Goal: Task Accomplishment & Management: Use online tool/utility

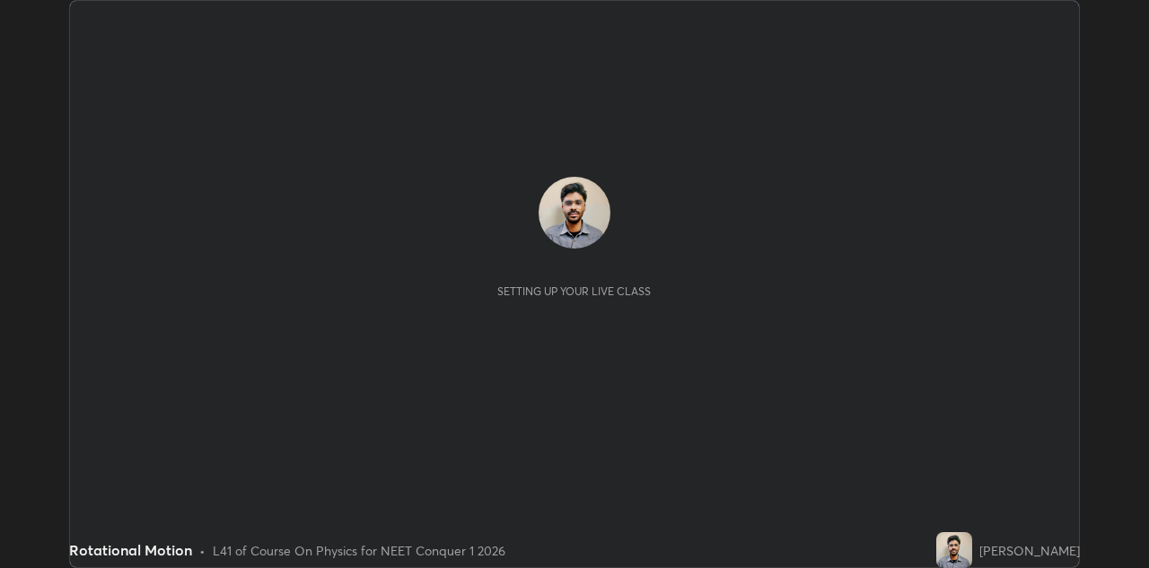
scroll to position [568, 1148]
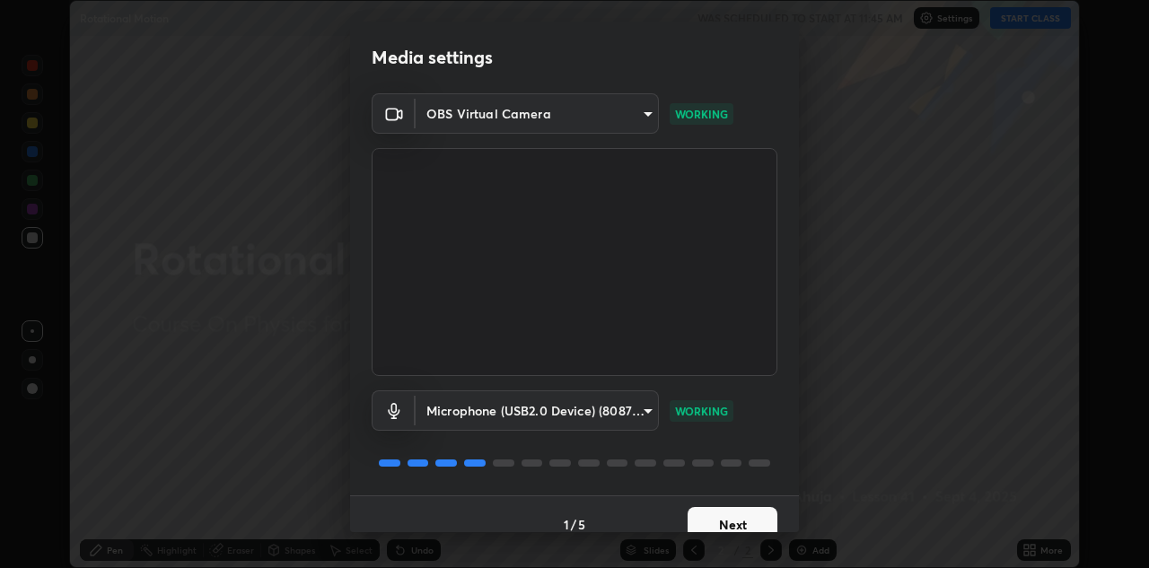
click at [726, 516] on button "Next" at bounding box center [732, 525] width 90 height 36
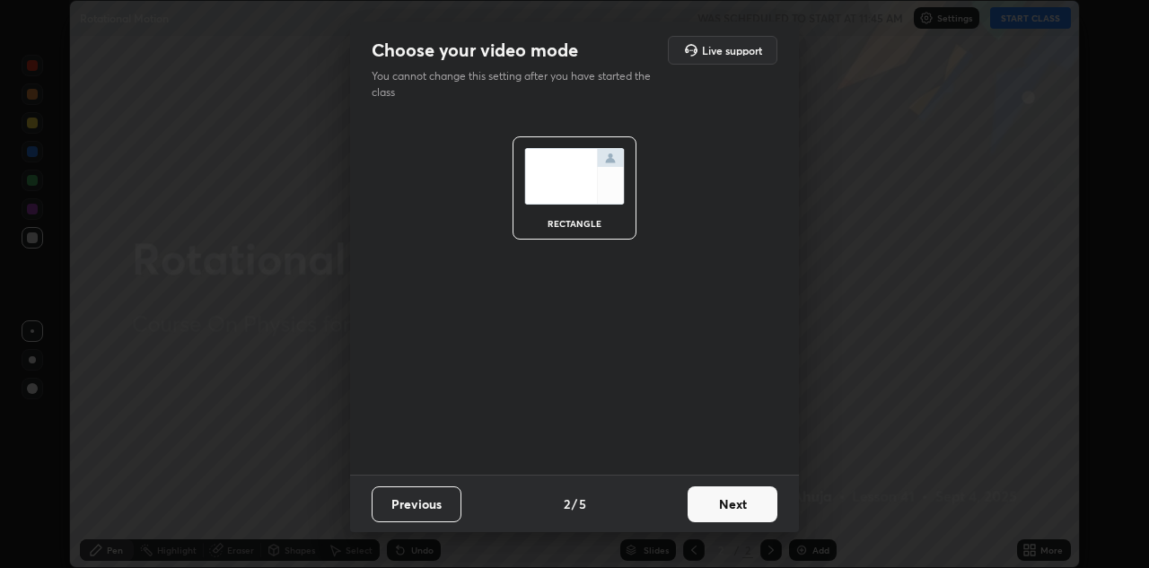
click at [722, 515] on button "Next" at bounding box center [732, 504] width 90 height 36
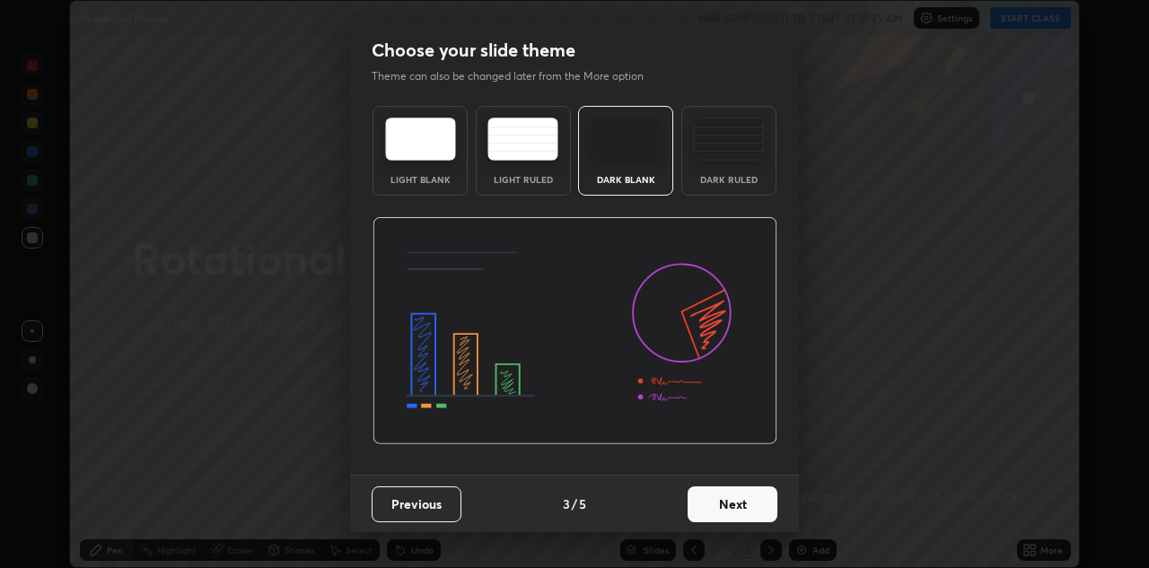
click at [736, 170] on div "Dark Ruled" at bounding box center [728, 151] width 95 height 90
click at [727, 509] on button "Next" at bounding box center [732, 504] width 90 height 36
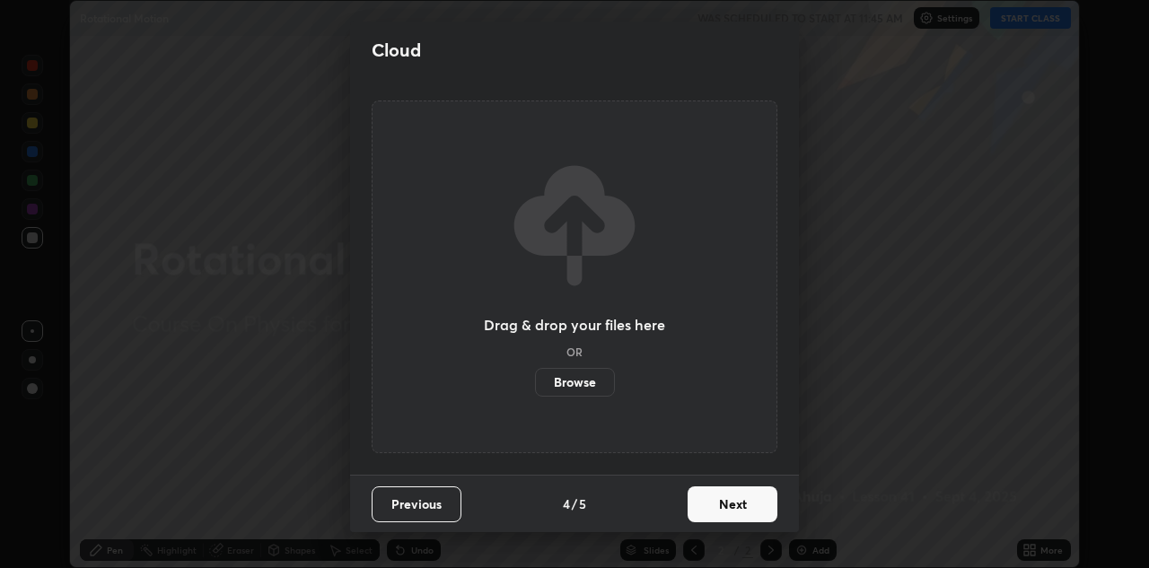
click at [725, 511] on button "Next" at bounding box center [732, 504] width 90 height 36
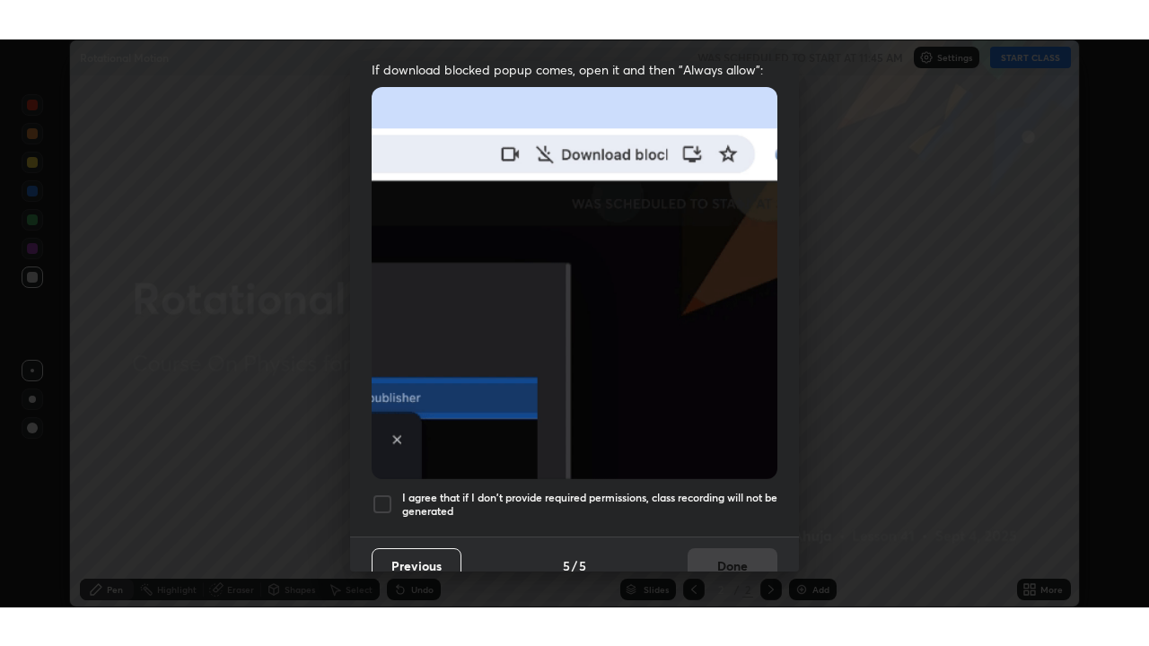
scroll to position [387, 0]
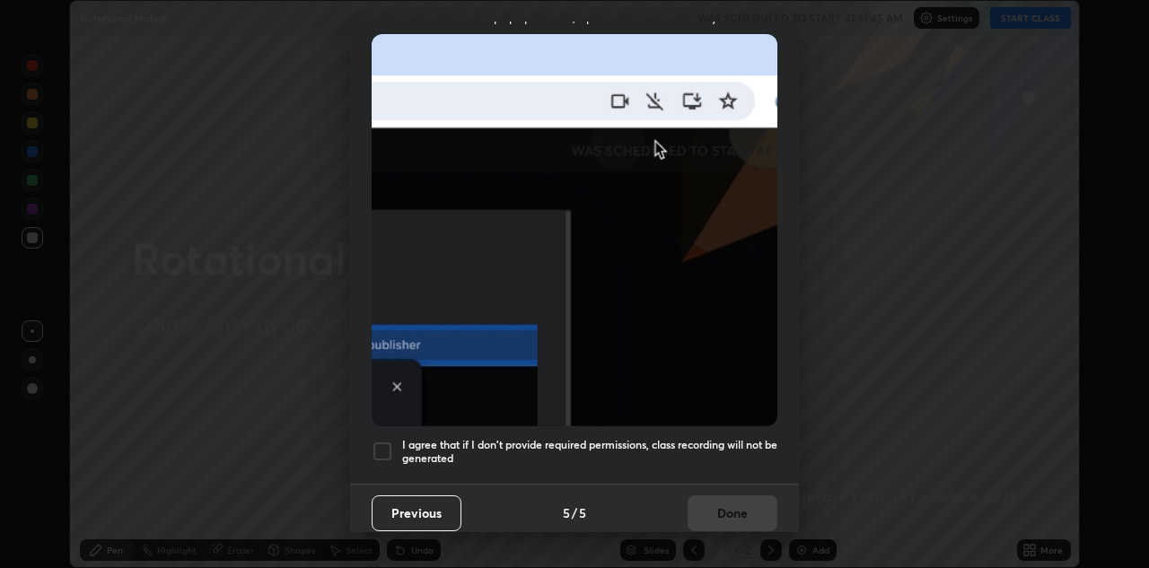
click at [722, 443] on h5 "I agree that if I don't provide required permissions, class recording will not …" at bounding box center [589, 452] width 375 height 28
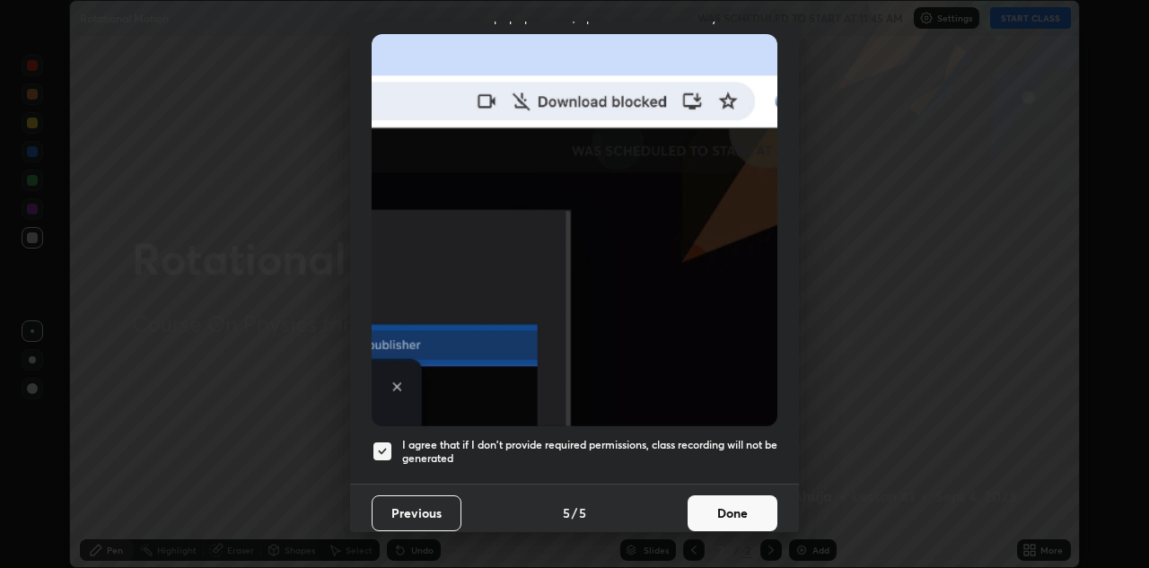
click at [723, 514] on button "Done" at bounding box center [732, 513] width 90 height 36
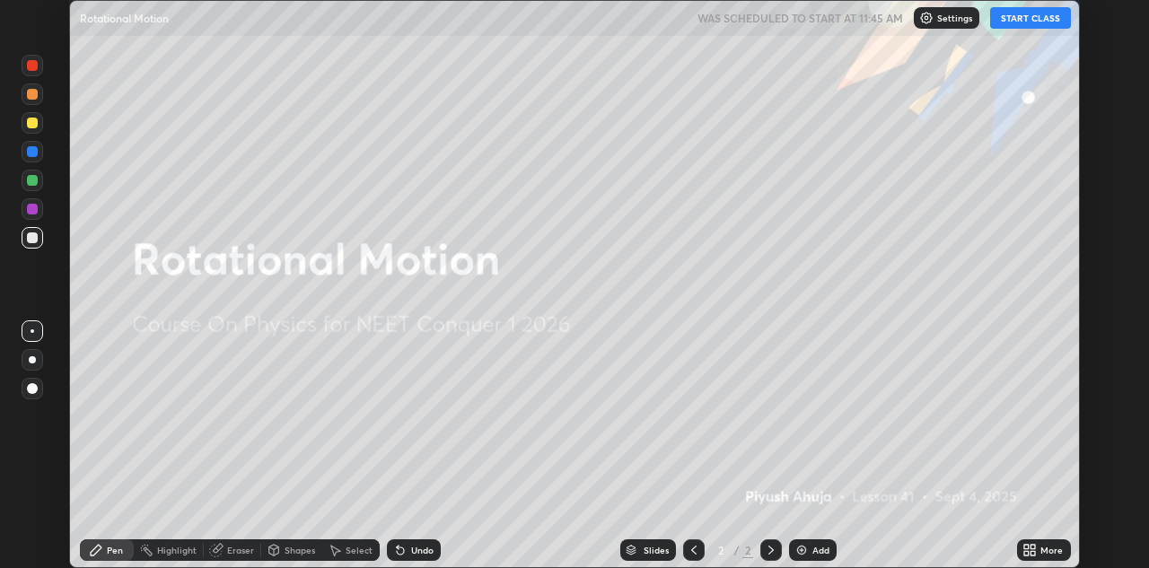
click at [1029, 18] on button "START CLASS" at bounding box center [1030, 18] width 81 height 22
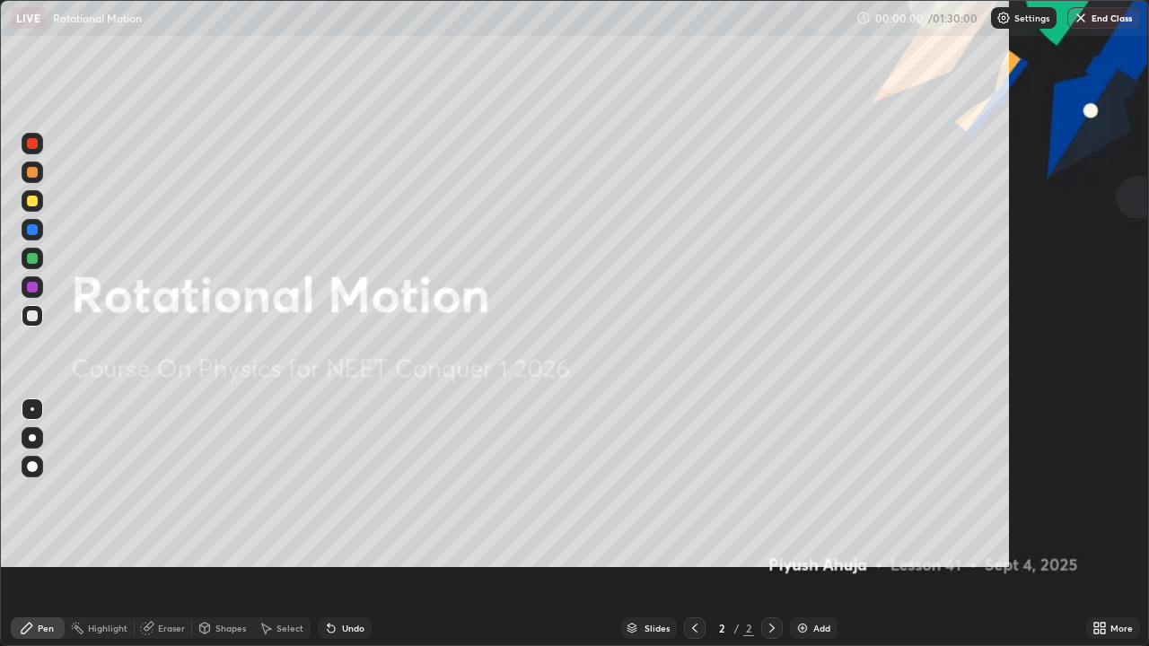
scroll to position [646, 1149]
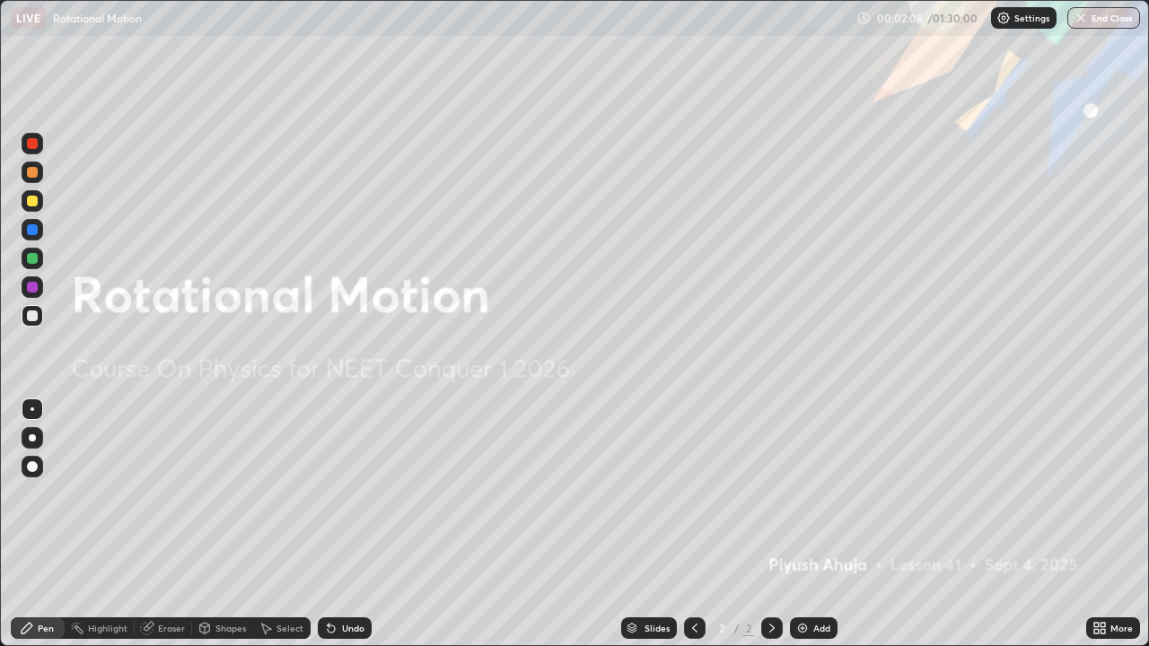
click at [1101, 567] on icon at bounding box center [1099, 628] width 14 height 14
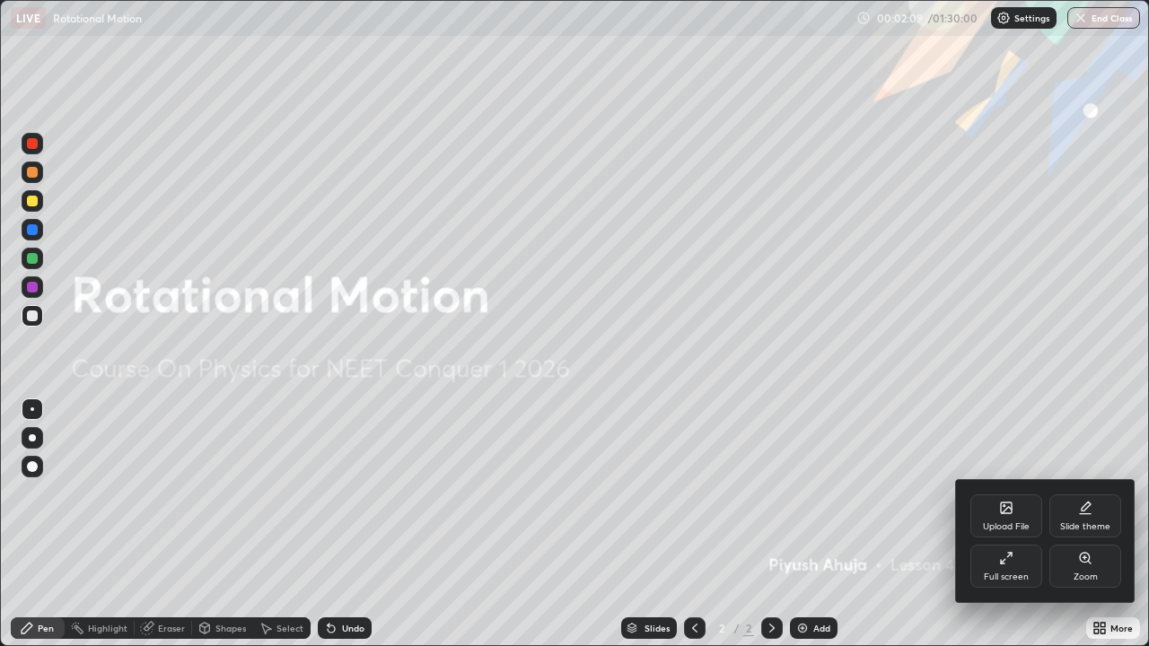
click at [1002, 522] on div "Upload File" at bounding box center [1006, 526] width 47 height 9
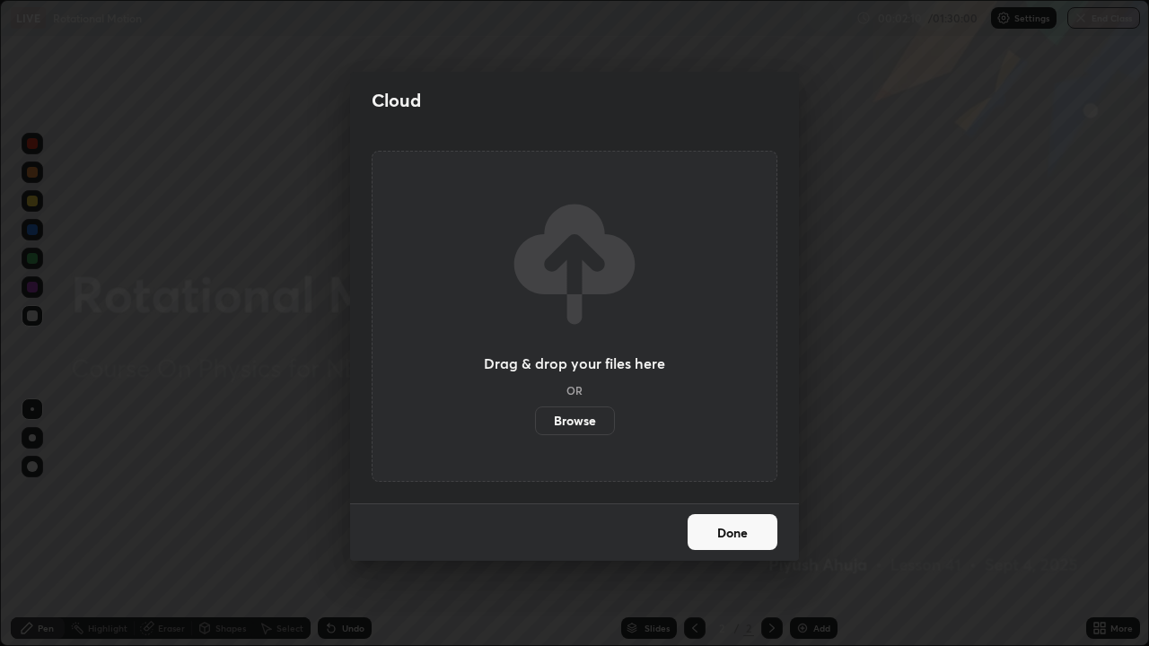
click at [594, 407] on label "Browse" at bounding box center [575, 420] width 80 height 29
click at [535, 407] on input "Browse" at bounding box center [535, 420] width 0 height 29
click at [585, 426] on label "Browse" at bounding box center [575, 420] width 80 height 29
click at [535, 426] on input "Browse" at bounding box center [535, 420] width 0 height 29
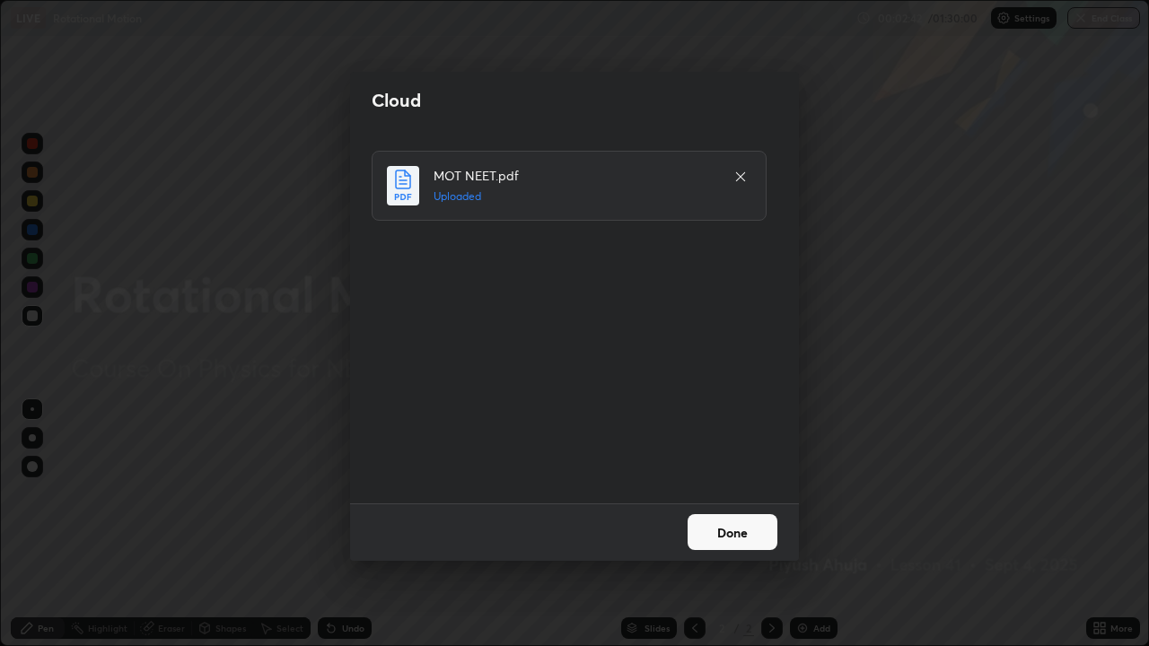
click at [722, 537] on button "Done" at bounding box center [732, 532] width 90 height 36
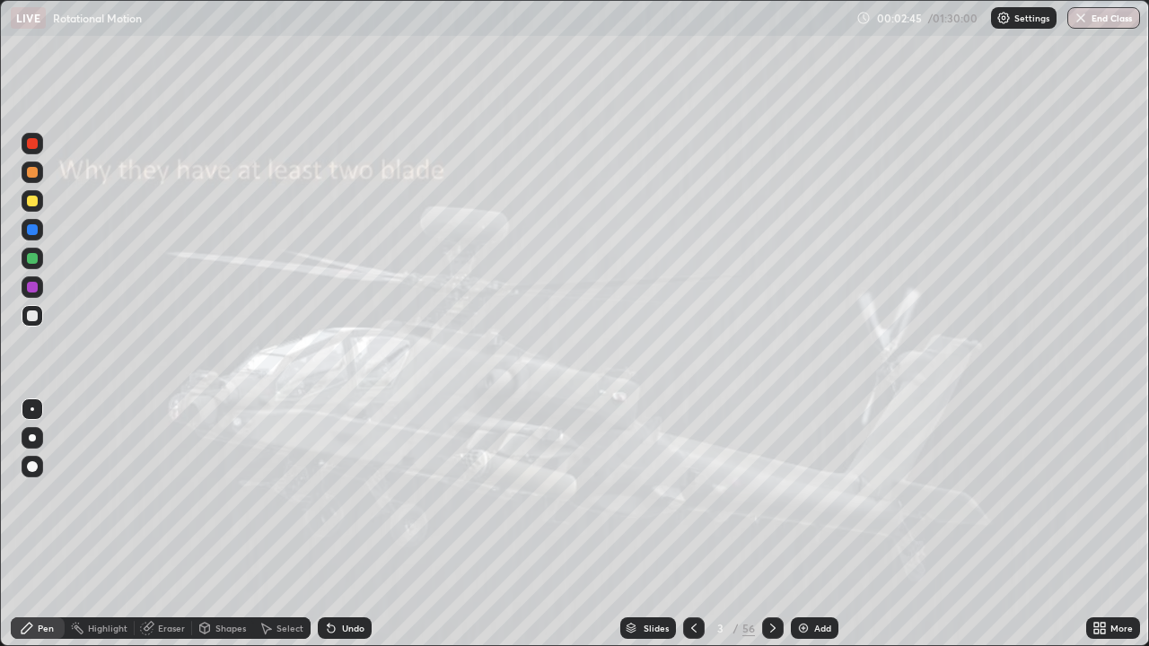
click at [768, 567] on icon at bounding box center [772, 628] width 14 height 14
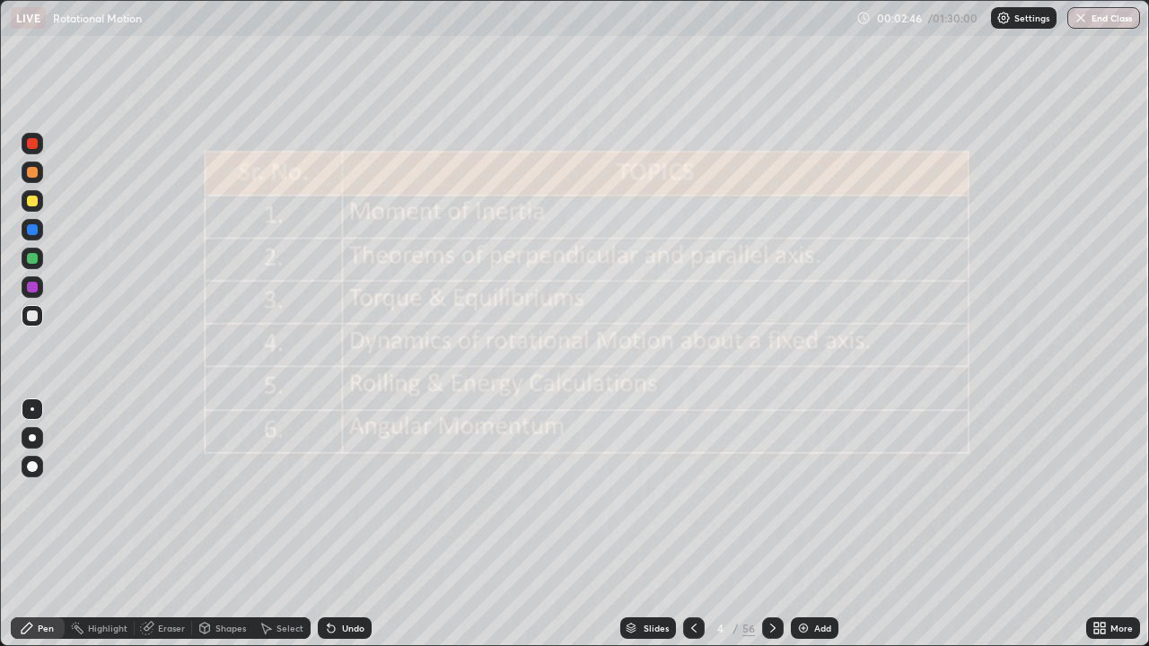
click at [734, 567] on div "/" at bounding box center [735, 628] width 5 height 11
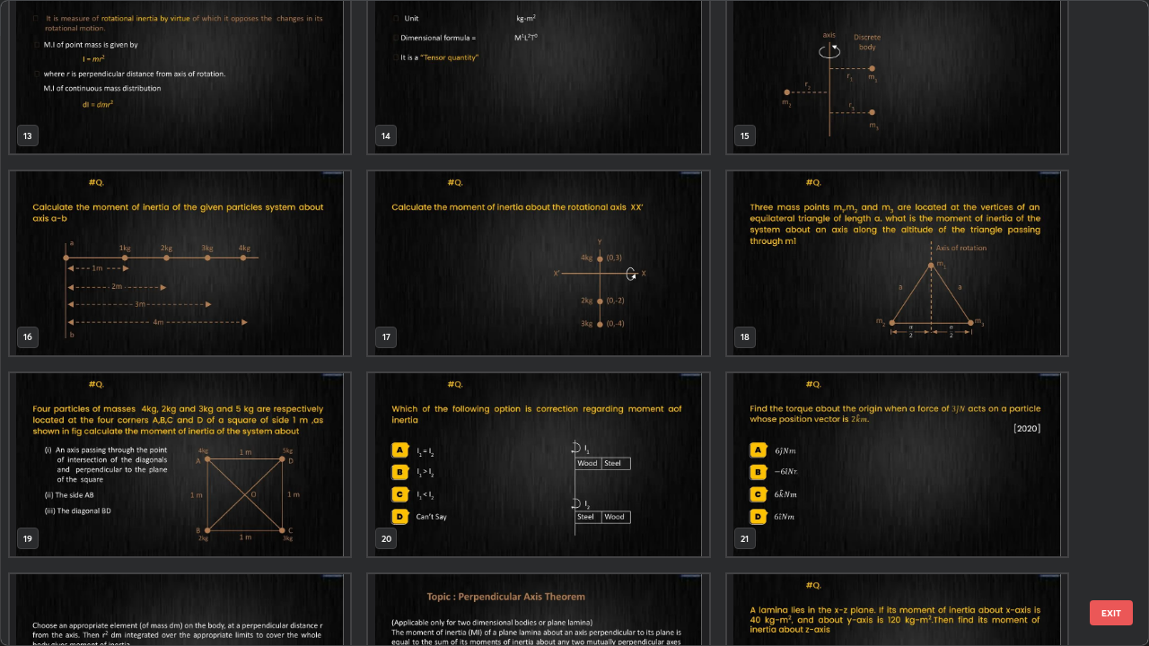
scroll to position [885, 0]
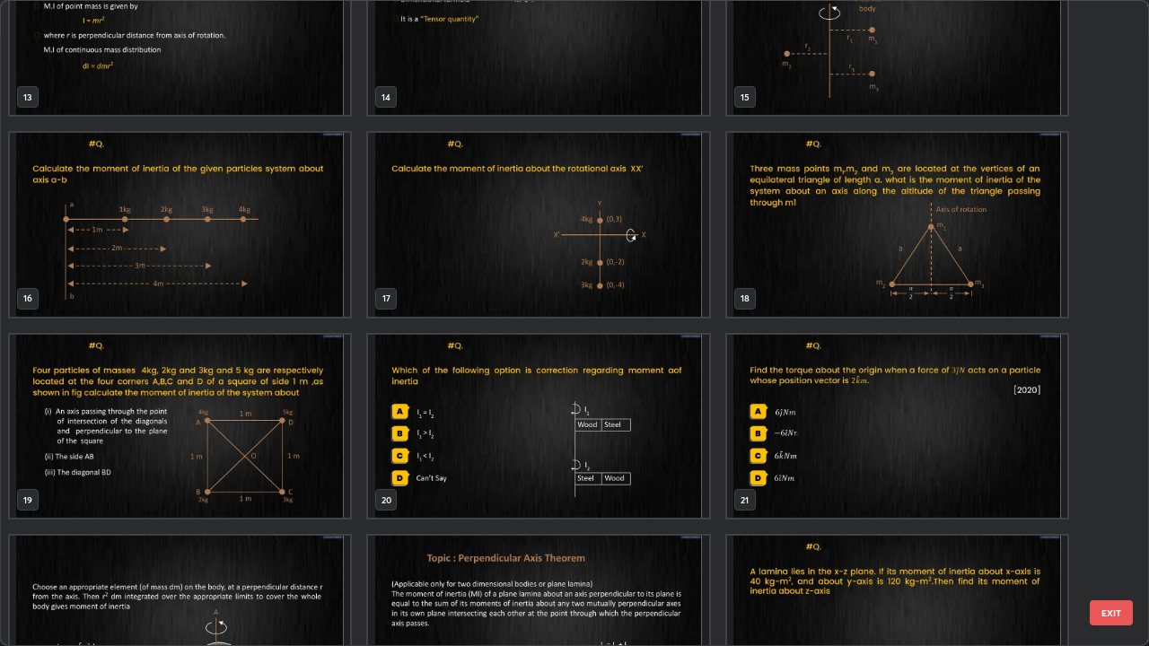
click at [651, 459] on img "grid" at bounding box center [538, 427] width 340 height 184
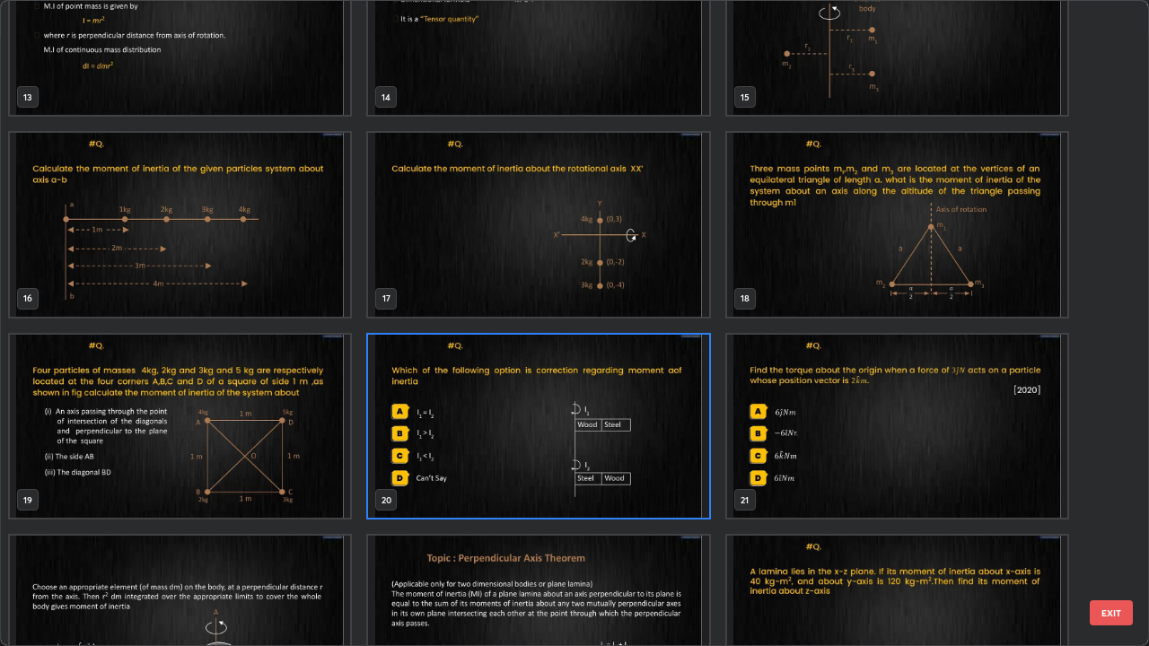
click at [650, 459] on img "grid" at bounding box center [538, 427] width 340 height 184
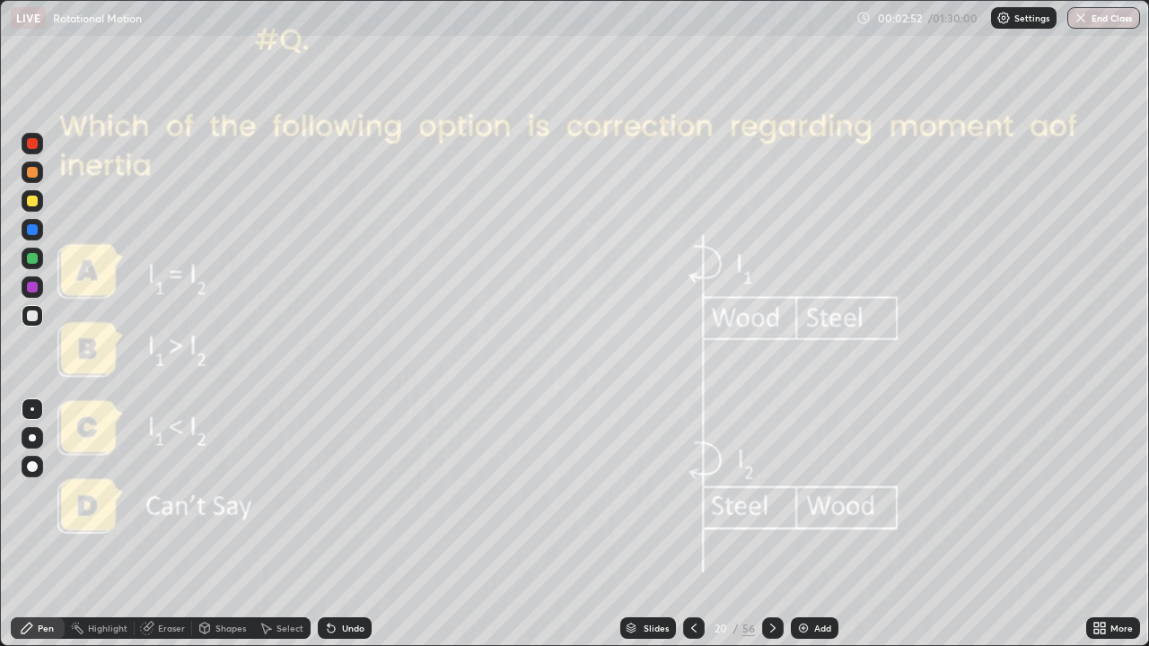
click at [654, 457] on img "grid" at bounding box center [538, 427] width 340 height 184
click at [30, 258] on div at bounding box center [32, 258] width 11 height 11
click at [770, 567] on icon at bounding box center [772, 628] width 5 height 9
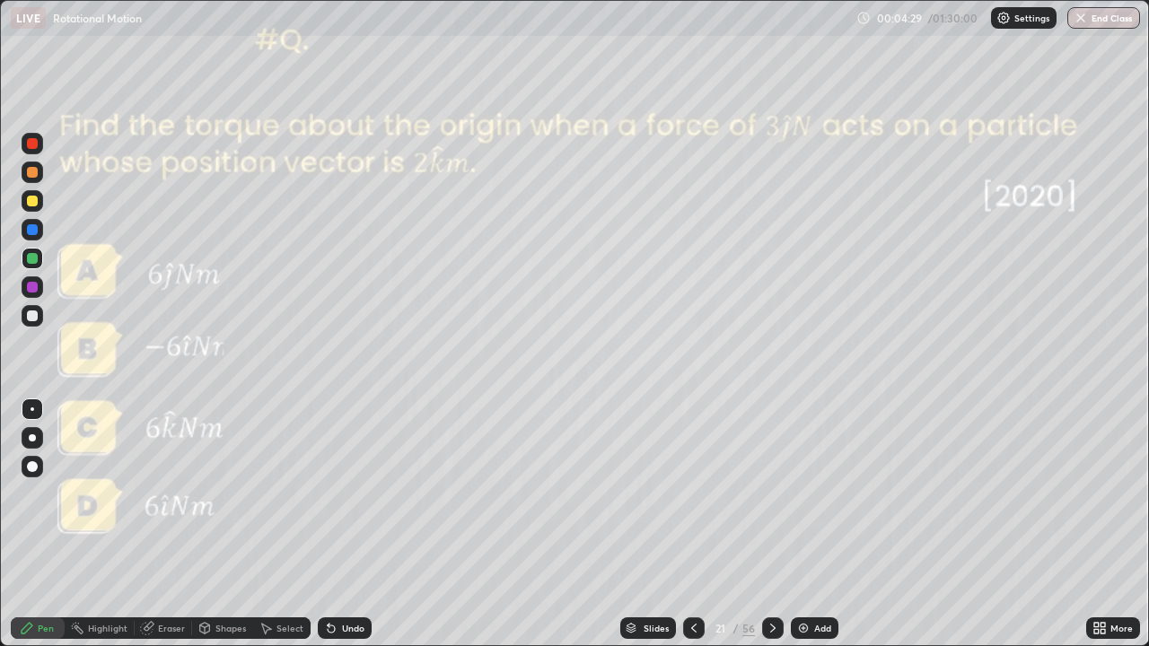
click at [698, 567] on icon at bounding box center [693, 628] width 14 height 14
click at [779, 567] on div at bounding box center [773, 628] width 22 height 22
click at [770, 567] on icon at bounding box center [772, 628] width 14 height 14
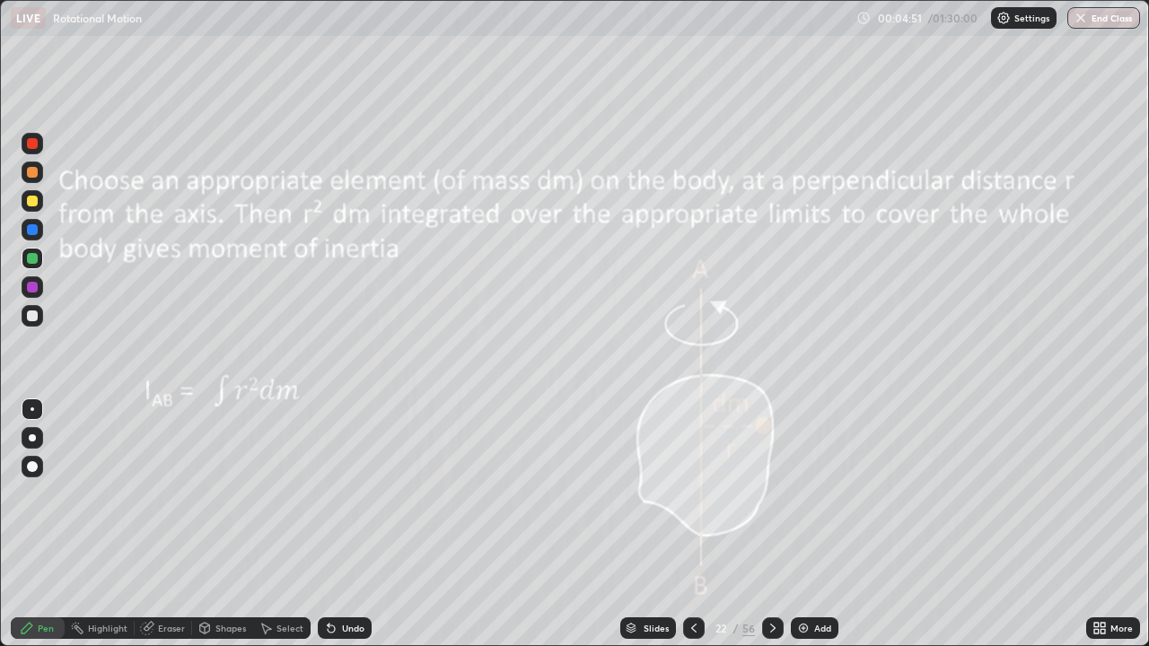
click at [692, 567] on icon at bounding box center [693, 628] width 14 height 14
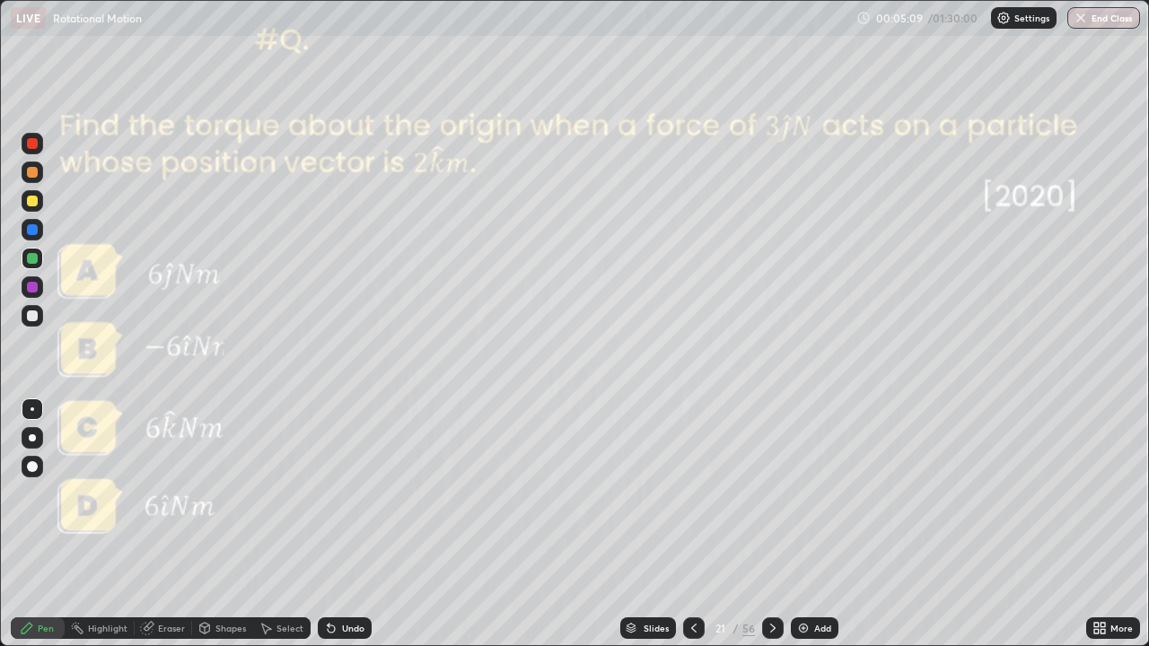
click at [701, 567] on div at bounding box center [694, 628] width 22 height 22
click at [702, 567] on div at bounding box center [694, 628] width 22 height 22
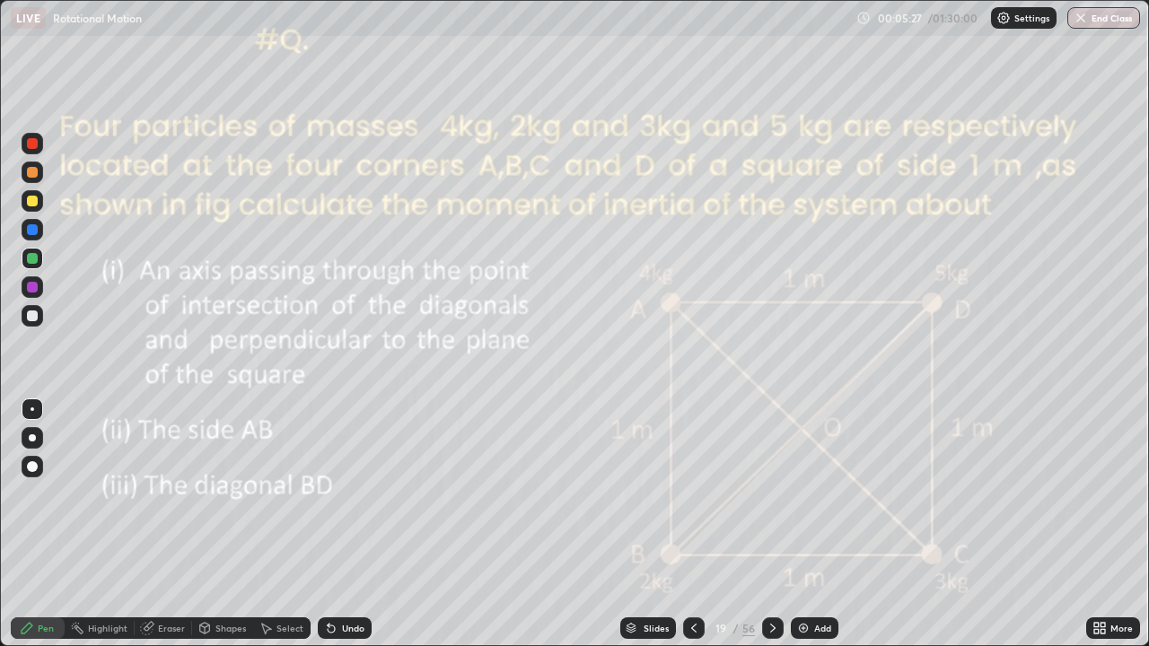
click at [686, 567] on icon at bounding box center [693, 628] width 14 height 14
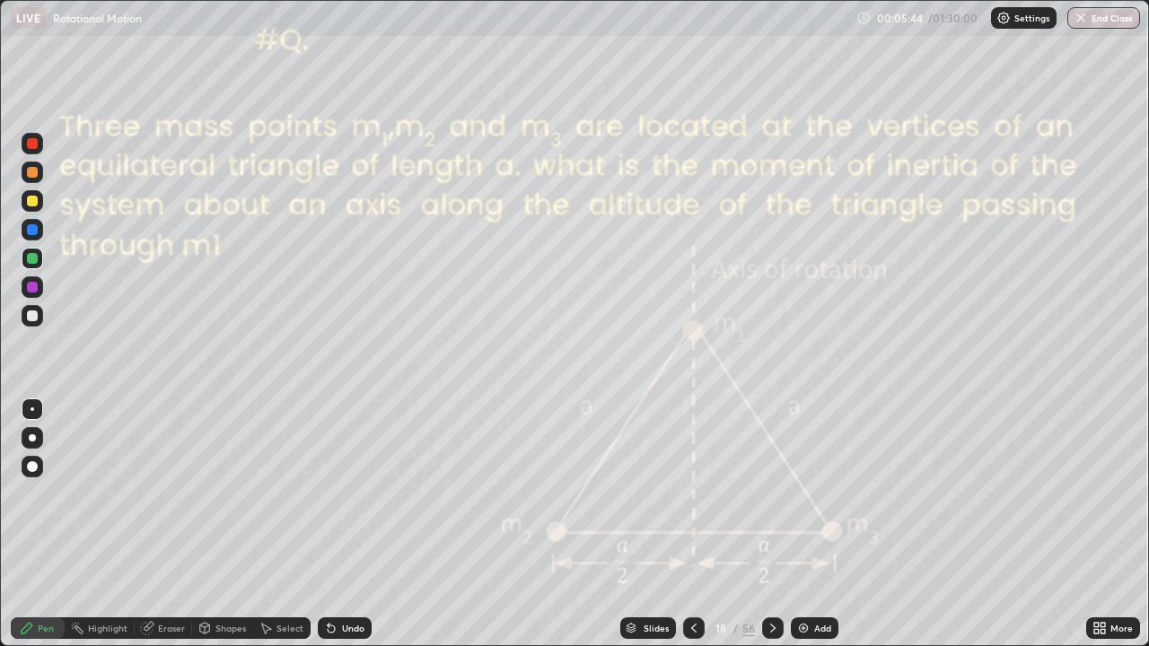
click at [171, 567] on div "Eraser" at bounding box center [171, 628] width 27 height 9
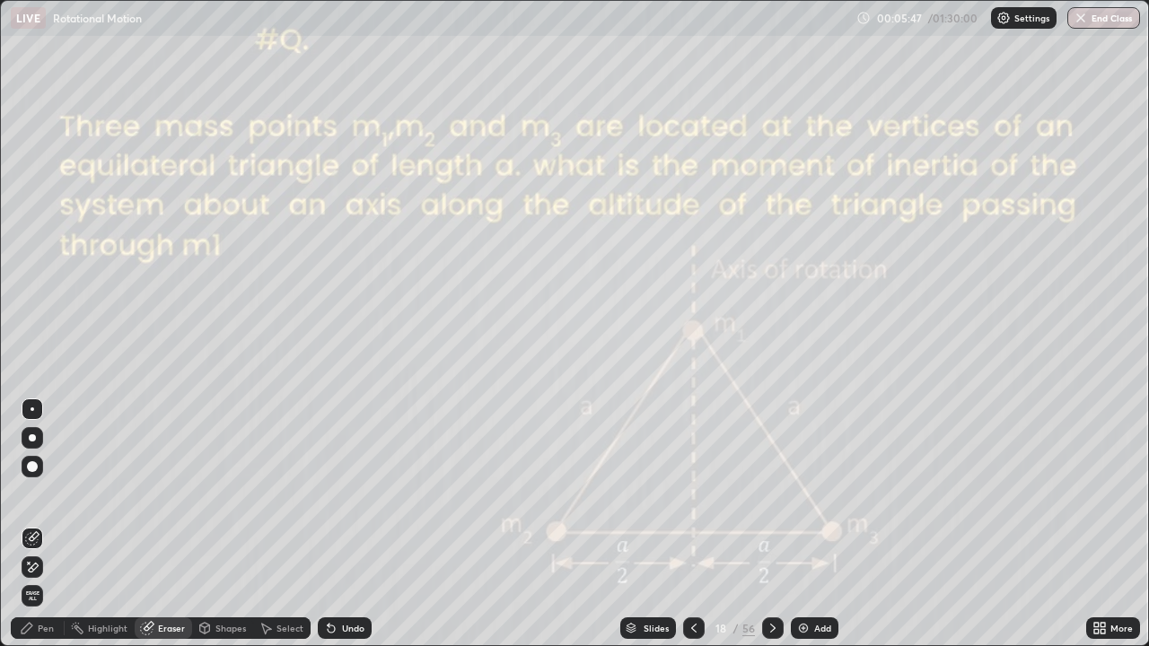
click at [41, 562] on div at bounding box center [33, 567] width 22 height 22
click at [52, 567] on div "Pen" at bounding box center [38, 628] width 54 height 22
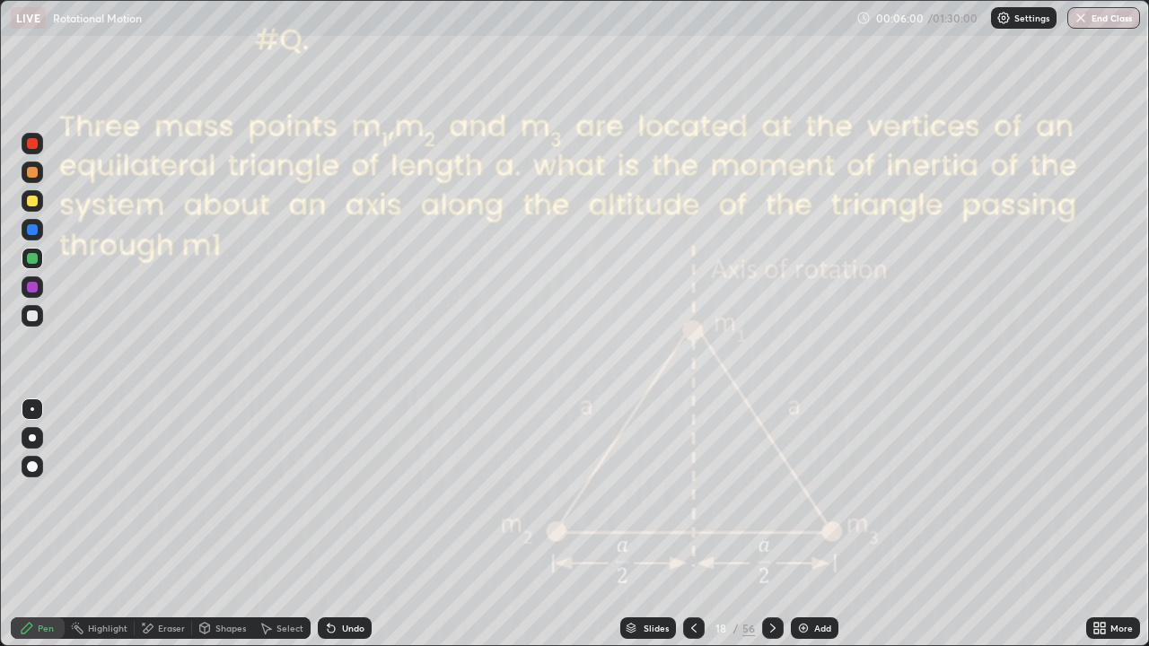
click at [692, 567] on icon at bounding box center [693, 628] width 14 height 14
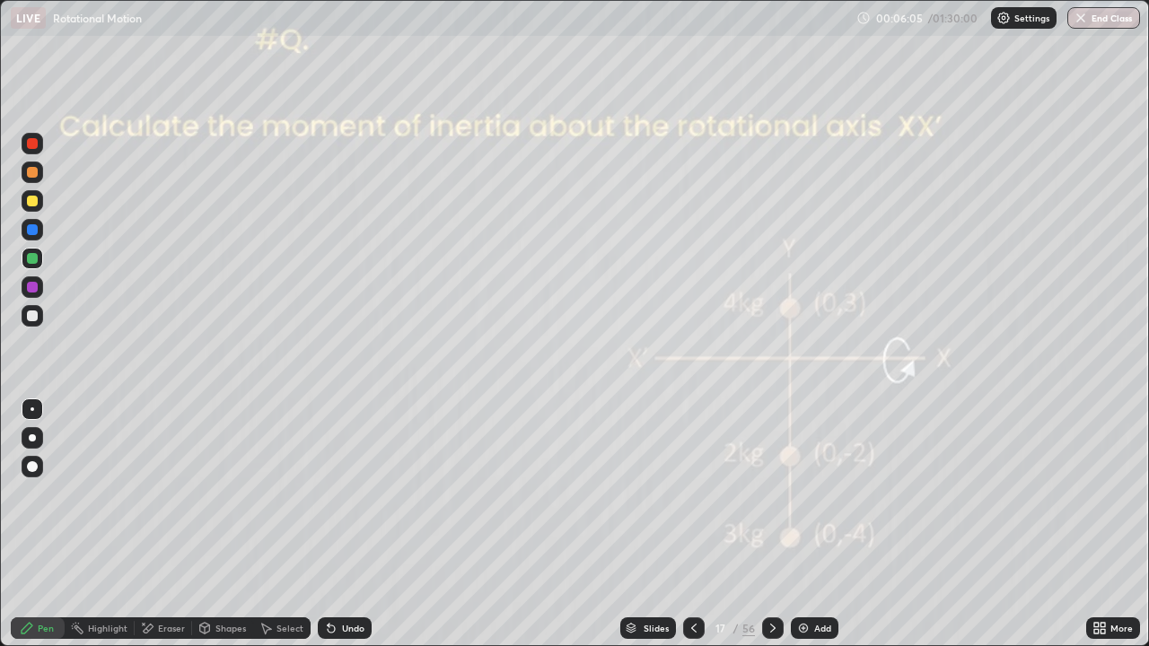
click at [688, 567] on icon at bounding box center [693, 628] width 14 height 14
click at [701, 567] on div at bounding box center [694, 628] width 22 height 22
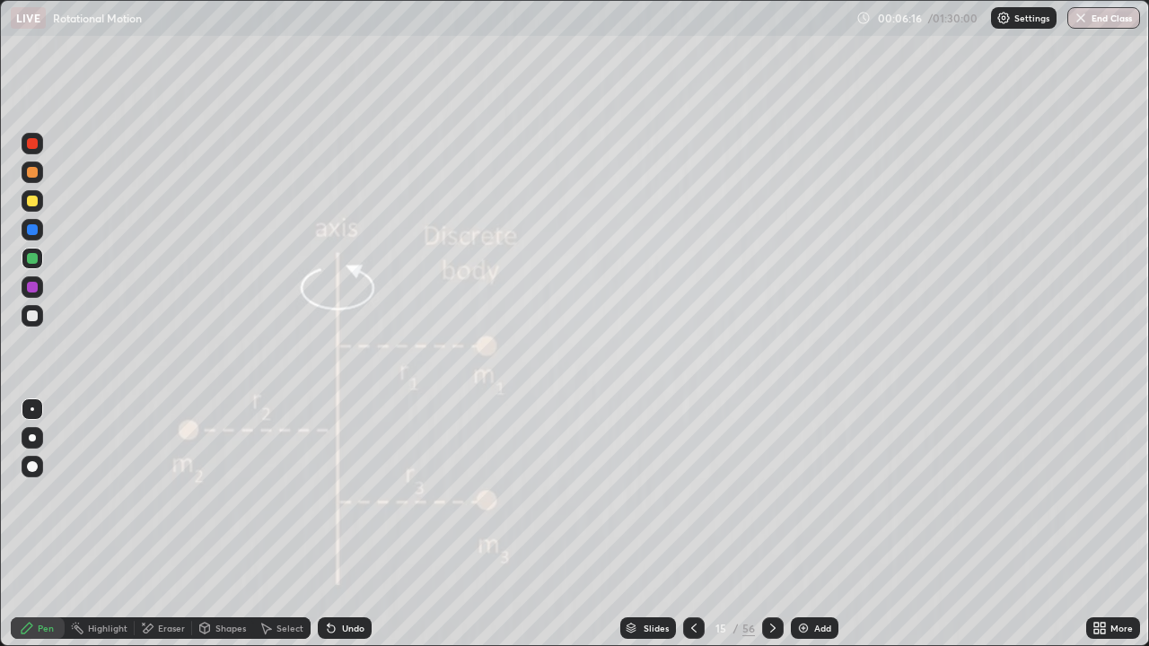
click at [686, 567] on icon at bounding box center [693, 628] width 14 height 14
click at [762, 567] on div at bounding box center [773, 628] width 22 height 22
click at [770, 567] on icon at bounding box center [772, 628] width 14 height 14
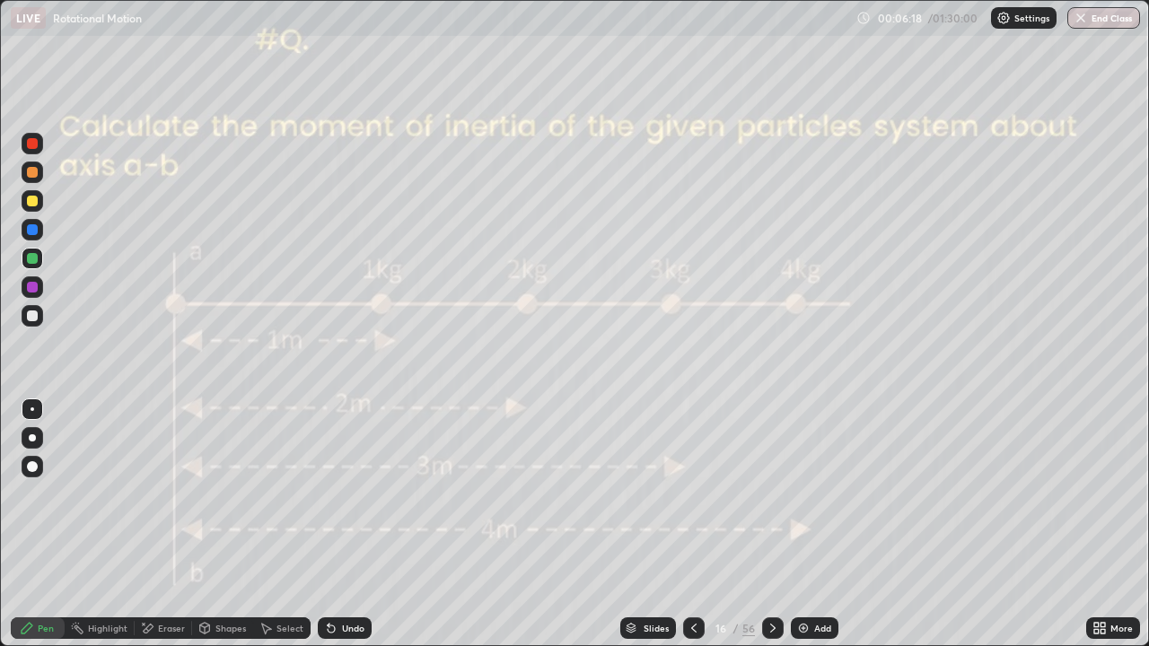
click at [763, 567] on div at bounding box center [773, 628] width 22 height 22
click at [770, 567] on icon at bounding box center [772, 628] width 14 height 14
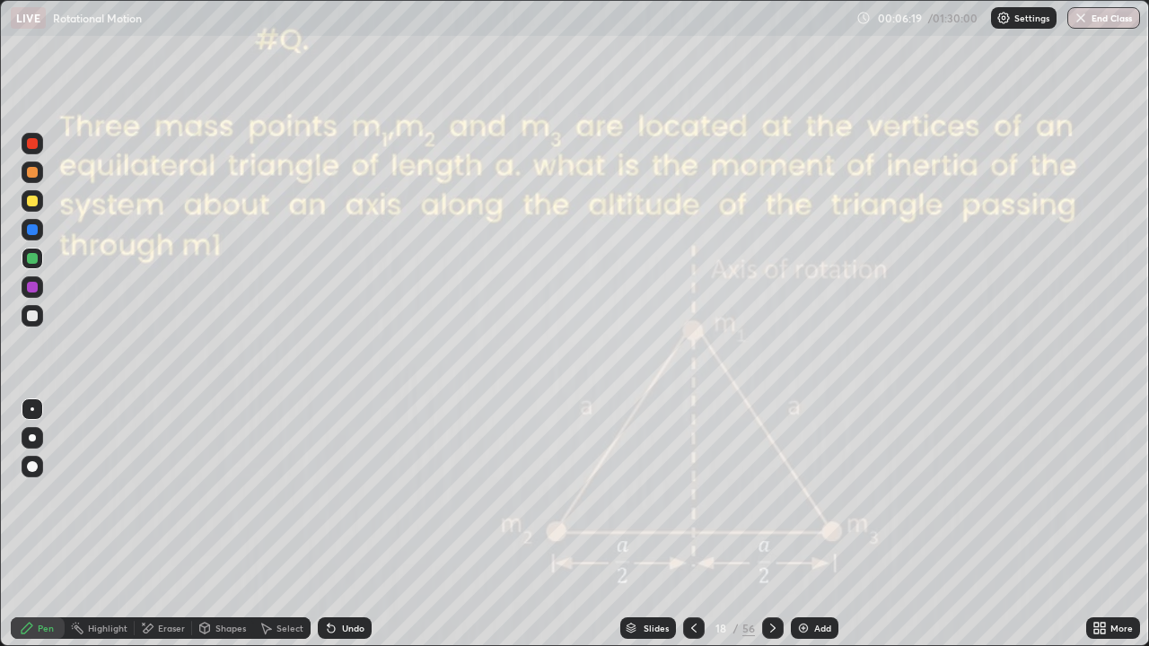
click at [762, 567] on div at bounding box center [773, 628] width 22 height 22
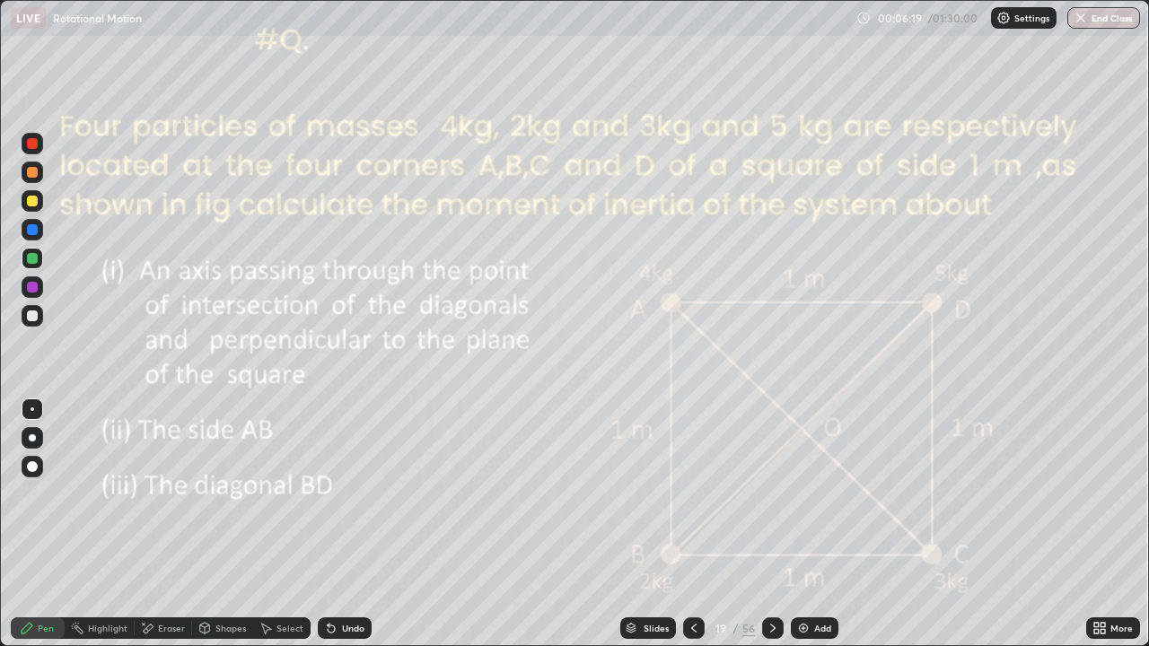
click at [770, 567] on icon at bounding box center [772, 628] width 14 height 14
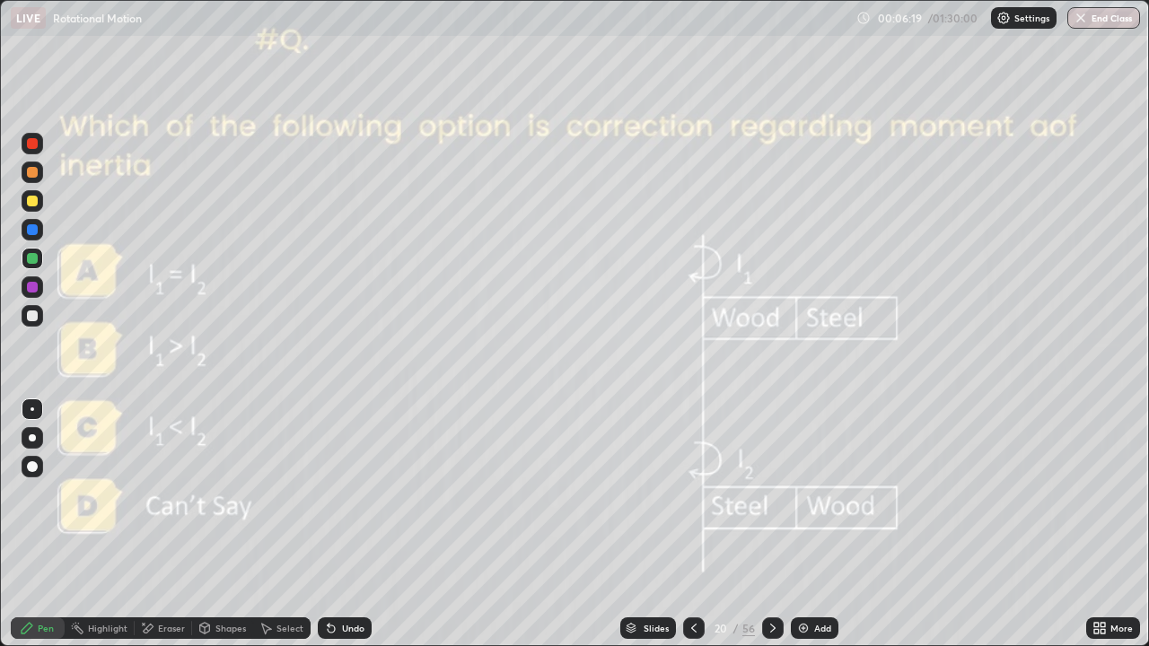
click at [770, 567] on icon at bounding box center [772, 628] width 14 height 14
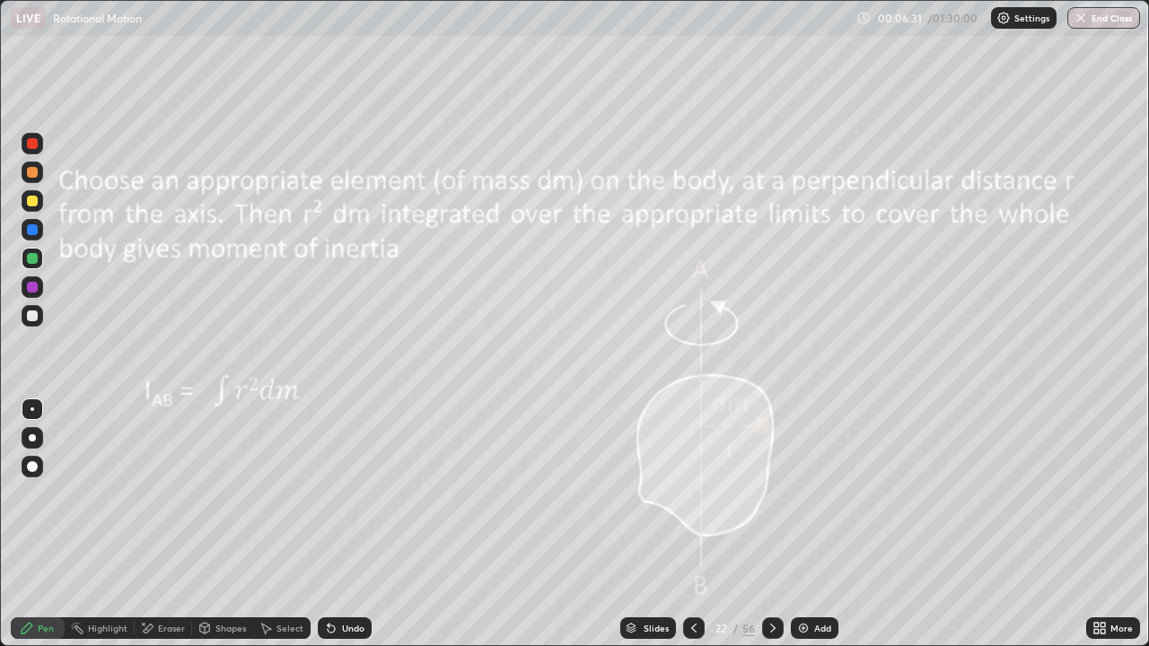
click at [687, 567] on icon at bounding box center [693, 628] width 14 height 14
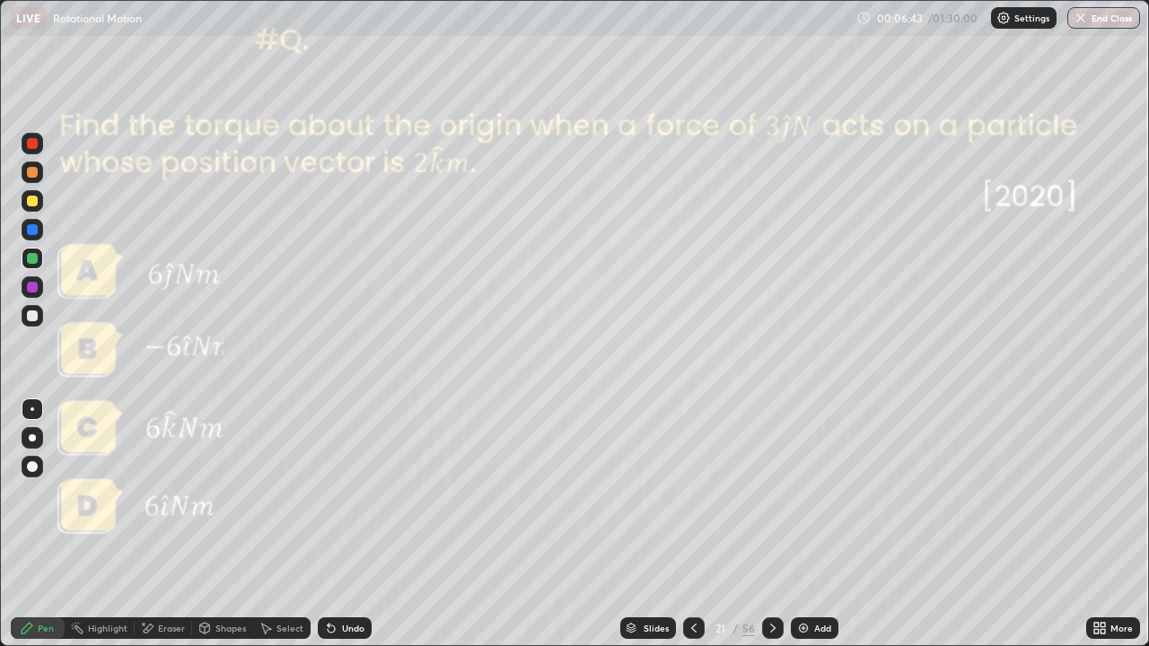
click at [695, 567] on icon at bounding box center [693, 628] width 14 height 14
click at [693, 567] on icon at bounding box center [693, 628] width 14 height 14
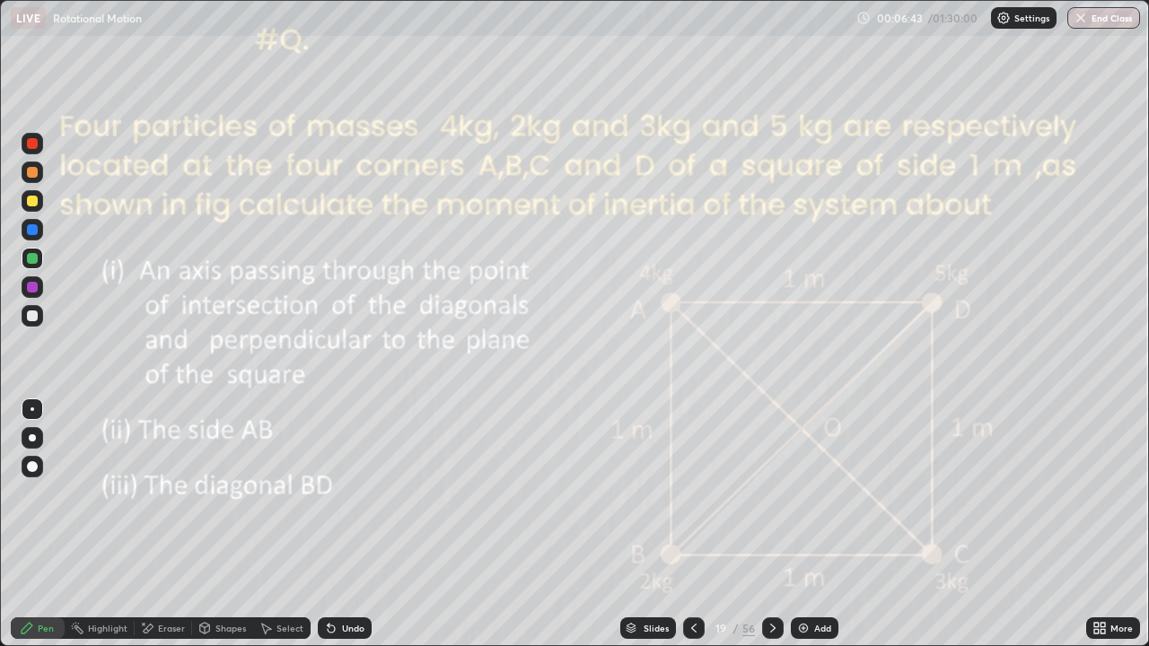
click at [695, 567] on icon at bounding box center [693, 628] width 14 height 14
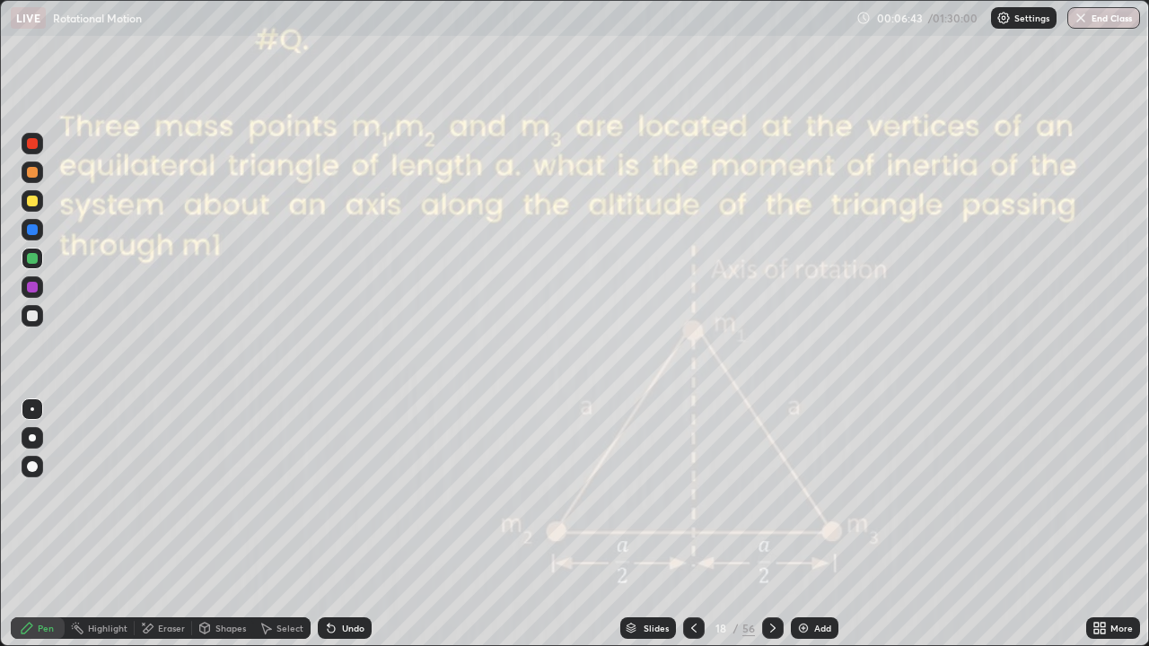
click at [692, 567] on icon at bounding box center [693, 628] width 14 height 14
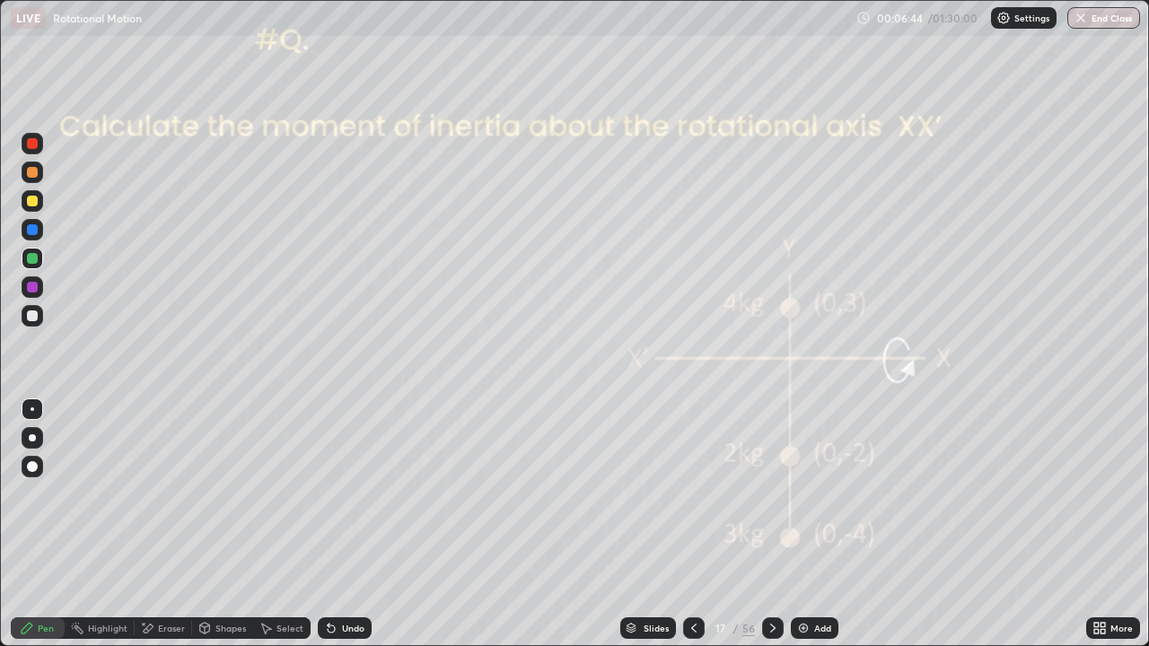
click at [692, 567] on icon at bounding box center [693, 628] width 14 height 14
click at [691, 567] on icon at bounding box center [693, 628] width 14 height 14
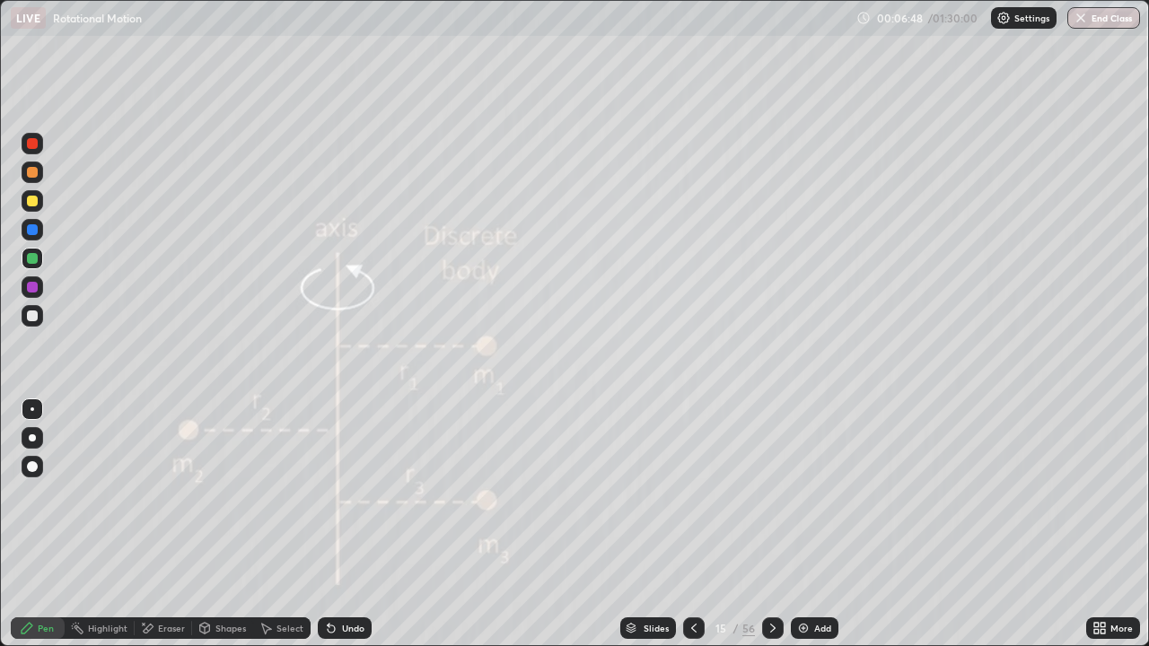
click at [691, 567] on div at bounding box center [694, 628] width 22 height 22
click at [692, 567] on icon at bounding box center [693, 628] width 14 height 14
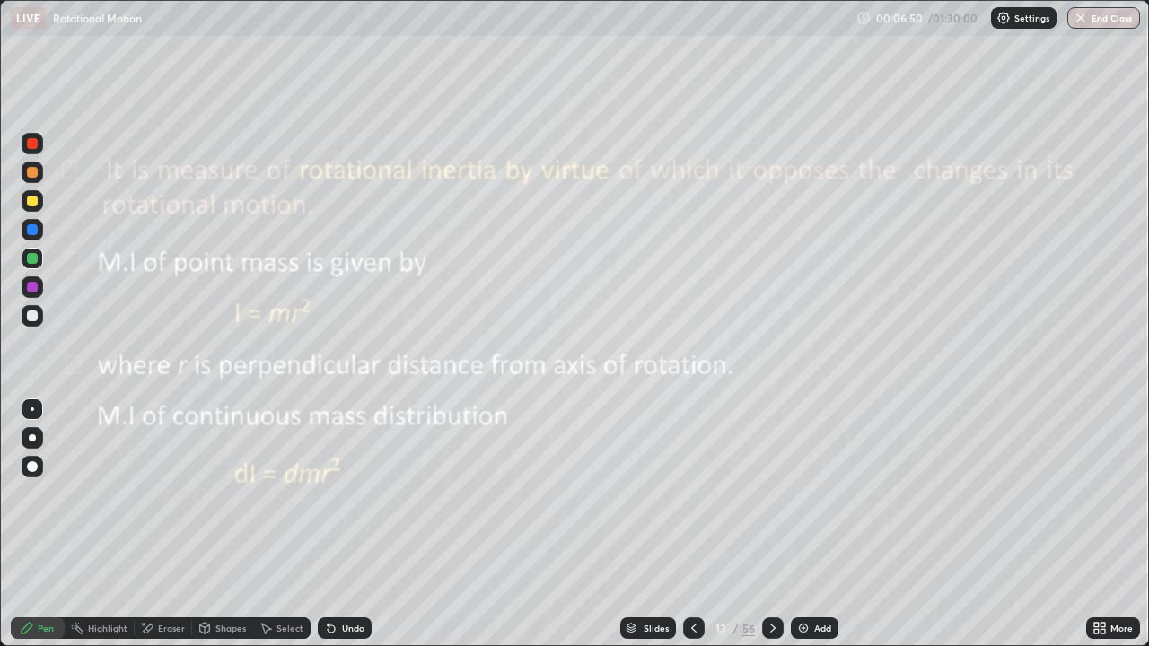
click at [698, 567] on icon at bounding box center [693, 628] width 14 height 14
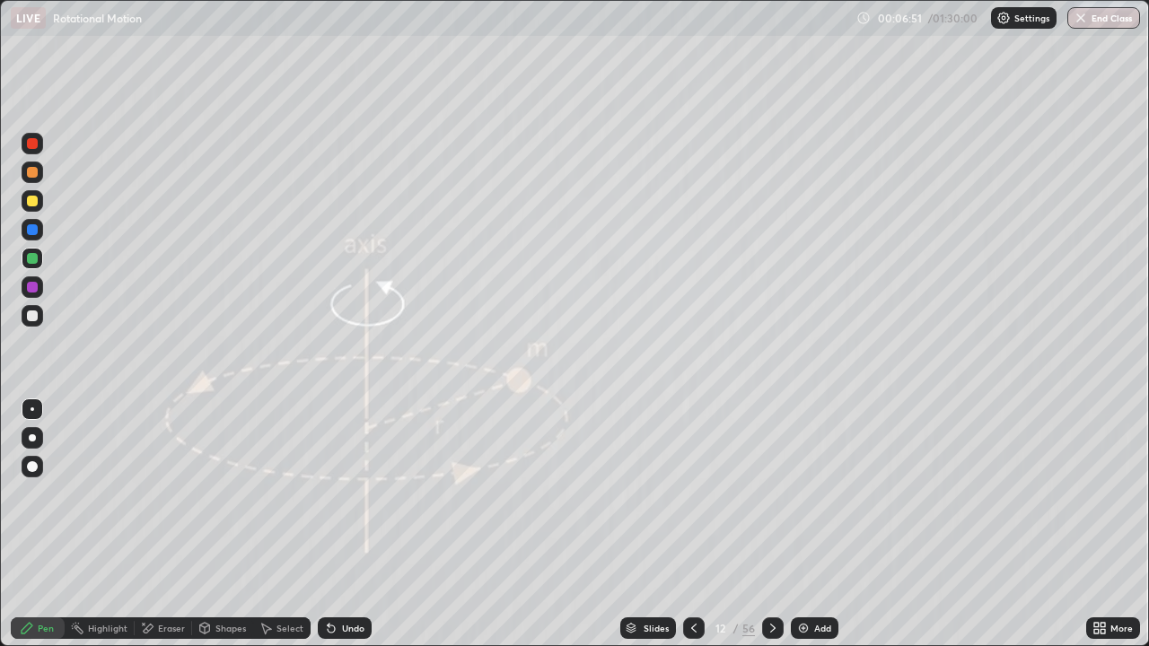
click at [695, 567] on icon at bounding box center [693, 628] width 14 height 14
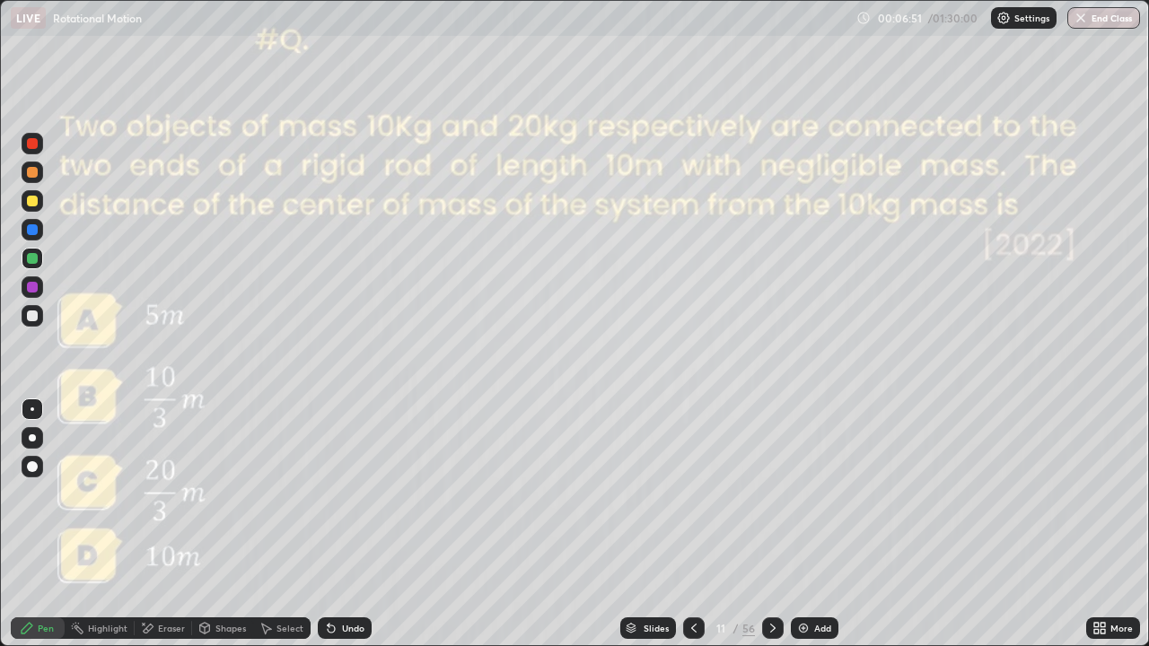
click at [693, 567] on div at bounding box center [694, 628] width 22 height 22
click at [694, 567] on div at bounding box center [694, 628] width 22 height 22
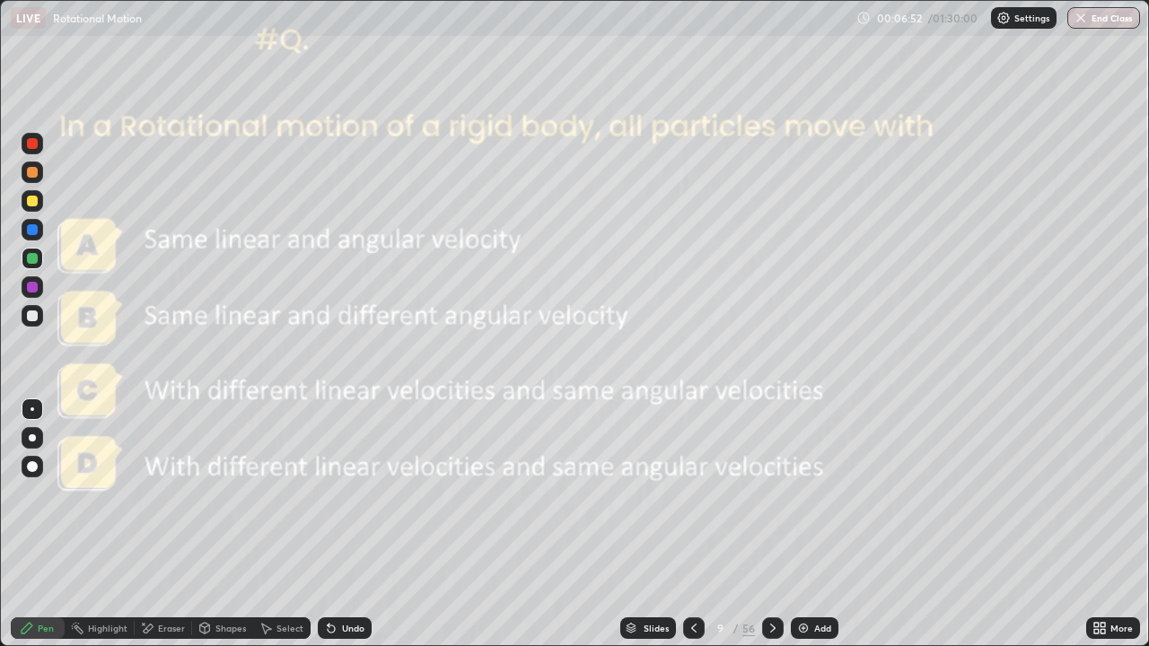
click at [695, 567] on div at bounding box center [694, 628] width 22 height 22
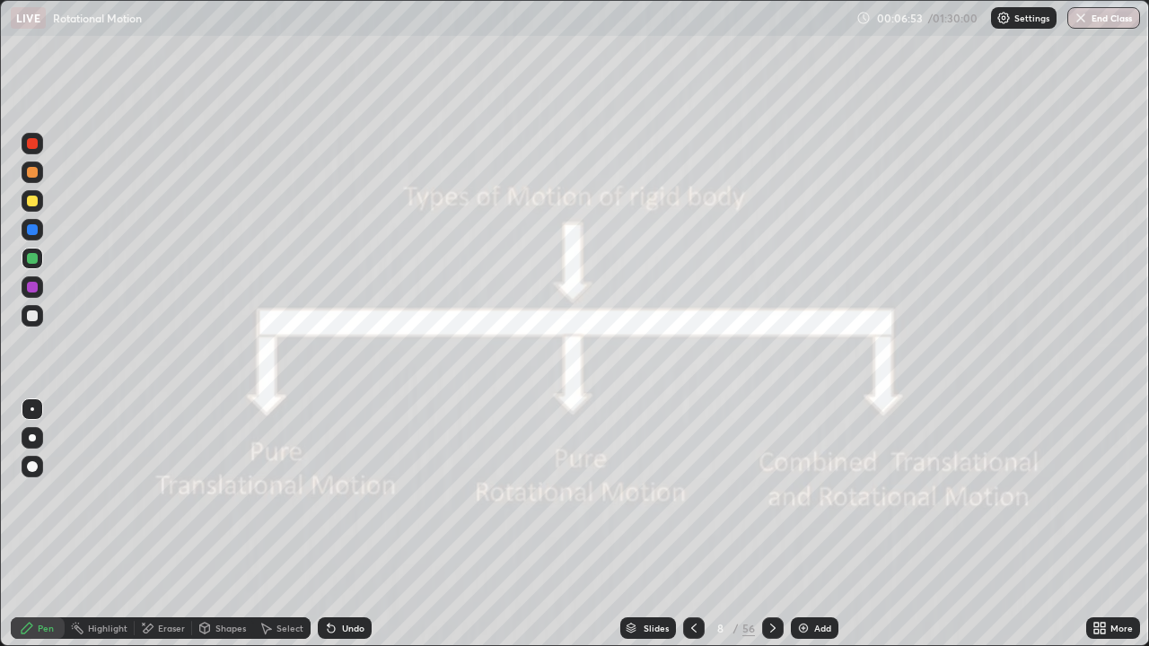
click at [769, 567] on icon at bounding box center [772, 628] width 14 height 14
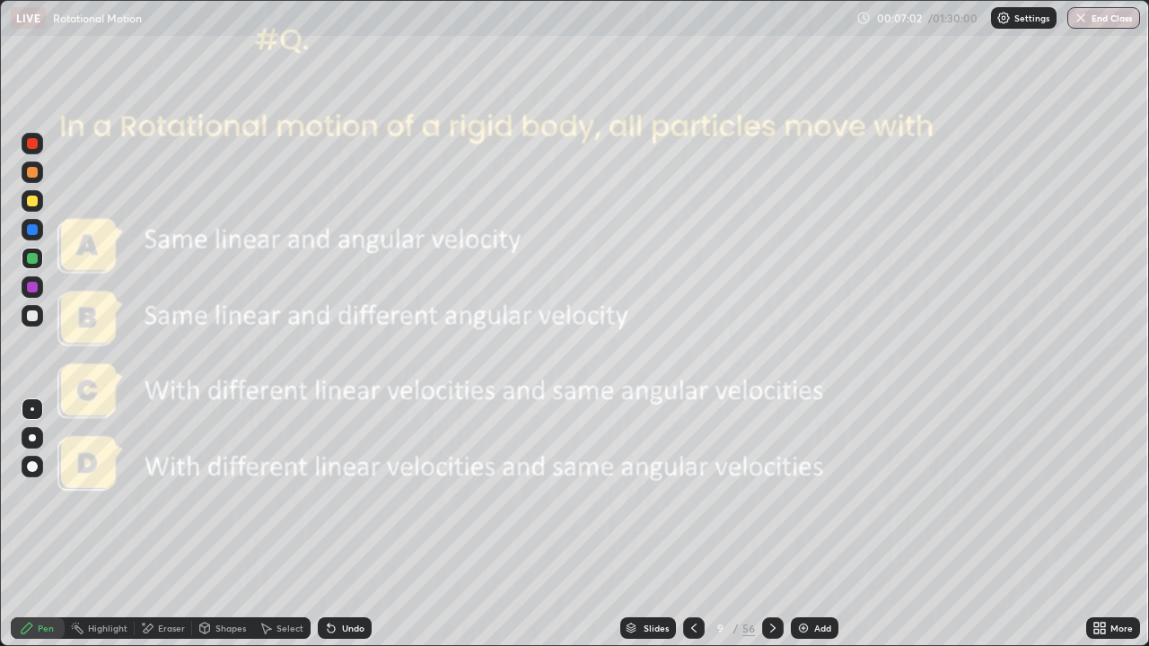
click at [778, 567] on div at bounding box center [773, 628] width 22 height 22
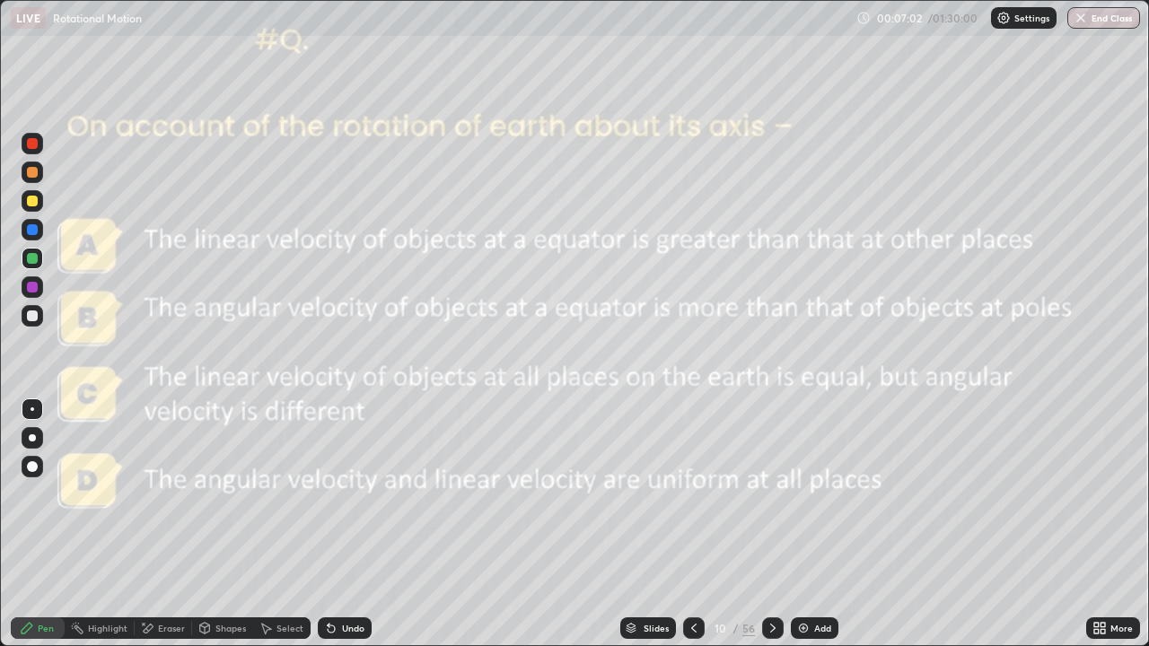
click at [770, 567] on icon at bounding box center [772, 628] width 14 height 14
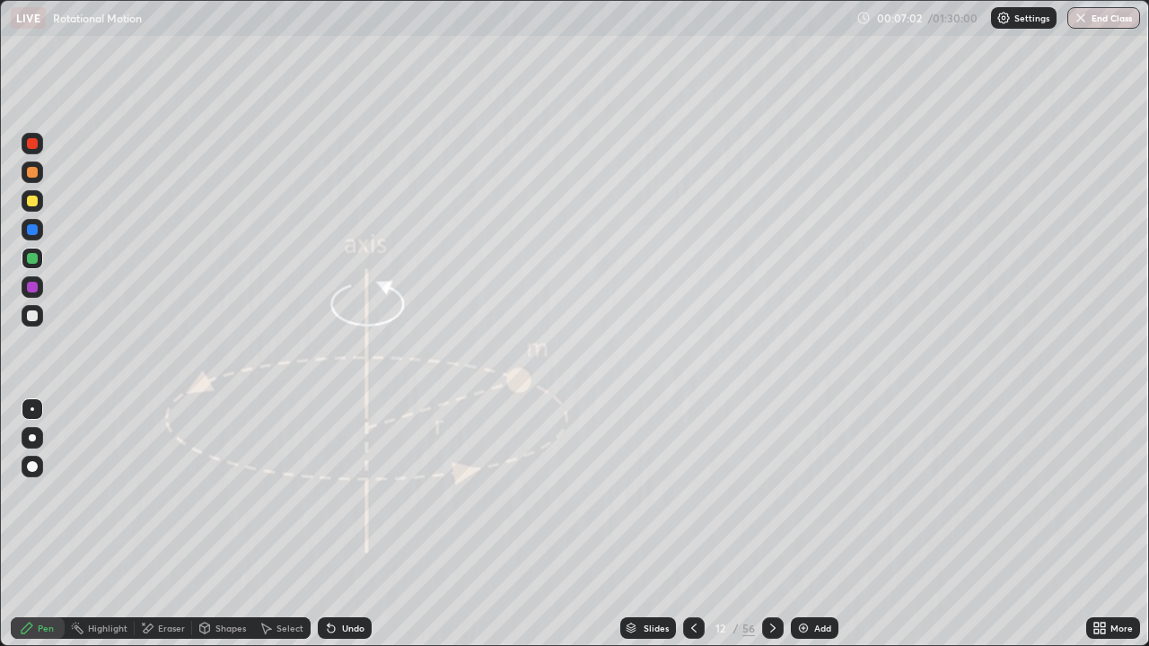
click at [770, 567] on icon at bounding box center [772, 628] width 14 height 14
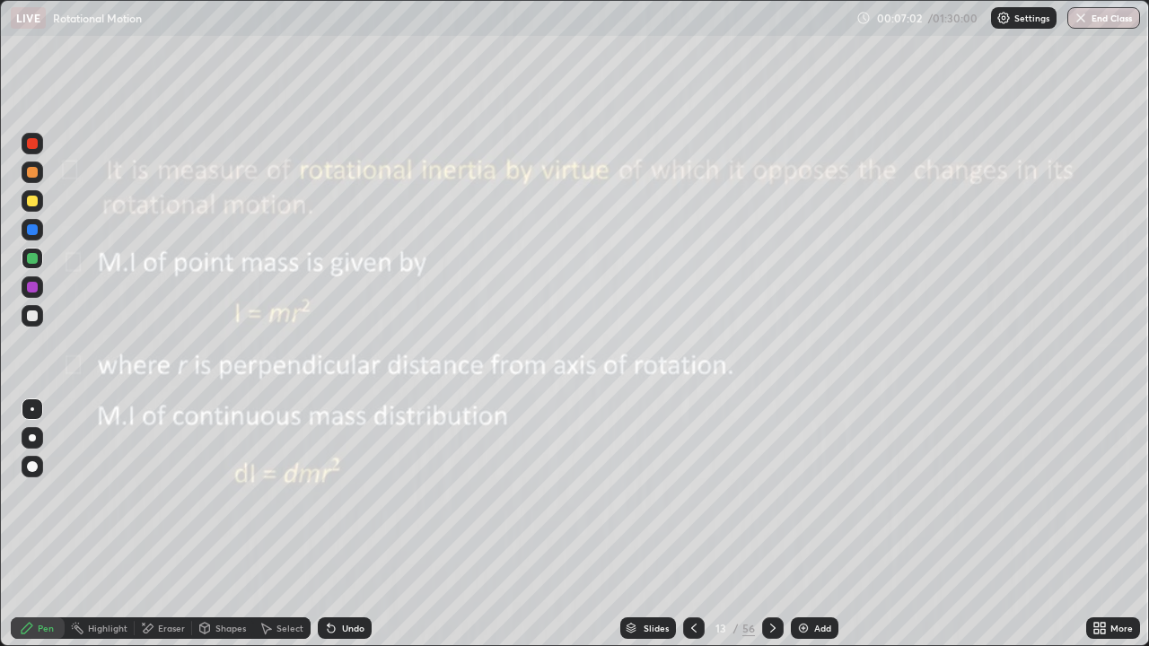
click at [770, 567] on icon at bounding box center [772, 628] width 14 height 14
click at [771, 567] on icon at bounding box center [772, 628] width 14 height 14
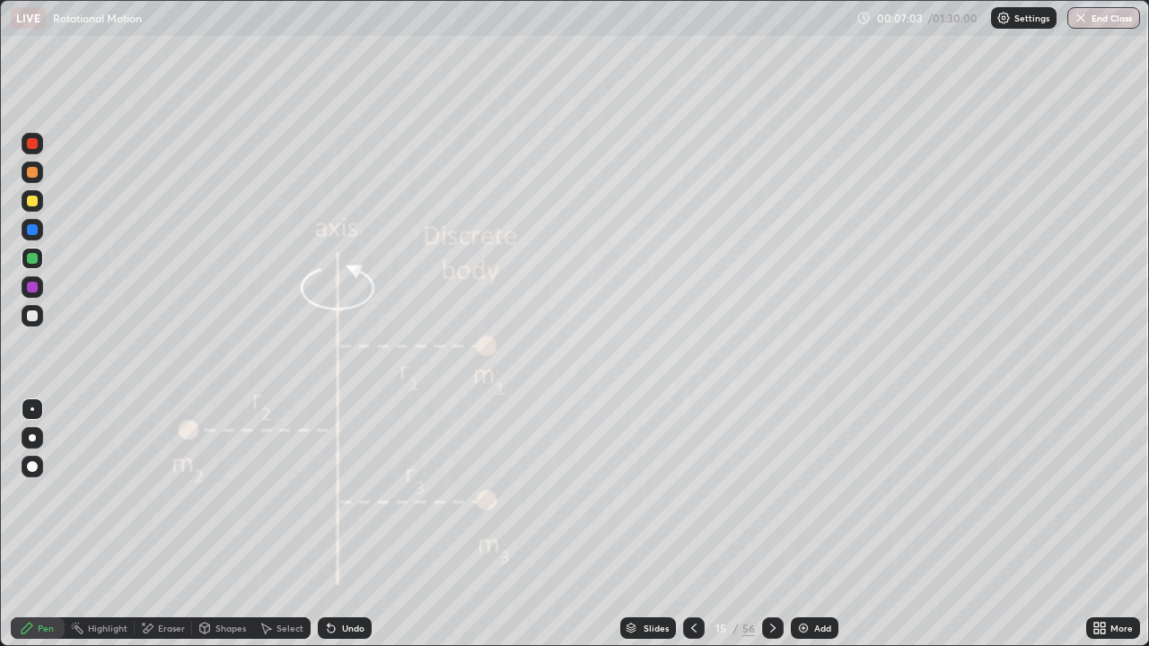
click at [778, 567] on div at bounding box center [773, 628] width 22 height 22
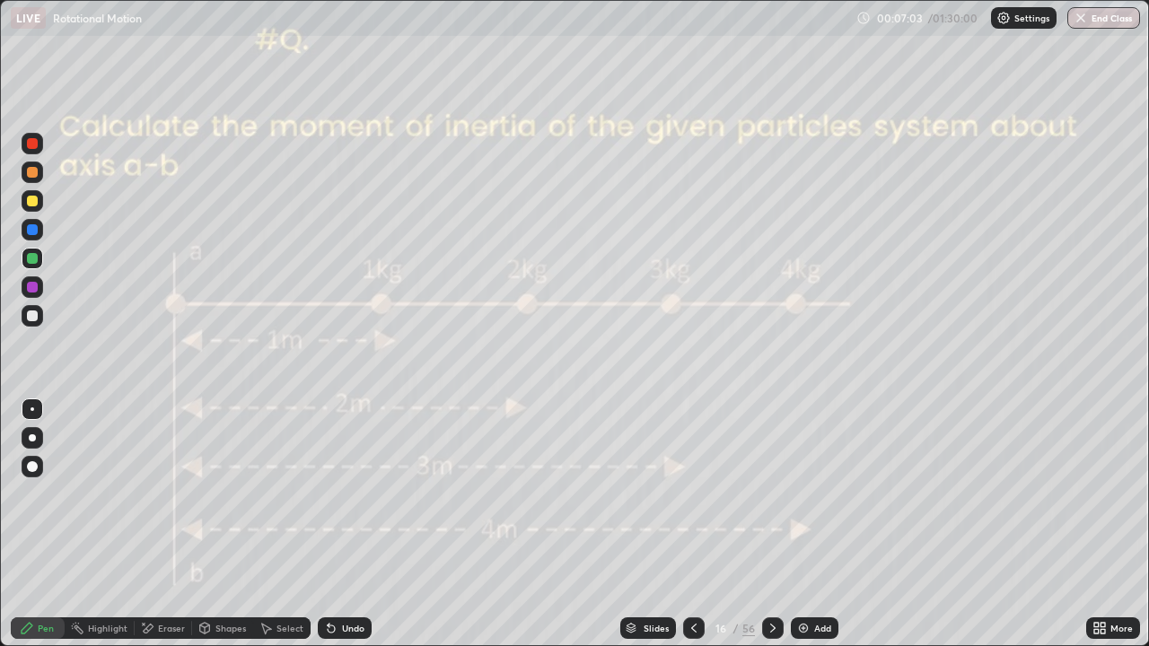
click at [778, 567] on div at bounding box center [773, 628] width 22 height 22
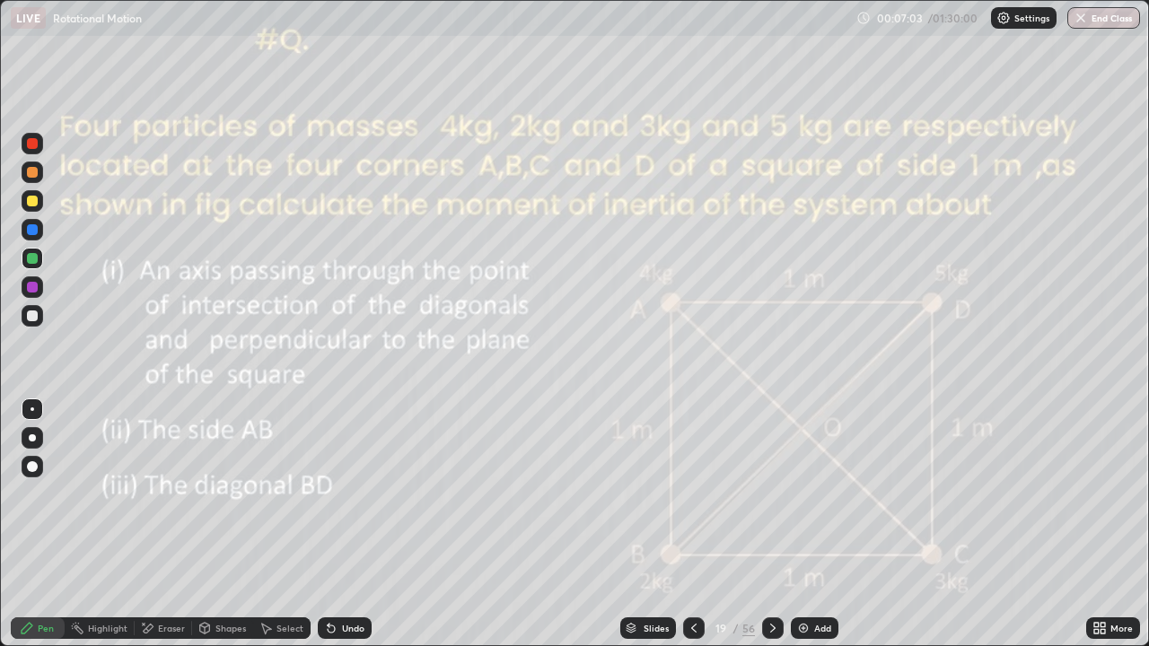
click at [778, 567] on div at bounding box center [773, 628] width 22 height 22
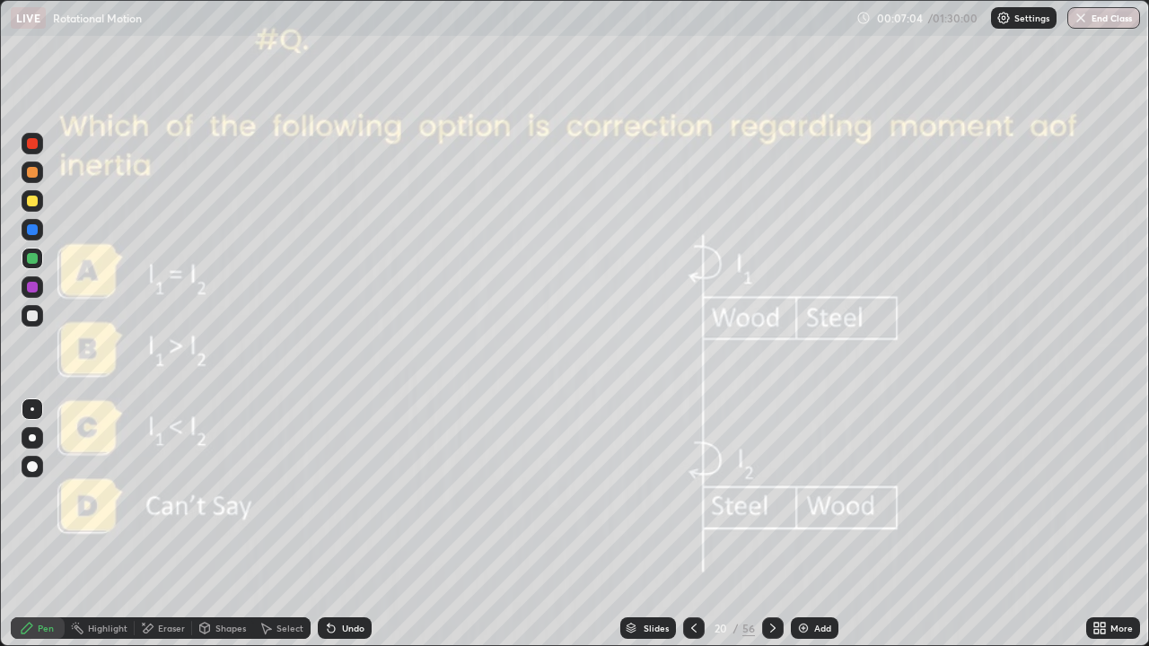
click at [778, 567] on div at bounding box center [773, 628] width 22 height 22
click at [779, 567] on div at bounding box center [773, 628] width 22 height 22
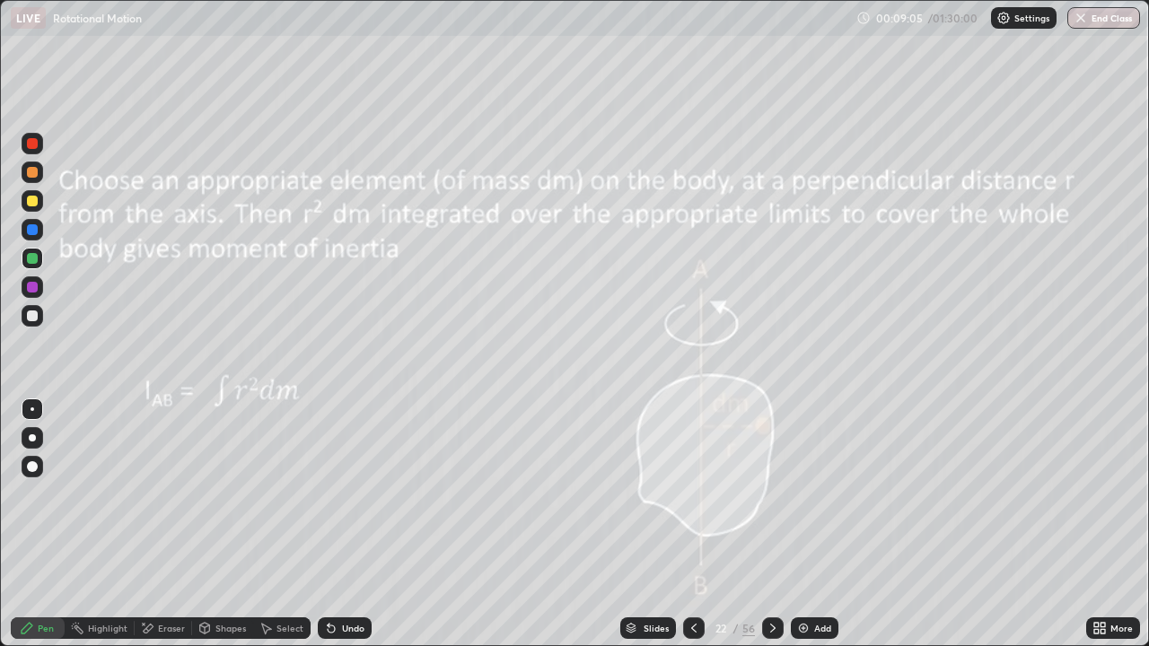
click at [769, 567] on icon at bounding box center [772, 628] width 14 height 14
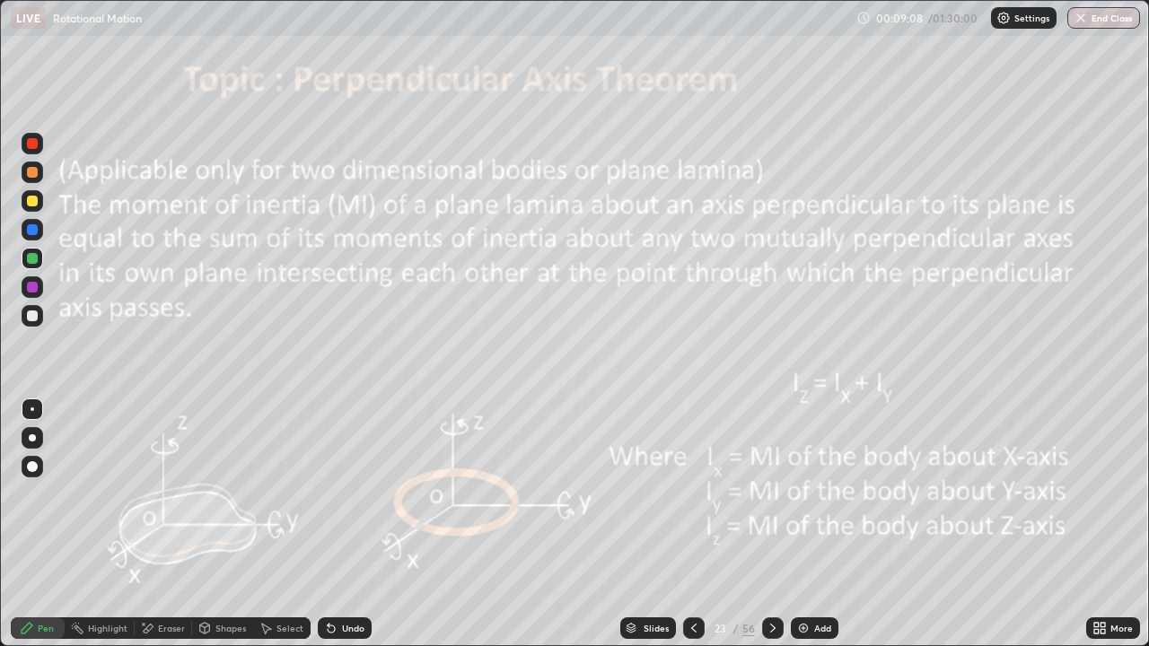
click at [692, 567] on icon at bounding box center [693, 628] width 14 height 14
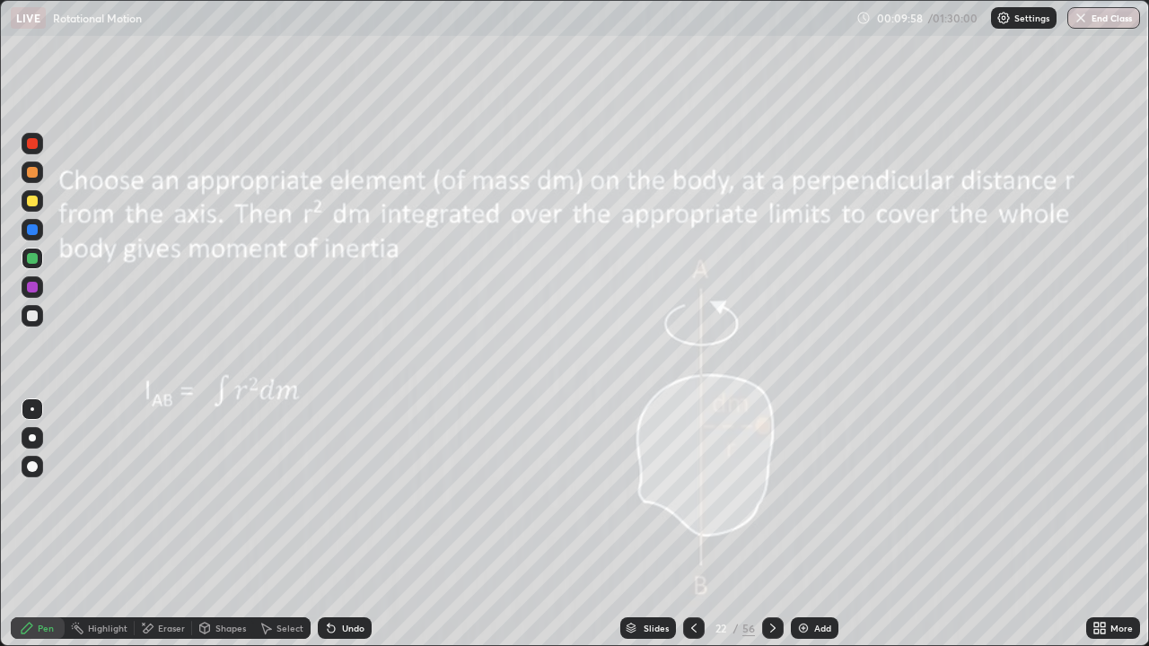
click at [805, 567] on img at bounding box center [803, 628] width 14 height 14
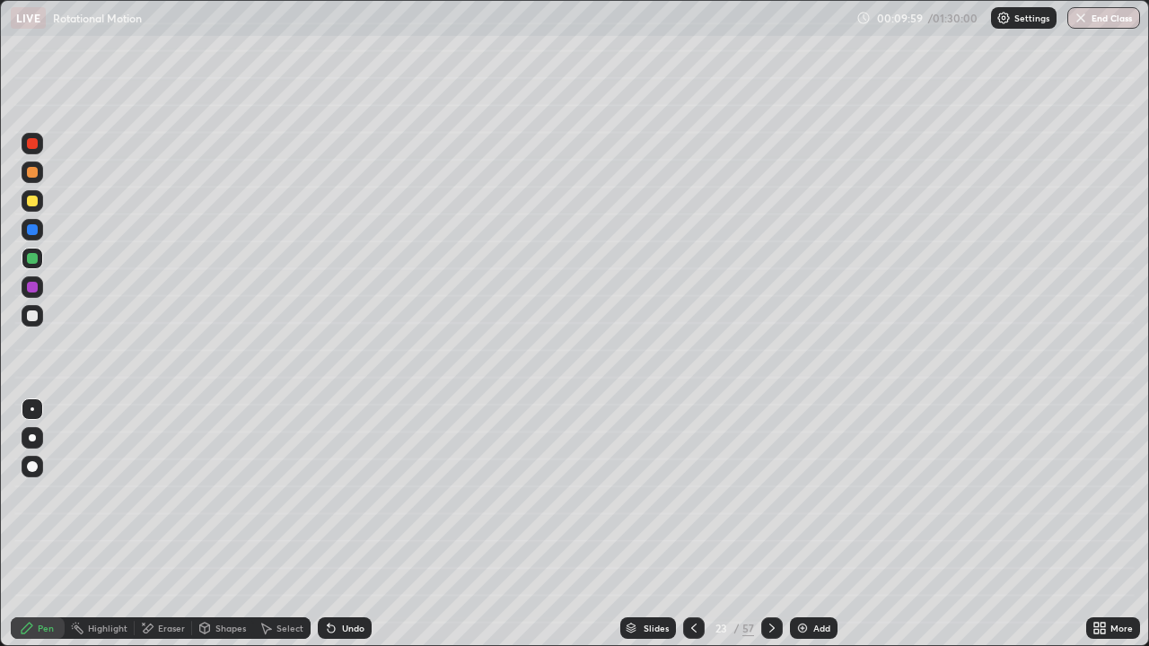
click at [228, 567] on div "Shapes" at bounding box center [222, 628] width 61 height 22
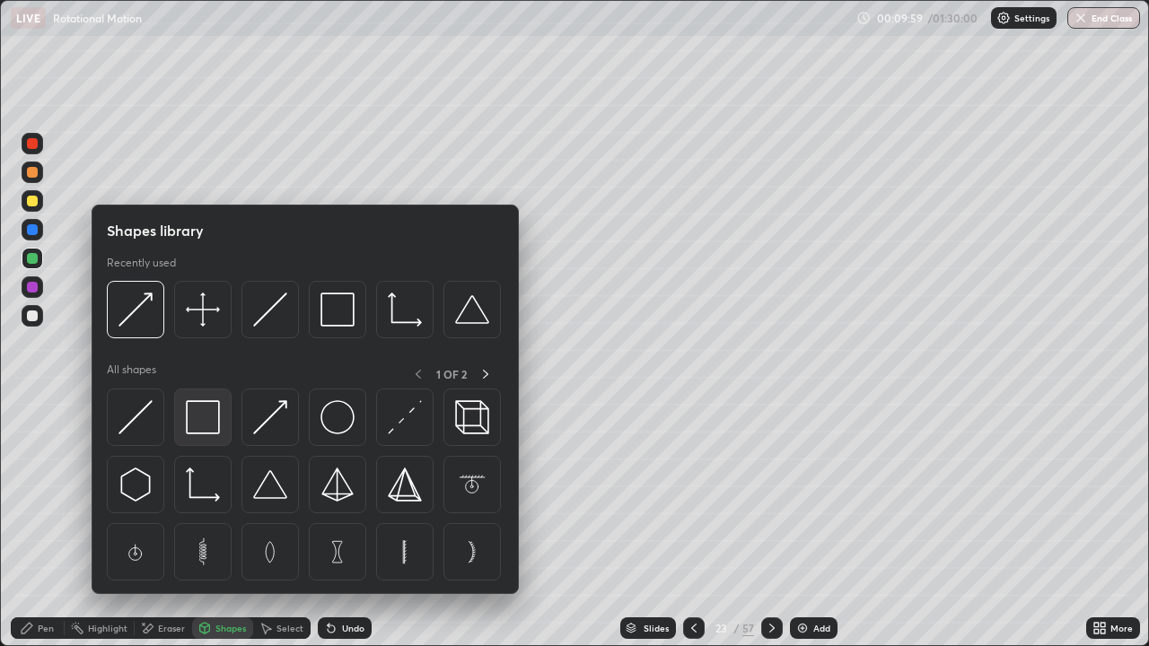
click at [205, 424] on img at bounding box center [203, 417] width 34 height 34
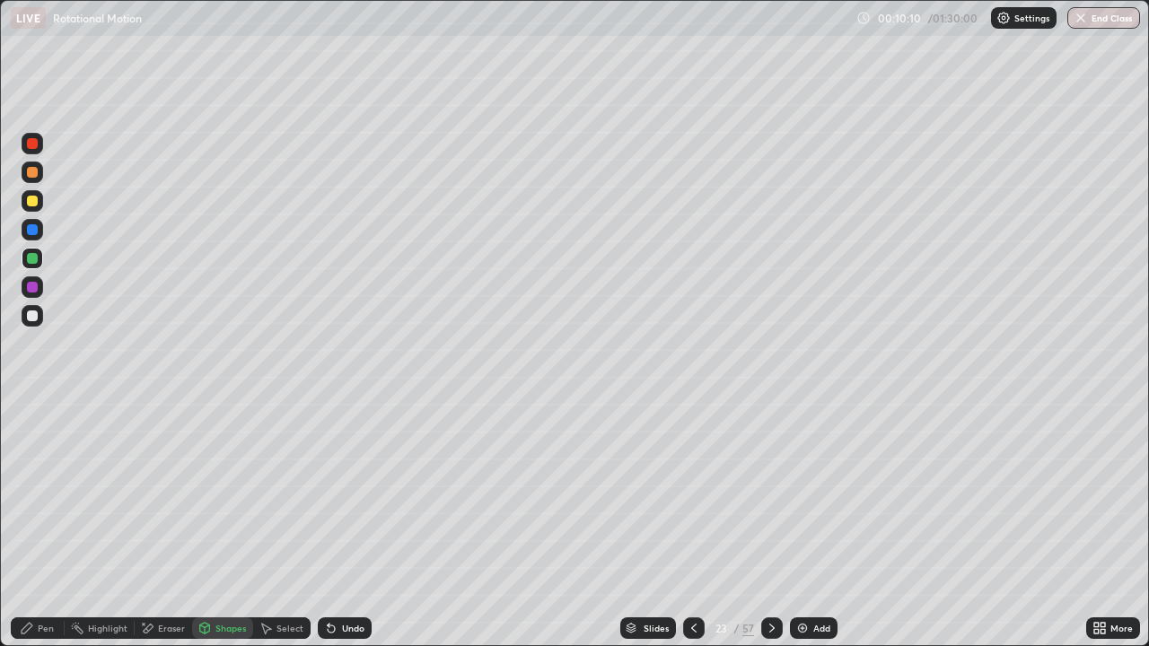
click at [39, 567] on div "Pen" at bounding box center [38, 628] width 54 height 22
click at [236, 567] on div "Shapes" at bounding box center [230, 628] width 31 height 9
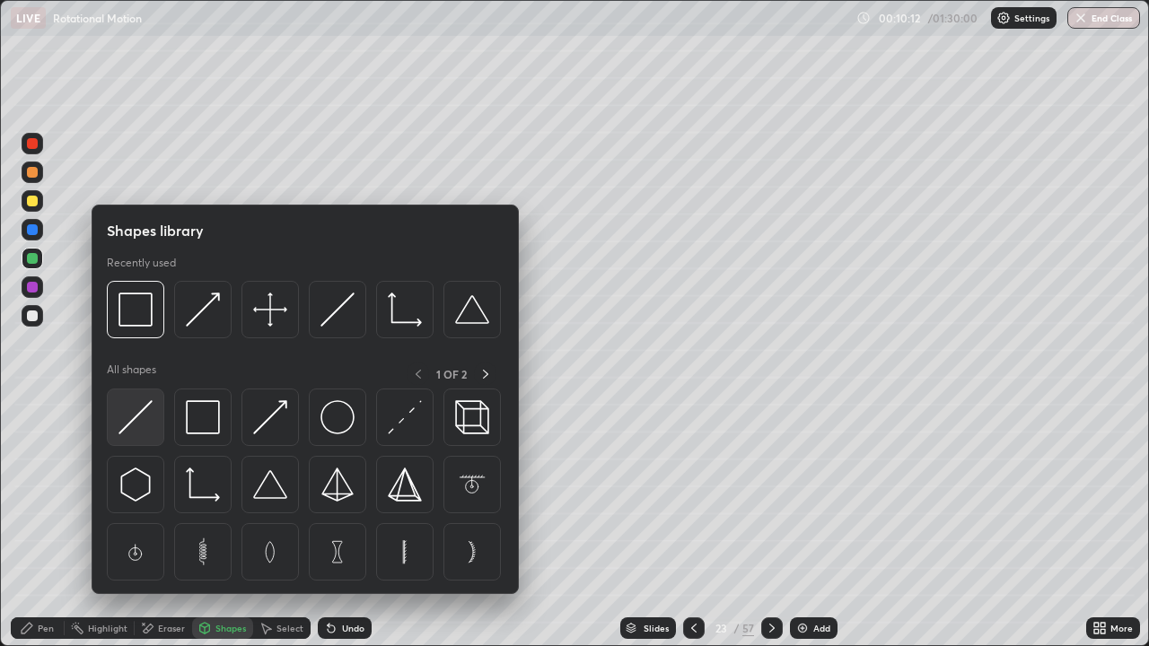
click at [149, 406] on img at bounding box center [135, 417] width 34 height 34
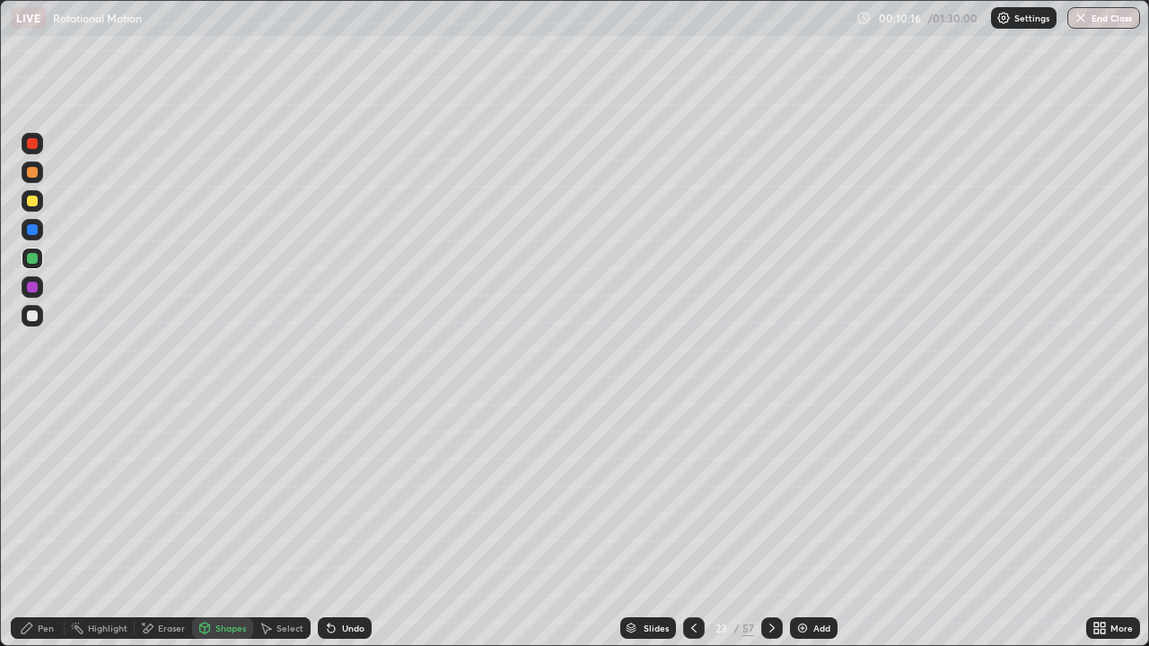
click at [39, 567] on div "Pen" at bounding box center [38, 628] width 54 height 22
click at [33, 311] on div at bounding box center [32, 315] width 11 height 11
click at [351, 567] on div "Undo" at bounding box center [353, 628] width 22 height 9
click at [349, 567] on div "Undo" at bounding box center [353, 628] width 22 height 9
click at [347, 567] on div "Undo" at bounding box center [345, 628] width 54 height 22
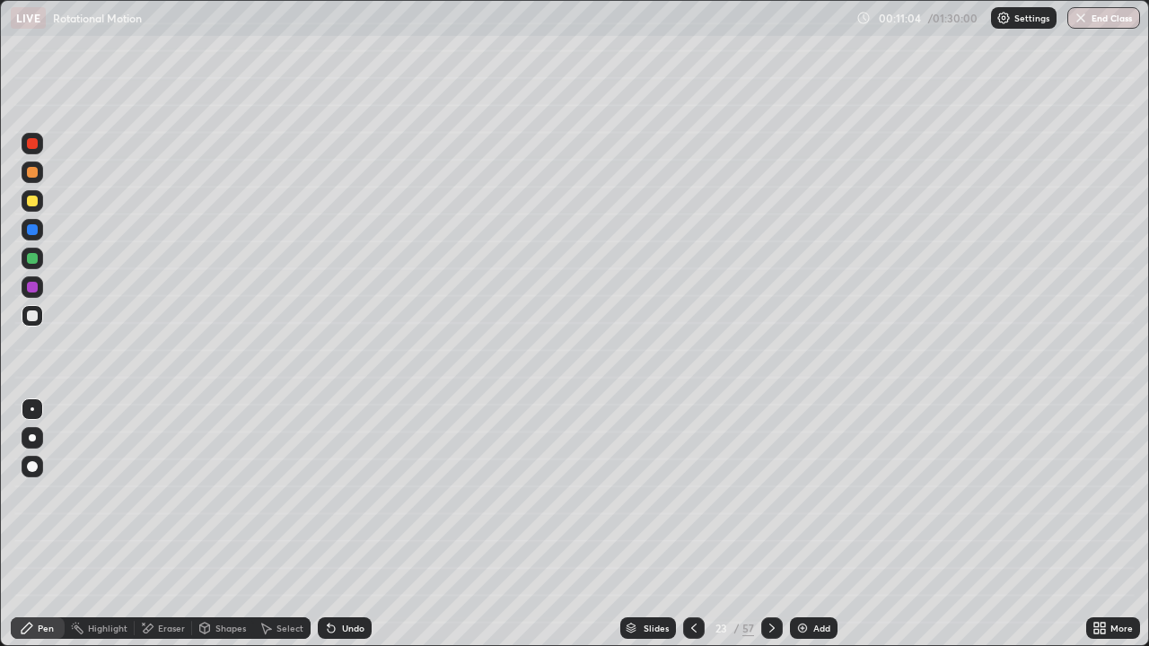
click at [349, 567] on div "Undo" at bounding box center [345, 628] width 54 height 22
click at [346, 567] on div "Undo" at bounding box center [345, 628] width 54 height 22
click at [807, 567] on img at bounding box center [802, 628] width 14 height 14
click at [692, 567] on icon at bounding box center [693, 628] width 14 height 14
click at [770, 567] on icon at bounding box center [772, 628] width 14 height 14
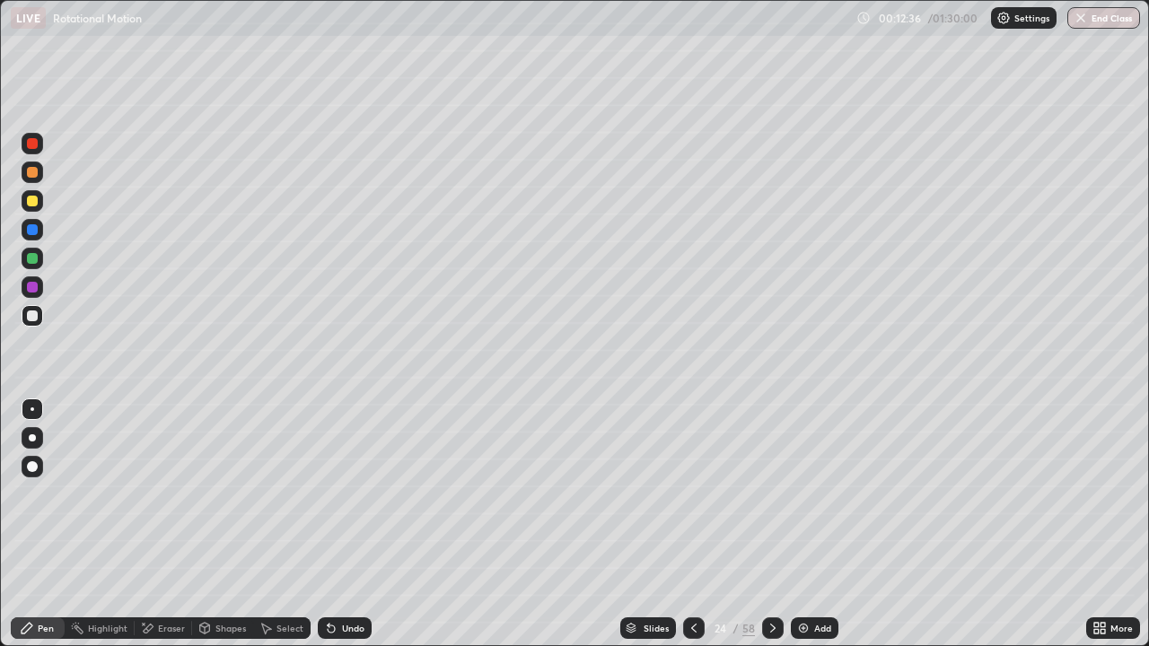
click at [692, 567] on icon at bounding box center [693, 628] width 14 height 14
click at [781, 567] on div at bounding box center [773, 628] width 22 height 36
click at [693, 567] on div at bounding box center [694, 628] width 22 height 22
click at [223, 567] on div "Shapes" at bounding box center [230, 628] width 31 height 9
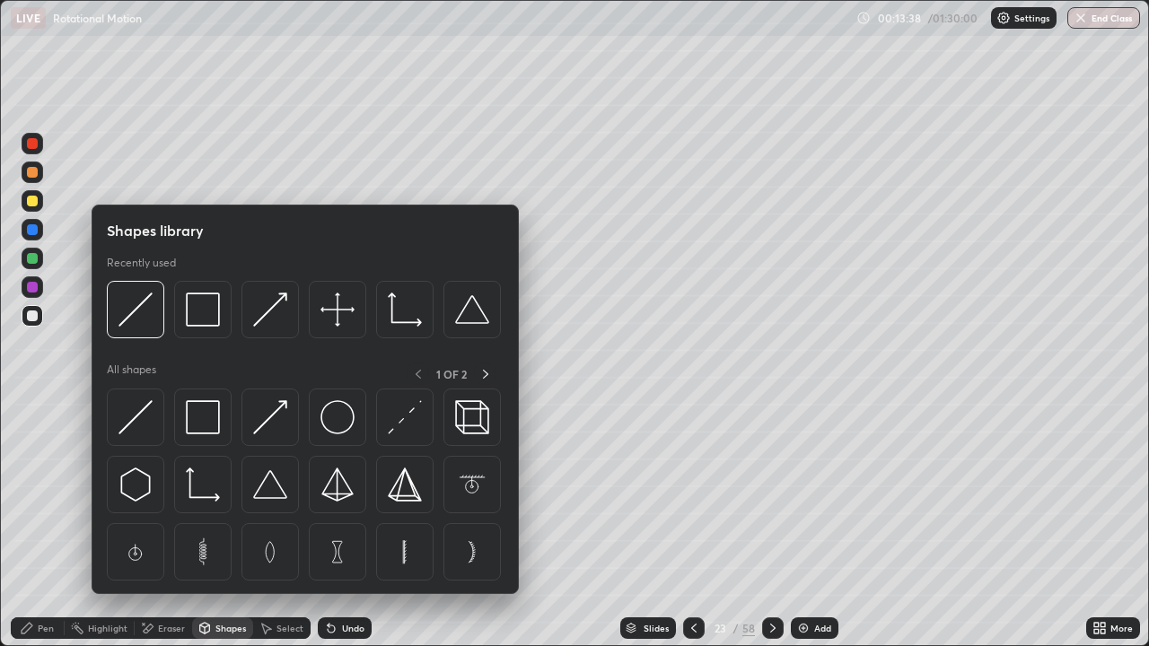
click at [172, 567] on div "Eraser" at bounding box center [171, 628] width 27 height 9
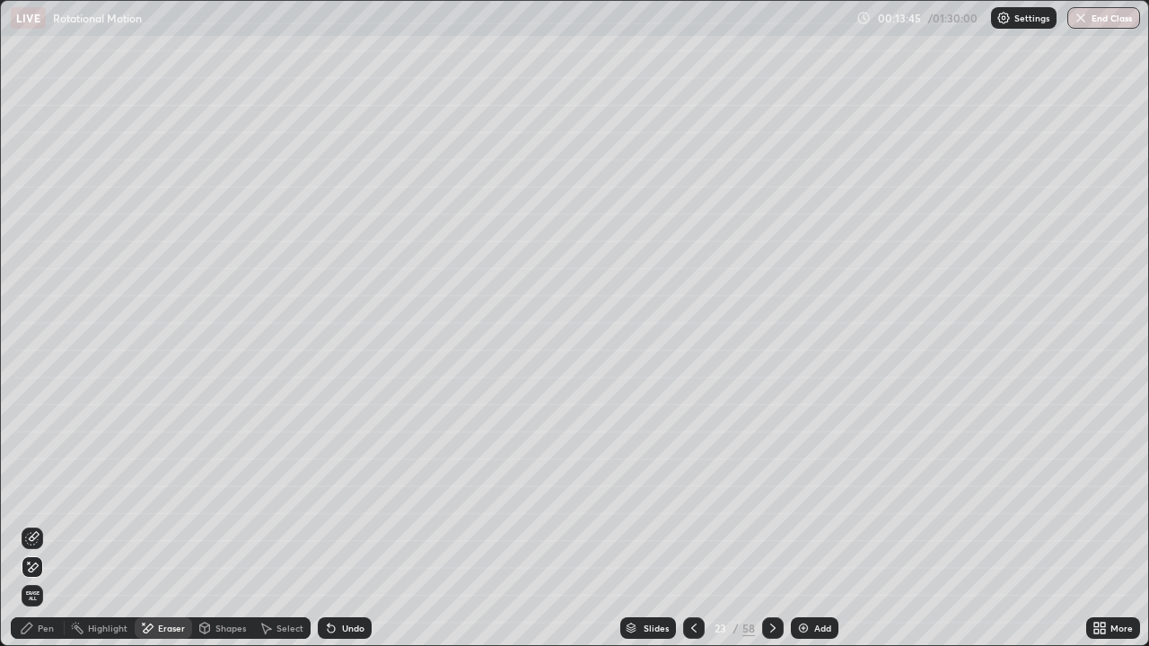
click at [769, 567] on icon at bounding box center [772, 628] width 14 height 14
click at [45, 567] on div "Pen" at bounding box center [46, 628] width 16 height 9
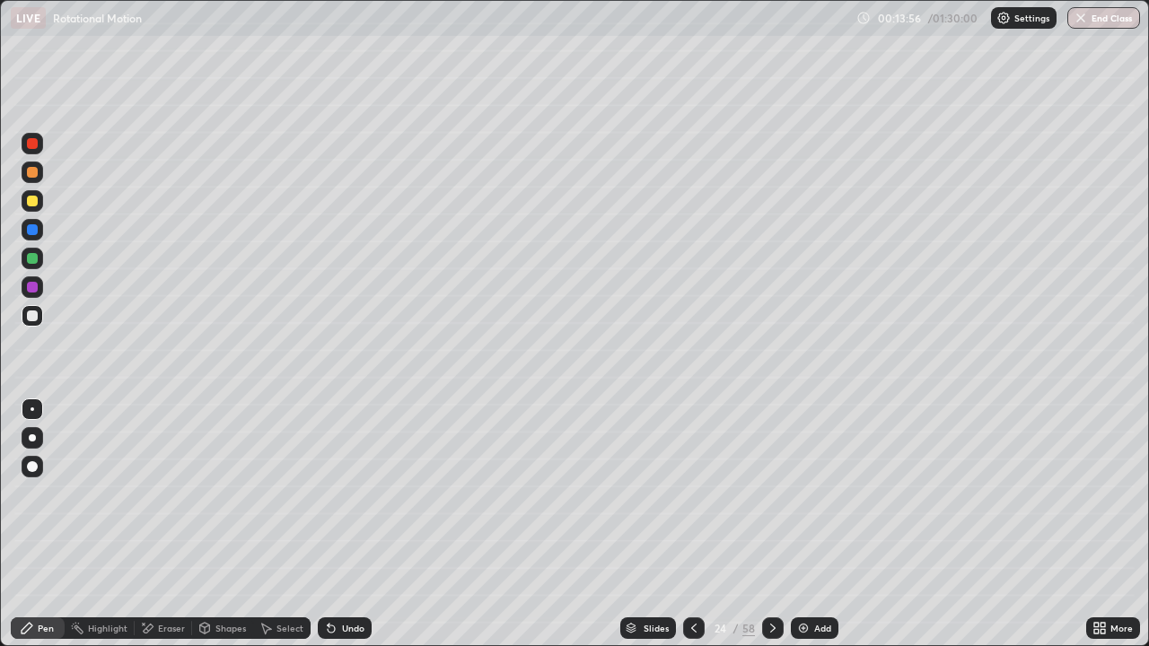
click at [30, 254] on div at bounding box center [32, 258] width 11 height 11
click at [812, 567] on div "Add" at bounding box center [815, 628] width 48 height 22
click at [226, 567] on div "Shapes" at bounding box center [230, 628] width 31 height 9
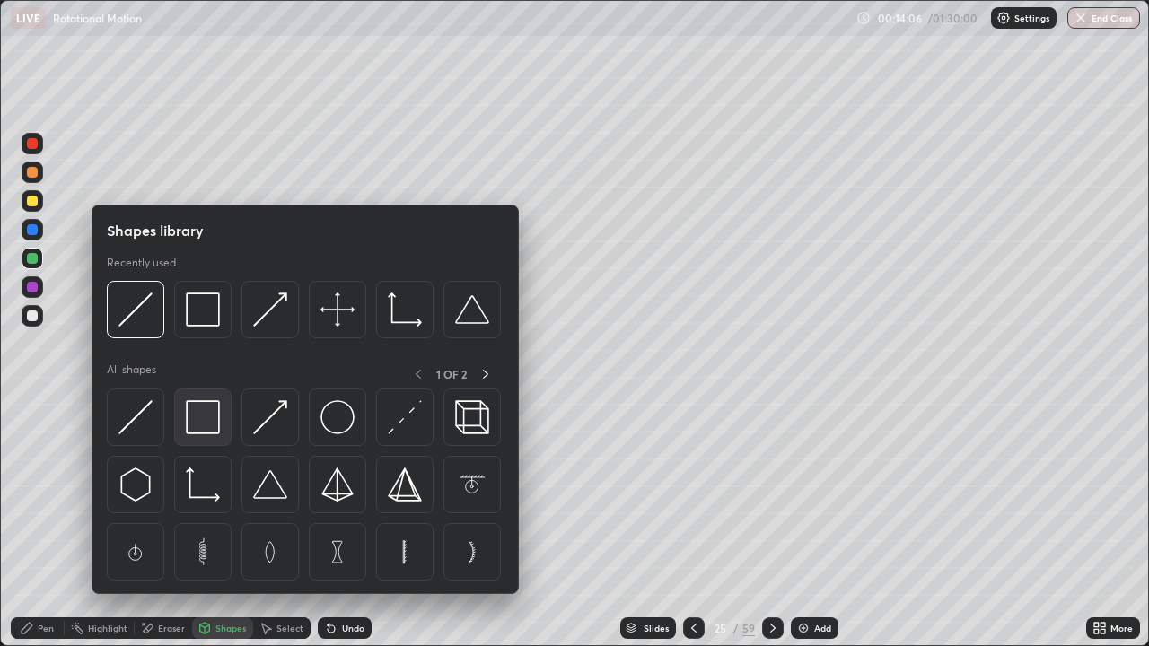
click at [199, 418] on img at bounding box center [203, 417] width 34 height 34
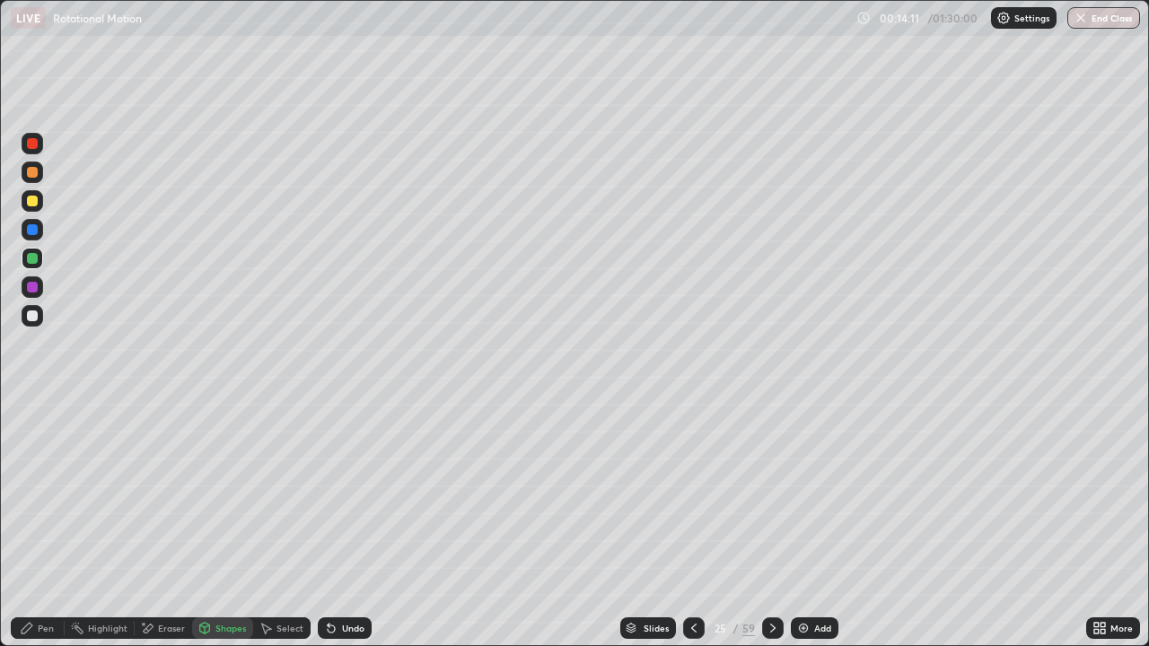
click at [280, 567] on div "Select" at bounding box center [289, 628] width 27 height 9
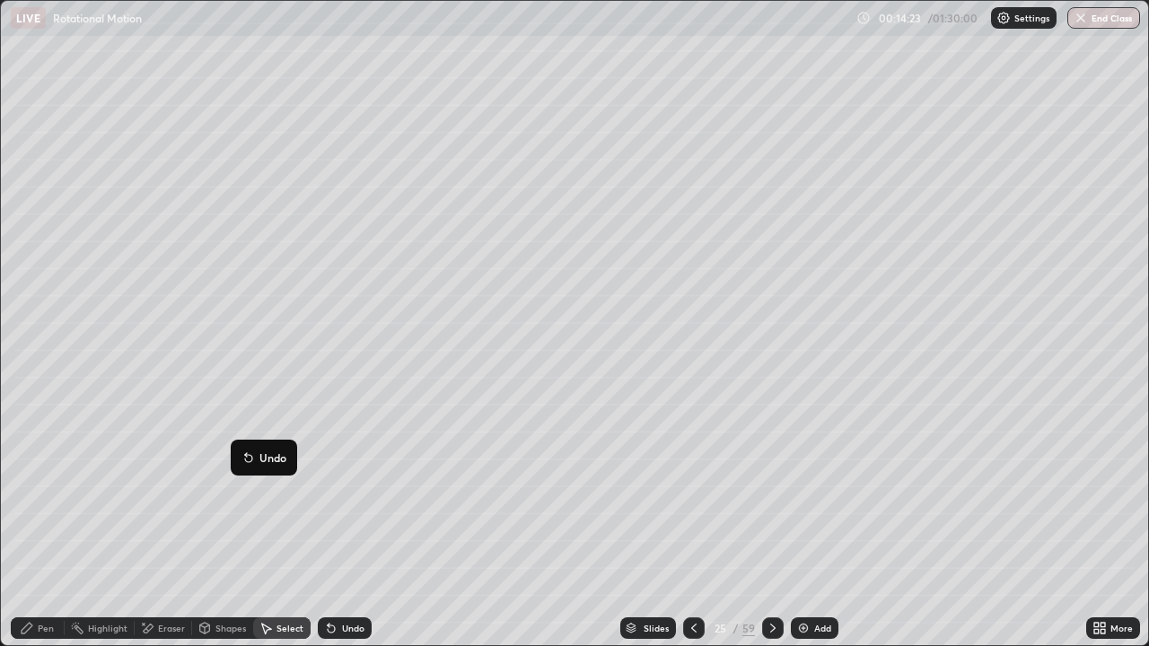
click at [0, 0] on div at bounding box center [0, 0] width 0 height 0
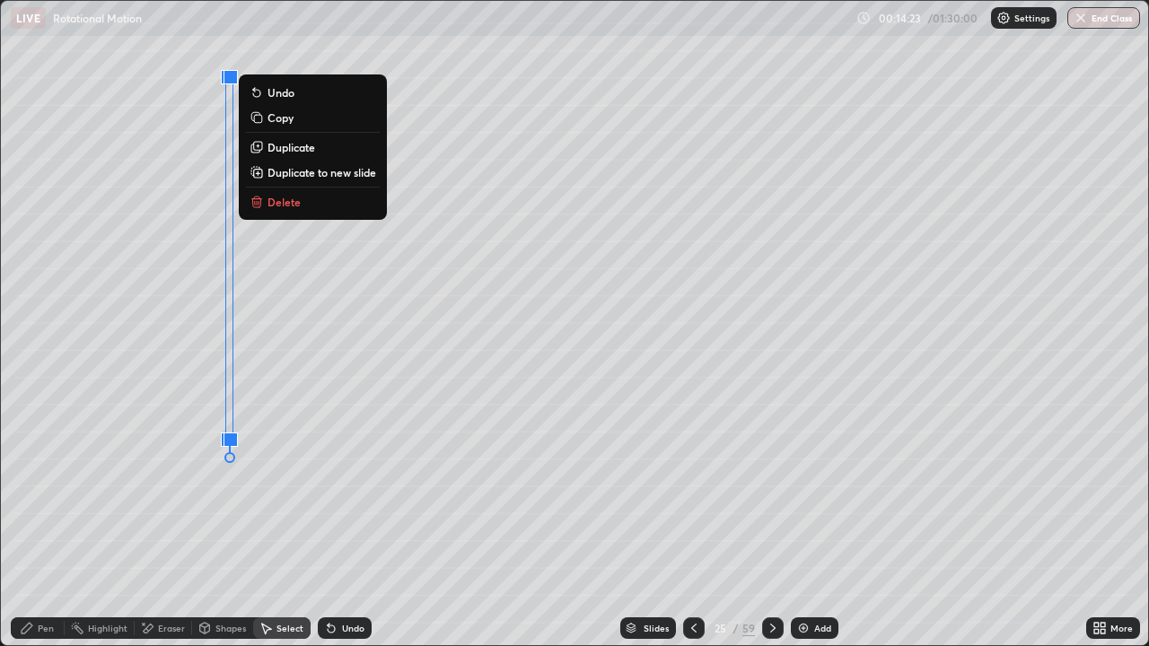
click at [226, 430] on div "0 ° Undo Copy Duplicate Duplicate to new slide Delete" at bounding box center [574, 323] width 1147 height 644
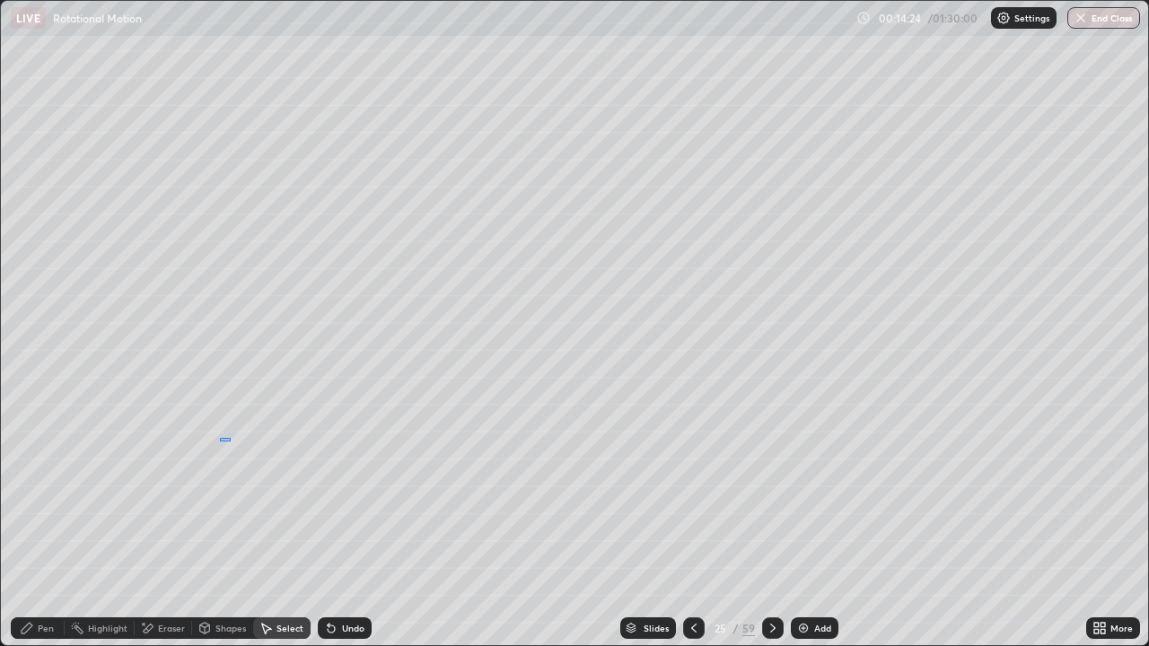
click at [220, 438] on div "0 ° Undo Copy Duplicate Duplicate to new slide Delete" at bounding box center [574, 323] width 1147 height 644
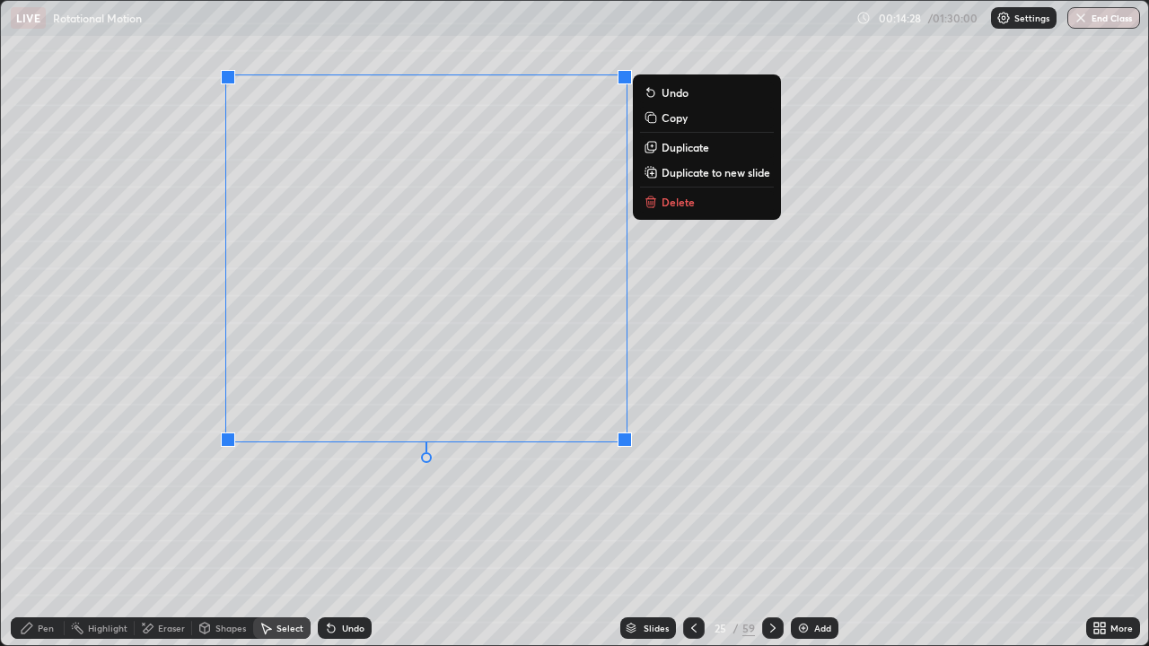
click at [259, 551] on div "0 ° Undo Copy Duplicate Duplicate to new slide Delete" at bounding box center [574, 323] width 1147 height 644
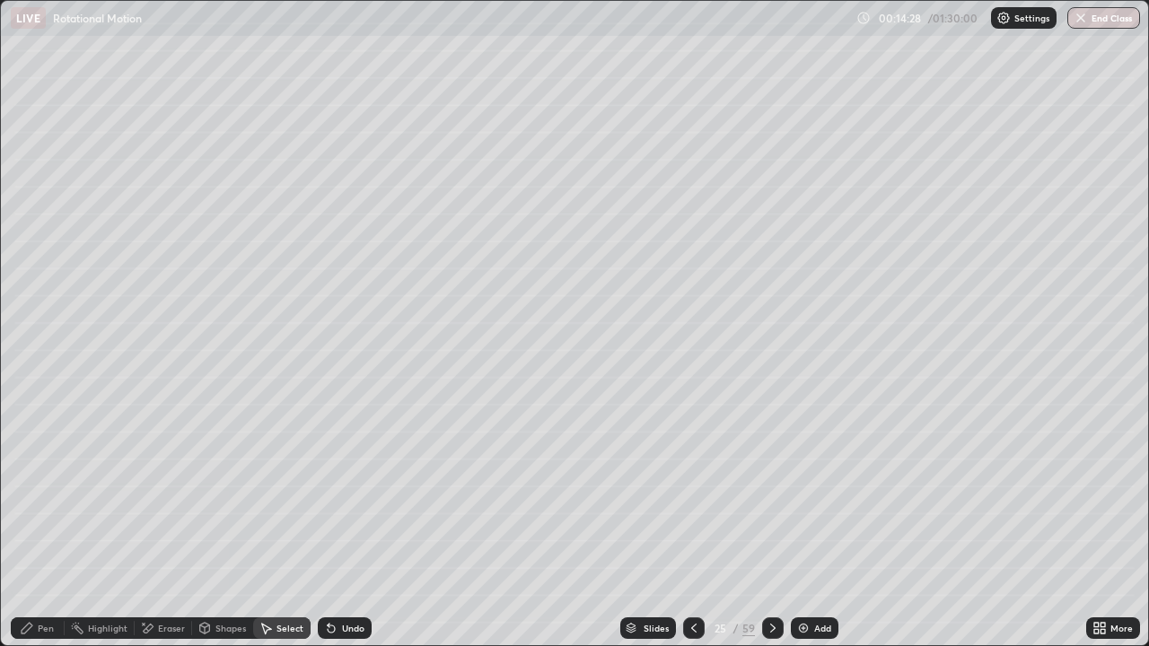
click at [222, 567] on div "Shapes" at bounding box center [230, 628] width 31 height 9
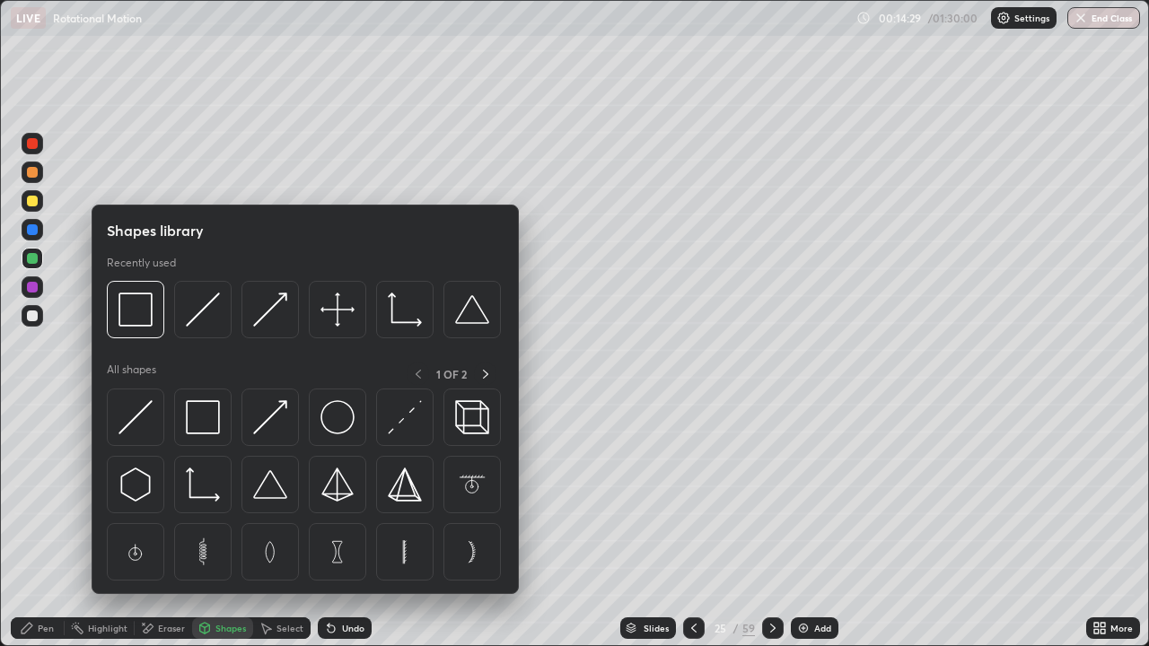
click at [153, 567] on div "Eraser" at bounding box center [163, 628] width 57 height 22
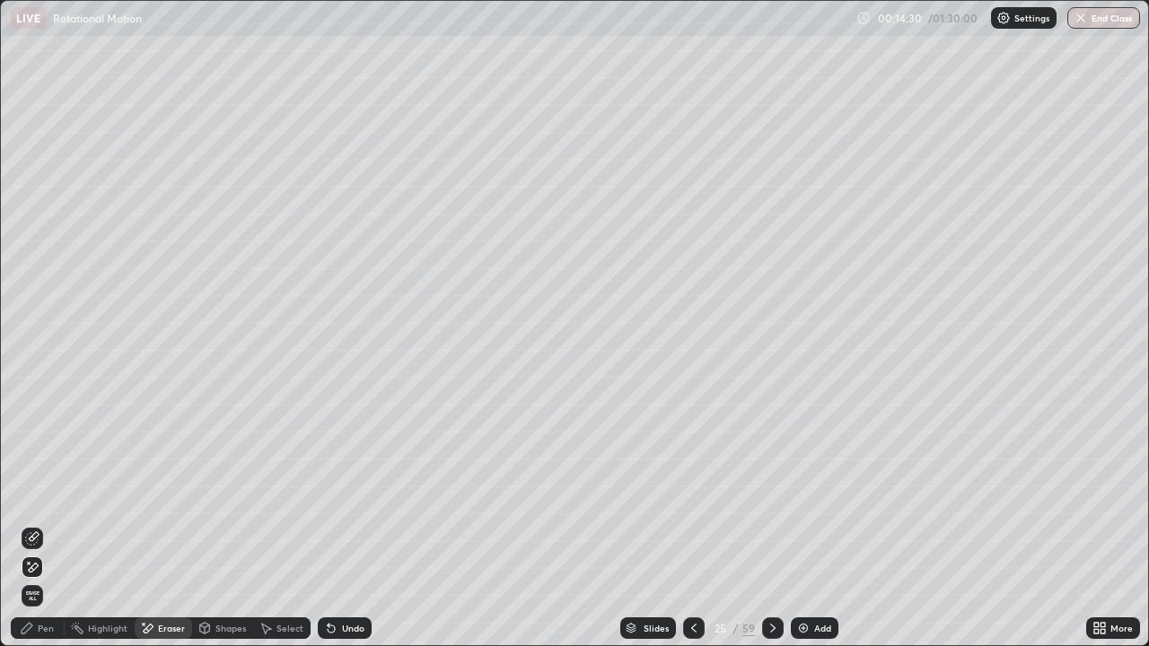
click at [275, 567] on div "Select" at bounding box center [281, 628] width 57 height 22
click at [227, 567] on div "Shapes" at bounding box center [230, 628] width 31 height 9
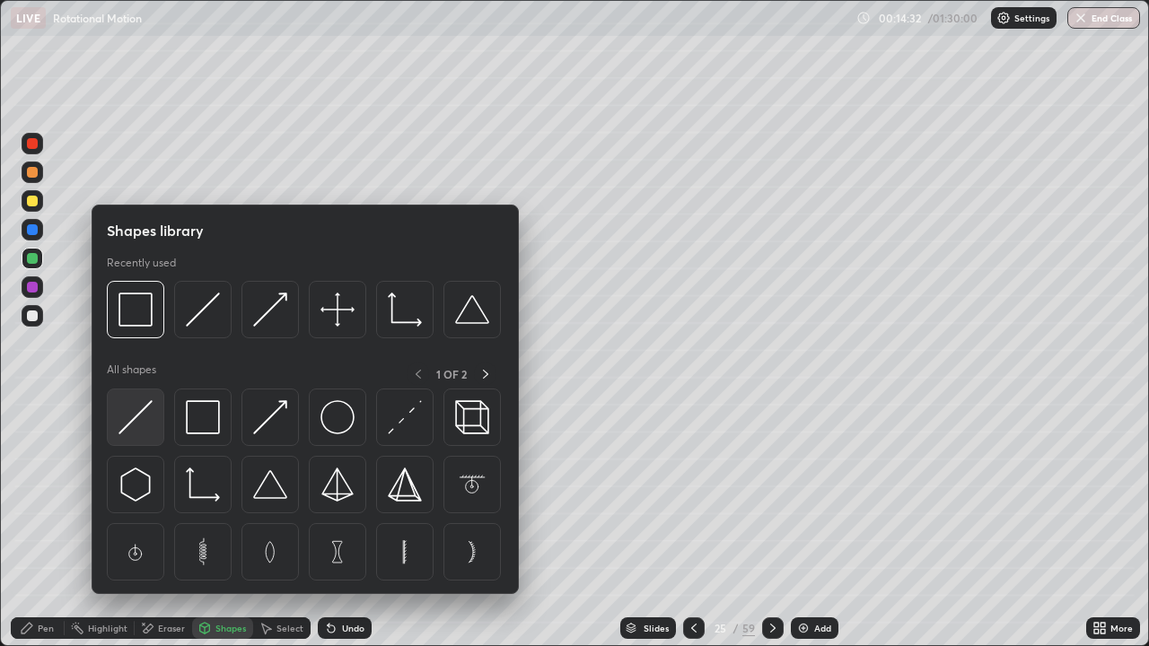
click at [127, 414] on img at bounding box center [135, 417] width 34 height 34
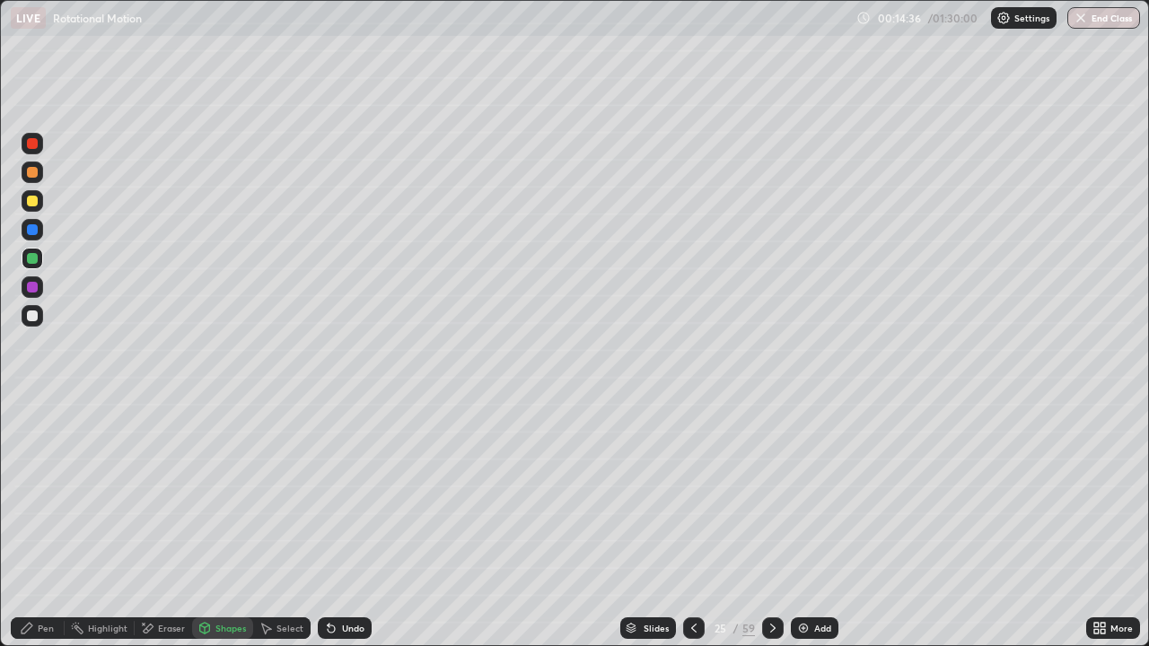
click at [50, 567] on div "Pen" at bounding box center [46, 628] width 16 height 9
click at [28, 319] on div at bounding box center [32, 315] width 11 height 11
click at [692, 567] on icon at bounding box center [693, 628] width 14 height 14
click at [770, 567] on icon at bounding box center [772, 628] width 14 height 14
click at [803, 567] on img at bounding box center [803, 628] width 14 height 14
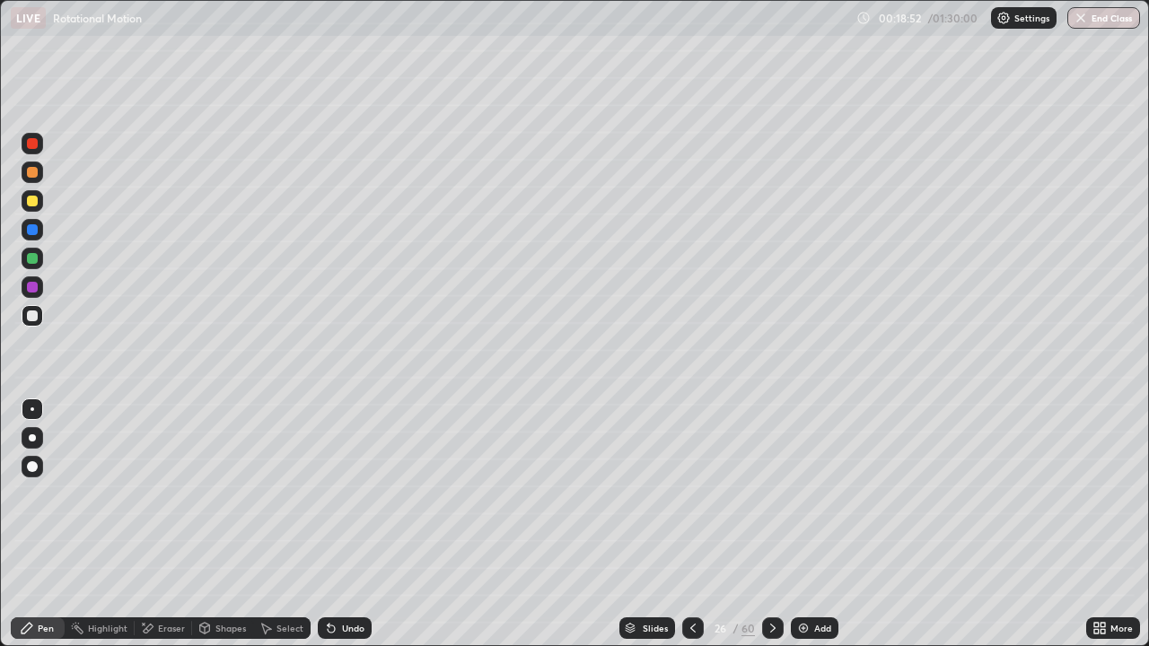
click at [215, 567] on div "Shapes" at bounding box center [230, 628] width 31 height 9
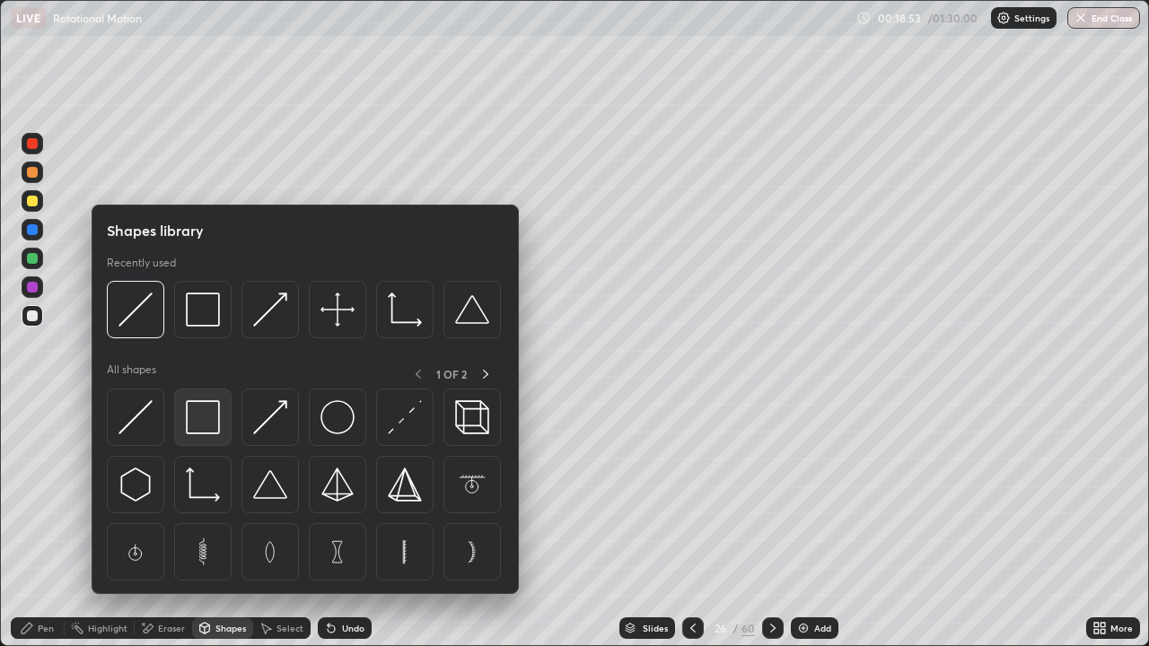
click at [203, 417] on img at bounding box center [203, 417] width 34 height 34
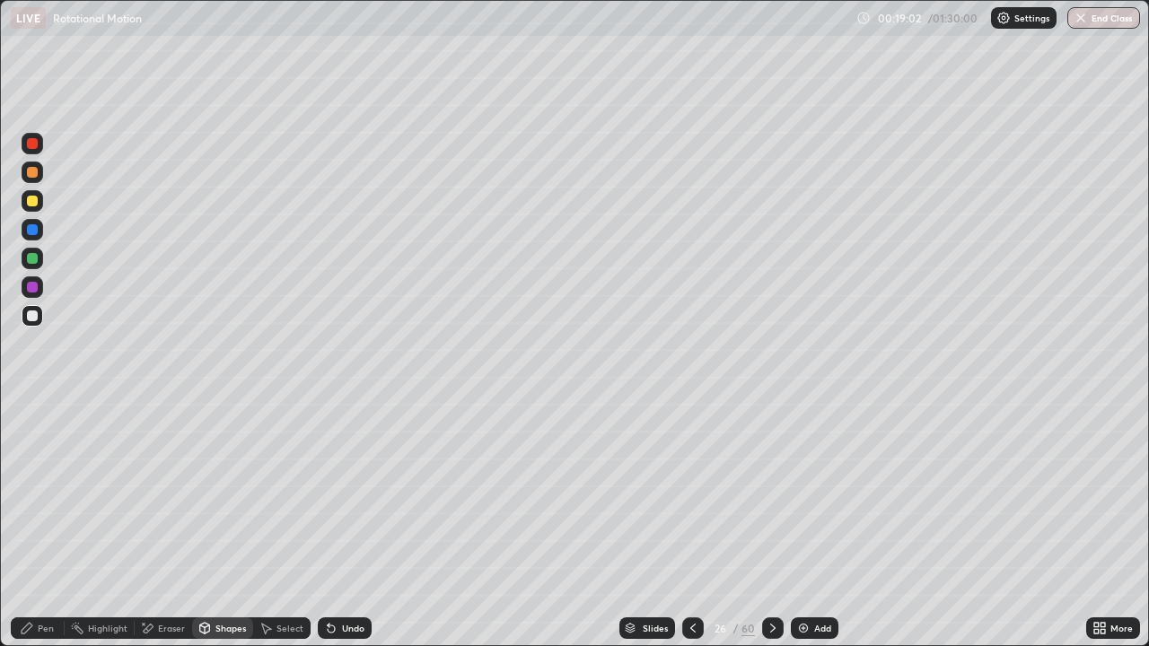
click at [35, 255] on div at bounding box center [32, 258] width 11 height 11
click at [47, 567] on div "Pen" at bounding box center [46, 628] width 16 height 9
click at [803, 567] on img at bounding box center [803, 628] width 14 height 14
click at [693, 567] on icon at bounding box center [694, 628] width 14 height 14
click at [768, 567] on icon at bounding box center [772, 628] width 14 height 14
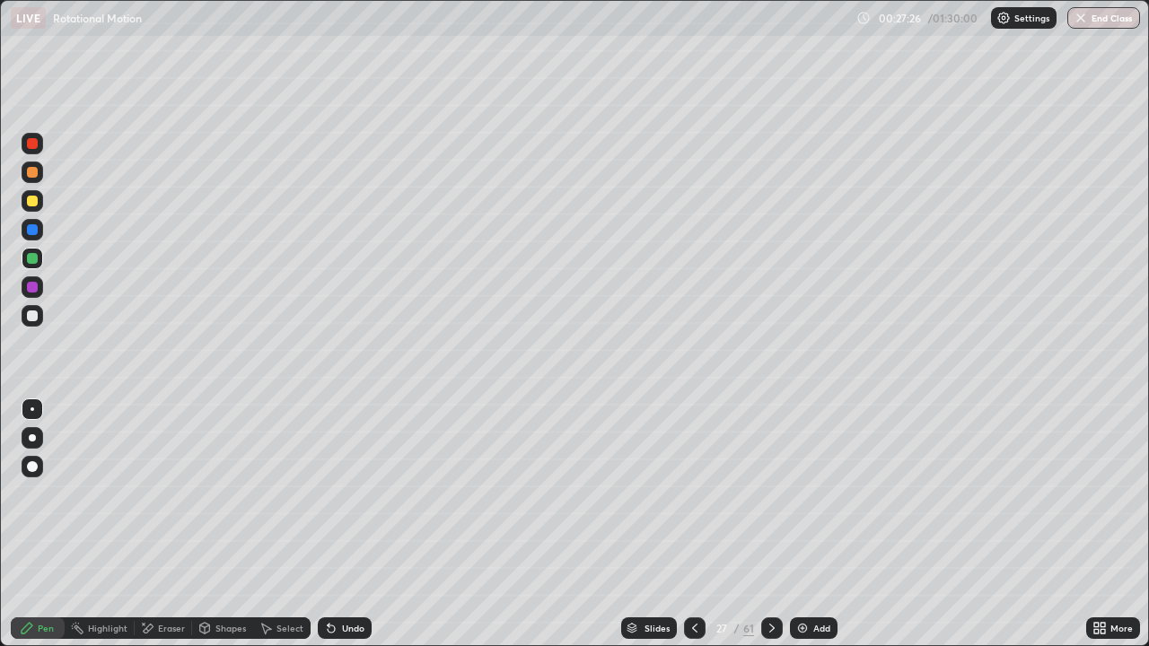
click at [807, 567] on img at bounding box center [802, 628] width 14 height 14
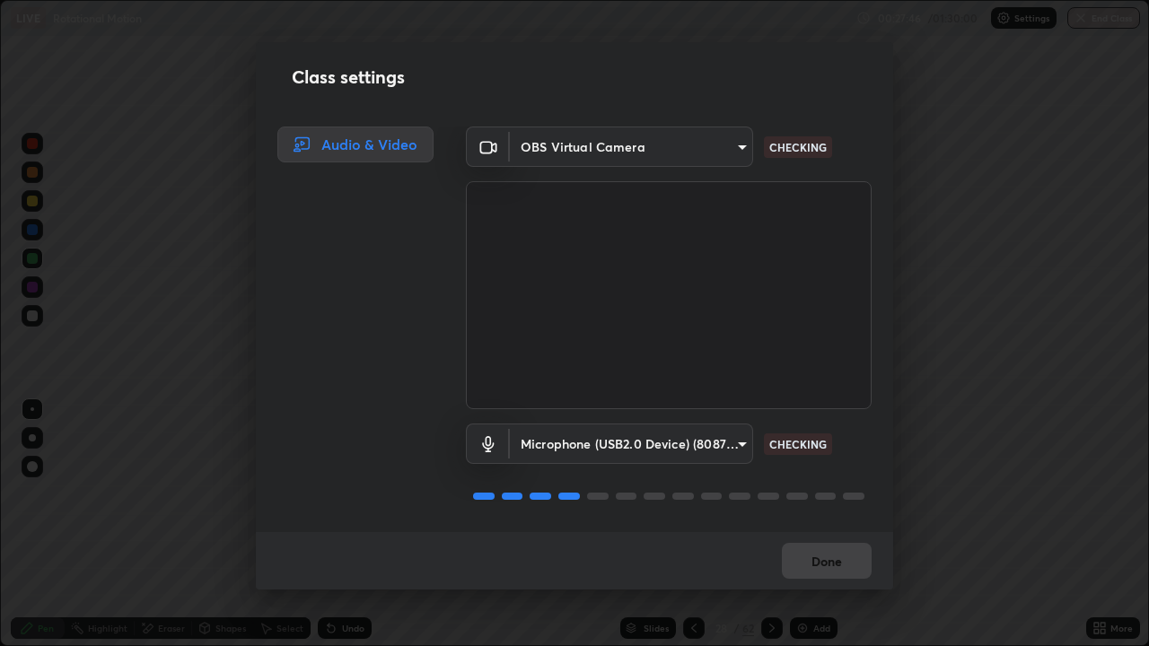
click at [815, 565] on div "Done" at bounding box center [574, 560] width 637 height 57
click at [809, 554] on div "Done" at bounding box center [574, 560] width 637 height 57
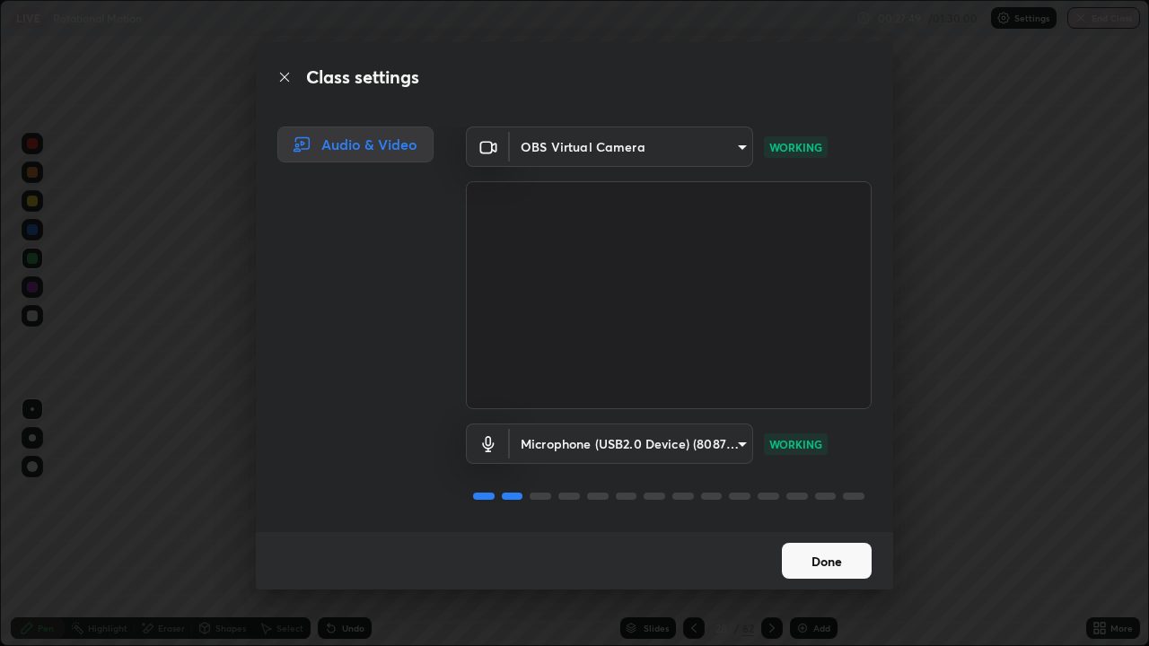
click at [807, 551] on button "Done" at bounding box center [827, 561] width 90 height 36
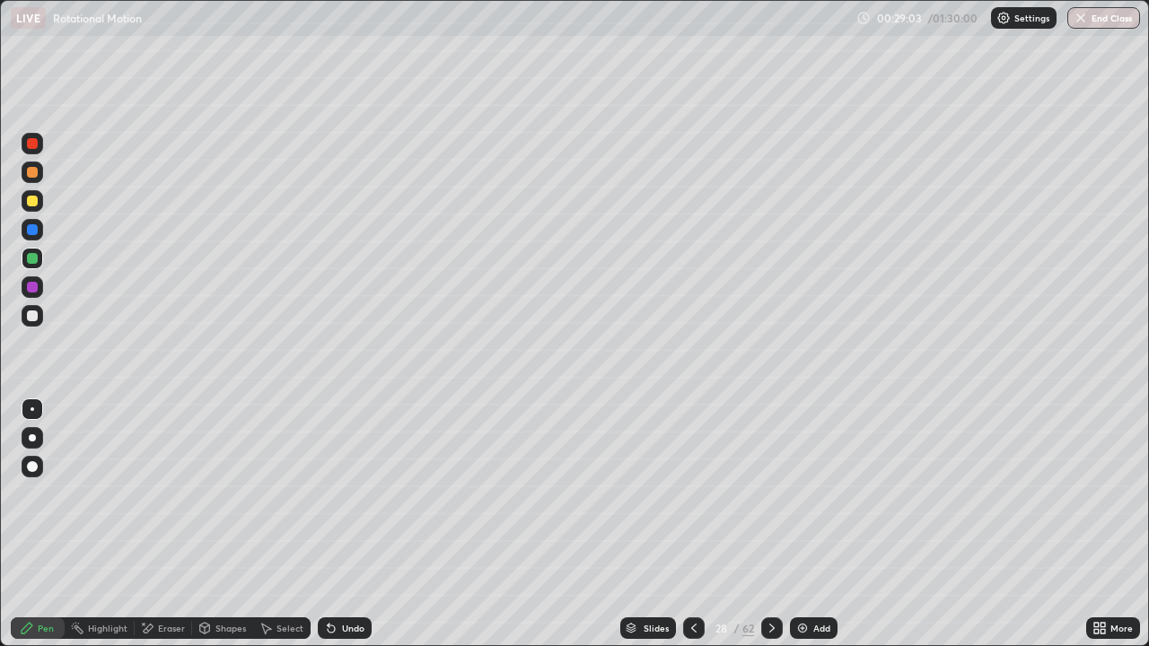
click at [803, 567] on img at bounding box center [802, 628] width 14 height 14
click at [218, 567] on div "Shapes" at bounding box center [230, 628] width 31 height 9
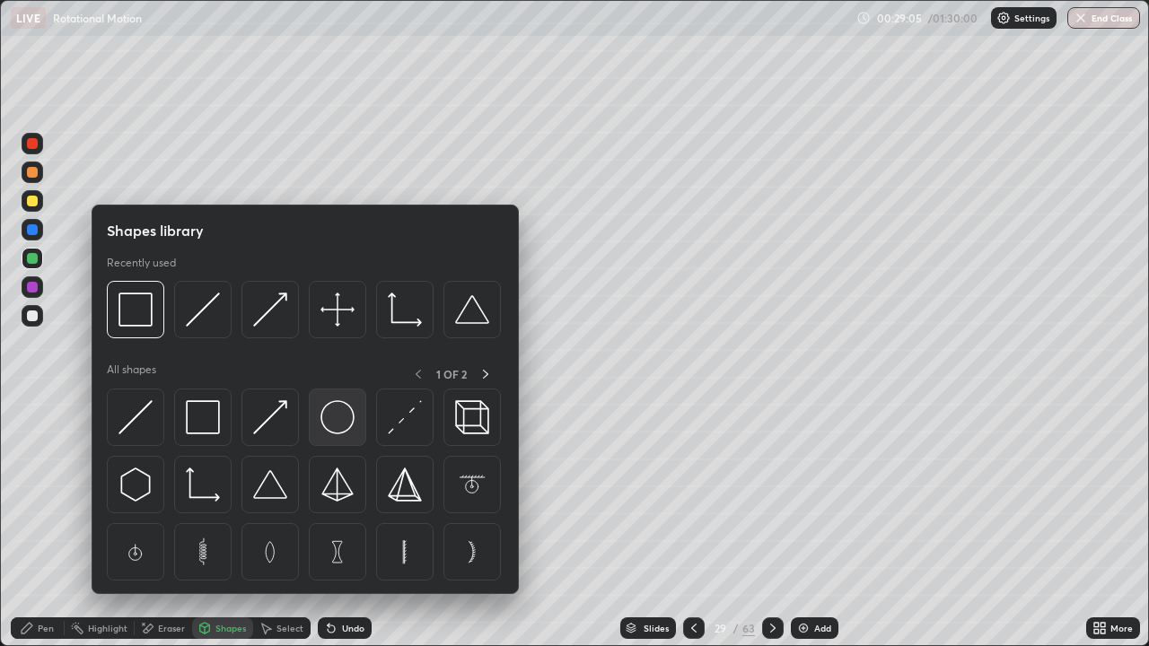
click at [337, 412] on img at bounding box center [337, 417] width 34 height 34
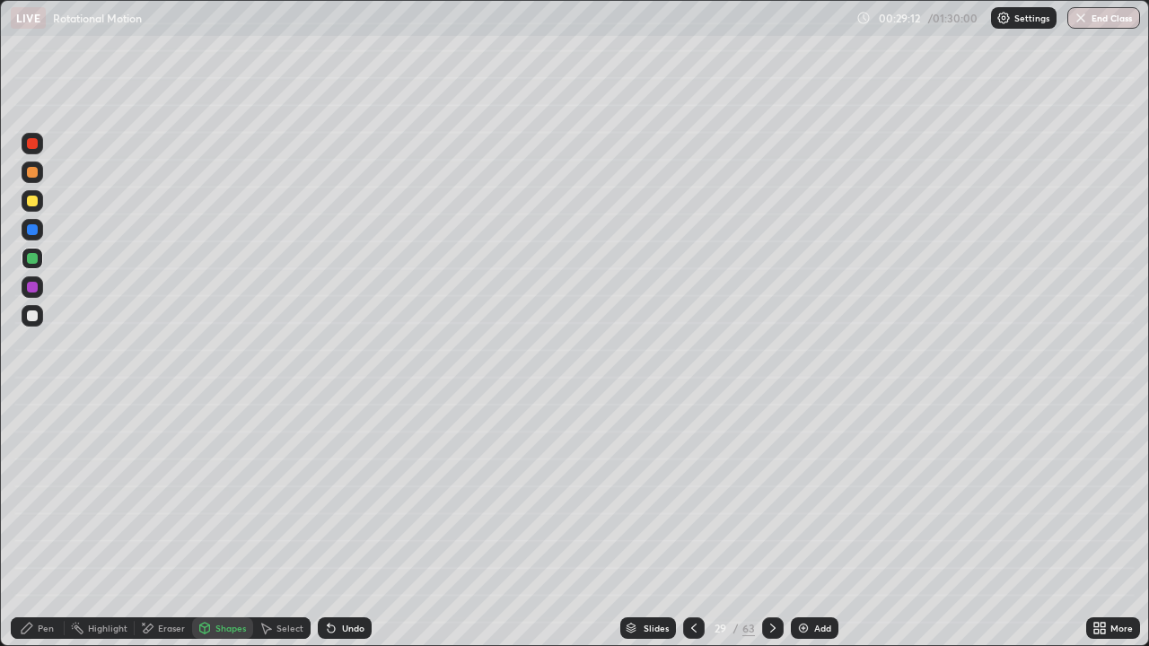
click at [39, 567] on div "Pen" at bounding box center [46, 628] width 16 height 9
click at [31, 313] on div at bounding box center [32, 315] width 11 height 11
click at [807, 567] on img at bounding box center [803, 628] width 14 height 14
click at [231, 567] on div "Shapes" at bounding box center [230, 628] width 31 height 9
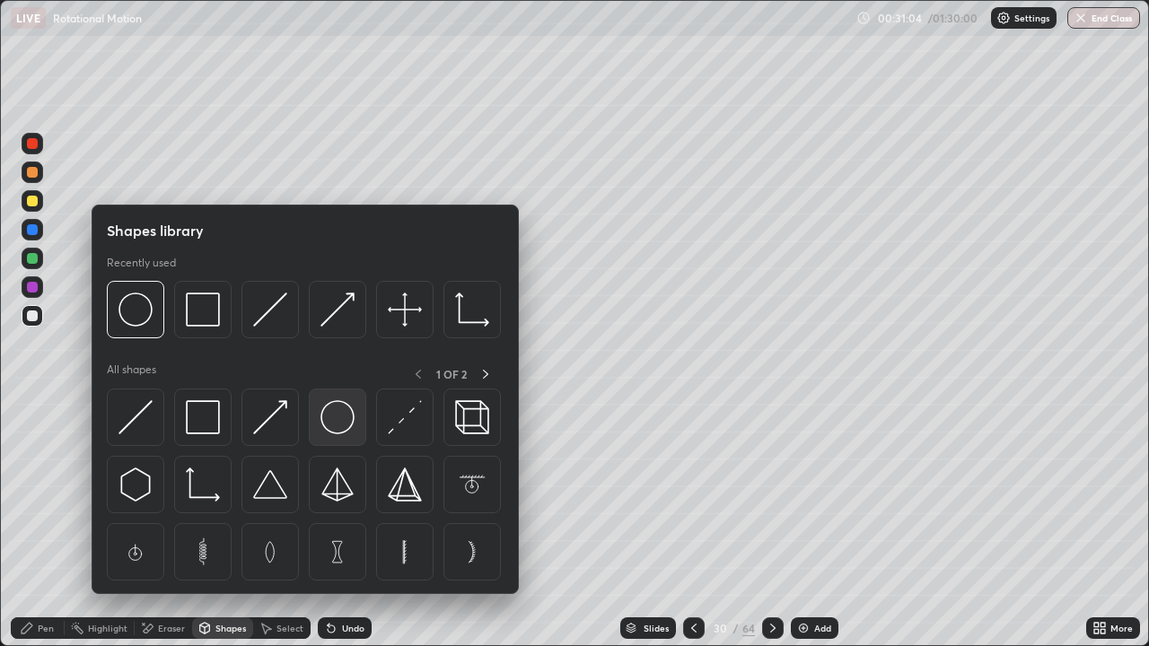
click at [330, 414] on img at bounding box center [337, 417] width 34 height 34
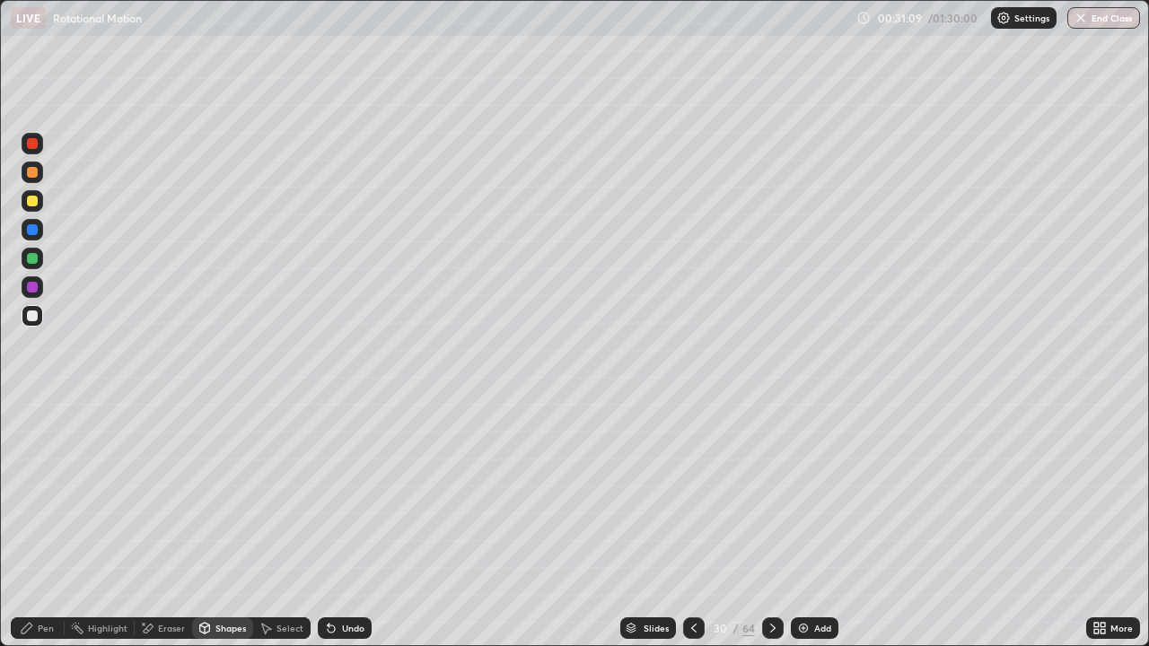
click at [213, 567] on div "Shapes" at bounding box center [222, 628] width 61 height 22
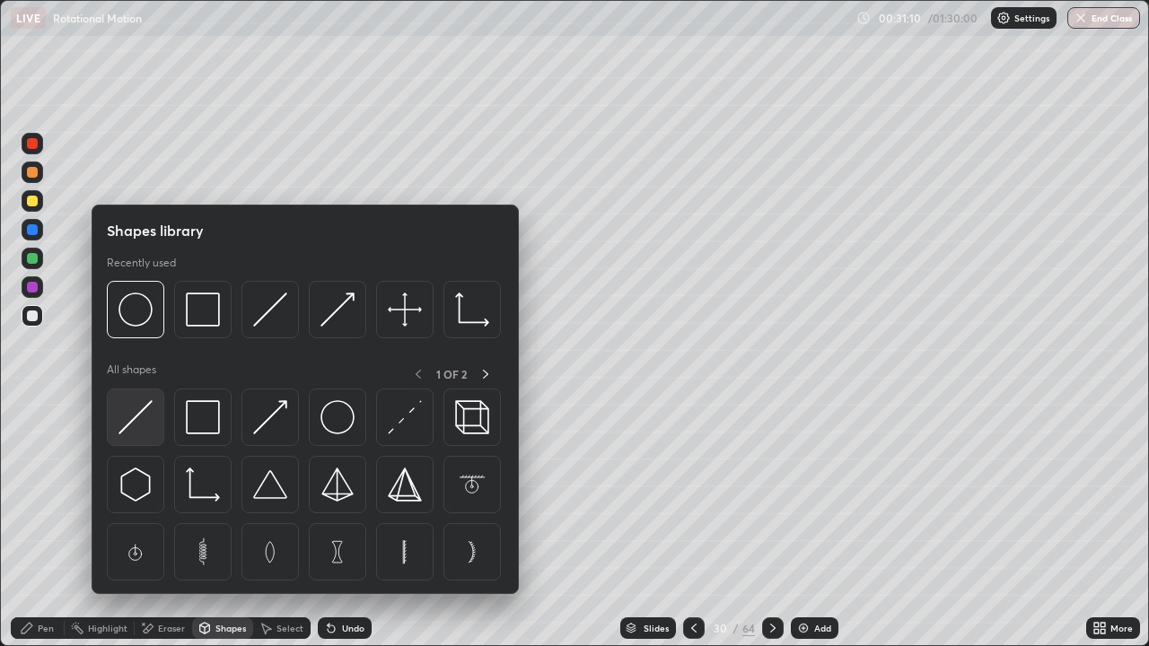
click at [148, 412] on img at bounding box center [135, 417] width 34 height 34
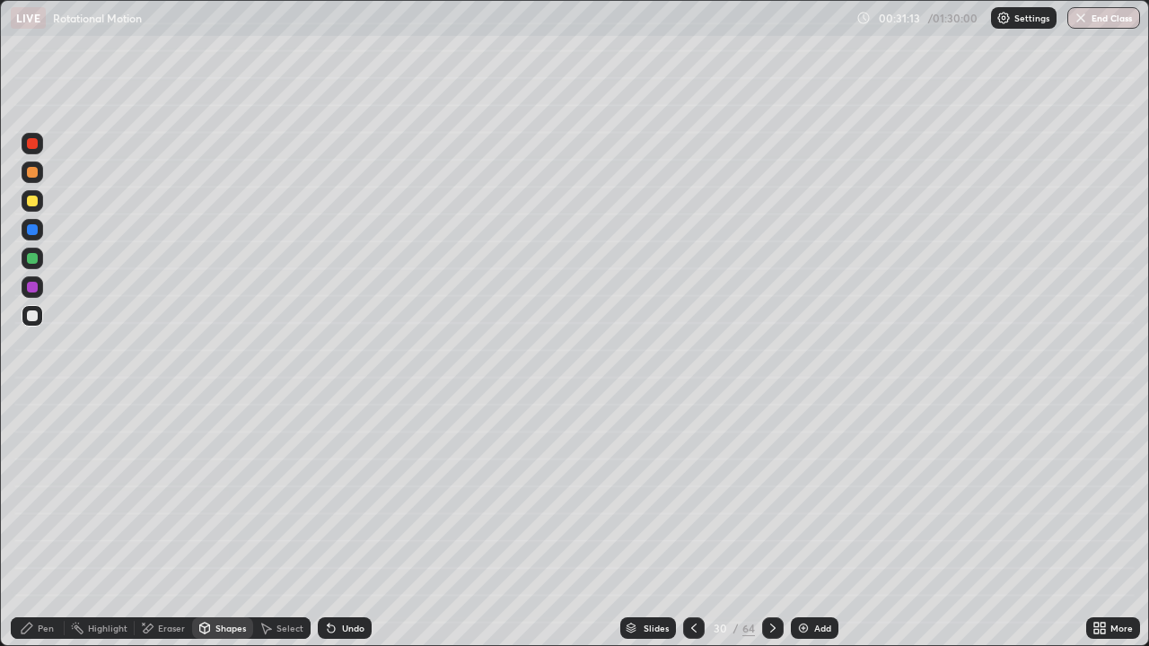
click at [48, 567] on div "Pen" at bounding box center [38, 628] width 54 height 22
click at [692, 567] on icon at bounding box center [693, 628] width 5 height 9
click at [814, 567] on div "Add" at bounding box center [822, 628] width 17 height 9
click at [232, 567] on div "Shapes" at bounding box center [230, 628] width 31 height 9
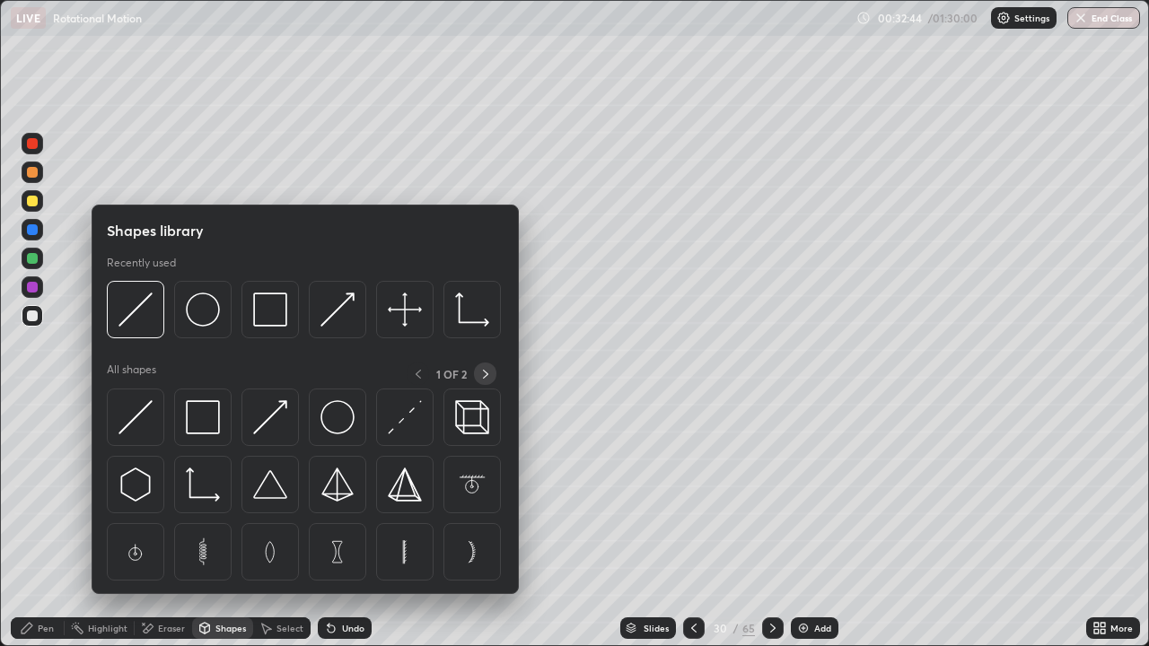
click at [478, 371] on icon at bounding box center [485, 374] width 14 height 14
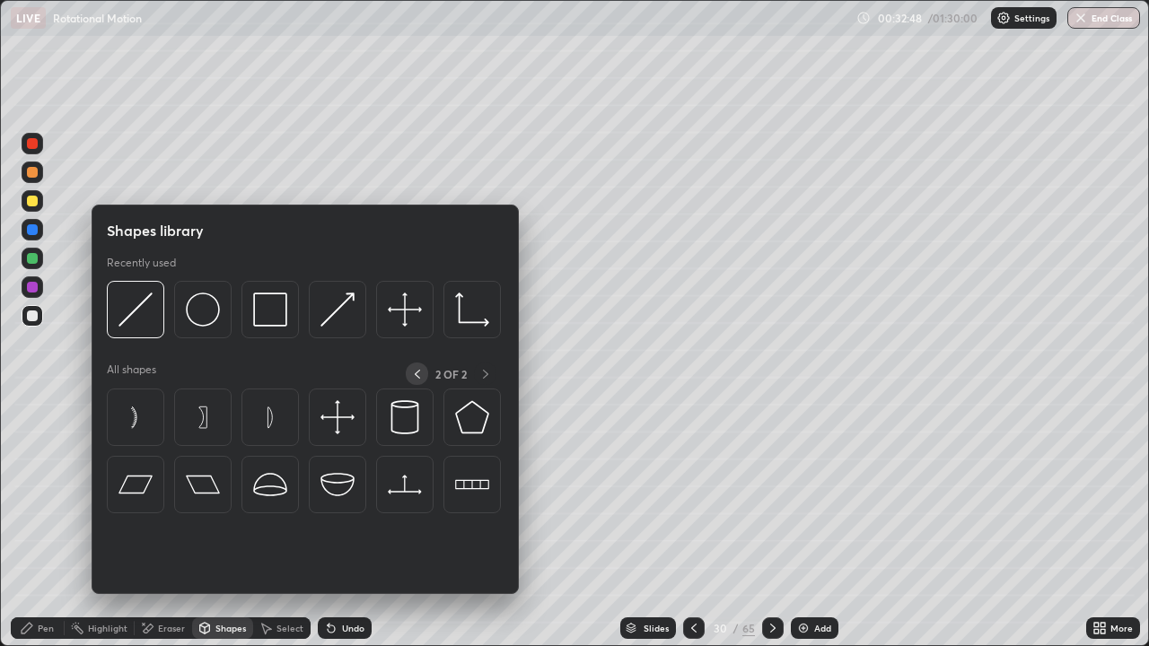
click at [416, 373] on icon at bounding box center [417, 374] width 14 height 14
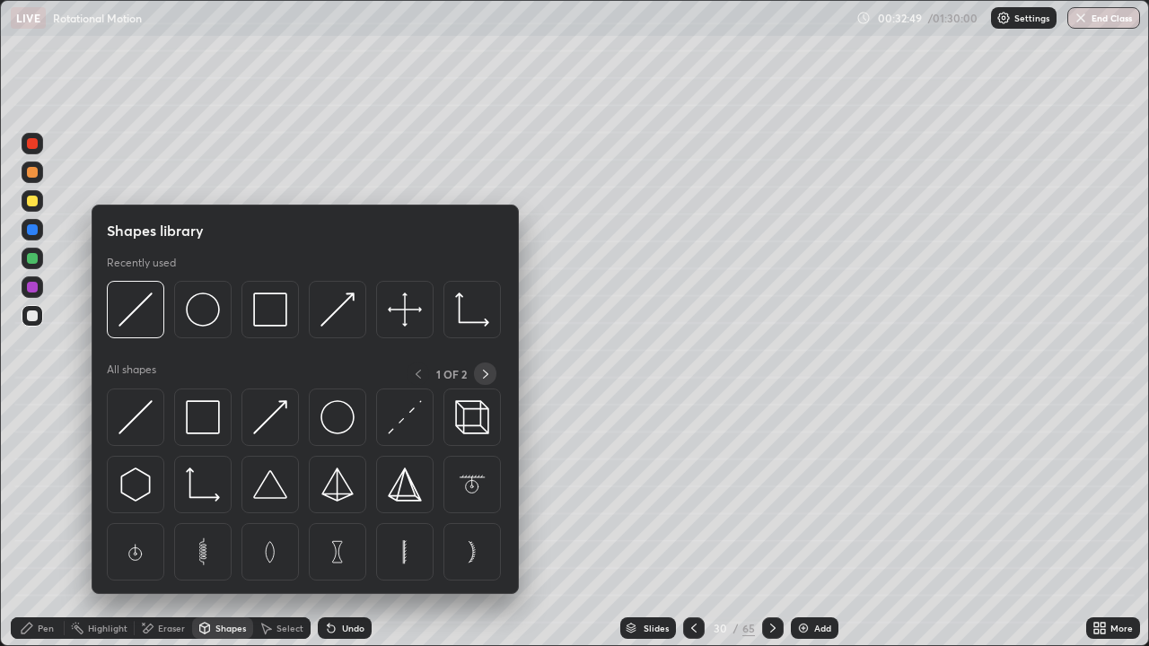
click at [485, 373] on icon at bounding box center [485, 374] width 14 height 14
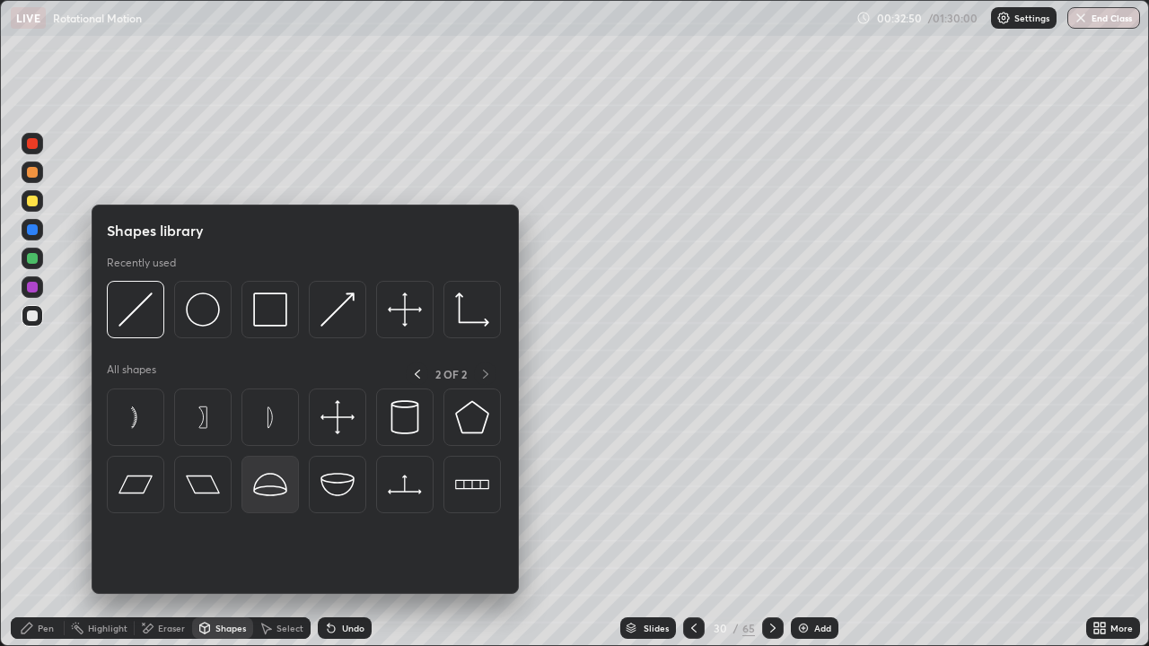
click at [273, 481] on img at bounding box center [270, 485] width 34 height 34
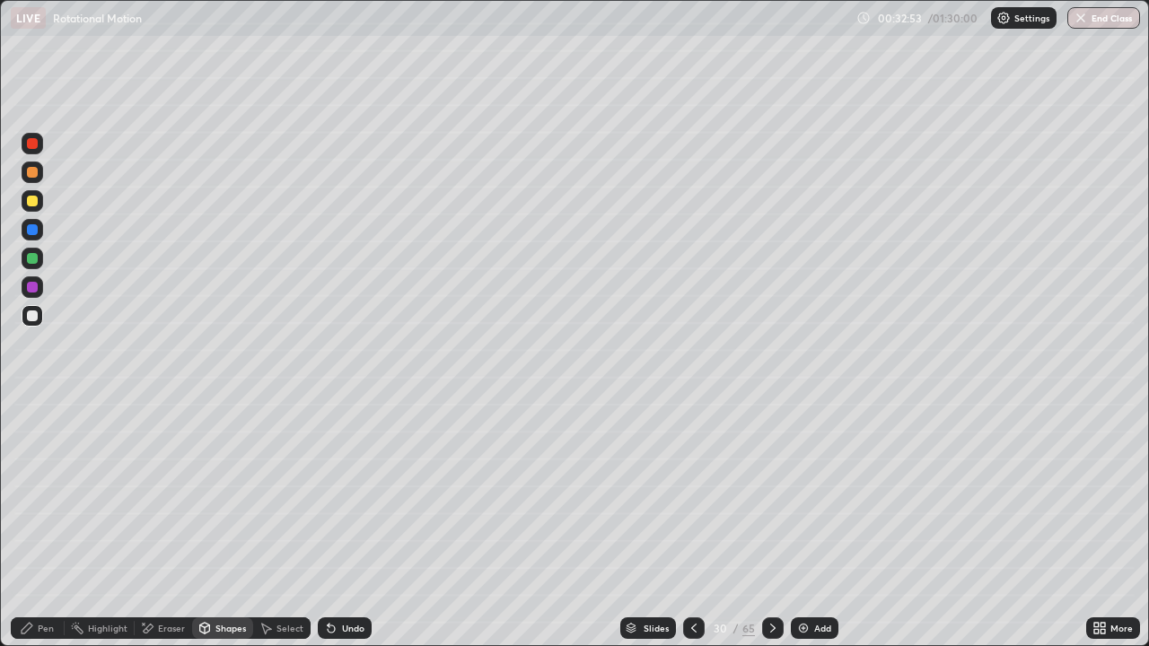
click at [227, 567] on div "Shapes" at bounding box center [230, 628] width 31 height 9
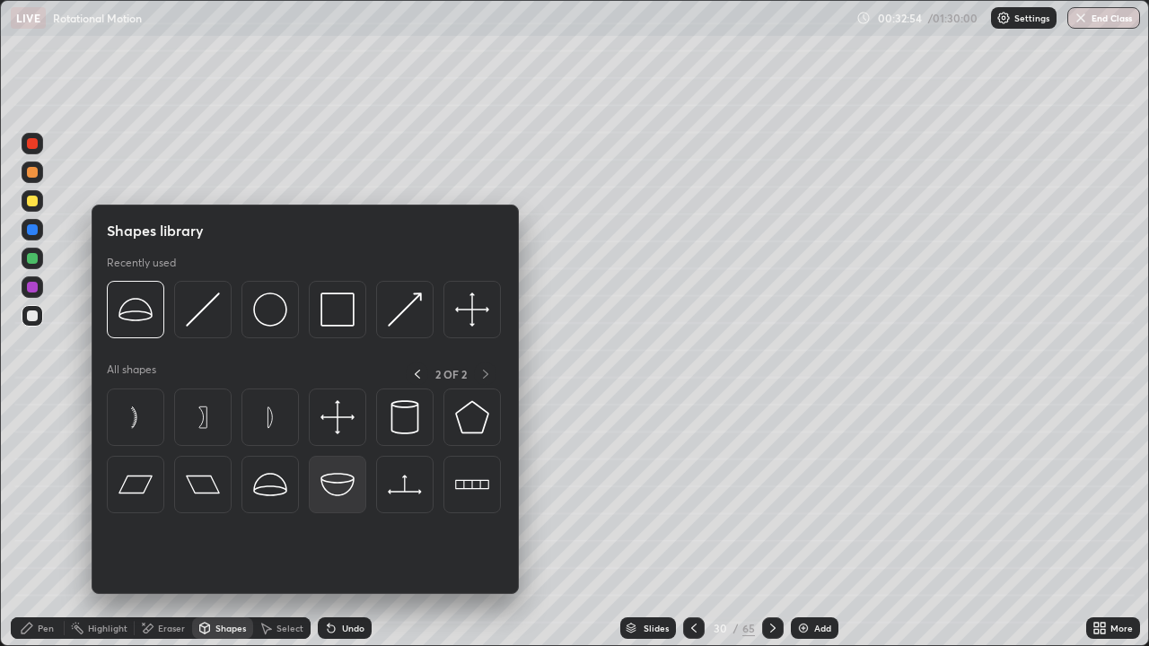
click at [335, 480] on img at bounding box center [337, 485] width 34 height 34
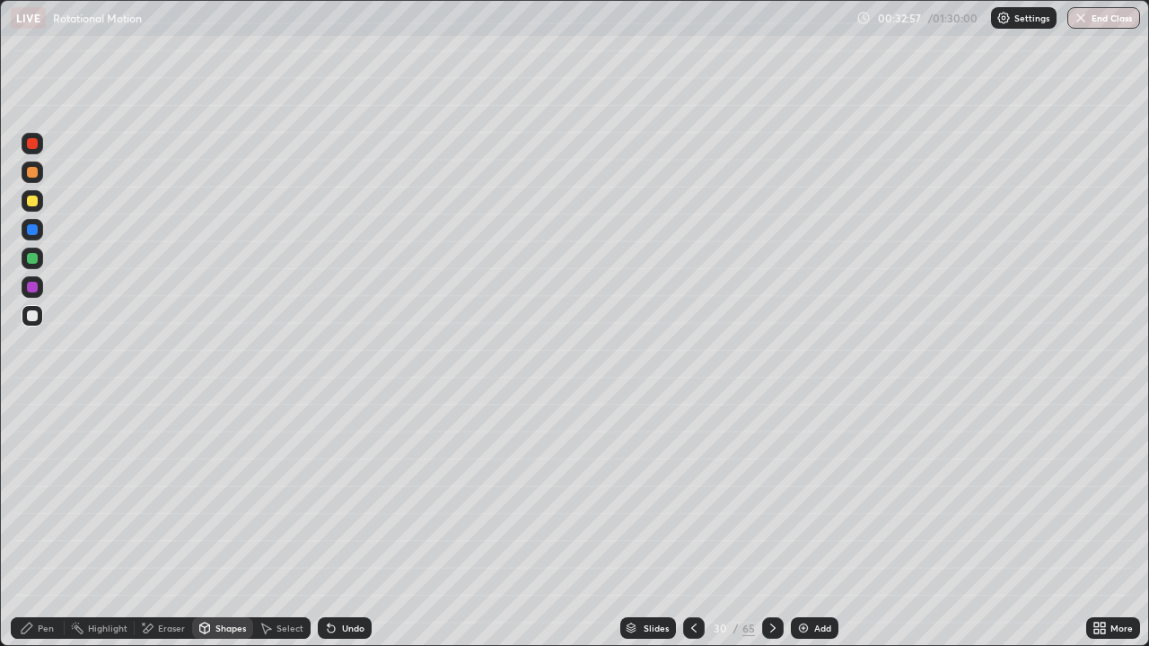
click at [342, 567] on div "Undo" at bounding box center [353, 628] width 22 height 9
click at [276, 567] on div "Select" at bounding box center [289, 628] width 27 height 9
click at [325, 547] on div "0 ° Undo Copy Duplicate Duplicate to new slide Delete" at bounding box center [574, 323] width 1147 height 644
click at [37, 567] on div "Pen" at bounding box center [38, 628] width 54 height 22
click at [215, 567] on div "Shapes" at bounding box center [230, 628] width 31 height 9
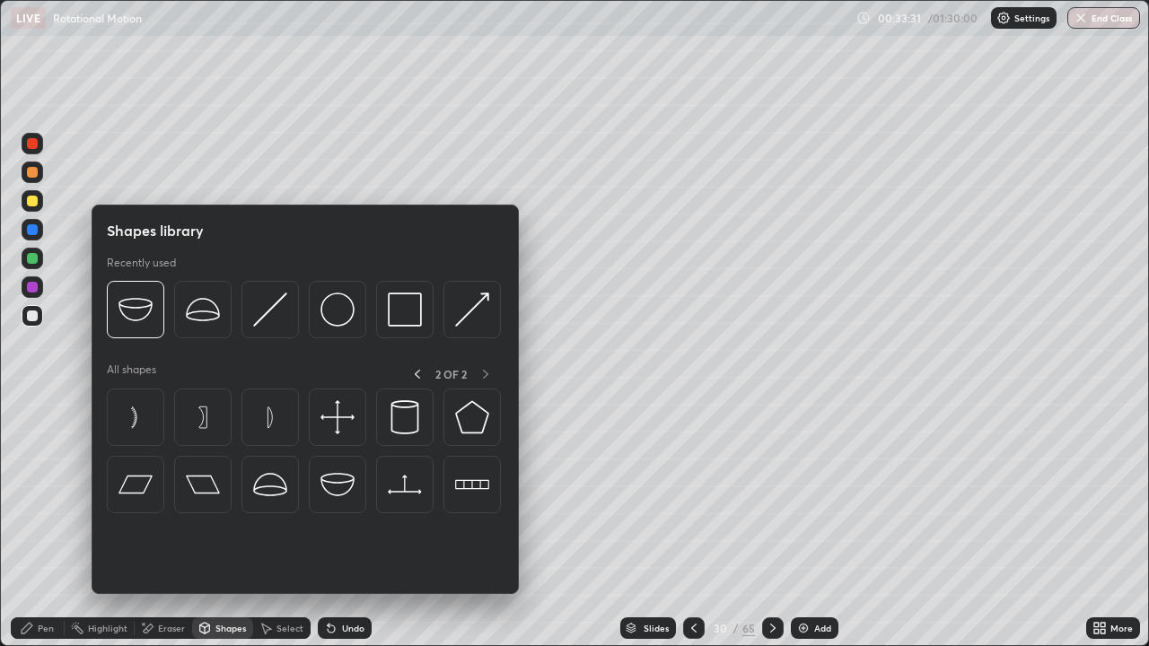
click at [34, 258] on div at bounding box center [32, 258] width 11 height 11
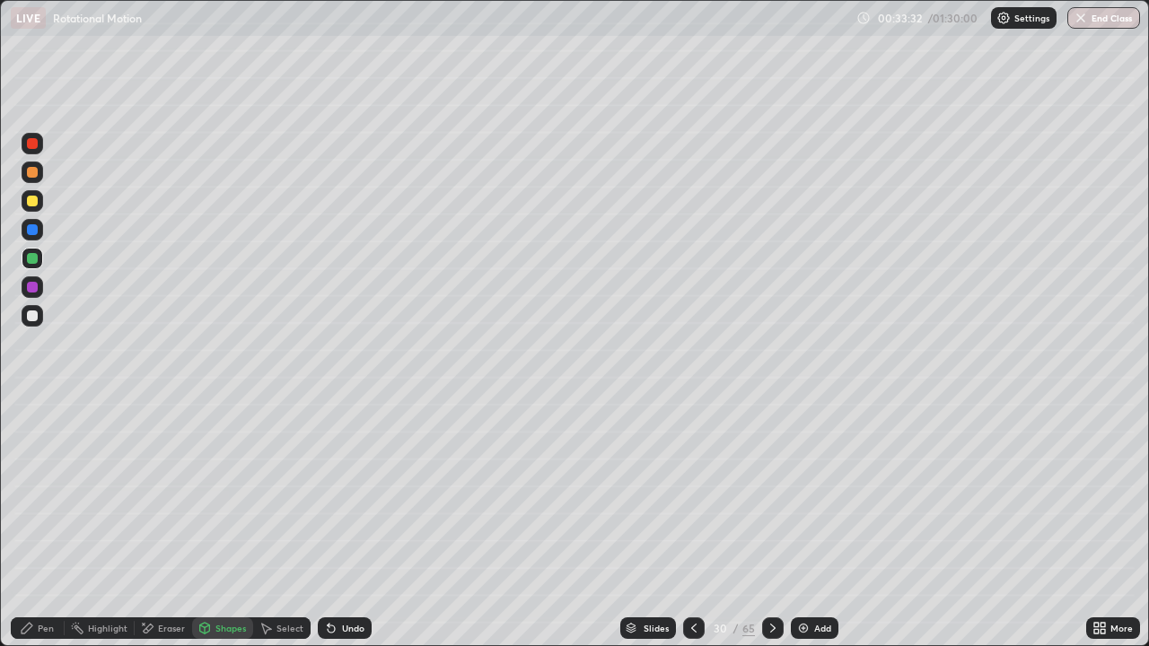
click at [219, 567] on div "Shapes" at bounding box center [230, 628] width 31 height 9
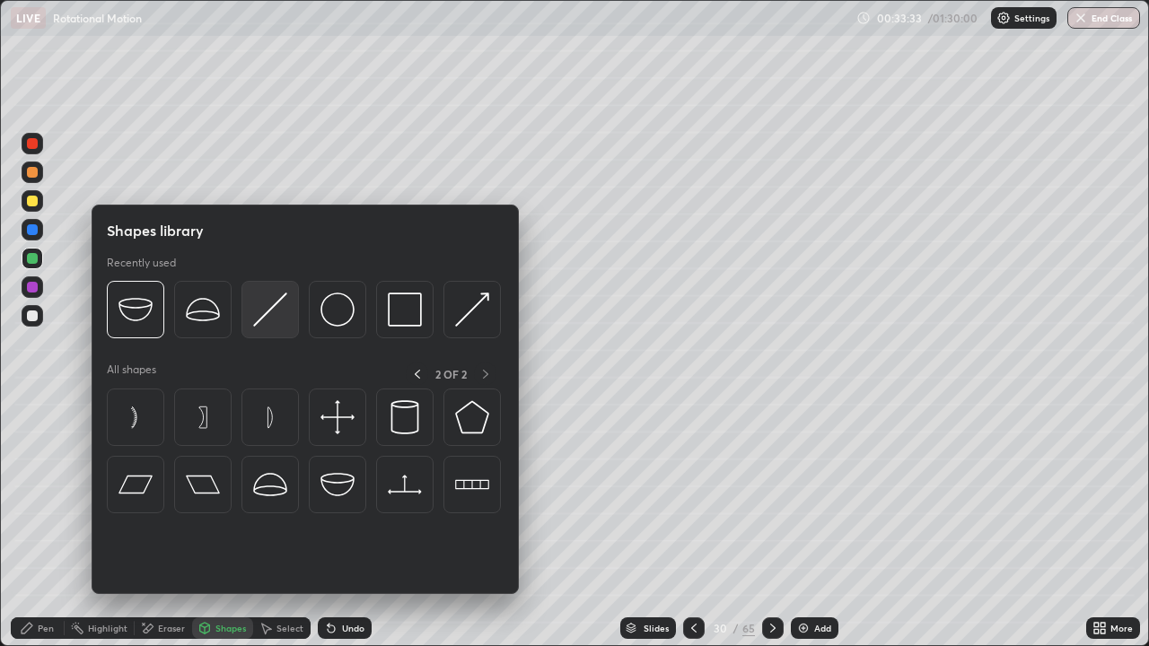
click at [268, 314] on img at bounding box center [270, 310] width 34 height 34
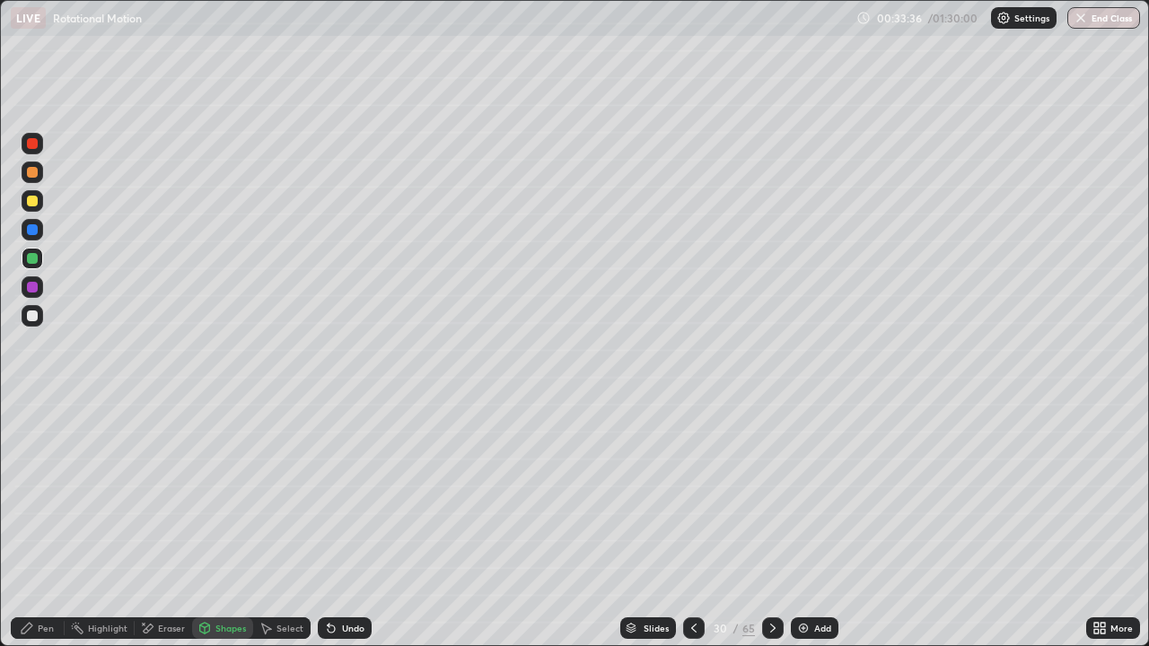
click at [42, 567] on div "Pen" at bounding box center [46, 628] width 16 height 9
click at [282, 567] on div "Select" at bounding box center [289, 628] width 27 height 9
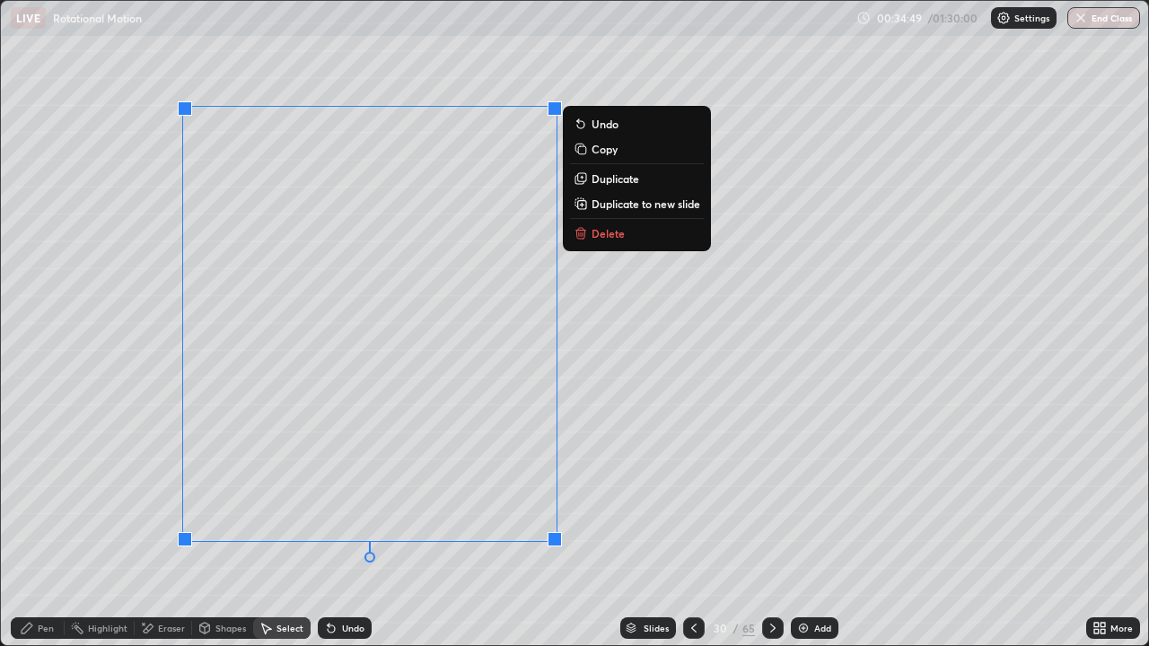
click at [599, 205] on p "Duplicate to new slide" at bounding box center [645, 204] width 109 height 14
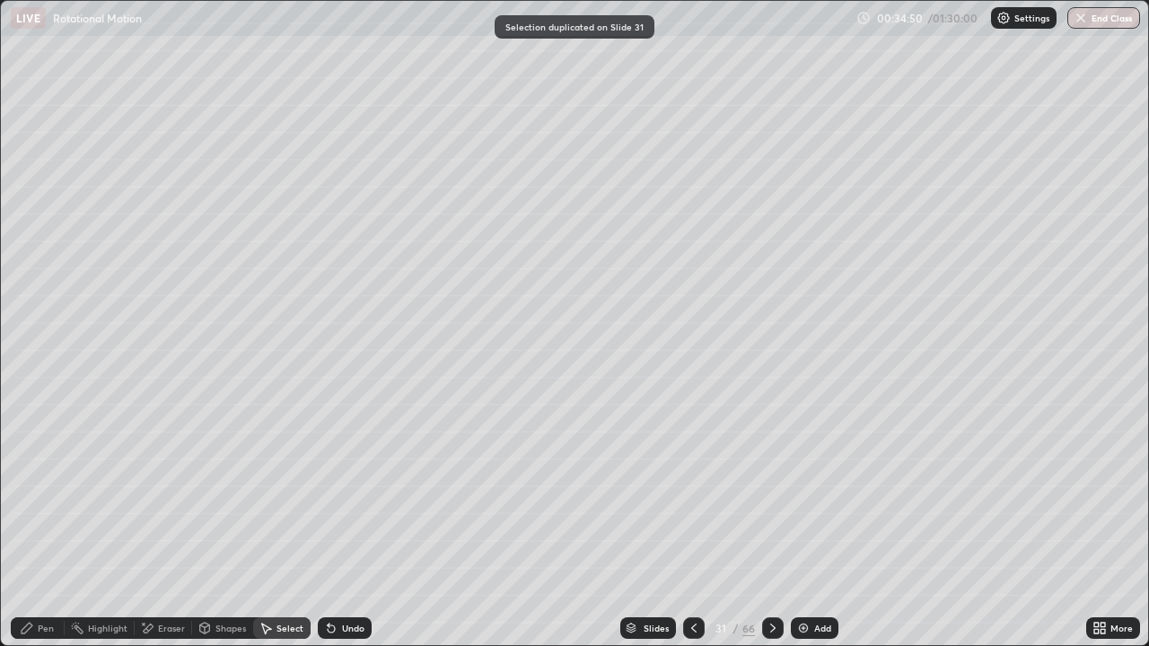
click at [40, 567] on div "Pen" at bounding box center [46, 628] width 16 height 9
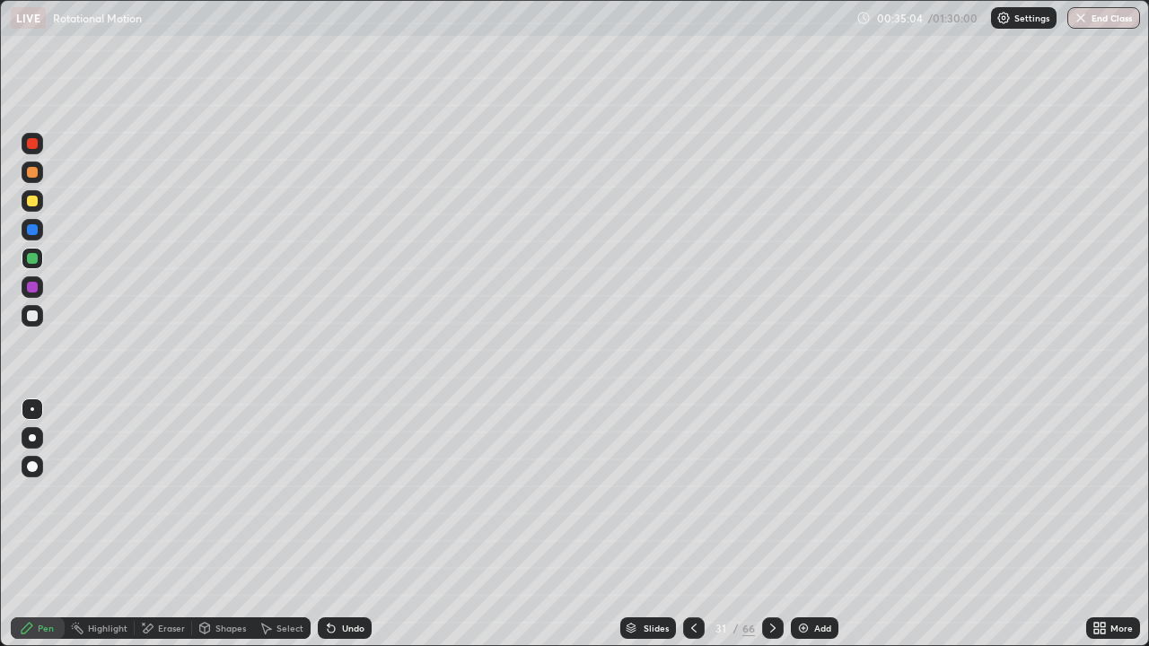
click at [695, 567] on icon at bounding box center [693, 628] width 14 height 14
click at [689, 567] on icon at bounding box center [693, 628] width 14 height 14
click at [691, 567] on icon at bounding box center [693, 628] width 14 height 14
click at [770, 567] on icon at bounding box center [772, 628] width 5 height 9
click at [771, 567] on icon at bounding box center [772, 628] width 14 height 14
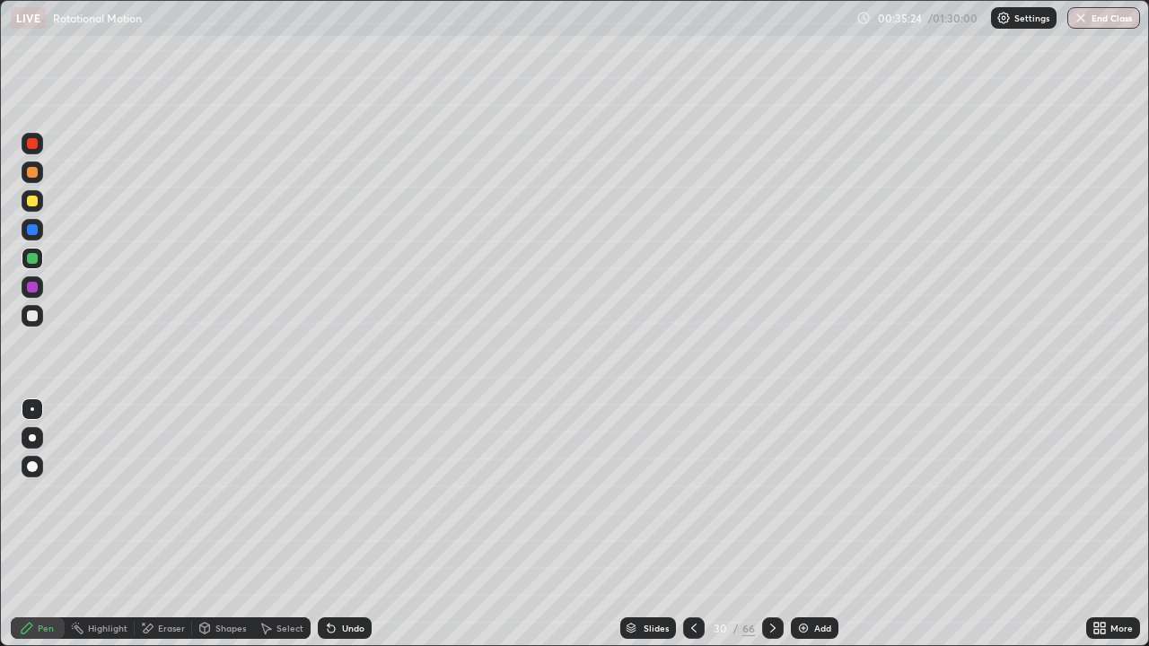
click at [694, 567] on icon at bounding box center [693, 628] width 14 height 14
click at [769, 567] on icon at bounding box center [772, 628] width 14 height 14
click at [770, 567] on icon at bounding box center [772, 628] width 14 height 14
click at [771, 567] on icon at bounding box center [772, 628] width 14 height 14
click at [689, 567] on icon at bounding box center [693, 628] width 14 height 14
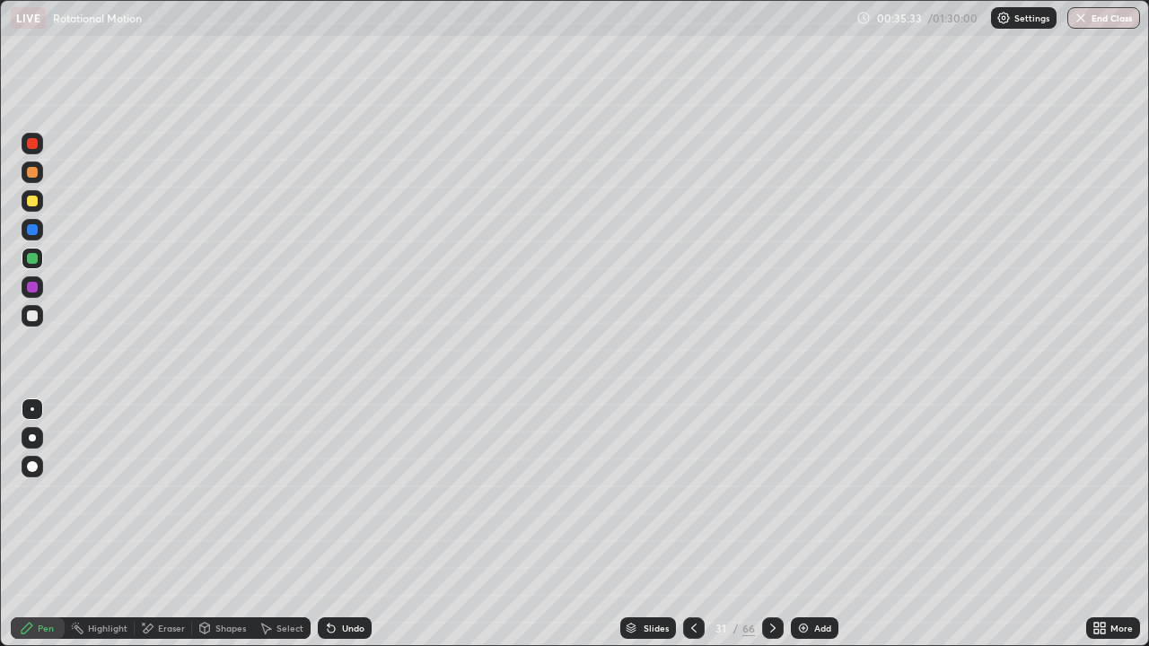
click at [692, 567] on icon at bounding box center [693, 628] width 14 height 14
click at [767, 567] on icon at bounding box center [772, 628] width 14 height 14
click at [768, 567] on icon at bounding box center [772, 628] width 14 height 14
click at [810, 567] on div "Add" at bounding box center [815, 628] width 48 height 22
click at [692, 567] on icon at bounding box center [693, 628] width 14 height 14
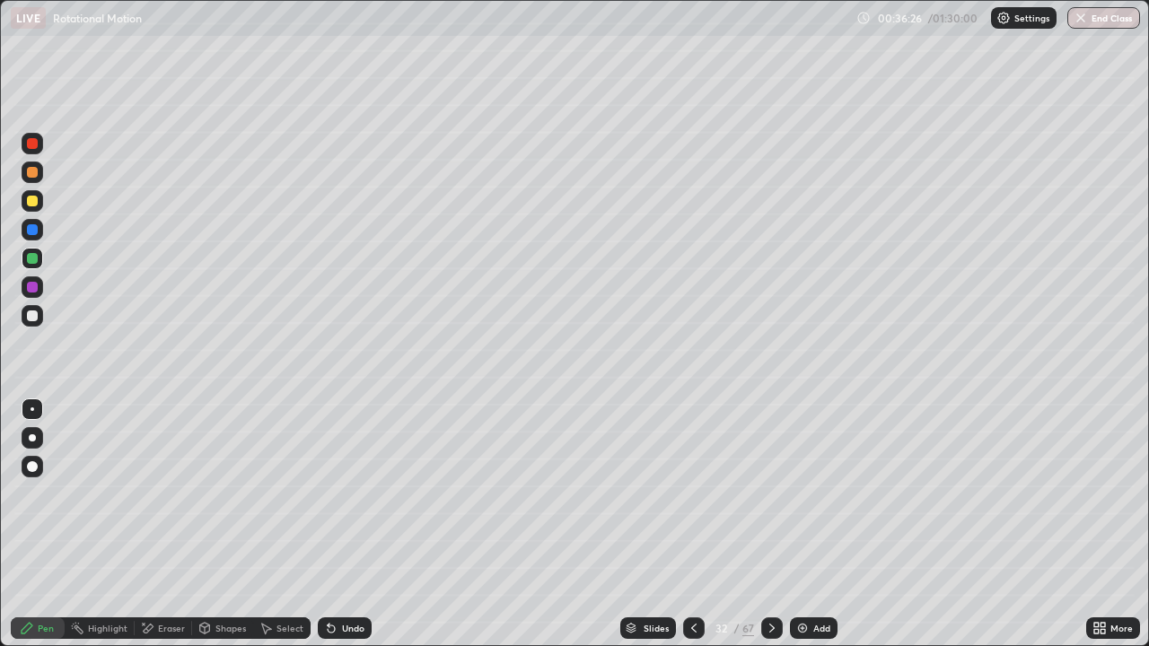
click at [689, 567] on div at bounding box center [694, 628] width 22 height 36
click at [761, 567] on div at bounding box center [772, 628] width 22 height 22
click at [768, 567] on icon at bounding box center [772, 628] width 14 height 14
click at [226, 567] on div "Shapes" at bounding box center [230, 628] width 31 height 9
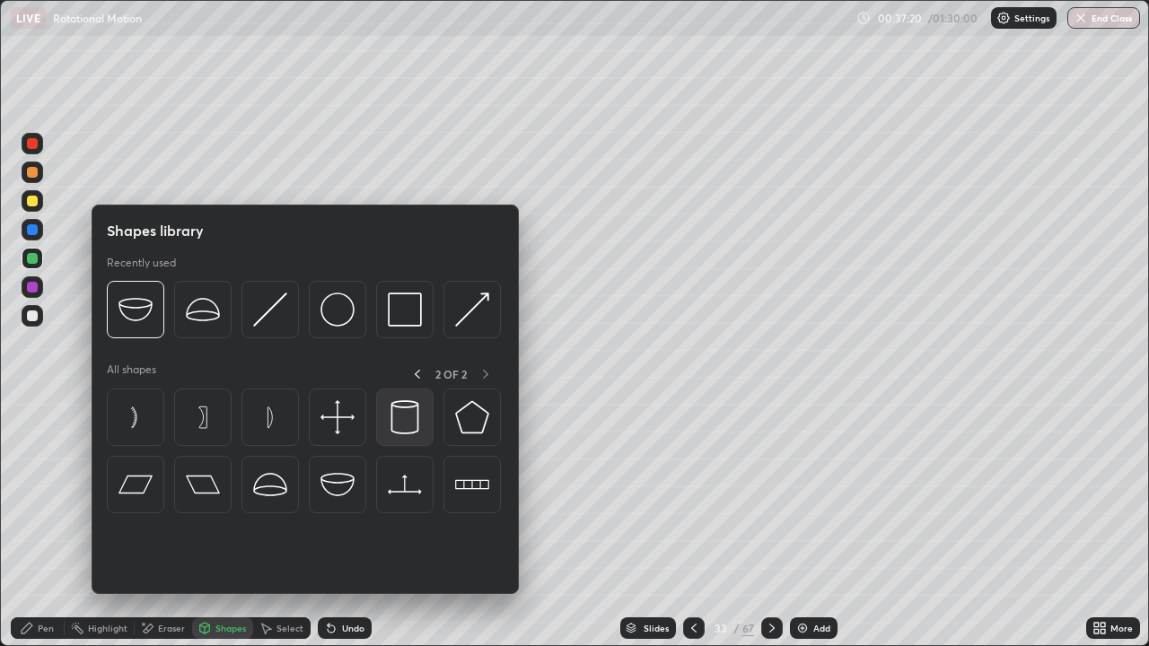
click at [412, 408] on img at bounding box center [405, 417] width 34 height 34
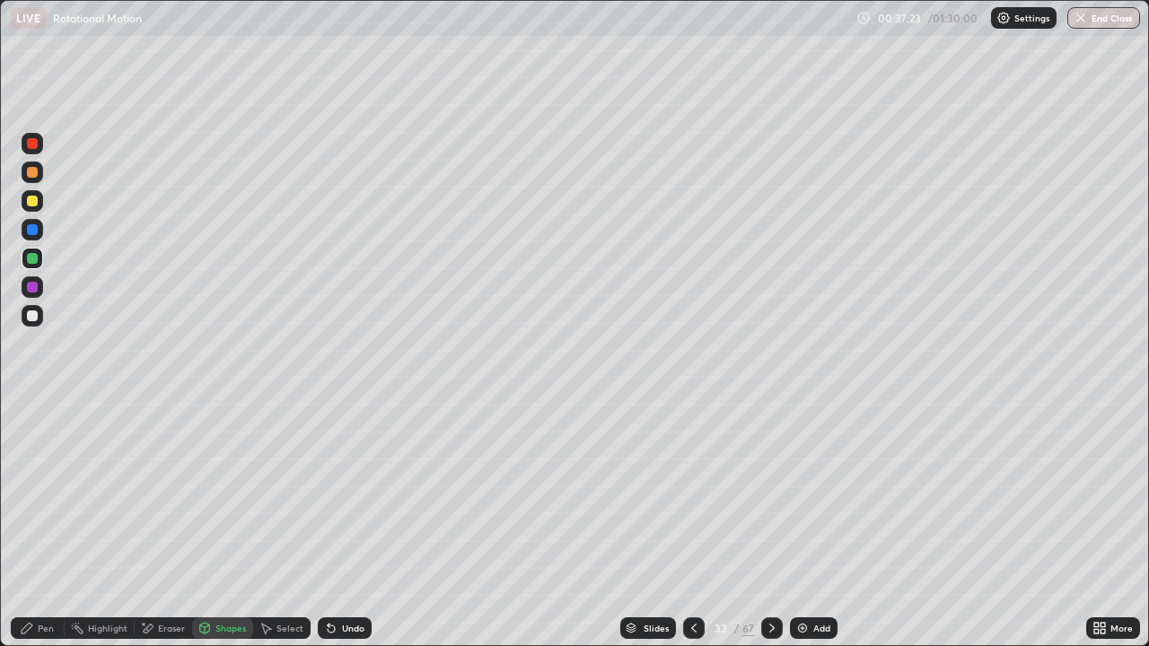
click at [46, 567] on div "Pen" at bounding box center [46, 628] width 16 height 9
click at [351, 567] on div "Undo" at bounding box center [353, 628] width 22 height 9
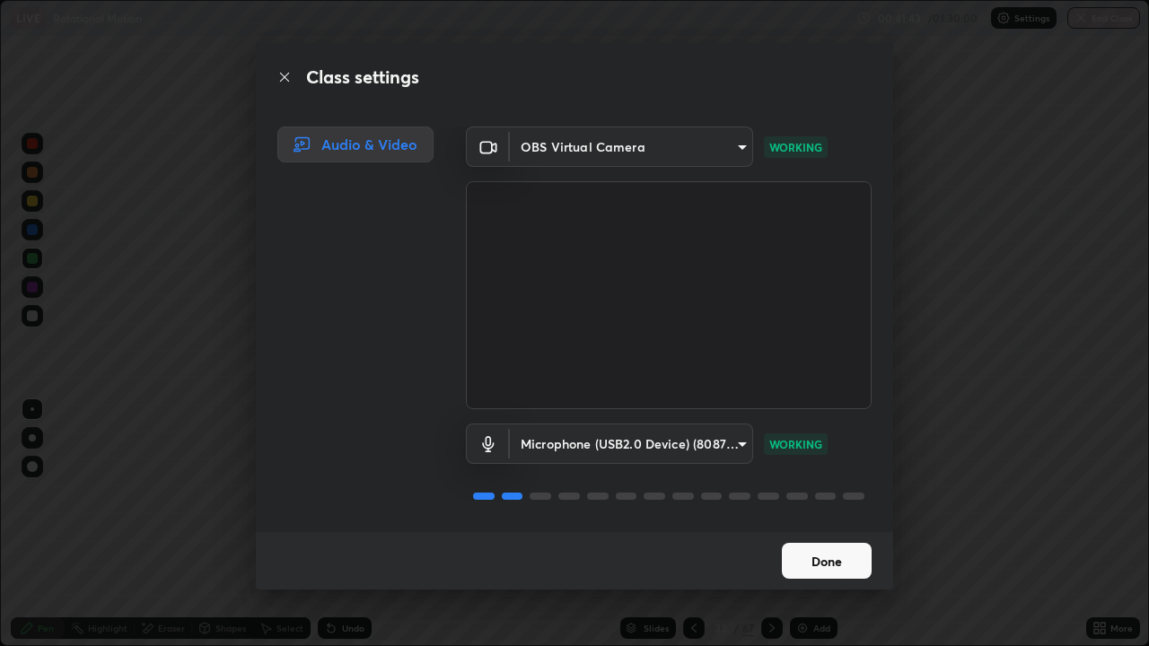
click at [790, 561] on button "Done" at bounding box center [827, 561] width 90 height 36
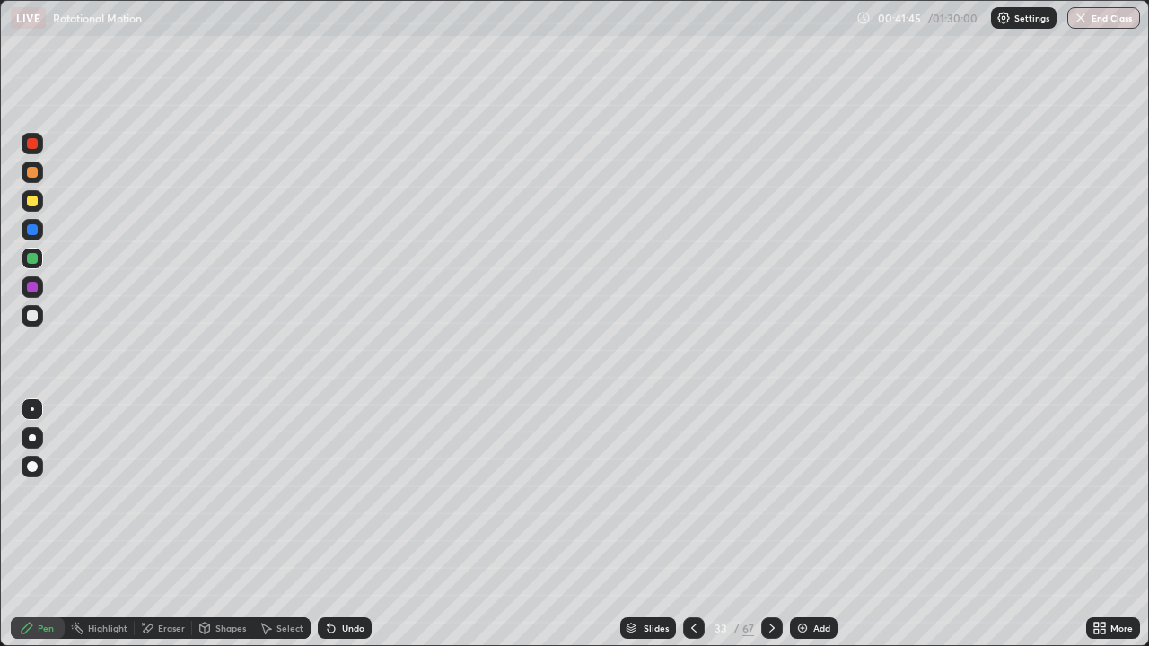
click at [747, 567] on div "67" at bounding box center [748, 628] width 12 height 16
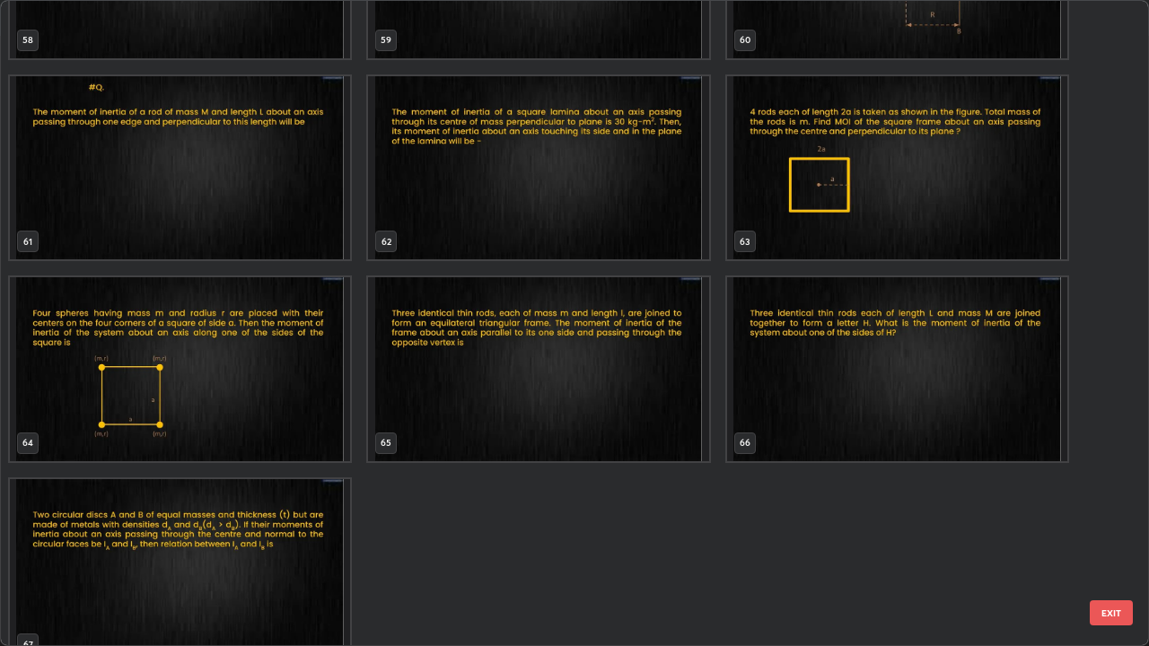
scroll to position [3991, 0]
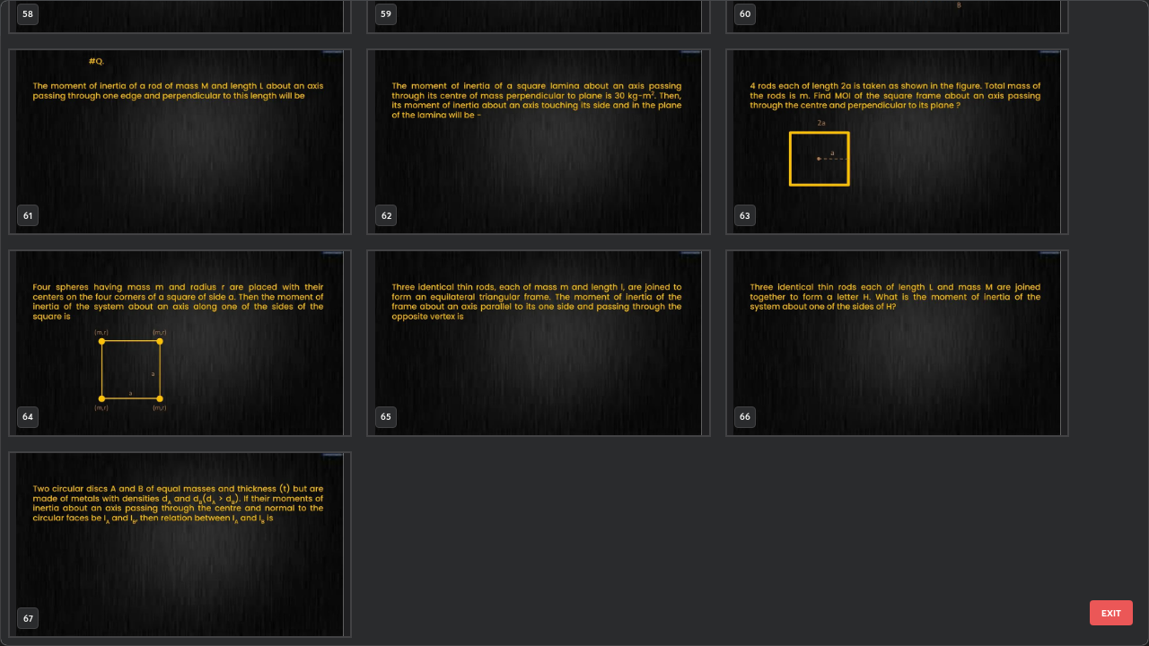
click at [939, 380] on img "grid" at bounding box center [897, 343] width 340 height 184
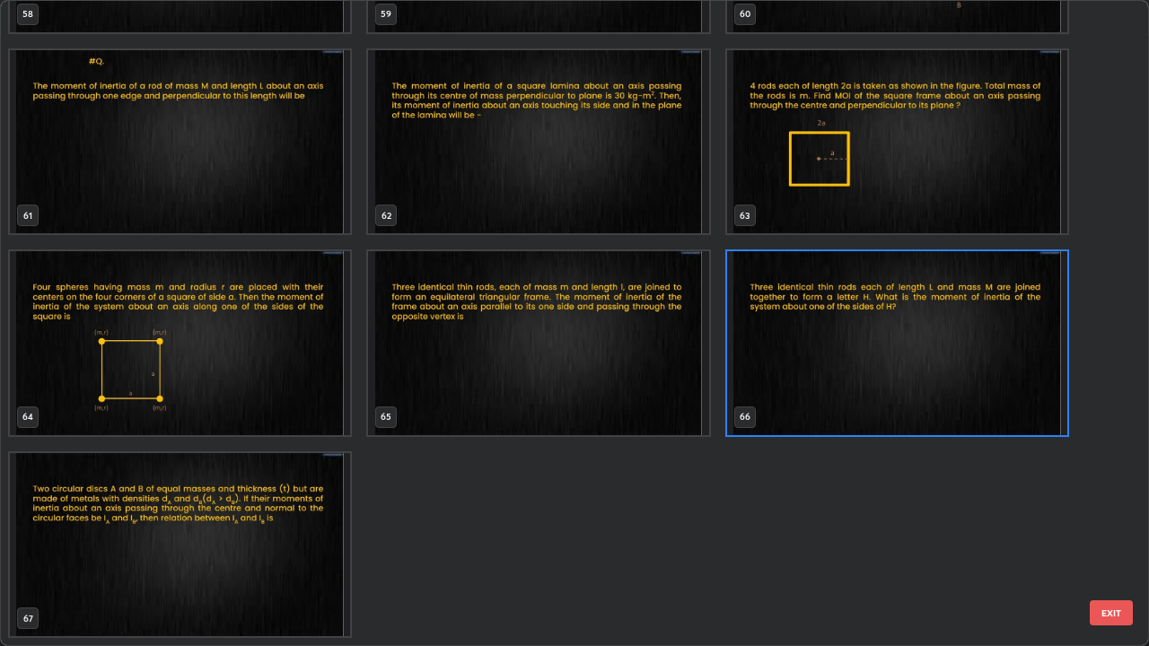
click at [936, 381] on img "grid" at bounding box center [897, 343] width 340 height 184
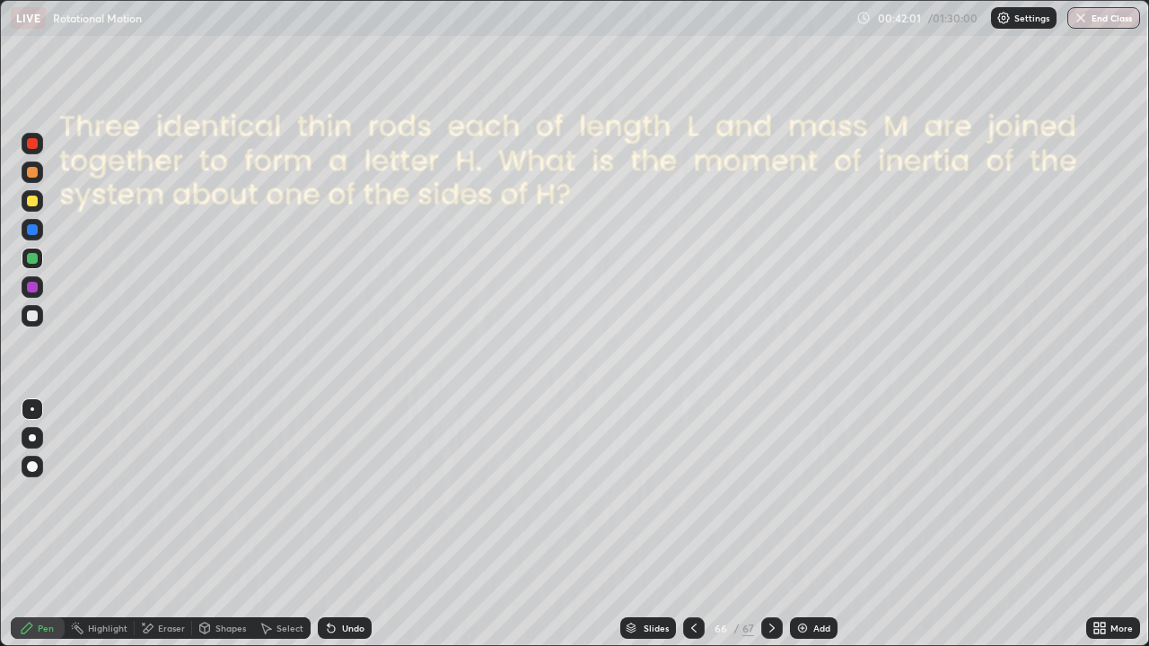
click at [939, 379] on img "grid" at bounding box center [897, 343] width 340 height 184
click at [770, 567] on icon at bounding box center [772, 628] width 14 height 14
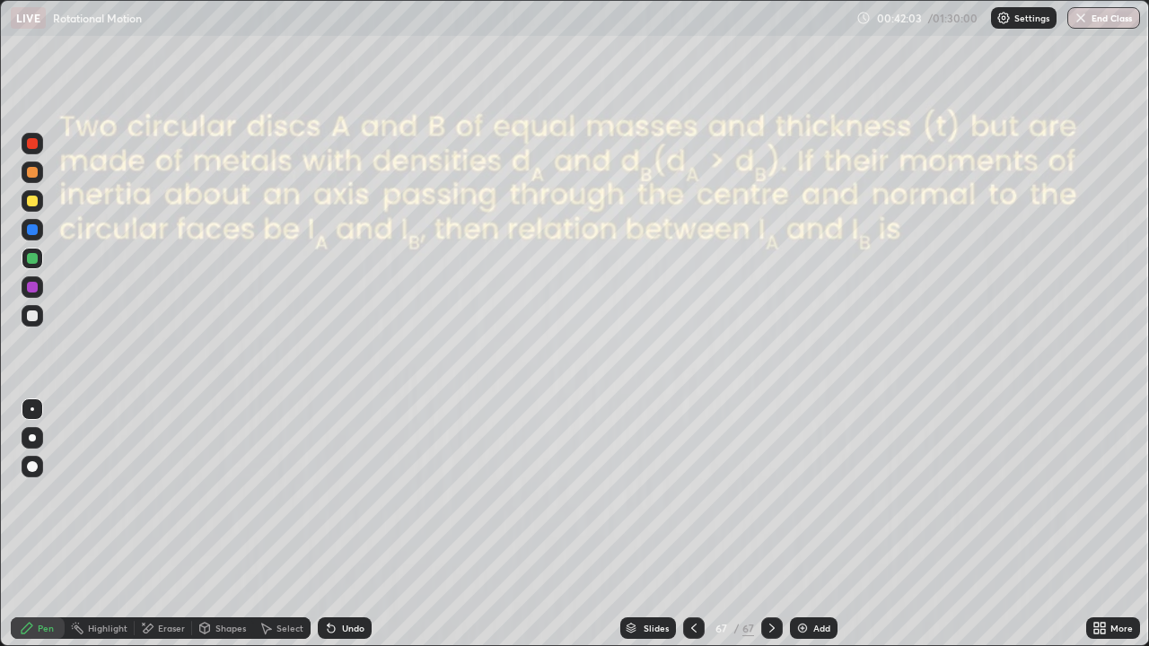
click at [1102, 567] on icon at bounding box center [1102, 625] width 4 height 4
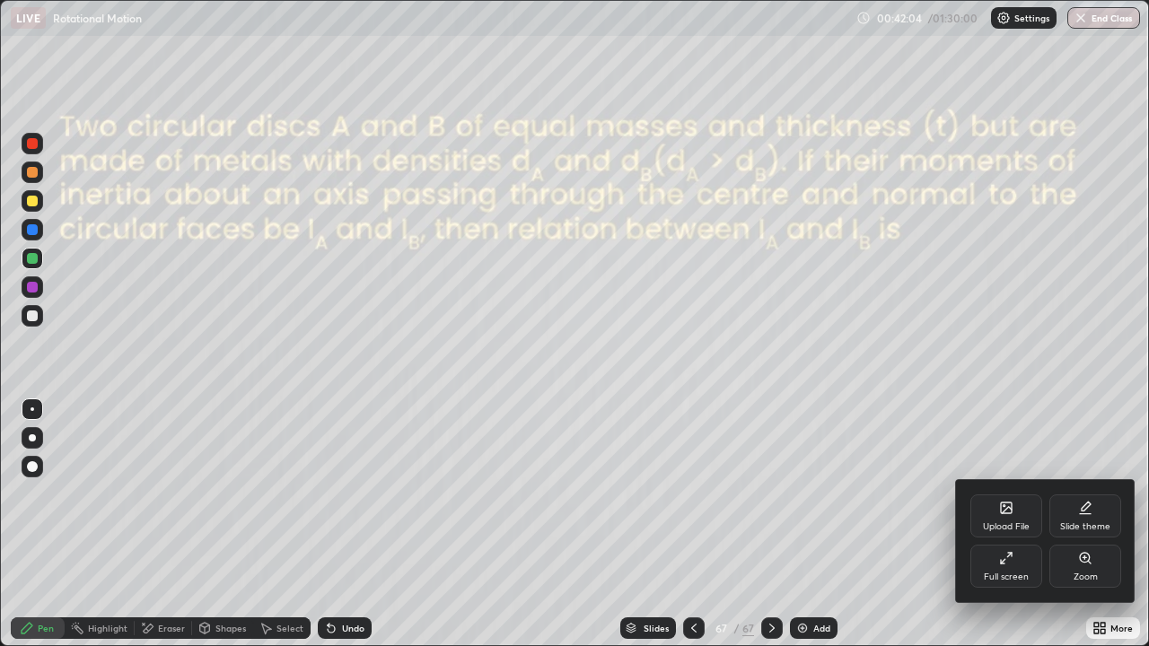
click at [1011, 522] on div "Upload File" at bounding box center [1006, 526] width 47 height 9
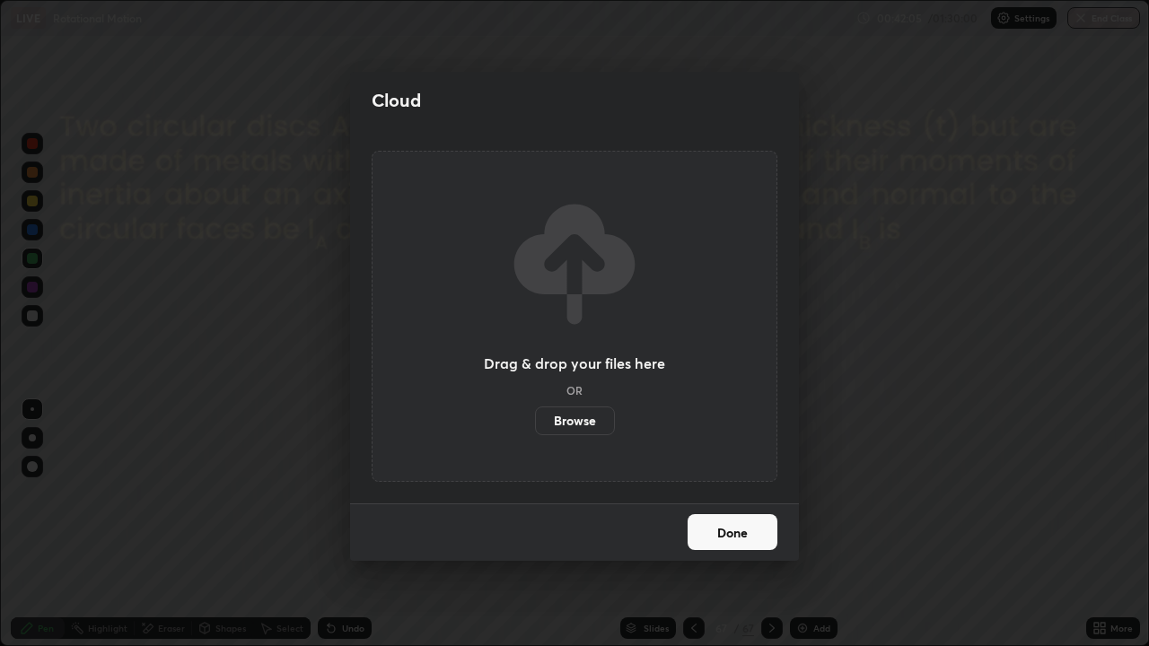
click at [567, 415] on label "Browse" at bounding box center [575, 420] width 80 height 29
click at [535, 415] on input "Browse" at bounding box center [535, 420] width 0 height 29
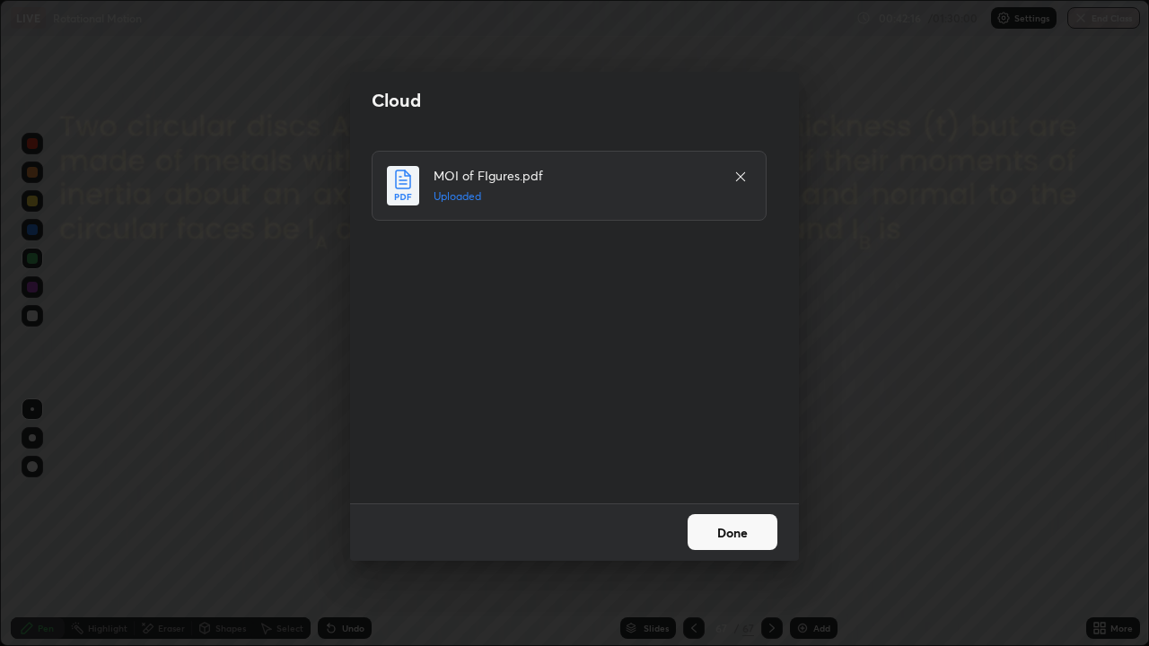
click at [713, 515] on button "Done" at bounding box center [732, 532] width 90 height 36
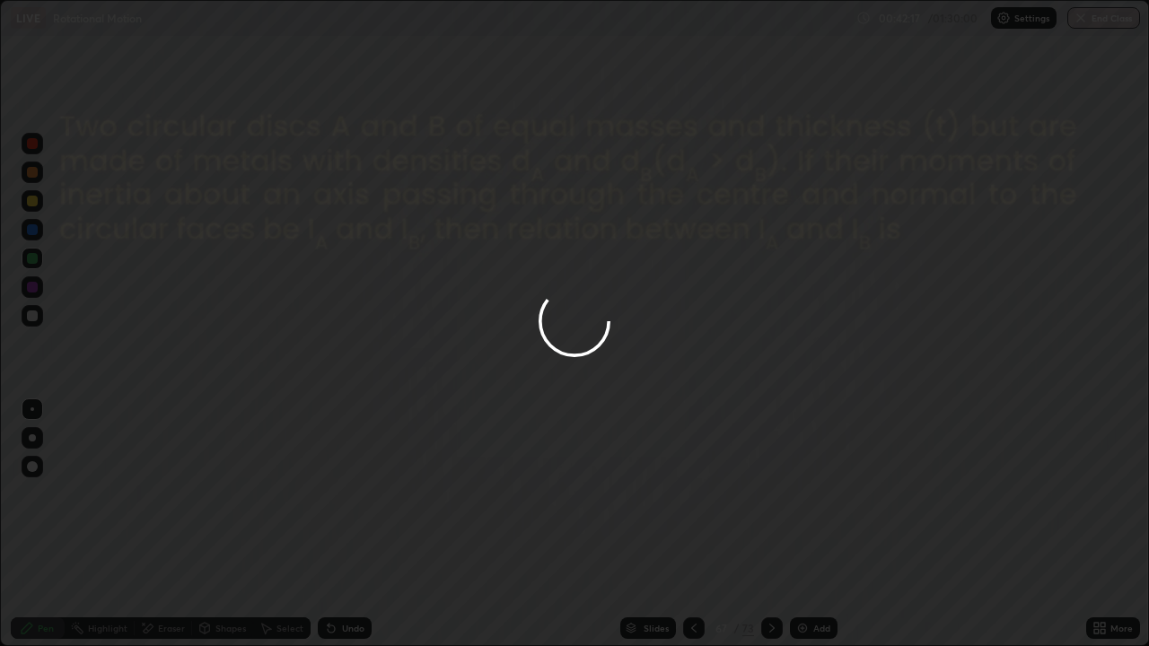
click at [718, 529] on div at bounding box center [574, 323] width 1149 height 646
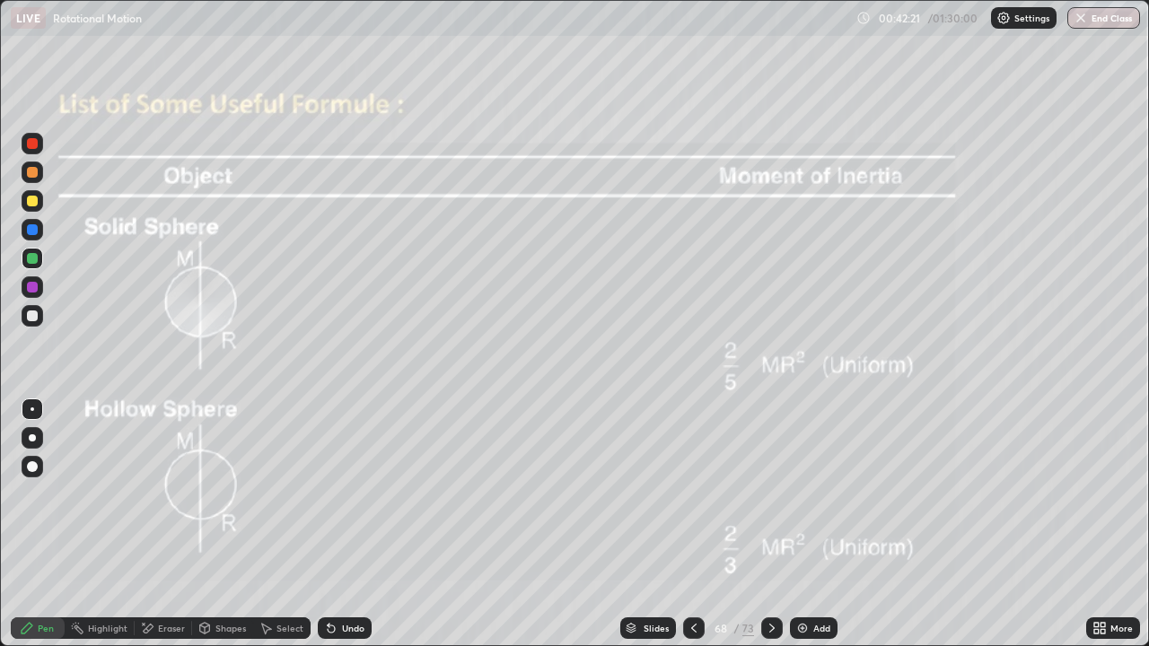
click at [761, 567] on div at bounding box center [772, 628] width 22 height 22
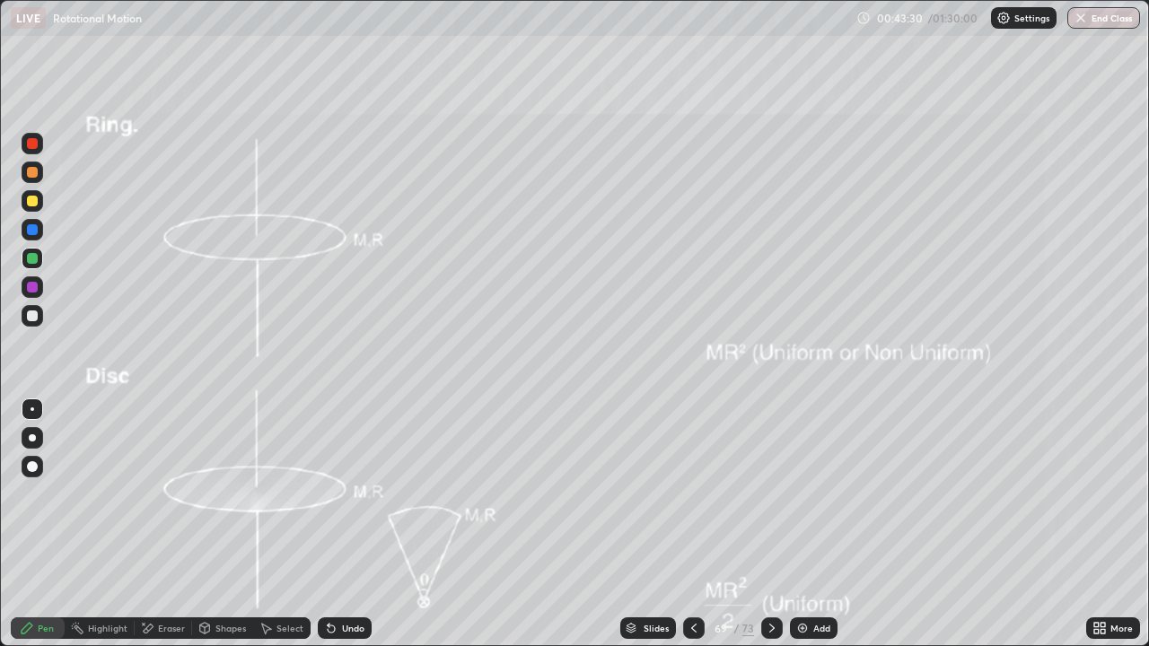
click at [770, 567] on icon at bounding box center [772, 628] width 14 height 14
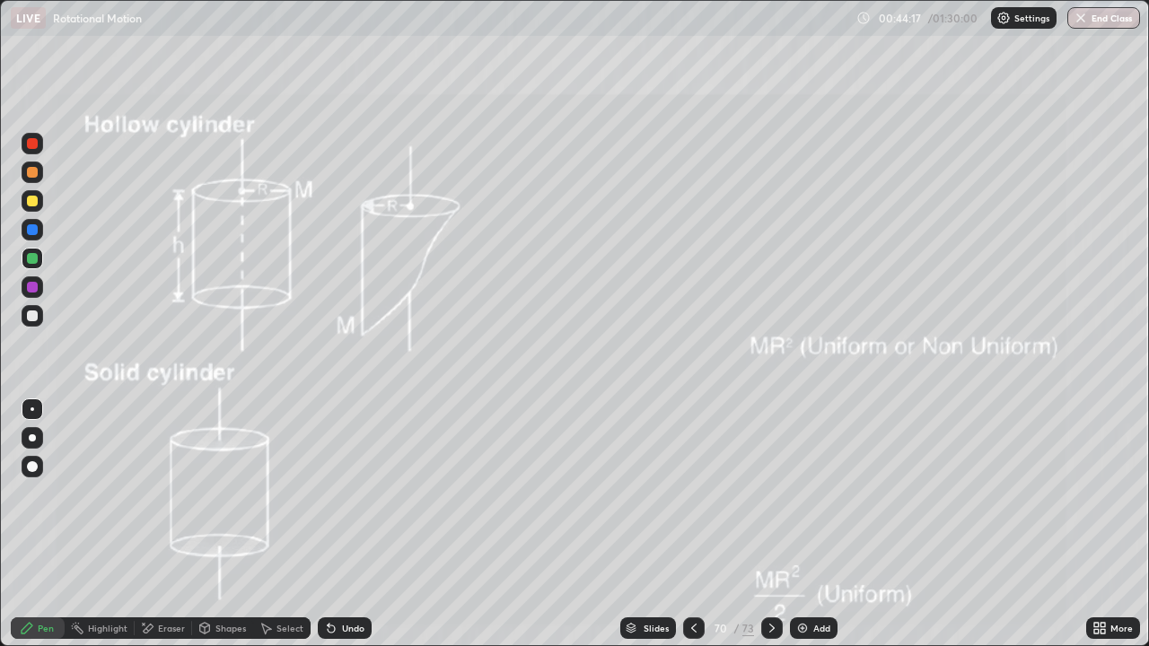
click at [769, 567] on icon at bounding box center [772, 628] width 14 height 14
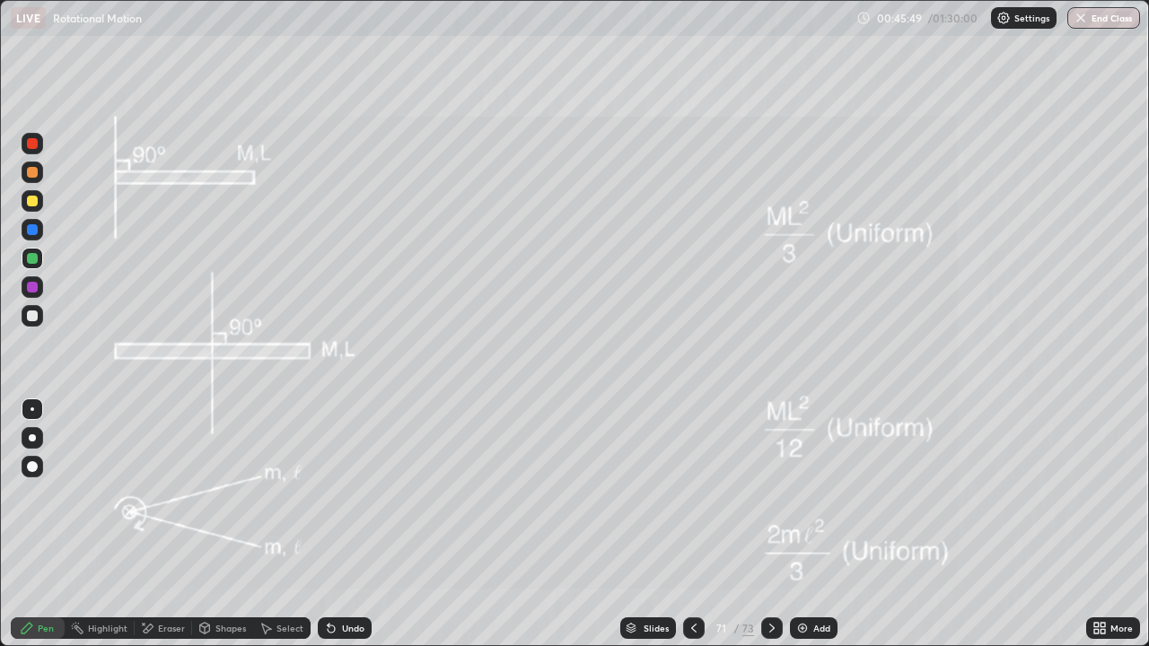
click at [776, 567] on icon at bounding box center [772, 628] width 14 height 14
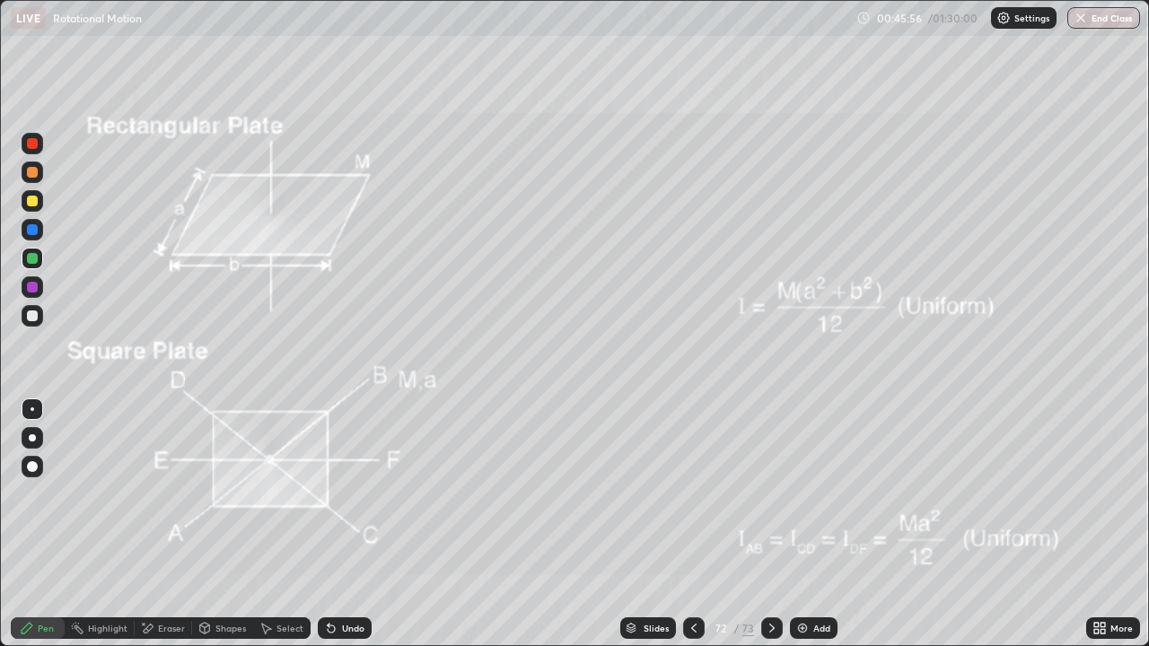
click at [702, 567] on div at bounding box center [694, 628] width 22 height 22
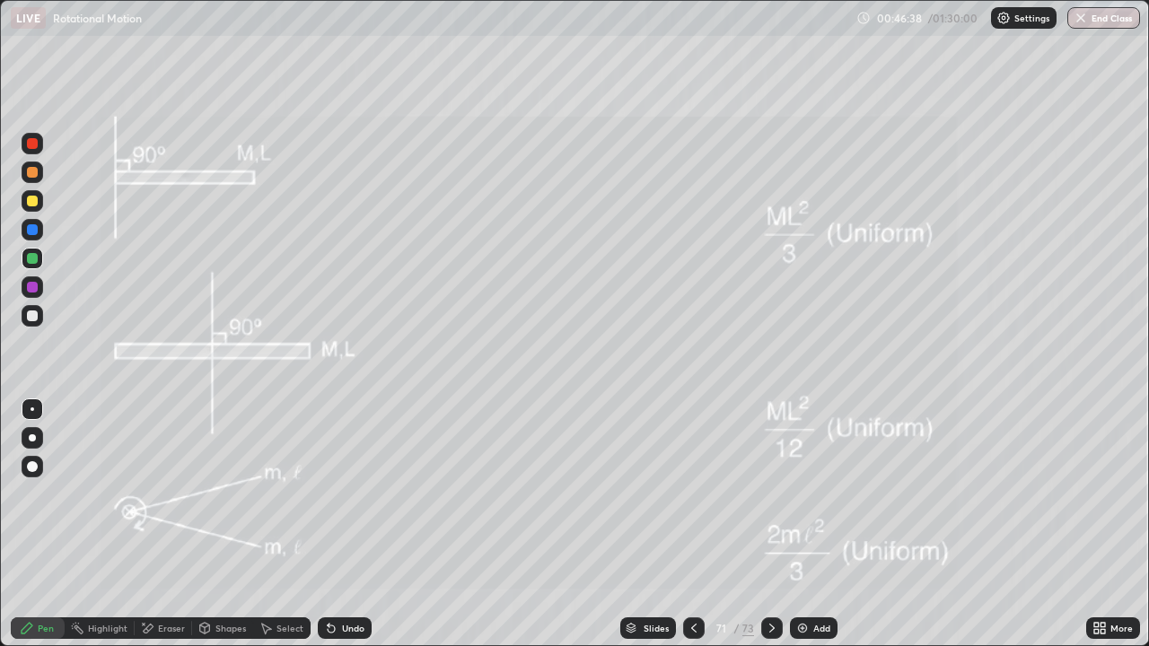
click at [692, 567] on icon at bounding box center [693, 628] width 14 height 14
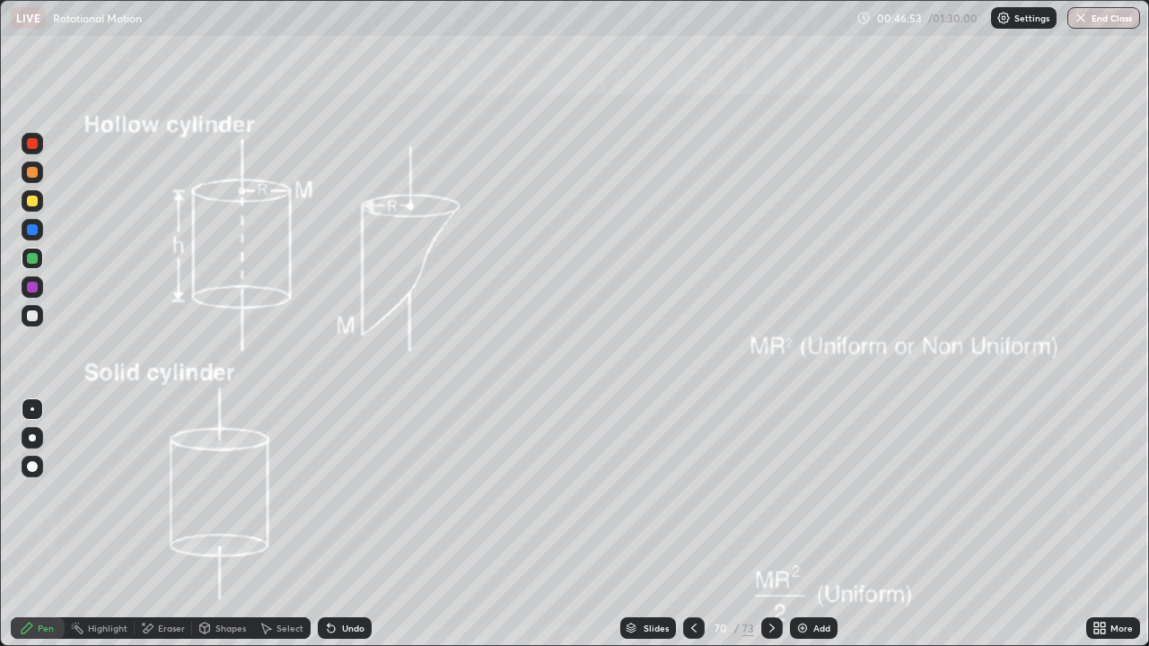
click at [766, 567] on icon at bounding box center [772, 628] width 14 height 14
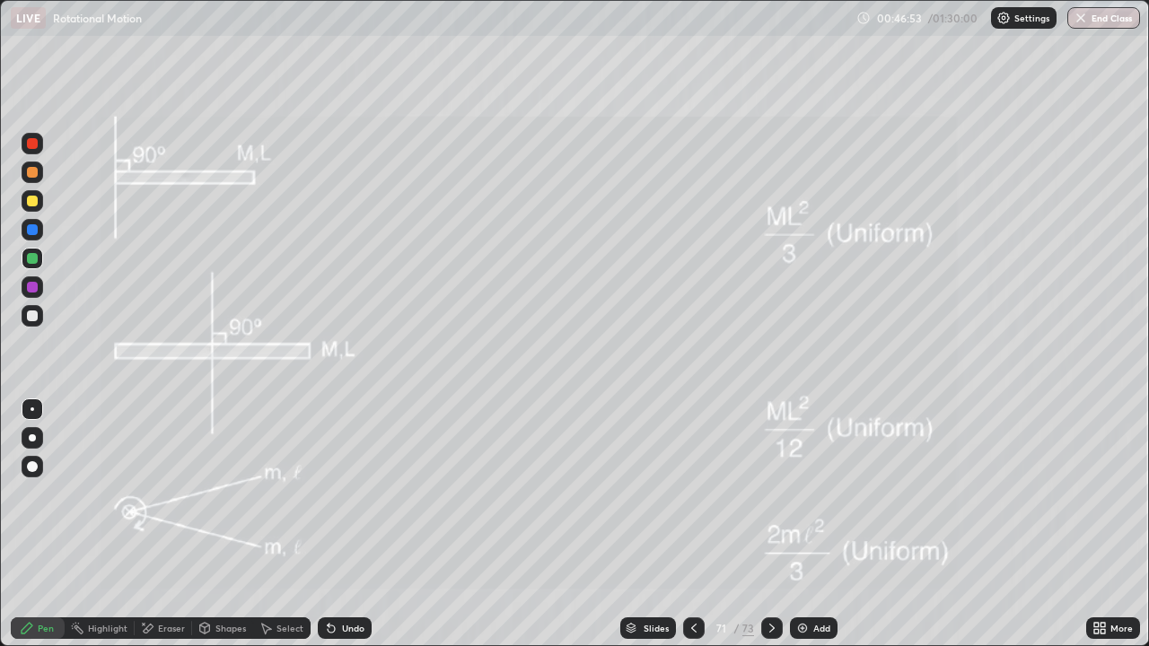
click at [770, 567] on icon at bounding box center [772, 628] width 14 height 14
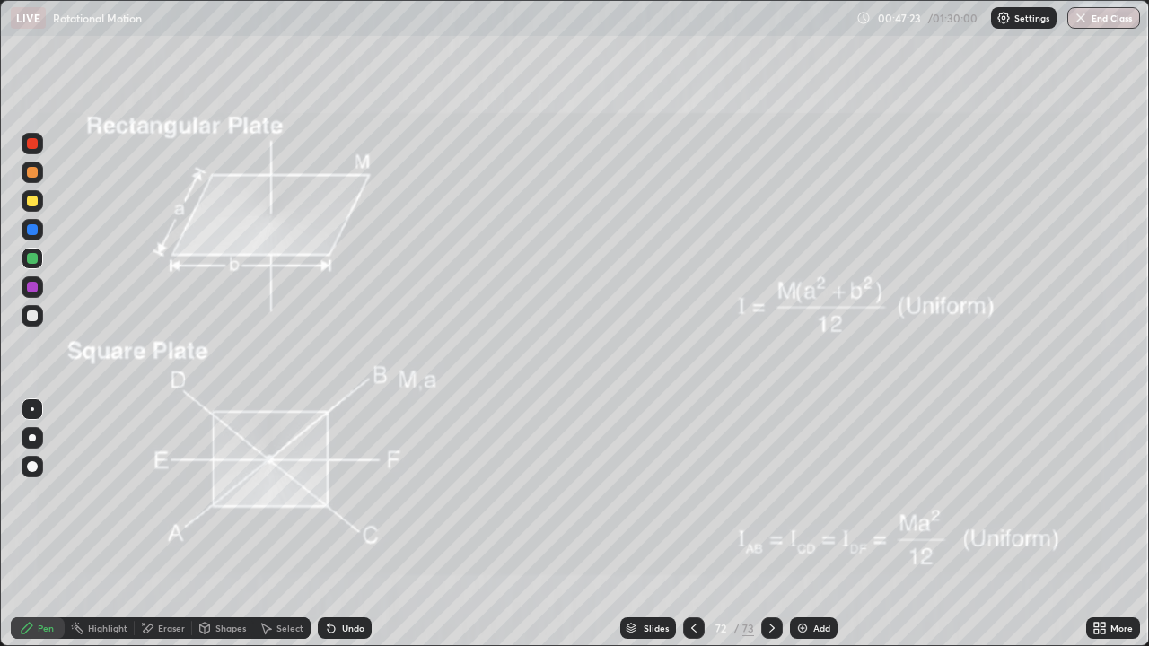
click at [182, 567] on div "Eraser" at bounding box center [171, 628] width 27 height 9
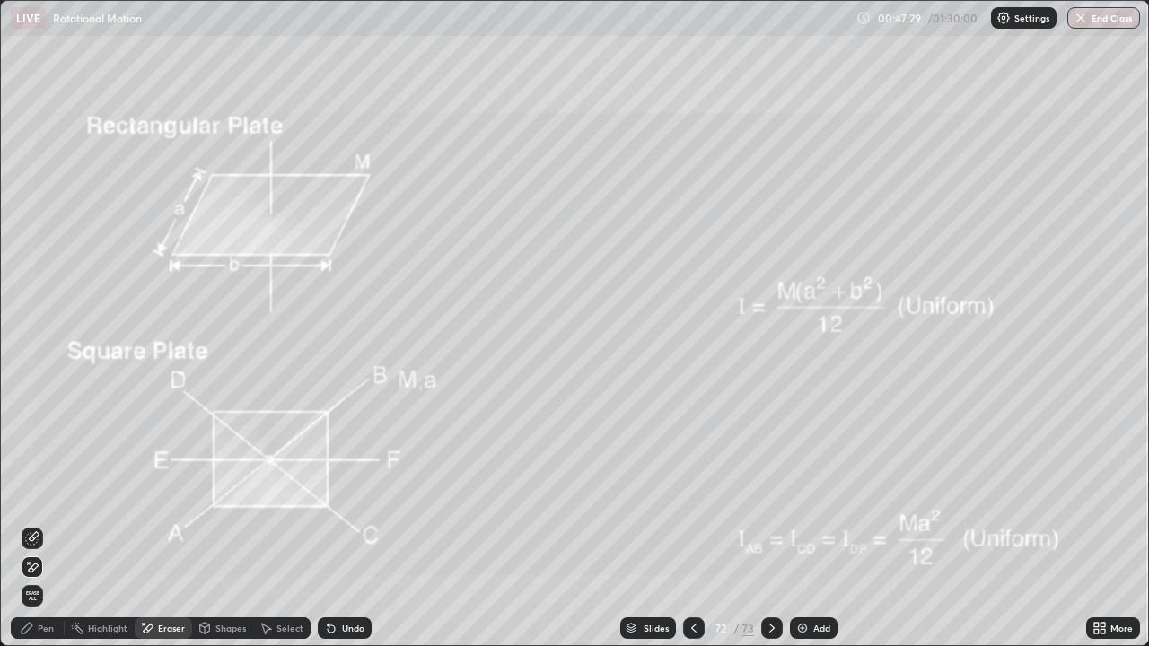
click at [43, 567] on div "Pen" at bounding box center [46, 628] width 16 height 9
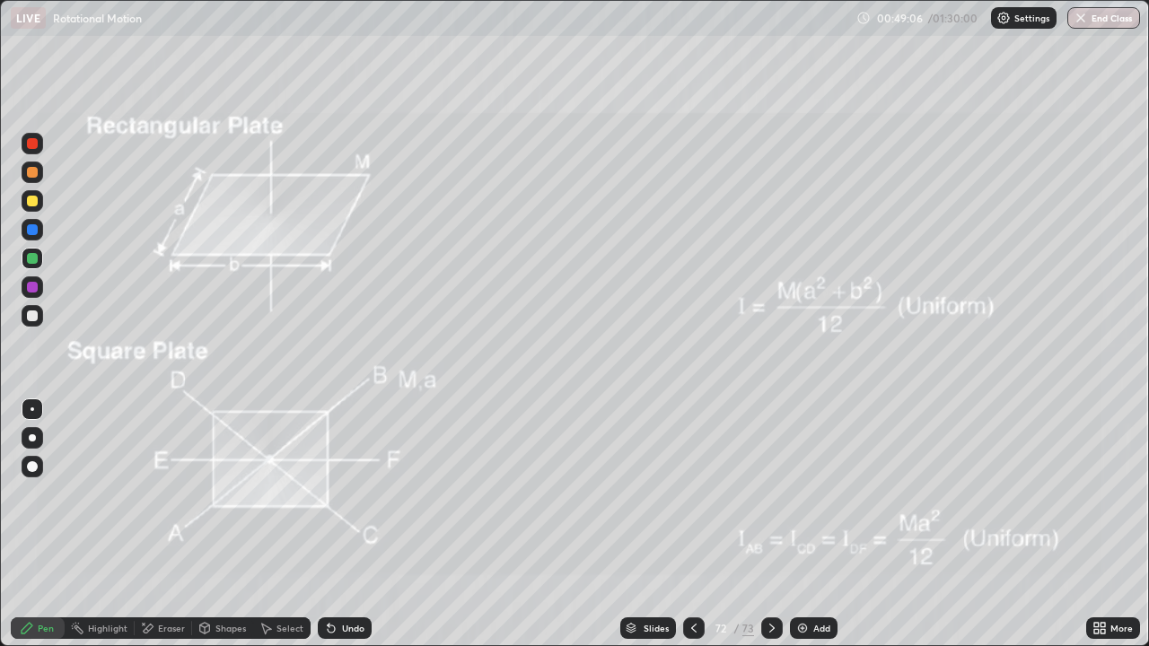
click at [767, 567] on div at bounding box center [772, 628] width 22 height 22
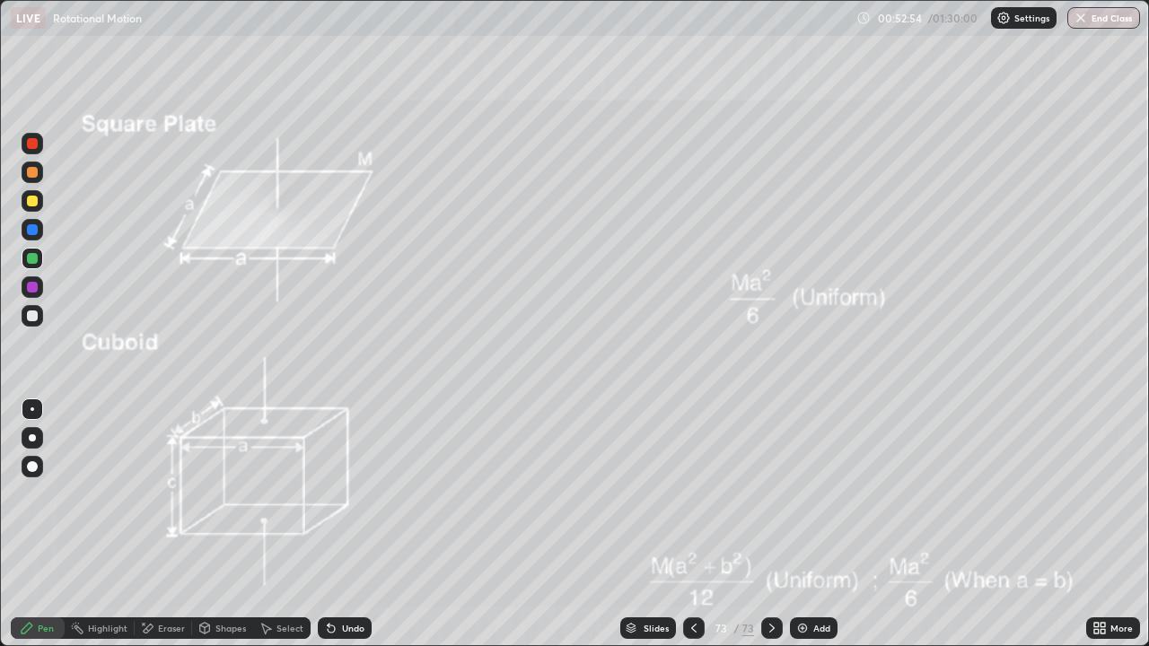
click at [692, 567] on icon at bounding box center [693, 628] width 14 height 14
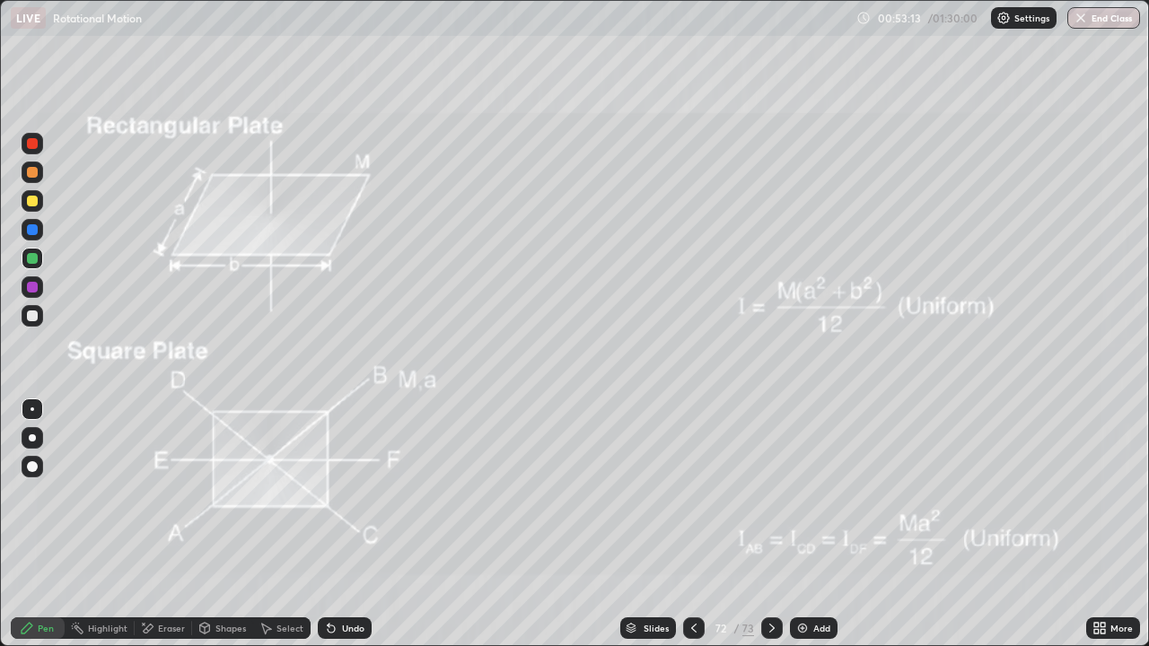
click at [692, 567] on icon at bounding box center [693, 628] width 14 height 14
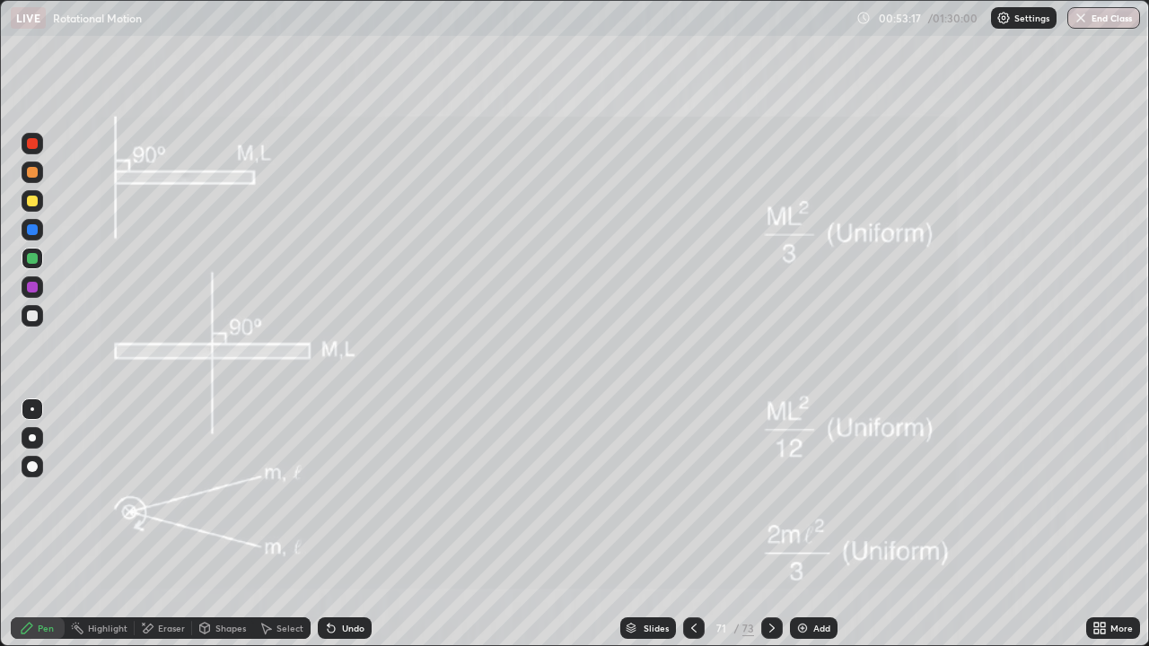
click at [685, 567] on div at bounding box center [694, 628] width 22 height 22
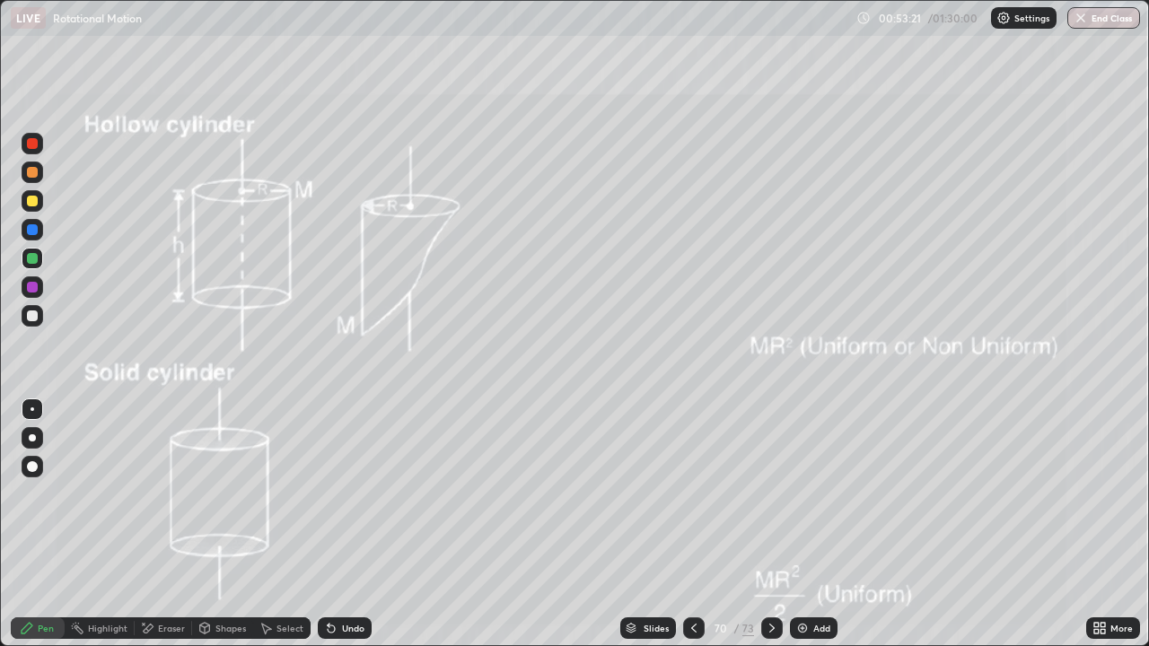
click at [689, 567] on div at bounding box center [694, 628] width 22 height 36
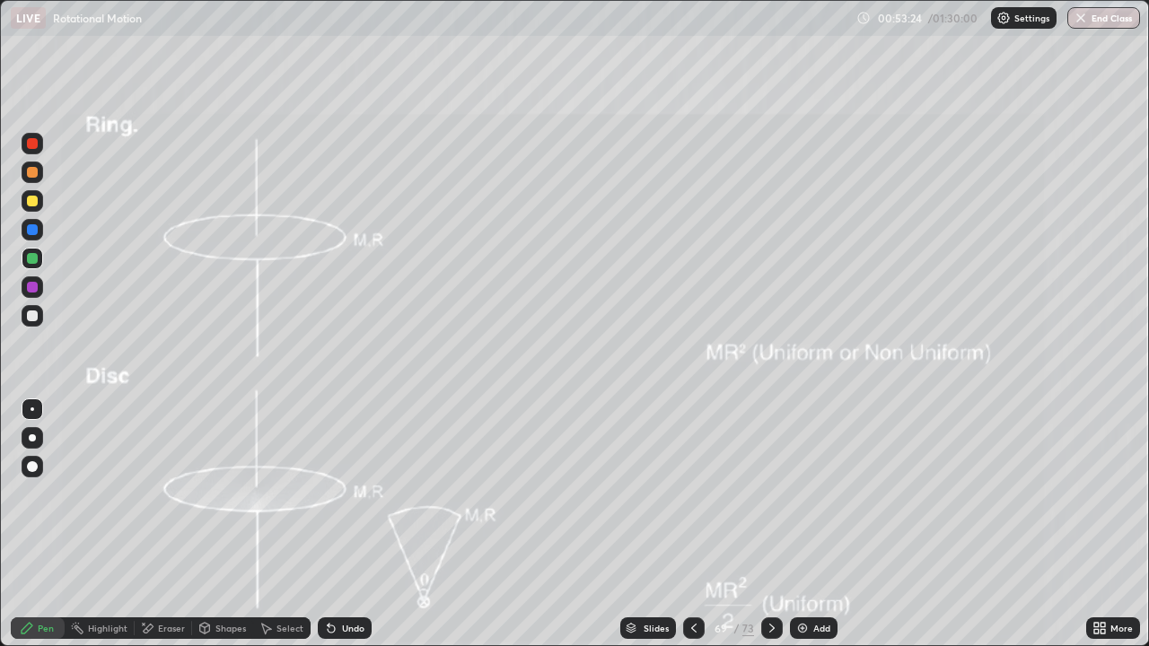
click at [686, 567] on icon at bounding box center [693, 628] width 14 height 14
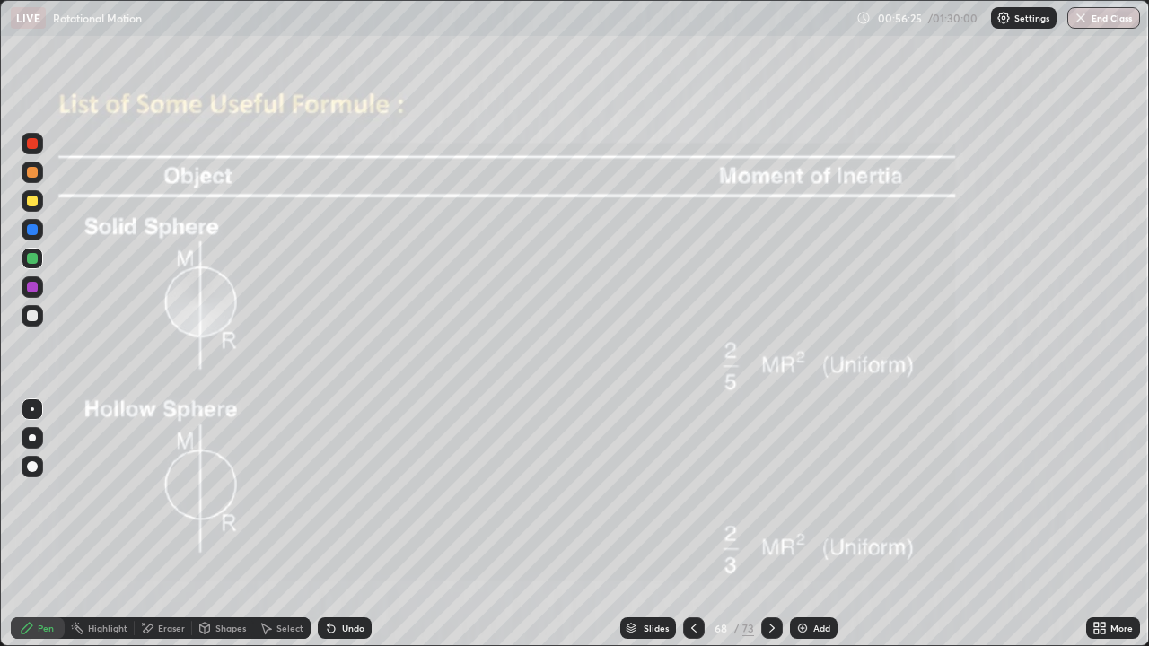
click at [713, 567] on div "68" at bounding box center [721, 628] width 18 height 11
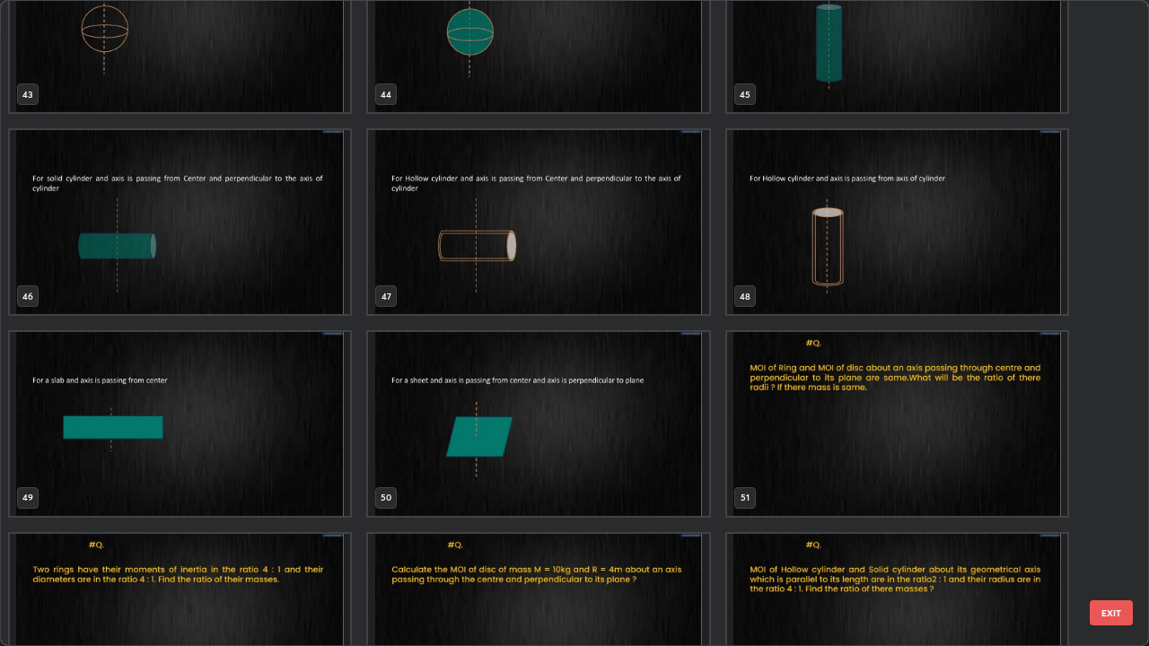
scroll to position [2902, 0]
click at [471, 461] on img "grid" at bounding box center [538, 425] width 340 height 184
click at [473, 460] on img "grid" at bounding box center [538, 425] width 340 height 184
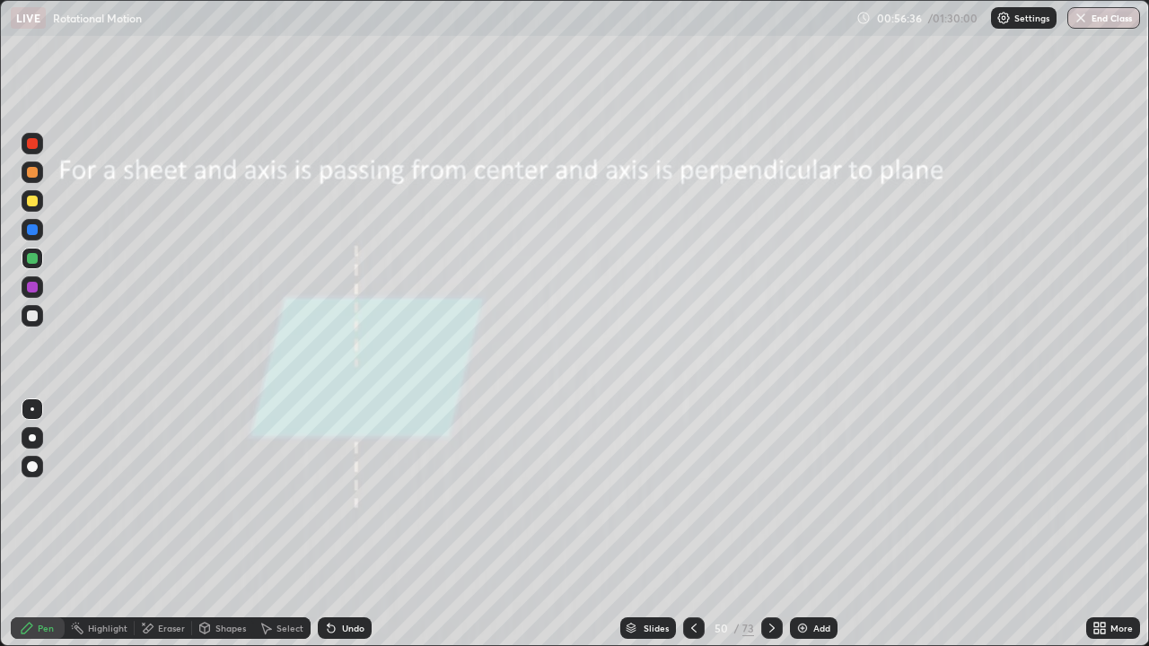
click at [800, 567] on img at bounding box center [802, 628] width 14 height 14
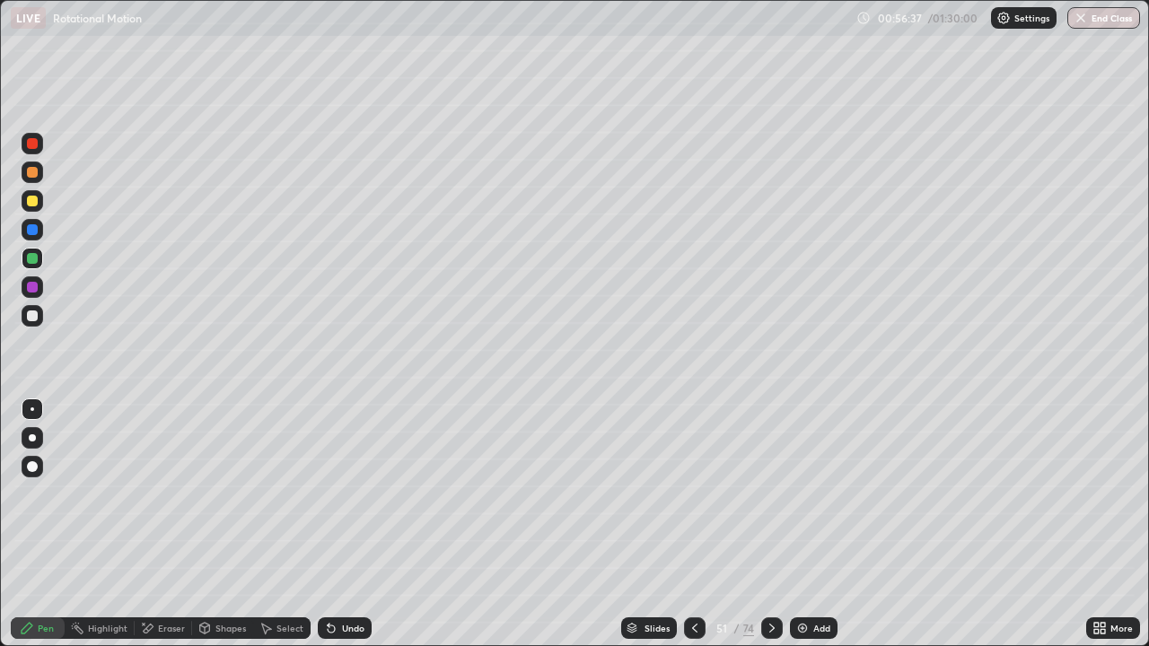
click at [219, 567] on div "Shapes" at bounding box center [230, 628] width 31 height 9
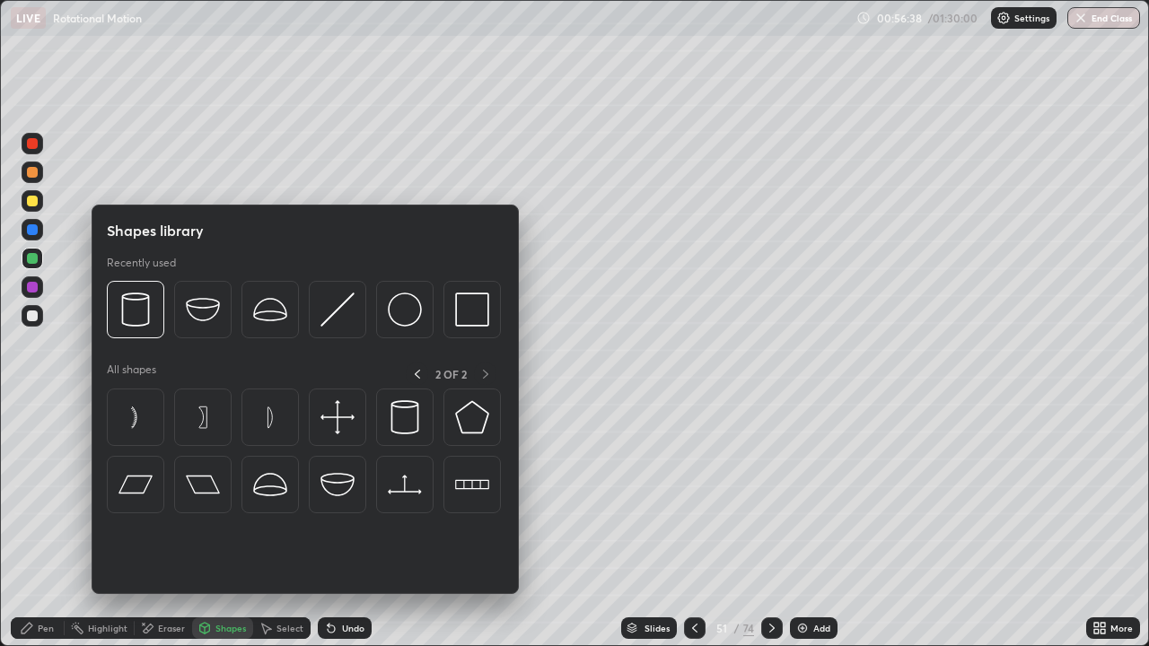
click at [409, 372] on div at bounding box center [417, 374] width 22 height 22
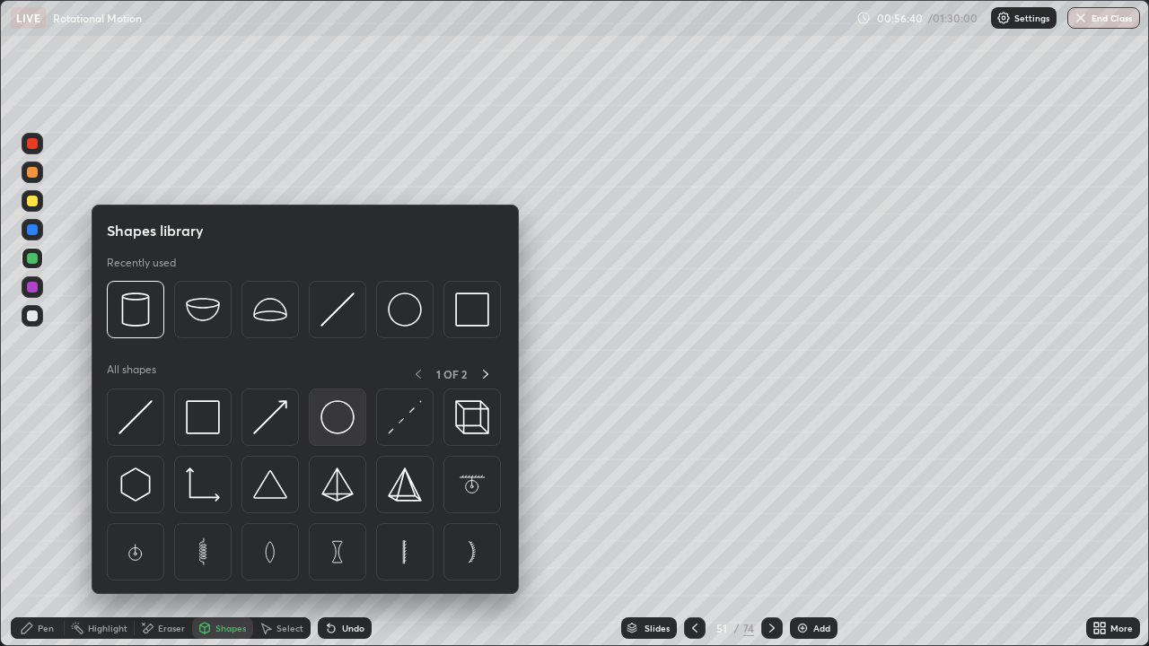
click at [333, 425] on img at bounding box center [337, 417] width 34 height 34
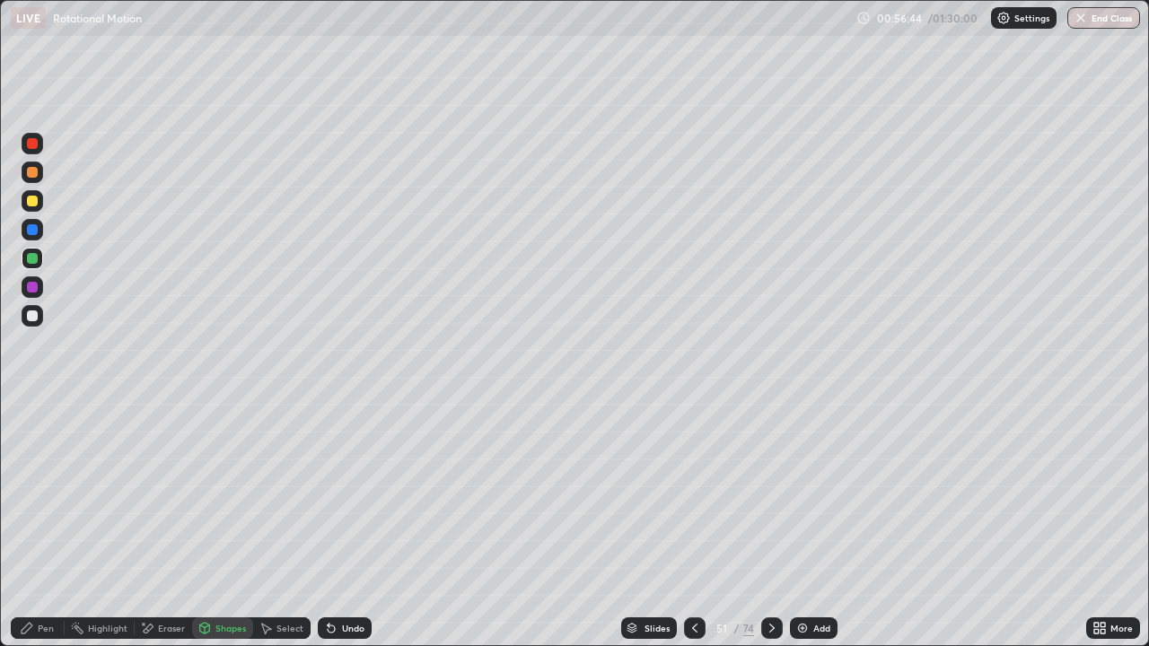
click at [225, 567] on div "Shapes" at bounding box center [230, 628] width 31 height 9
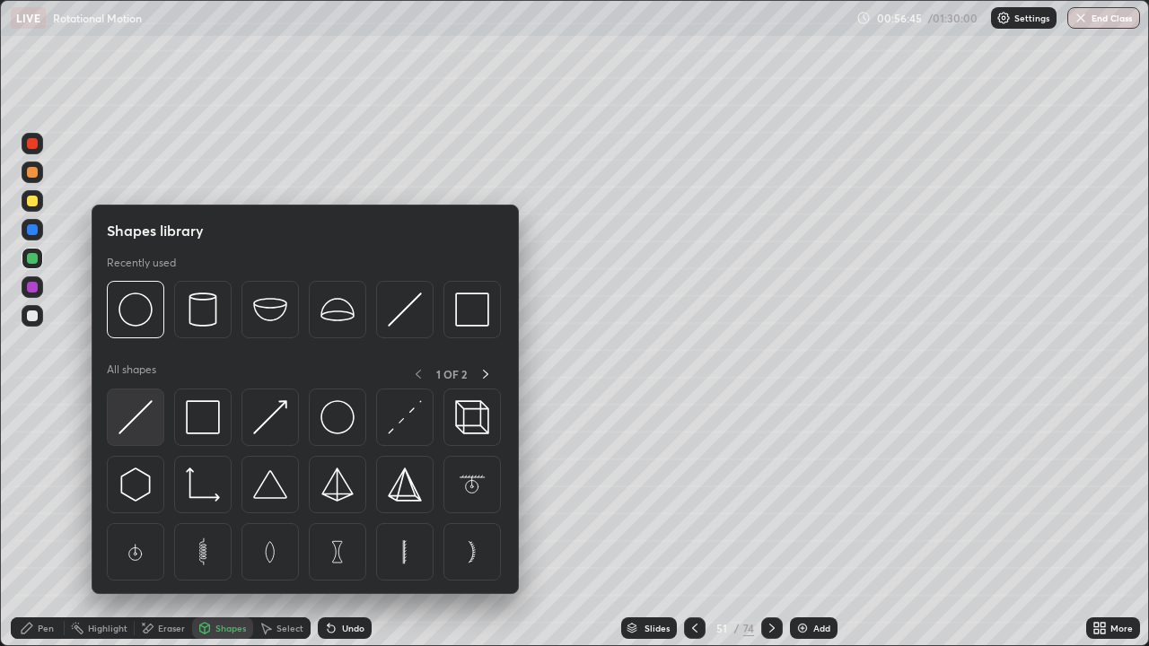
click at [143, 410] on img at bounding box center [135, 417] width 34 height 34
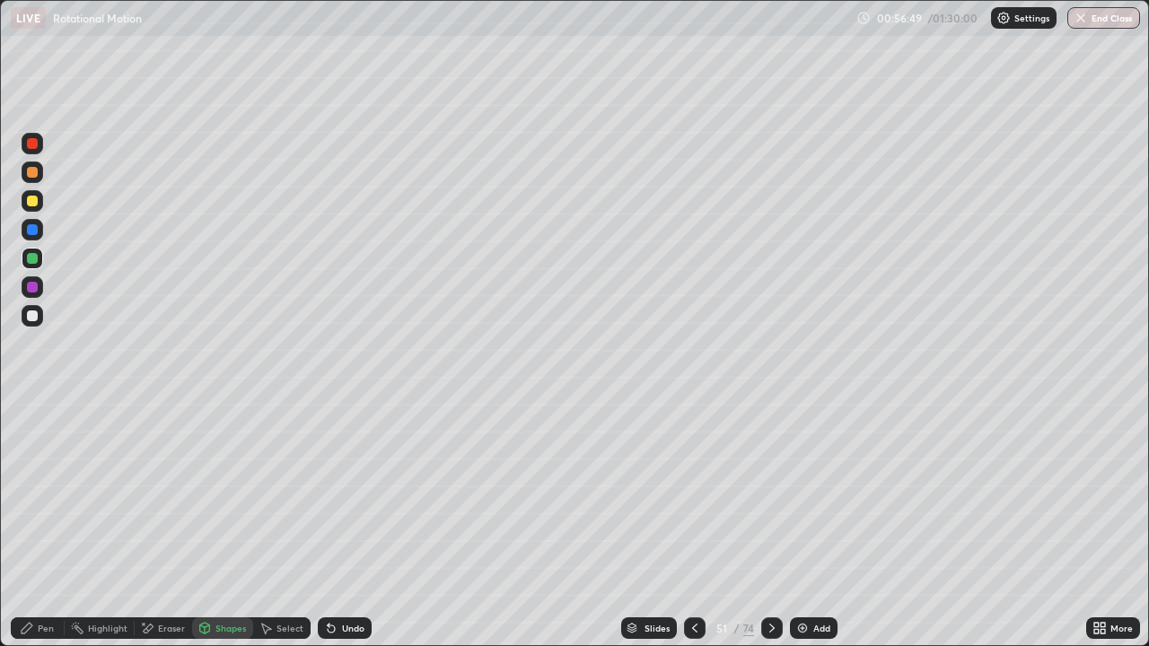
click at [48, 567] on div "Pen" at bounding box center [46, 628] width 16 height 9
click at [354, 567] on div "Undo" at bounding box center [353, 628] width 22 height 9
click at [352, 567] on div "Undo" at bounding box center [353, 628] width 22 height 9
click at [351, 567] on div "Undo" at bounding box center [353, 628] width 22 height 9
click at [217, 567] on div "Shapes" at bounding box center [222, 628] width 61 height 22
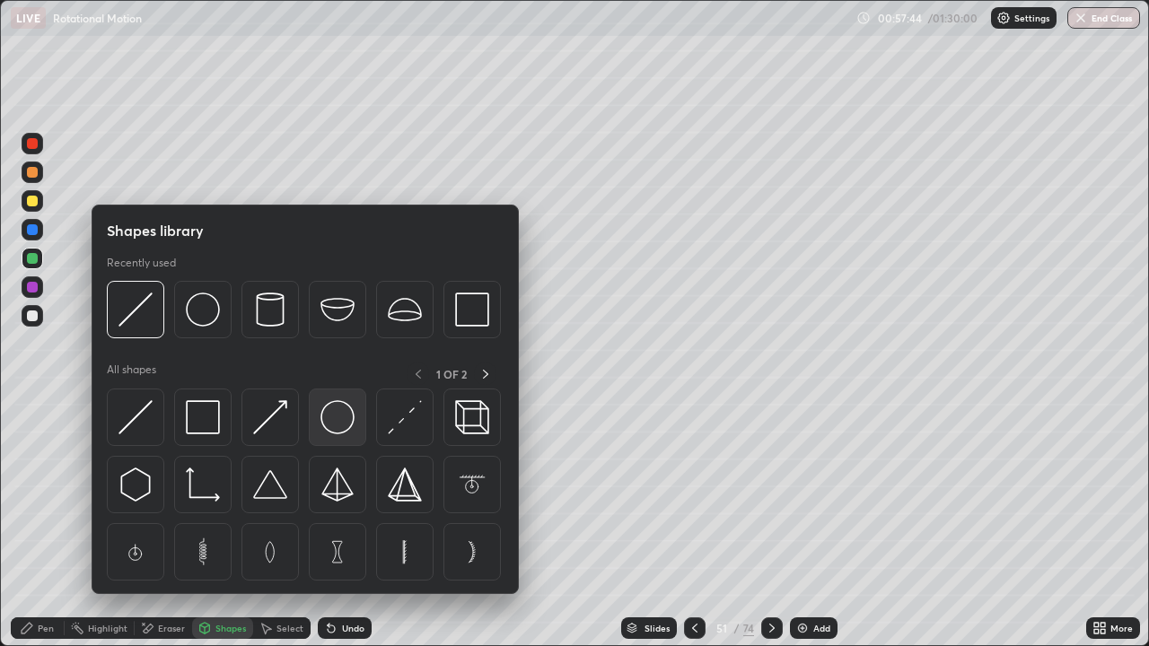
click at [345, 414] on img at bounding box center [337, 417] width 34 height 34
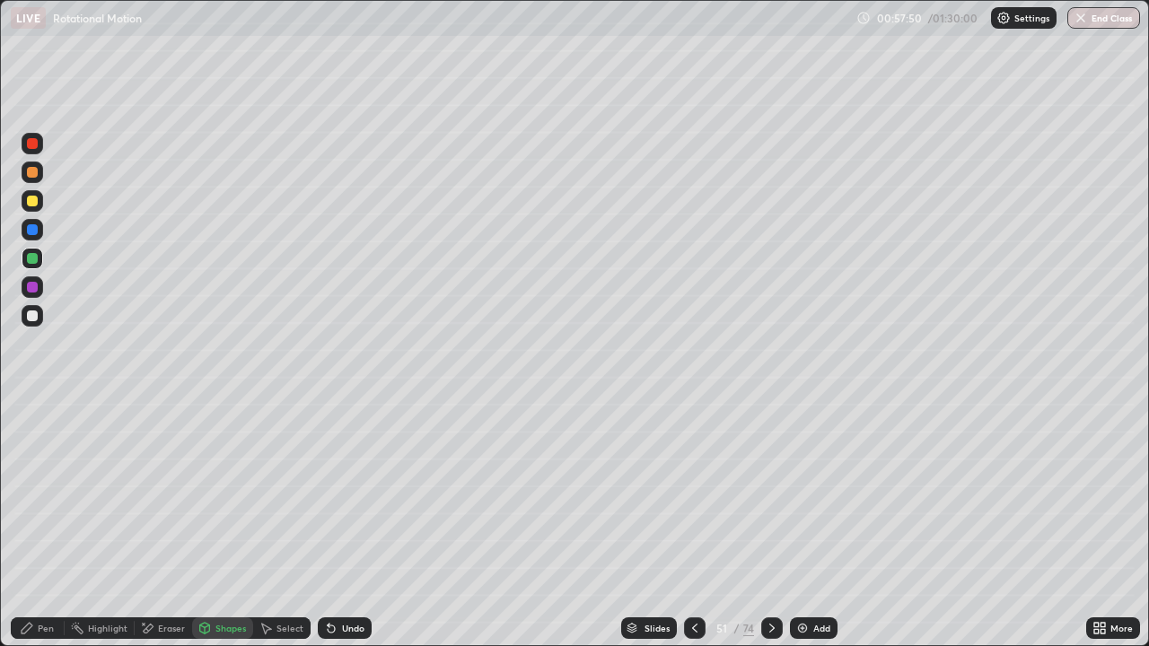
click at [52, 567] on div "Pen" at bounding box center [46, 628] width 16 height 9
click at [232, 567] on div "Shapes" at bounding box center [230, 628] width 31 height 9
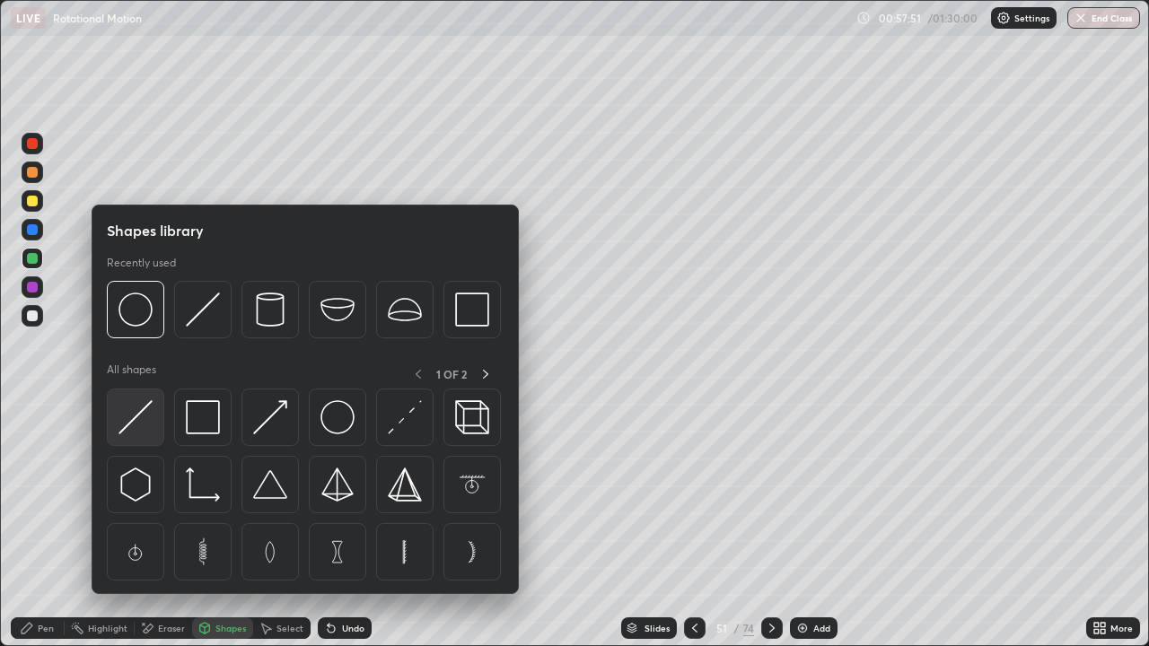
click at [139, 408] on img at bounding box center [135, 417] width 34 height 34
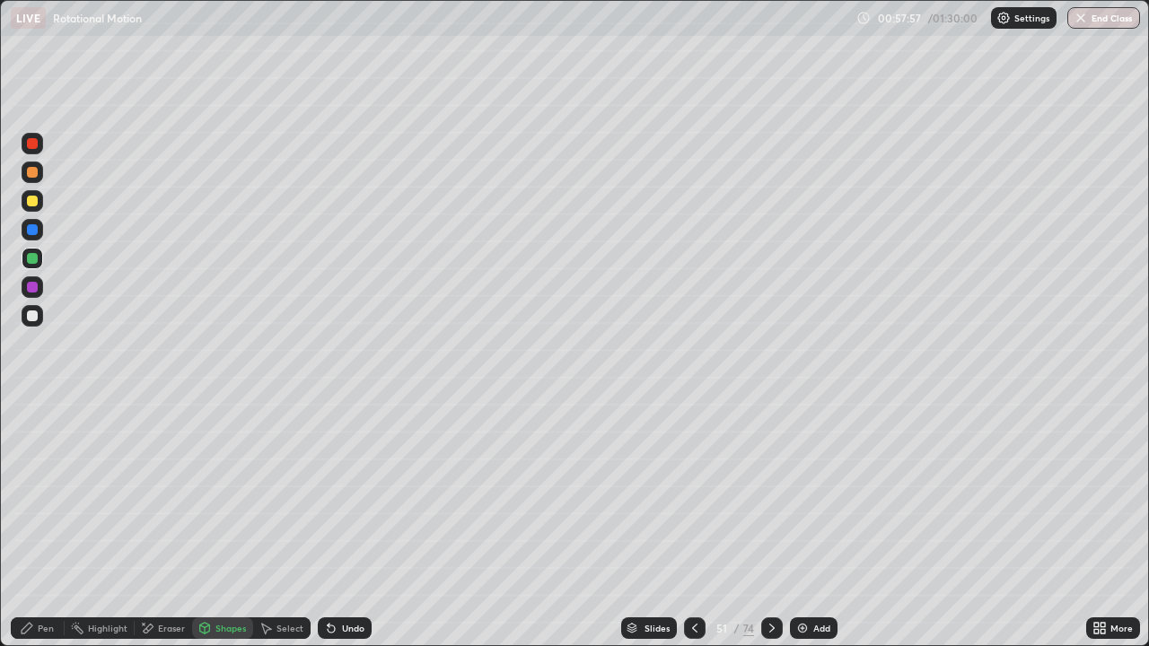
click at [277, 567] on div "Select" at bounding box center [289, 628] width 27 height 9
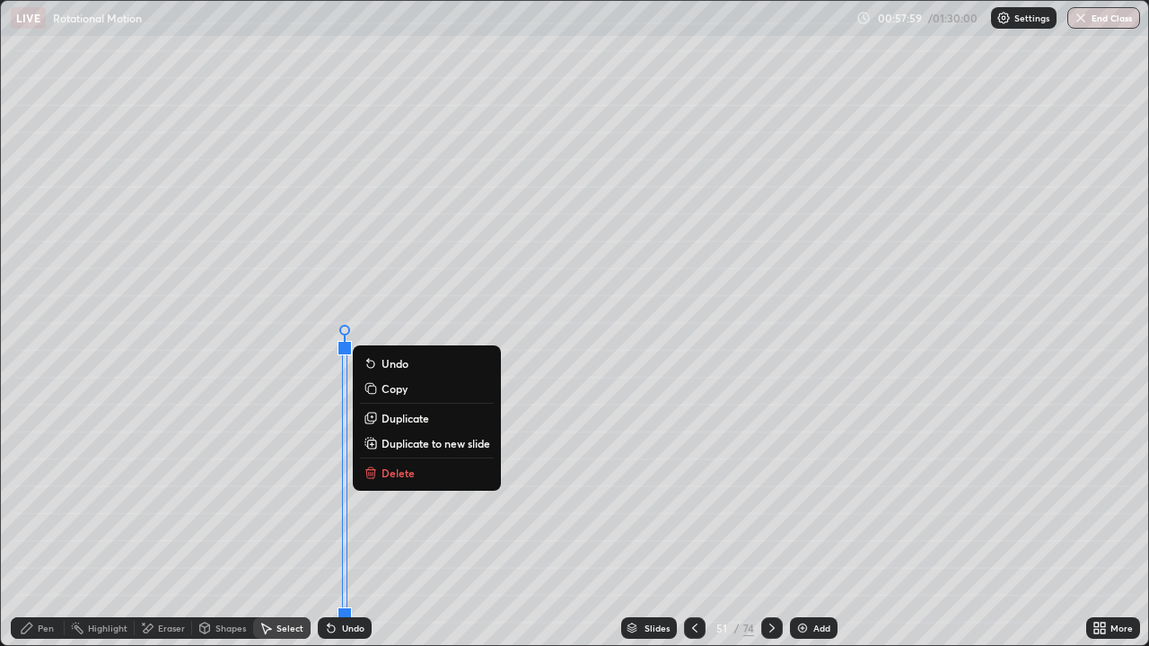
click at [446, 567] on div "0 ° Undo Copy Duplicate Duplicate to new slide Delete" at bounding box center [574, 323] width 1147 height 644
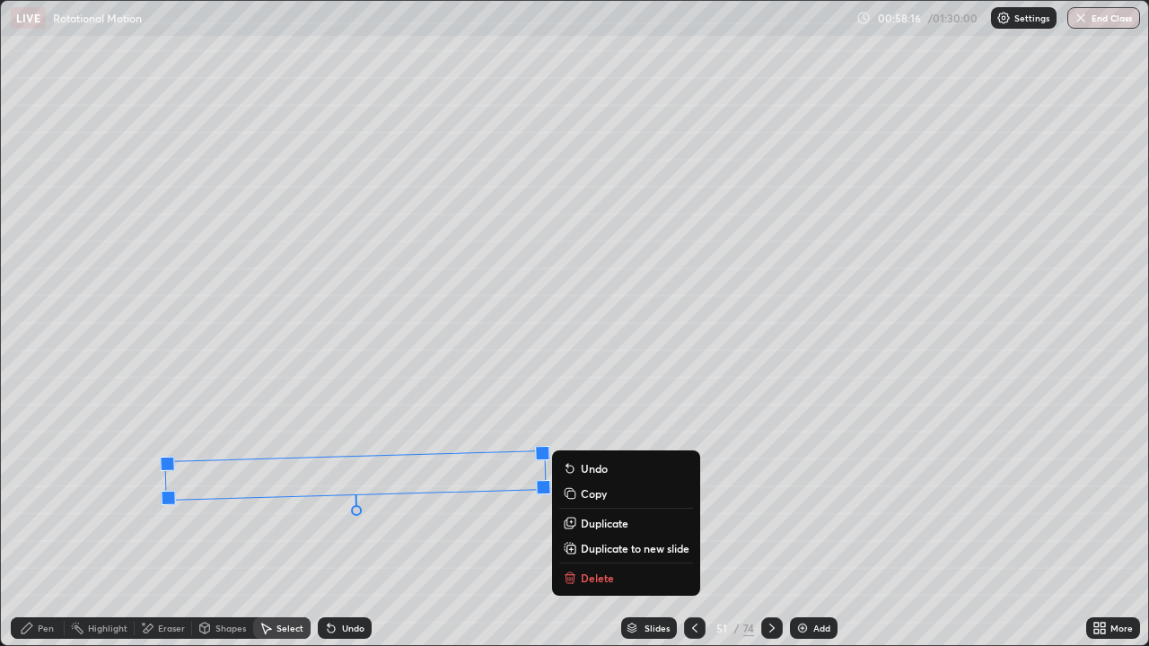
click at [158, 567] on div "Eraser" at bounding box center [171, 628] width 27 height 9
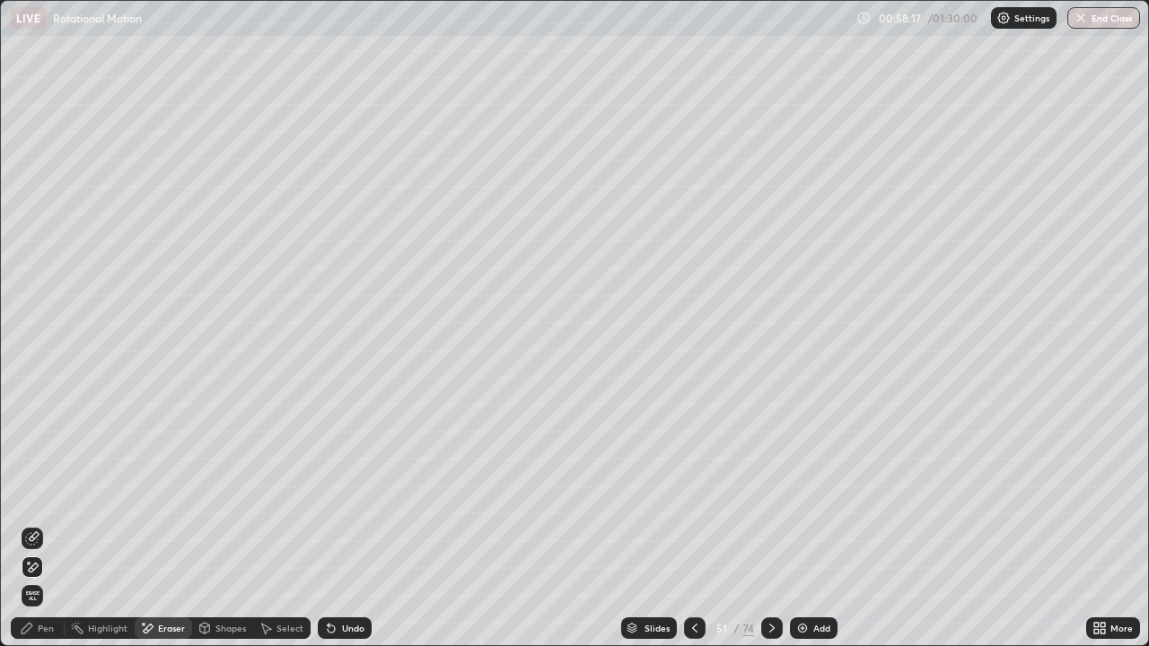
click at [228, 567] on div "Shapes" at bounding box center [230, 628] width 31 height 9
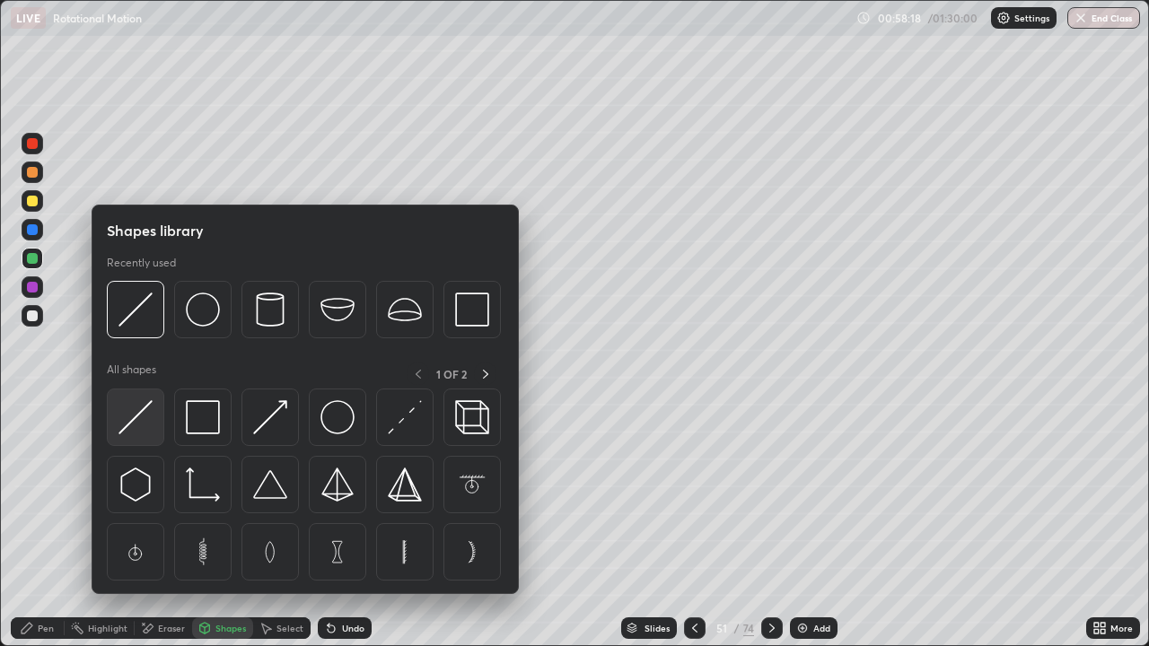
click at [134, 412] on img at bounding box center [135, 417] width 34 height 34
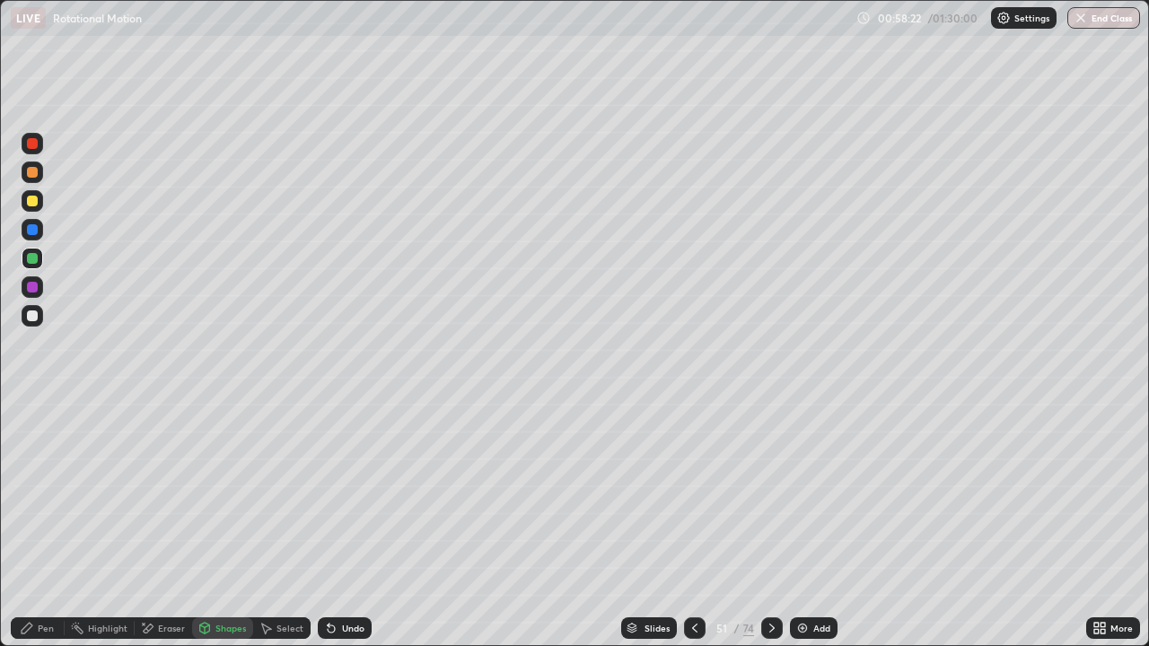
click at [39, 567] on div "Pen" at bounding box center [46, 628] width 16 height 9
click at [283, 567] on div "Select" at bounding box center [289, 628] width 27 height 9
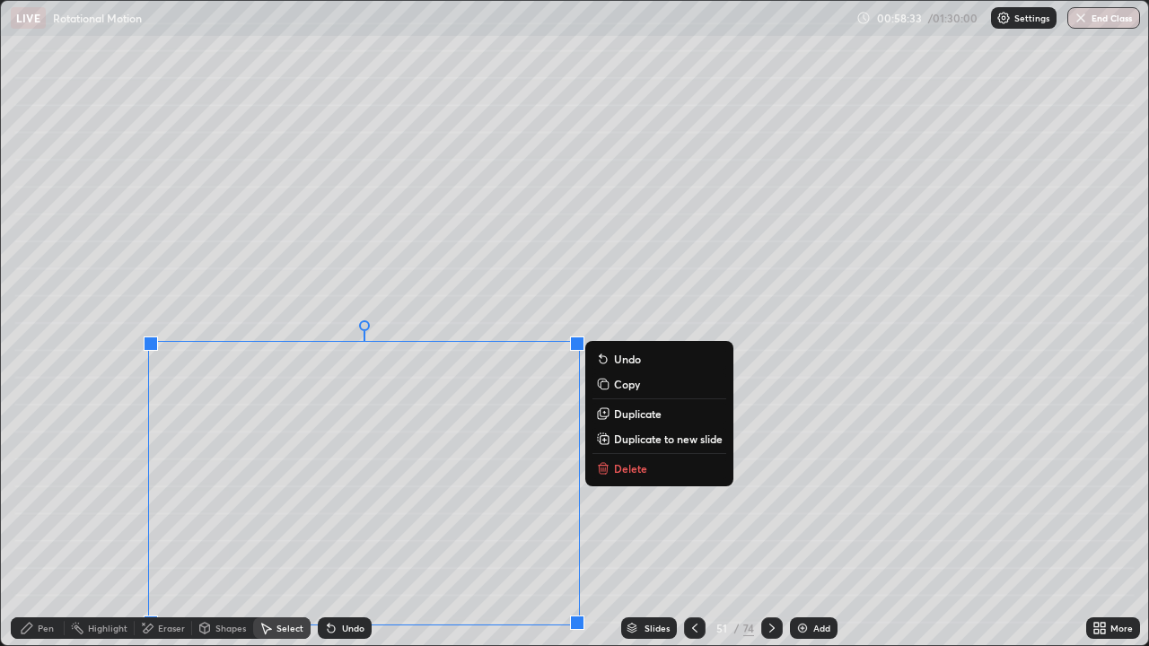
click at [633, 436] on p "Duplicate to new slide" at bounding box center [668, 439] width 109 height 14
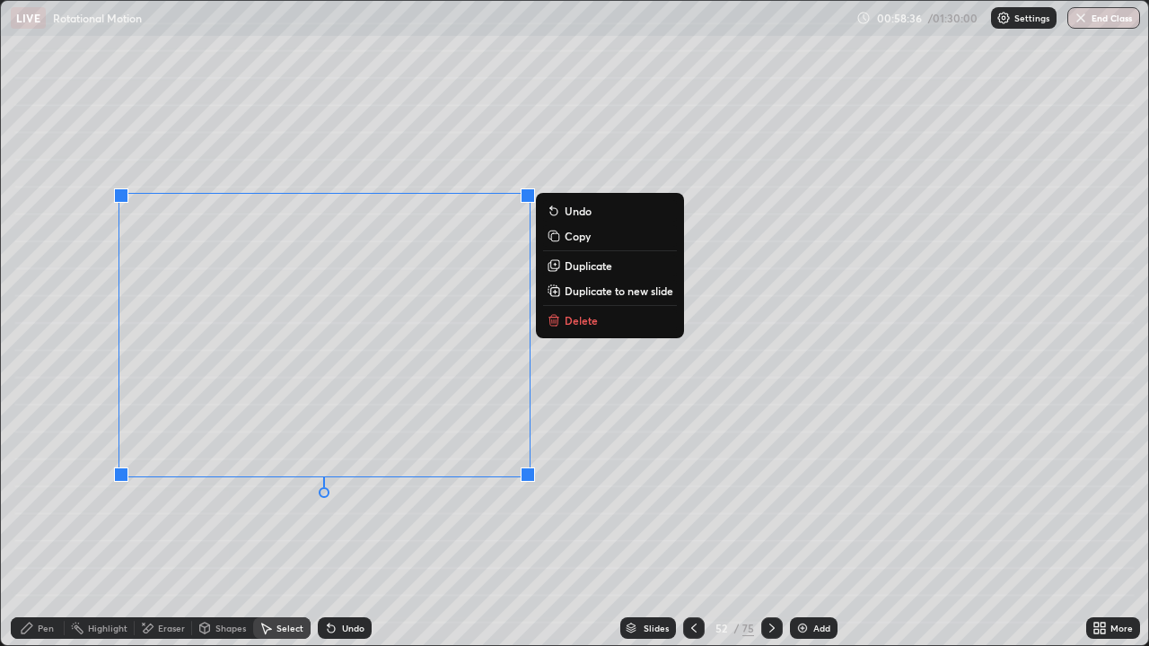
click at [354, 567] on div "Undo" at bounding box center [353, 628] width 22 height 9
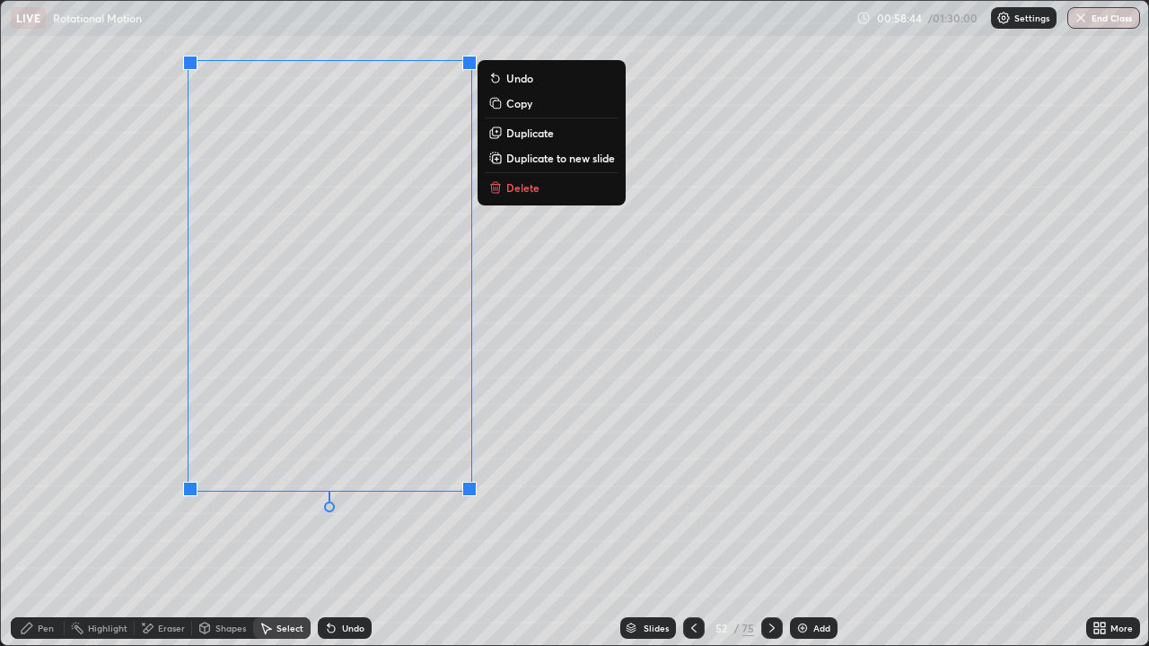
click at [121, 487] on div "0 ° Undo Copy Duplicate Duplicate to new slide Delete" at bounding box center [574, 323] width 1147 height 644
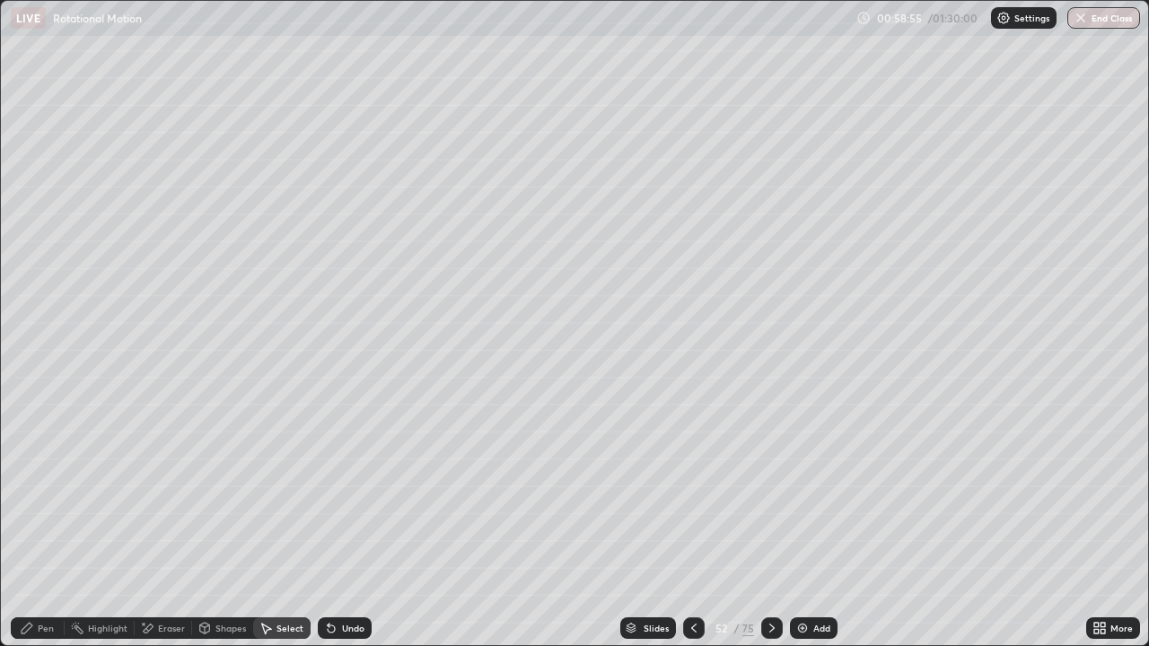
click at [51, 567] on div "Pen" at bounding box center [38, 628] width 54 height 22
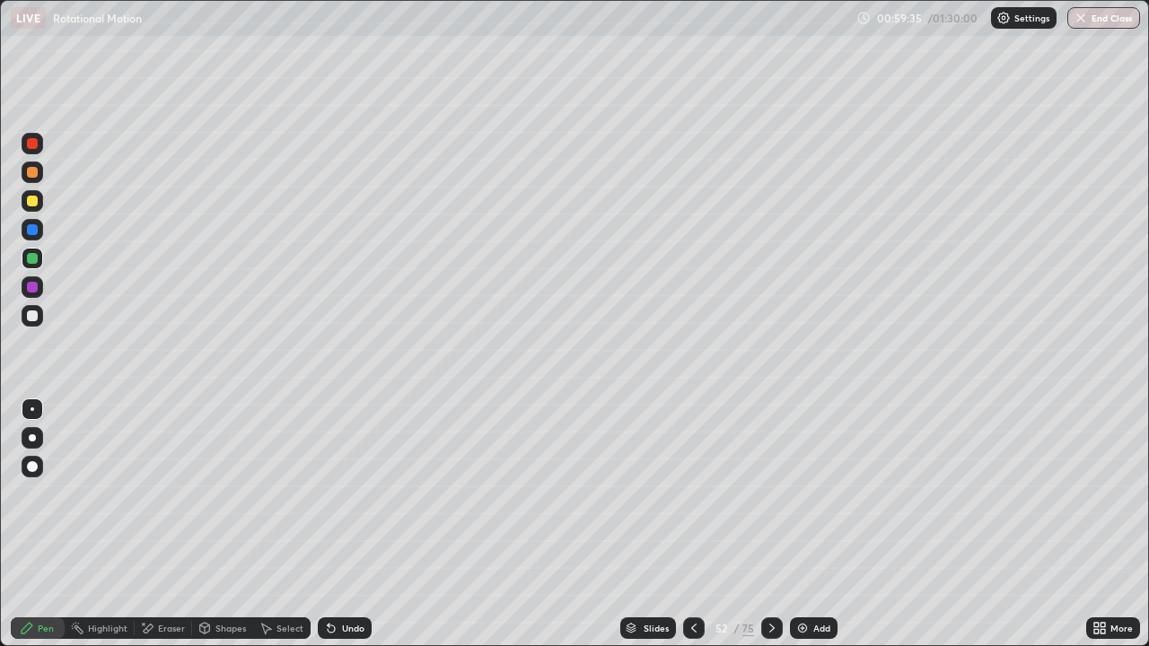
click at [692, 567] on icon at bounding box center [693, 628] width 14 height 14
click at [766, 567] on icon at bounding box center [772, 628] width 14 height 14
click at [285, 567] on div "Select" at bounding box center [289, 628] width 27 height 9
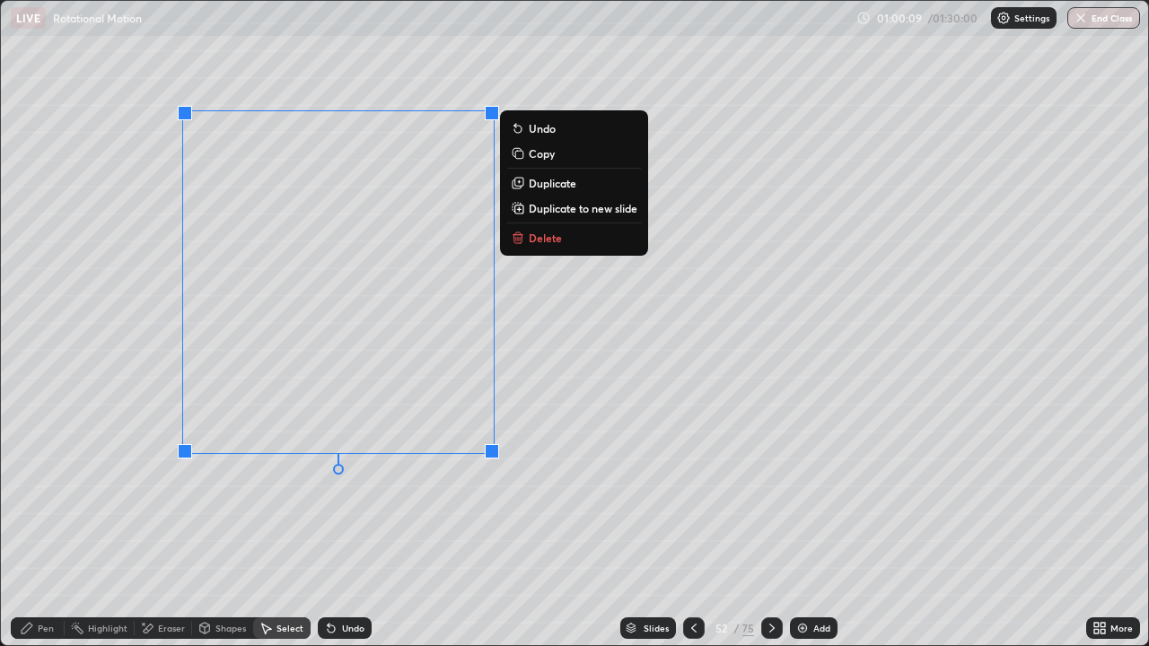
click at [349, 567] on div "Undo" at bounding box center [353, 628] width 22 height 9
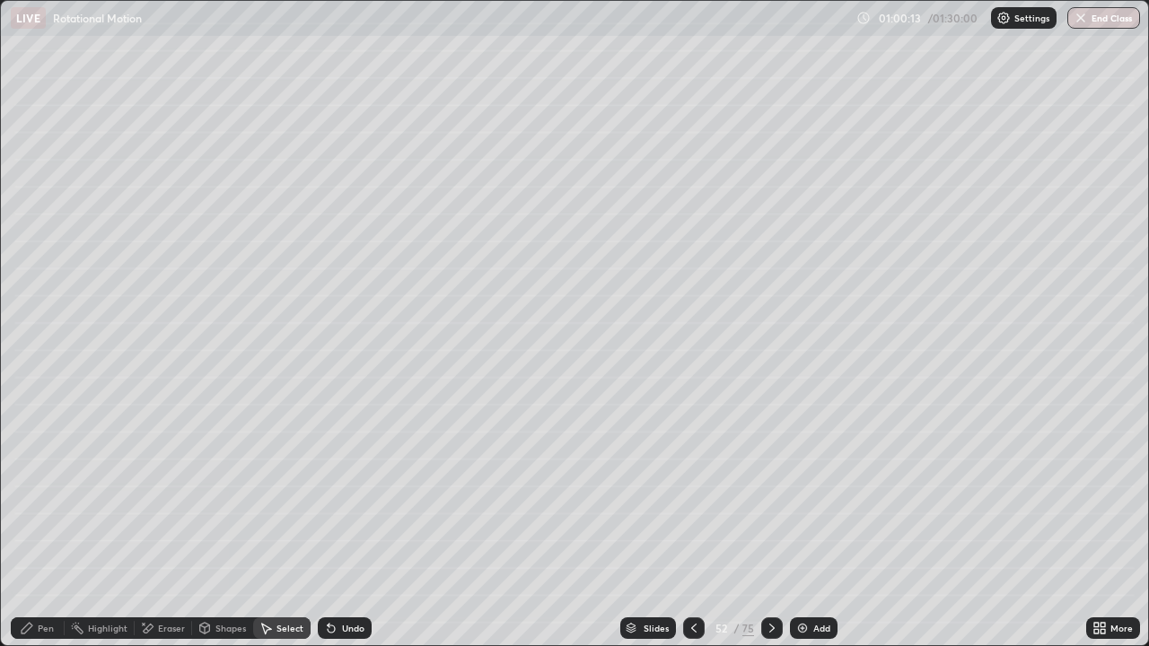
click at [42, 567] on div "Pen" at bounding box center [46, 628] width 16 height 9
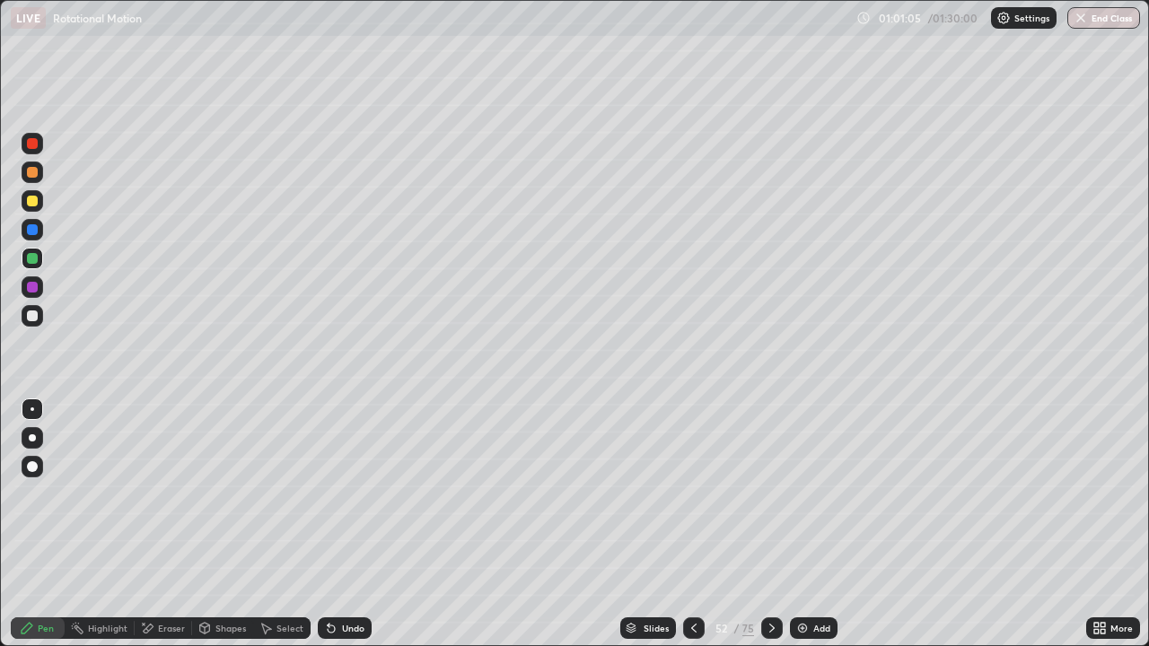
click at [819, 567] on div "Add" at bounding box center [821, 628] width 17 height 9
click at [245, 567] on div "Shapes" at bounding box center [222, 628] width 61 height 22
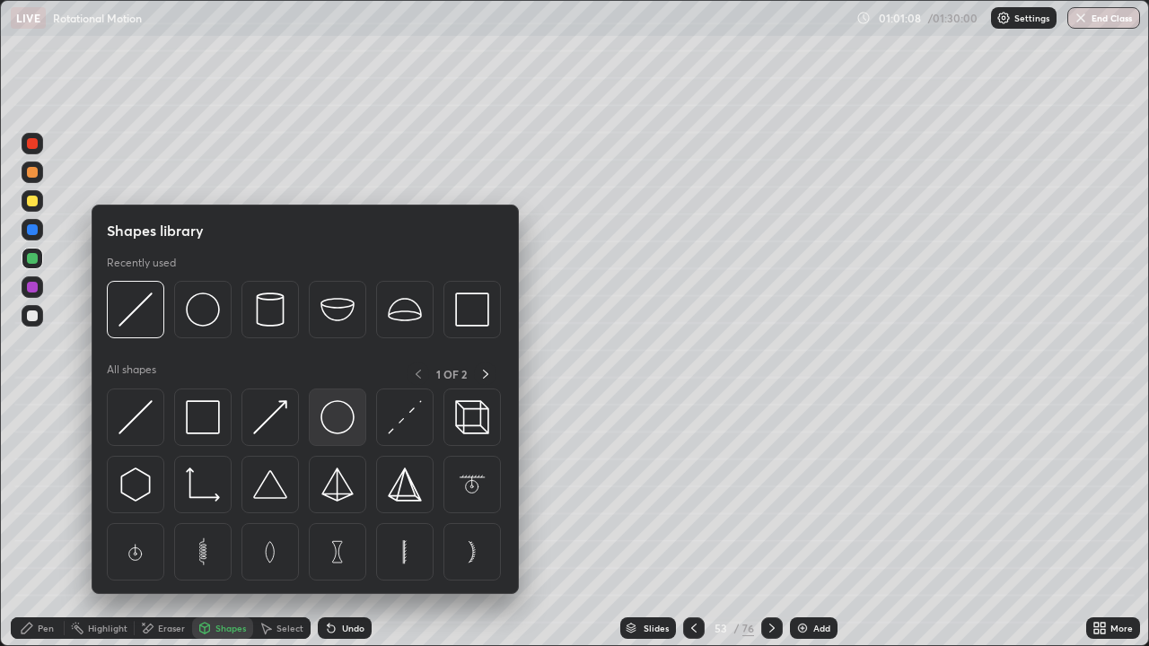
click at [334, 416] on img at bounding box center [337, 417] width 34 height 34
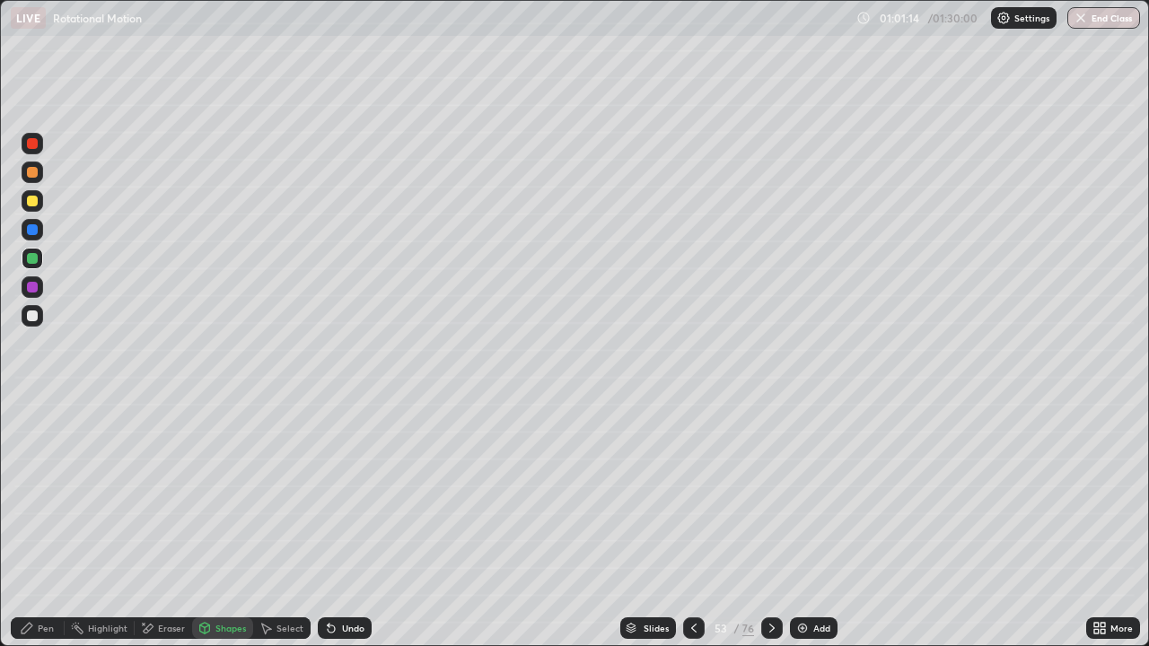
click at [223, 567] on div "Shapes" at bounding box center [230, 628] width 31 height 9
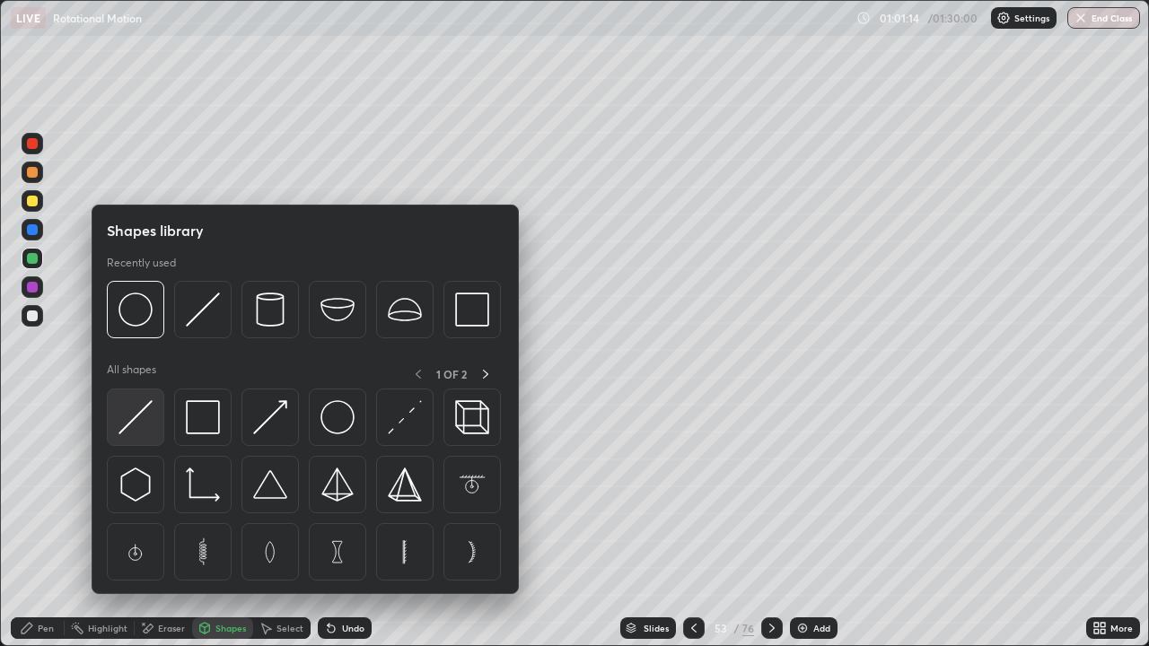
click at [139, 416] on img at bounding box center [135, 417] width 34 height 34
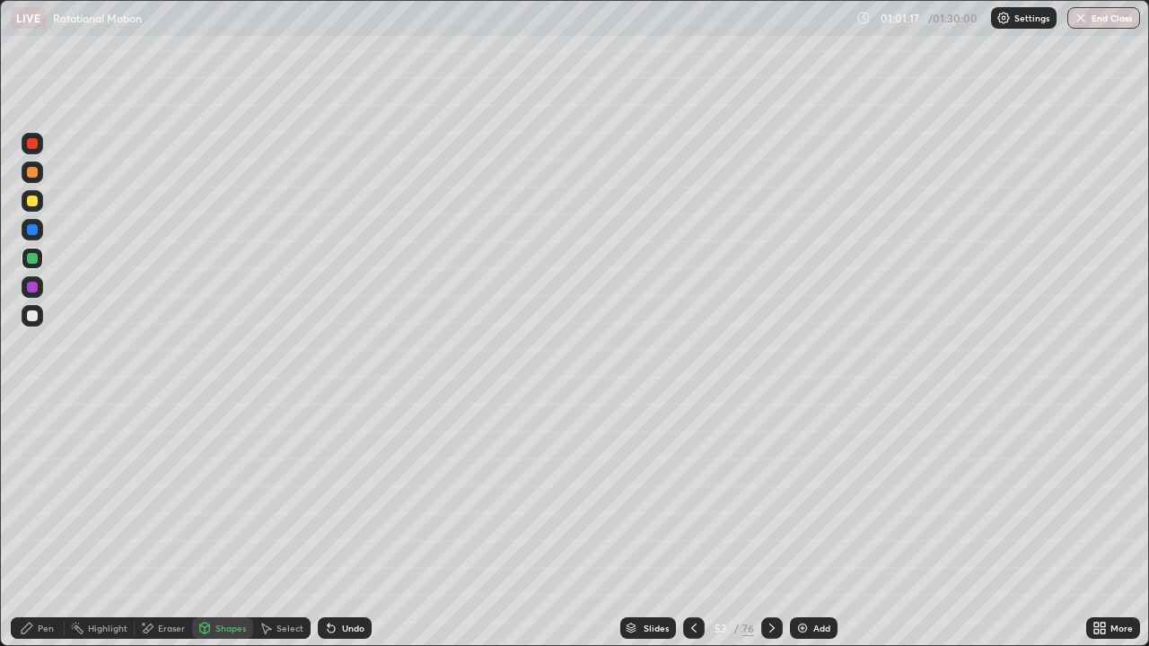
click at [40, 567] on div "Pen" at bounding box center [46, 628] width 16 height 9
click at [218, 567] on div "Shapes" at bounding box center [230, 628] width 31 height 9
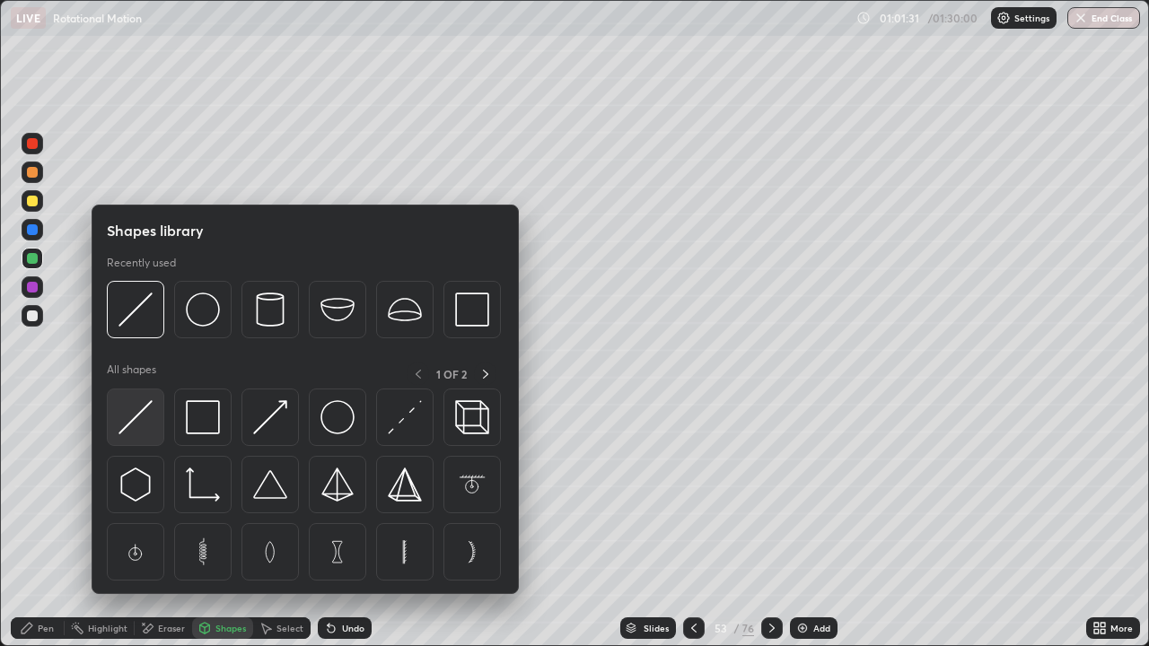
click at [131, 413] on img at bounding box center [135, 417] width 34 height 34
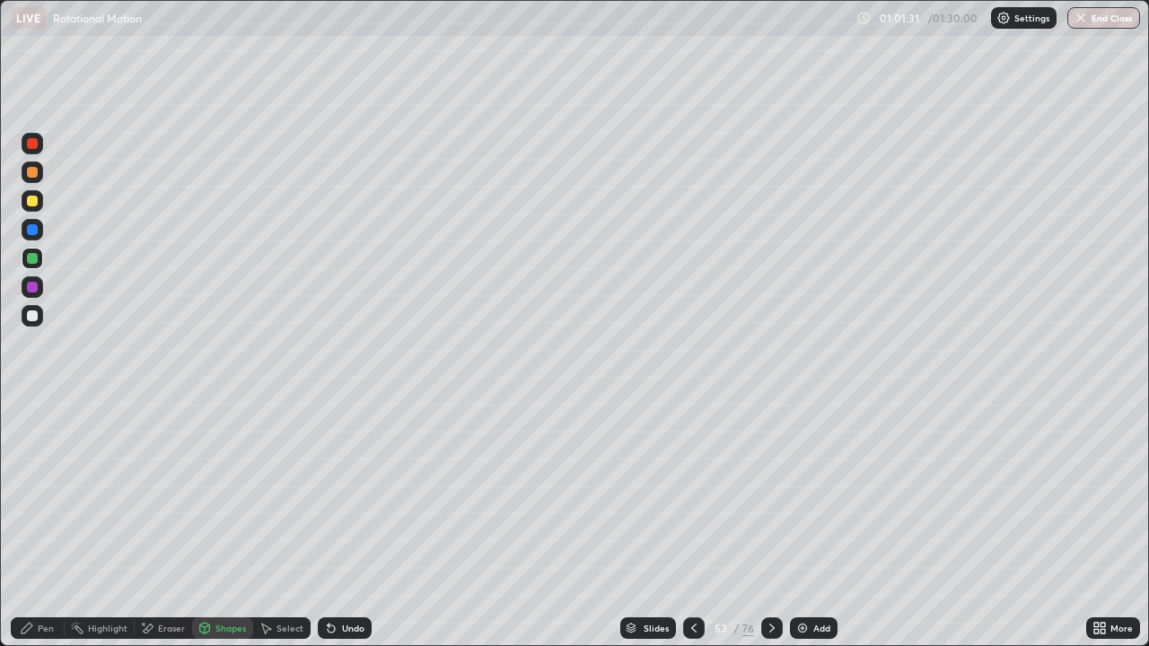
click at [31, 316] on div at bounding box center [32, 315] width 11 height 11
click at [40, 567] on div "Pen" at bounding box center [46, 628] width 16 height 9
click at [689, 567] on icon at bounding box center [693, 628] width 14 height 14
click at [691, 567] on icon at bounding box center [693, 628] width 14 height 14
click at [770, 567] on icon at bounding box center [772, 628] width 14 height 14
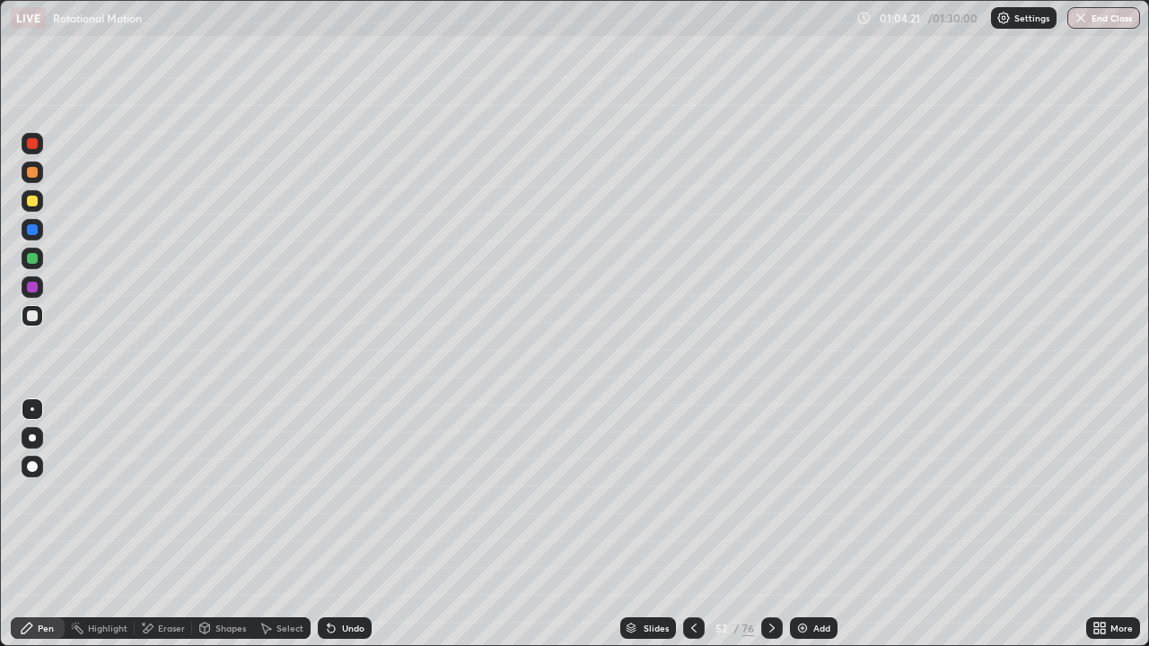
click at [770, 567] on icon at bounding box center [772, 628] width 14 height 14
click at [105, 567] on div "Highlight" at bounding box center [107, 628] width 39 height 9
click at [34, 259] on div at bounding box center [32, 258] width 11 height 11
click at [693, 567] on icon at bounding box center [693, 628] width 14 height 14
click at [695, 567] on icon at bounding box center [693, 628] width 14 height 14
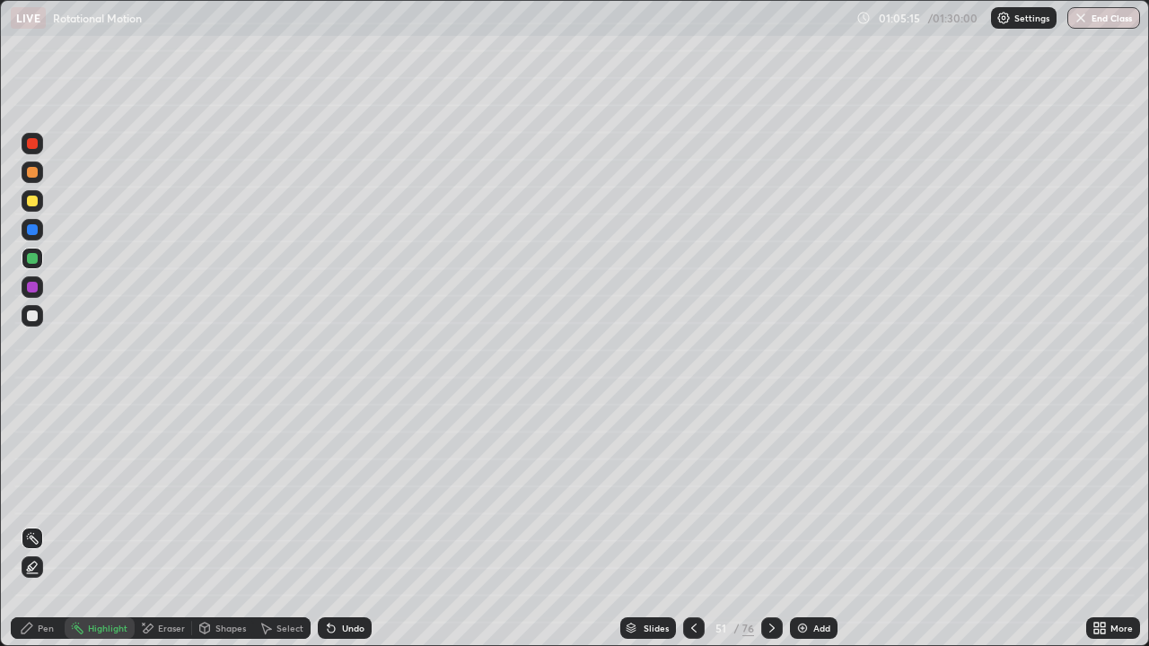
click at [770, 567] on div at bounding box center [772, 628] width 22 height 22
click at [765, 567] on icon at bounding box center [772, 628] width 14 height 14
click at [770, 567] on icon at bounding box center [772, 628] width 14 height 14
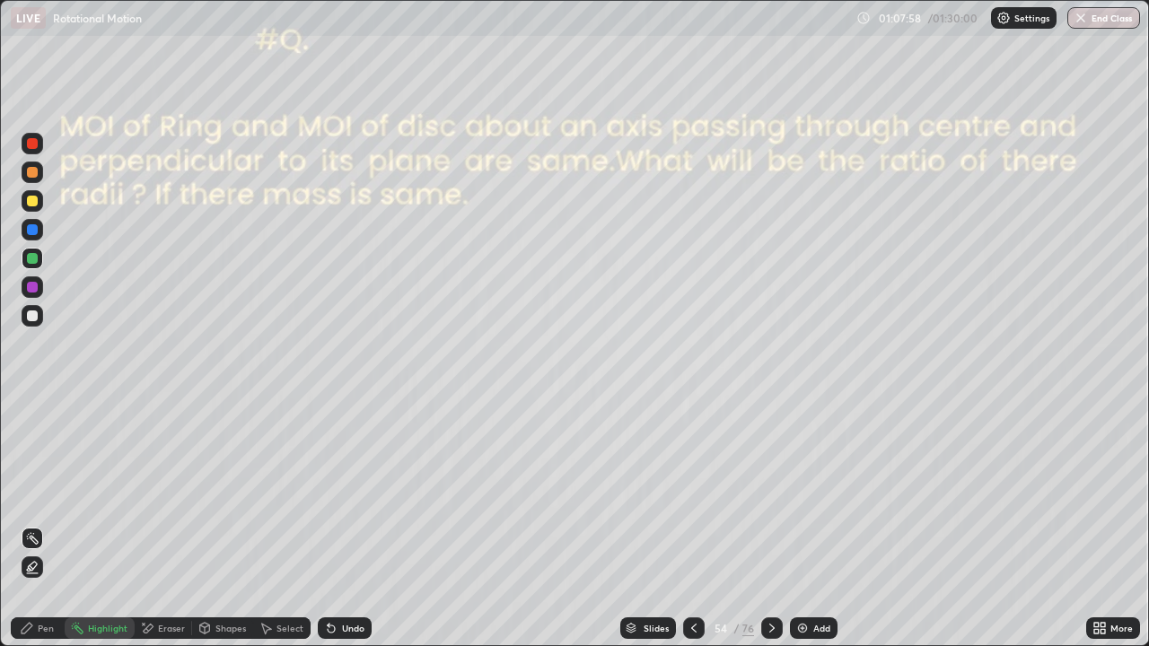
click at [692, 567] on icon at bounding box center [693, 628] width 5 height 9
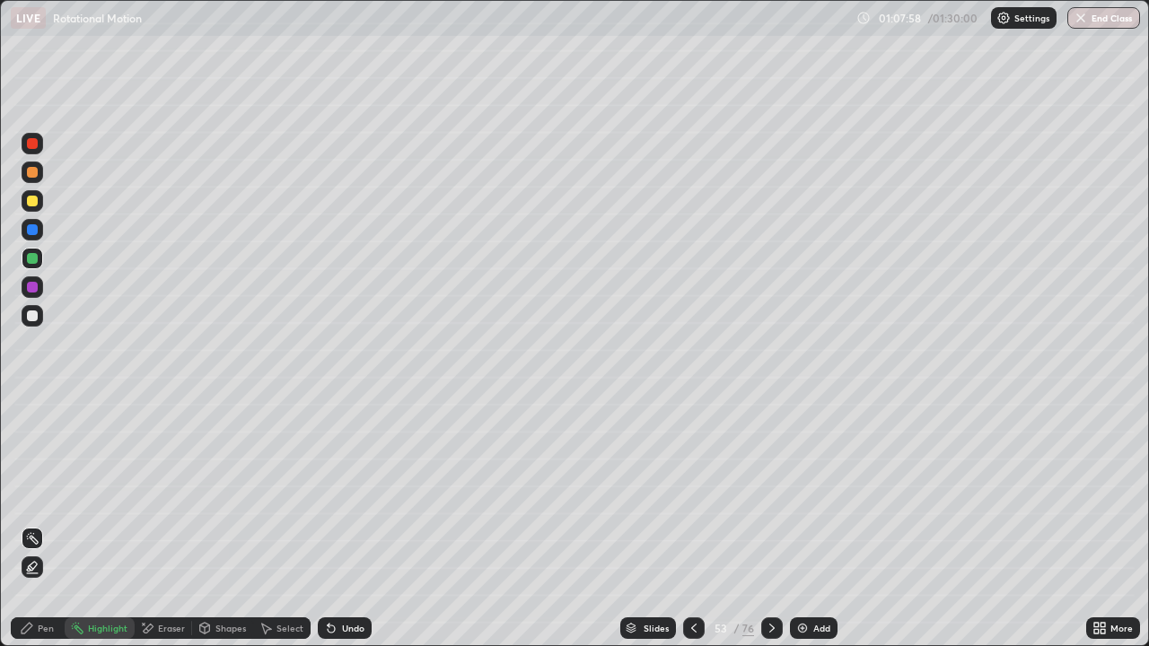
click at [805, 567] on img at bounding box center [802, 628] width 14 height 14
click at [226, 567] on div "Shapes" at bounding box center [230, 628] width 31 height 9
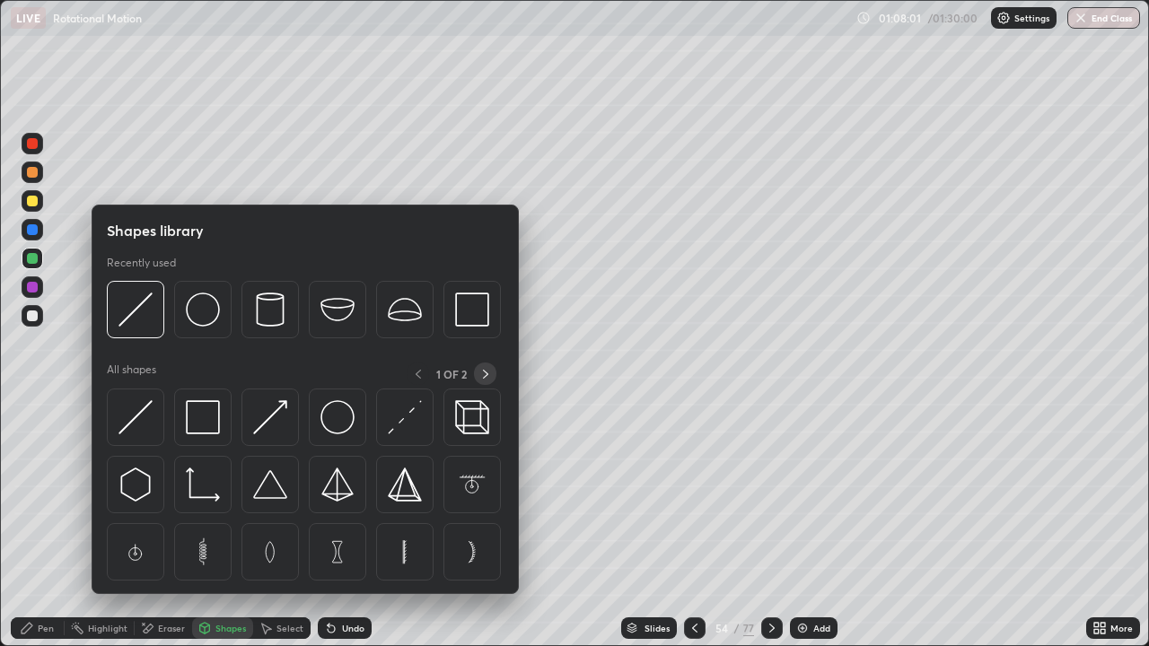
click at [485, 373] on icon at bounding box center [485, 374] width 14 height 14
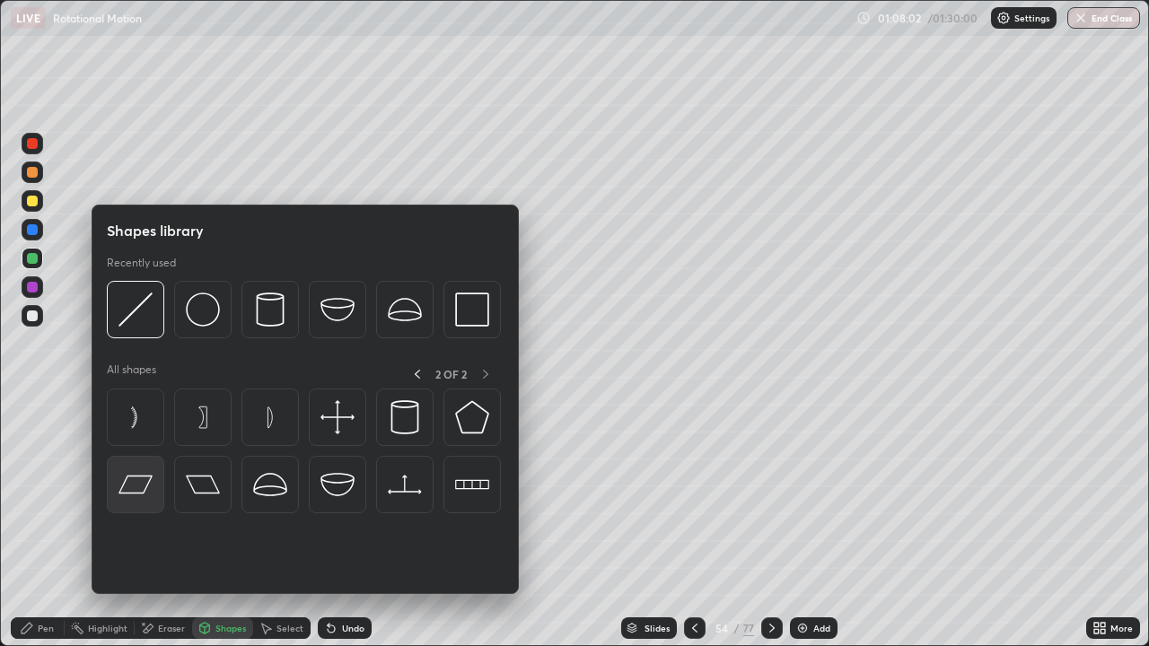
click at [133, 478] on img at bounding box center [135, 485] width 34 height 34
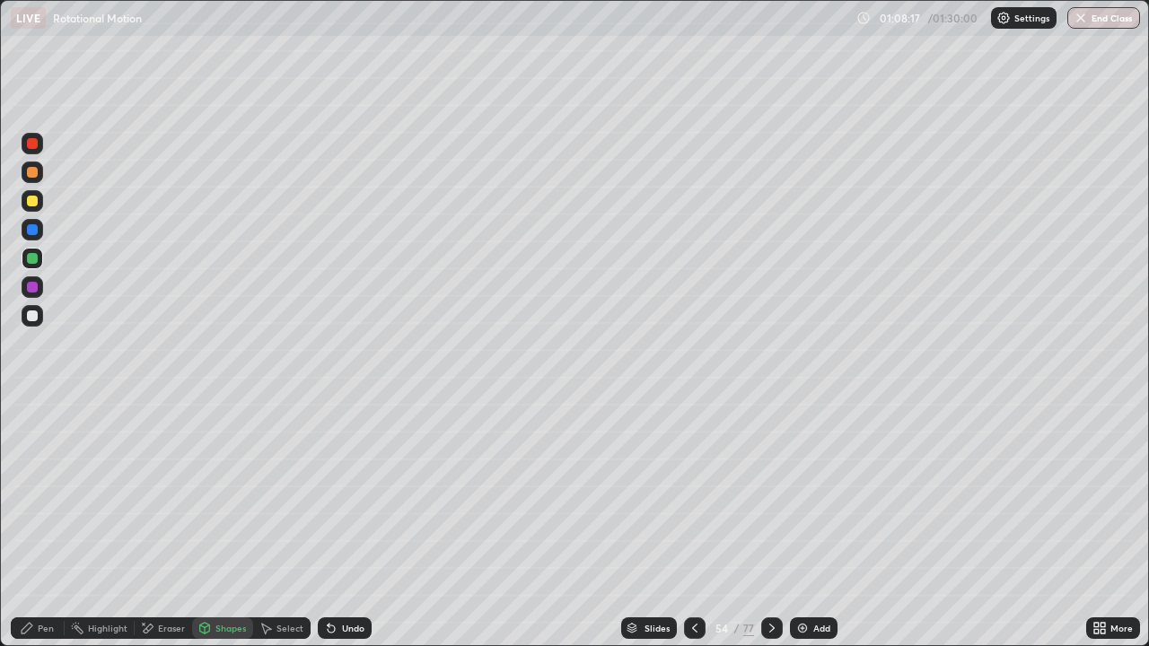
click at [46, 567] on div "Pen" at bounding box center [38, 628] width 54 height 22
click at [31, 319] on div at bounding box center [32, 315] width 11 height 11
click at [166, 567] on div "Eraser" at bounding box center [171, 628] width 27 height 9
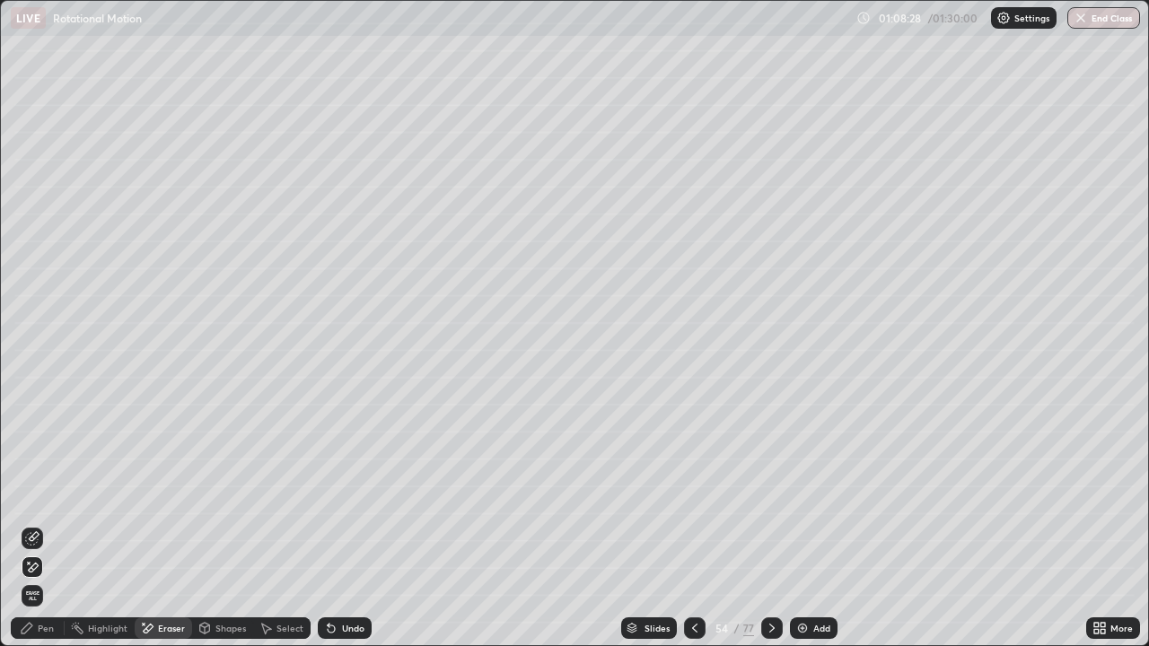
click at [32, 567] on icon at bounding box center [27, 628] width 14 height 14
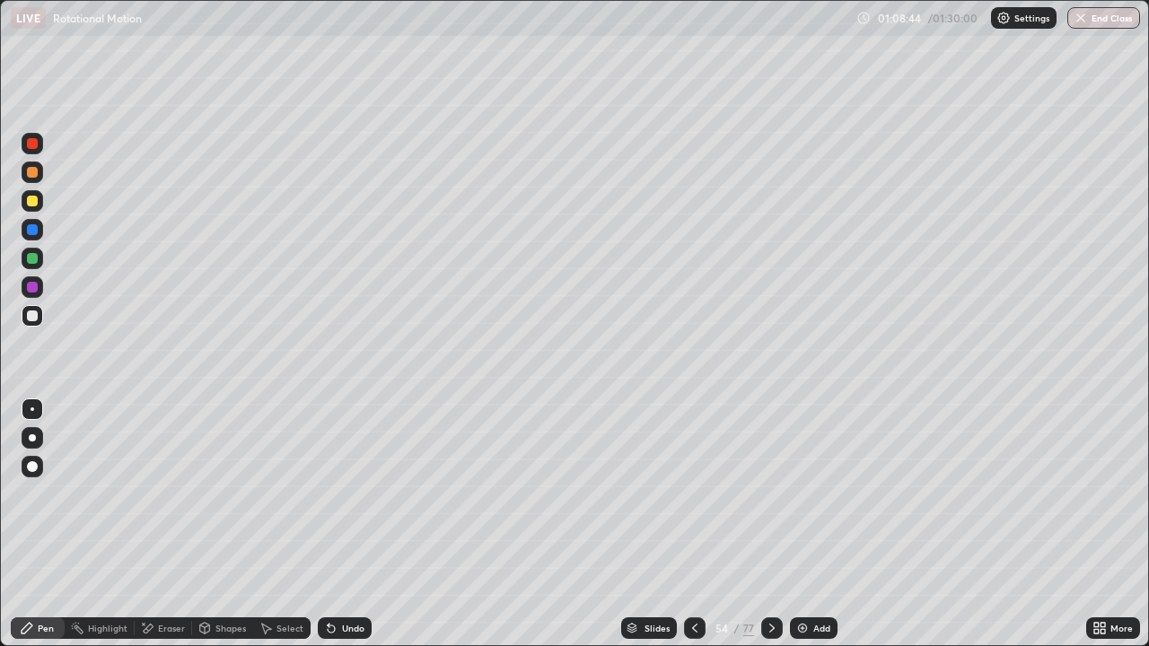
click at [30, 234] on div at bounding box center [32, 229] width 11 height 11
click at [353, 567] on div "Undo" at bounding box center [353, 628] width 22 height 9
click at [350, 567] on div "Undo" at bounding box center [353, 628] width 22 height 9
click at [31, 314] on div at bounding box center [32, 315] width 11 height 11
click at [32, 262] on div at bounding box center [32, 258] width 11 height 11
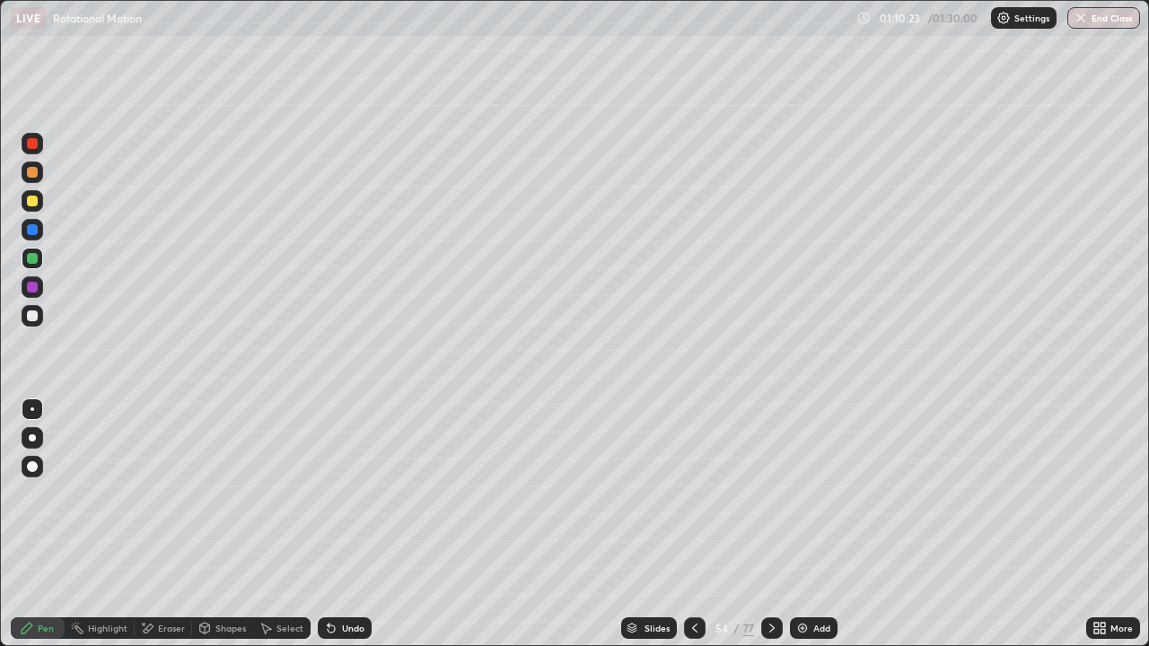
click at [36, 197] on div at bounding box center [32, 201] width 11 height 11
click at [220, 567] on div "Shapes" at bounding box center [230, 628] width 31 height 9
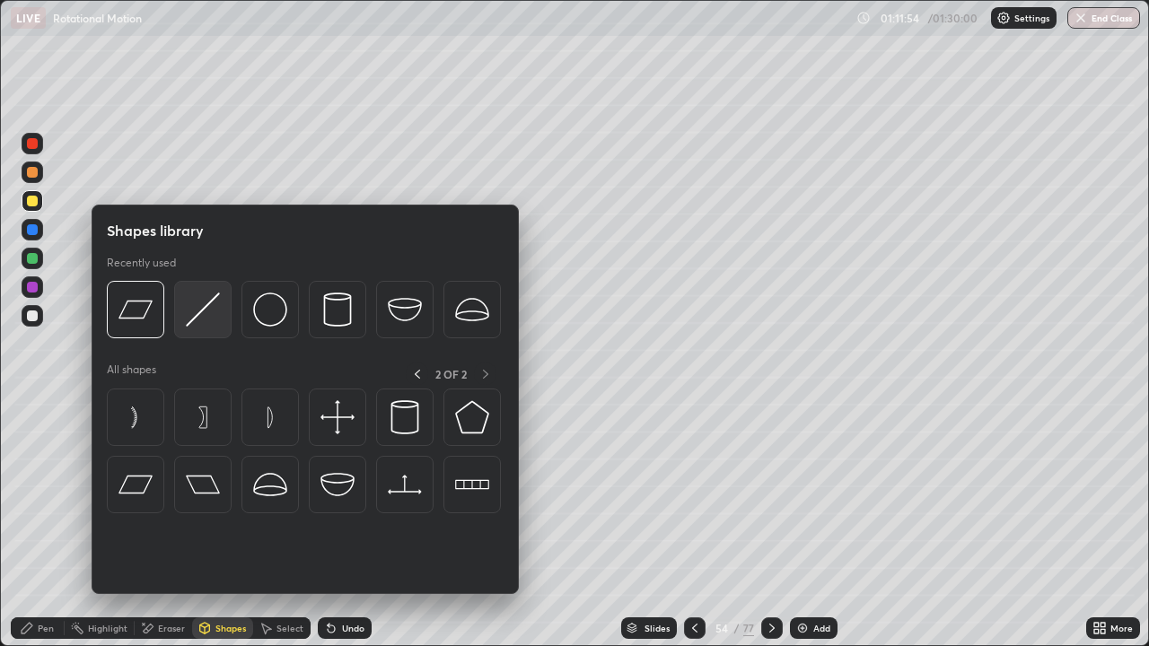
click at [193, 304] on img at bounding box center [203, 310] width 34 height 34
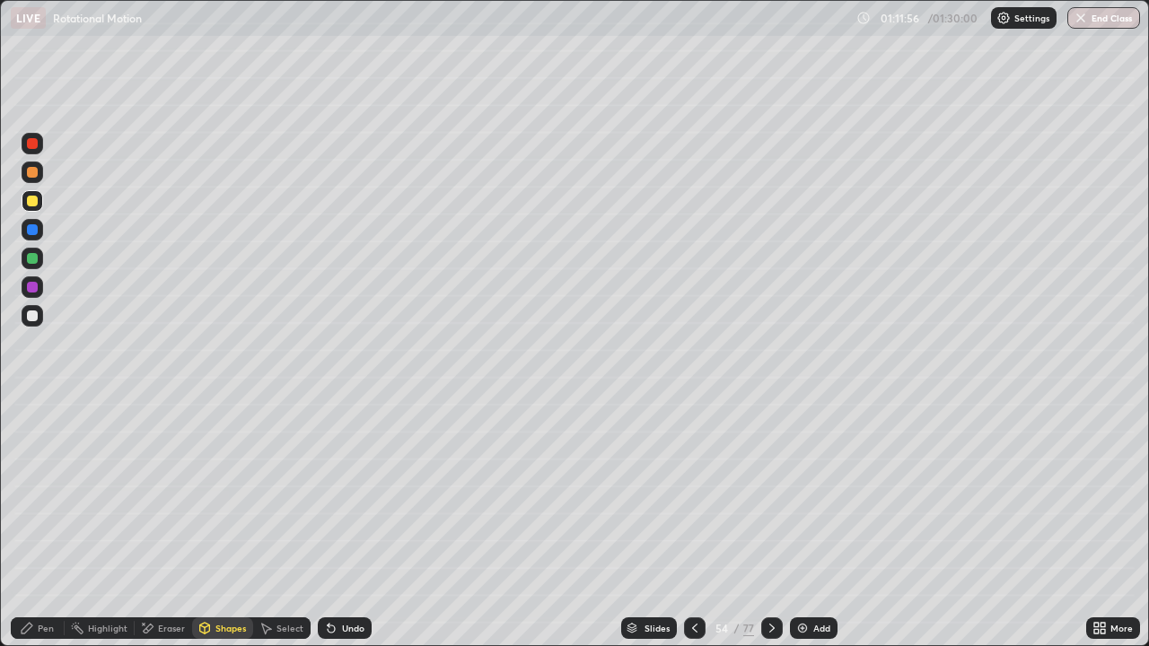
click at [31, 172] on div at bounding box center [32, 172] width 11 height 11
click at [44, 567] on div "Pen" at bounding box center [46, 628] width 16 height 9
click at [808, 567] on div "Add" at bounding box center [814, 628] width 48 height 22
click at [221, 567] on div "Shapes" at bounding box center [222, 628] width 61 height 22
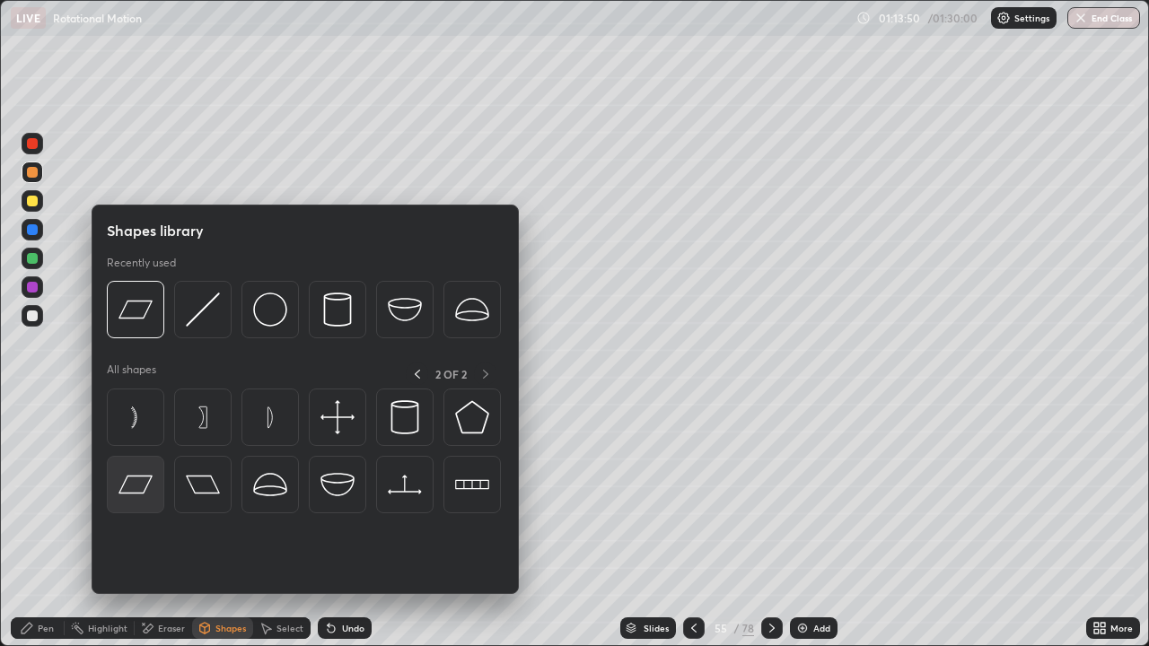
click at [138, 483] on img at bounding box center [135, 485] width 34 height 34
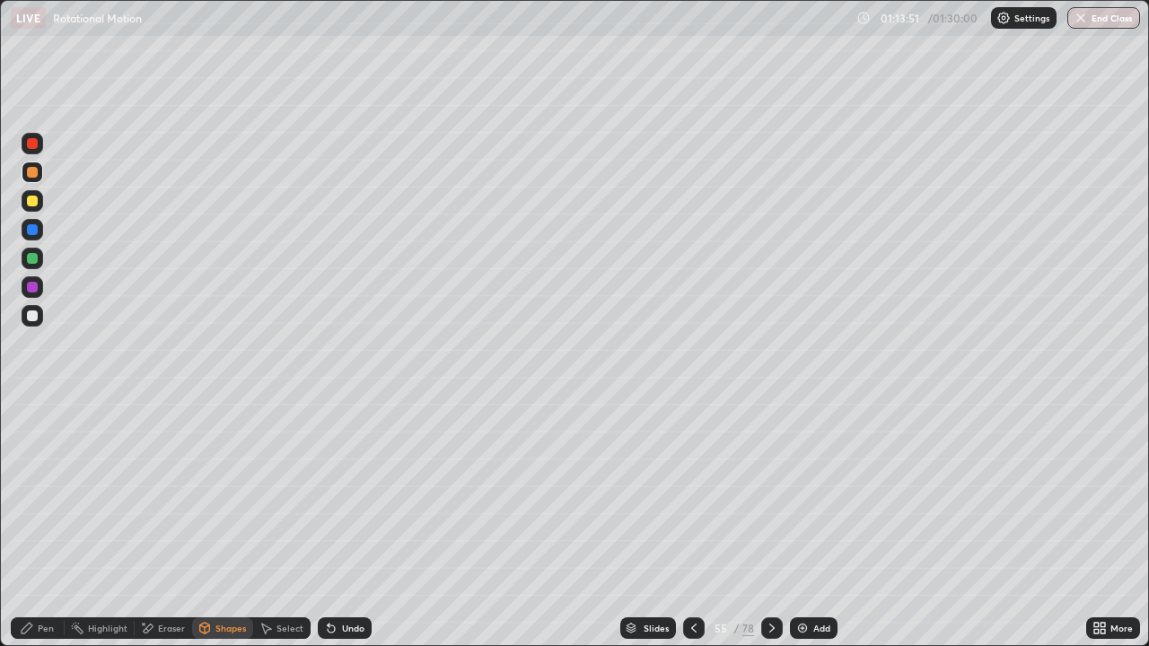
click at [223, 567] on div "Shapes" at bounding box center [230, 628] width 31 height 9
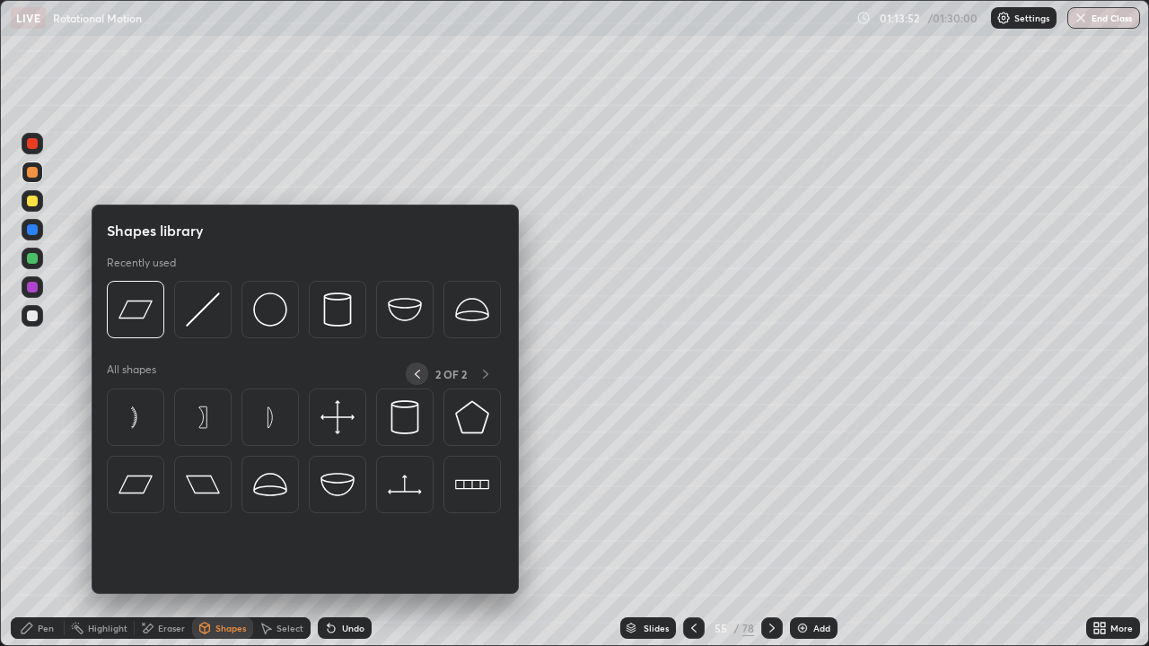
click at [416, 373] on icon at bounding box center [417, 374] width 14 height 14
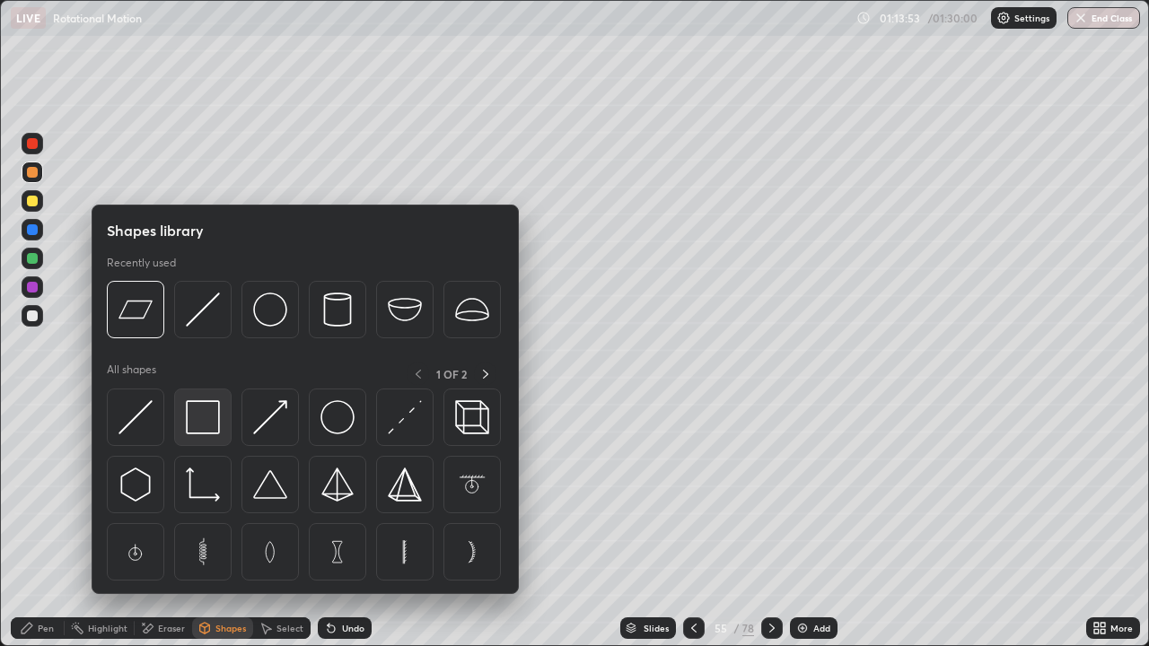
click at [199, 415] on img at bounding box center [203, 417] width 34 height 34
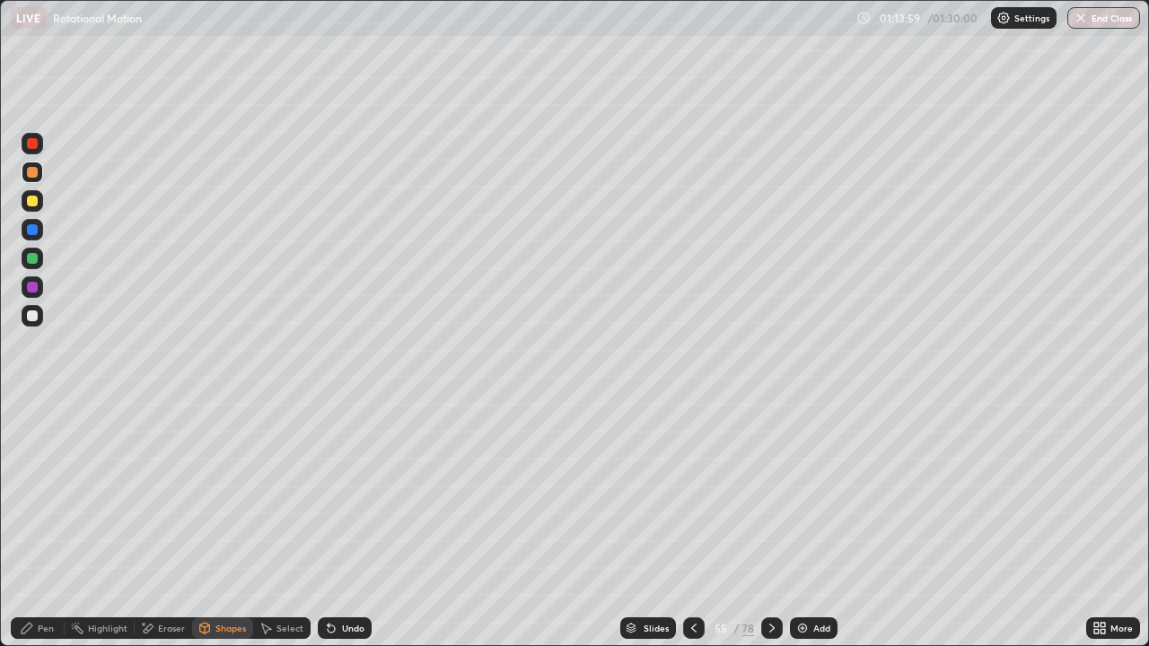
click at [46, 567] on div "Pen" at bounding box center [46, 628] width 16 height 9
click at [34, 315] on div at bounding box center [32, 315] width 11 height 11
click at [216, 567] on div "Shapes" at bounding box center [230, 628] width 31 height 9
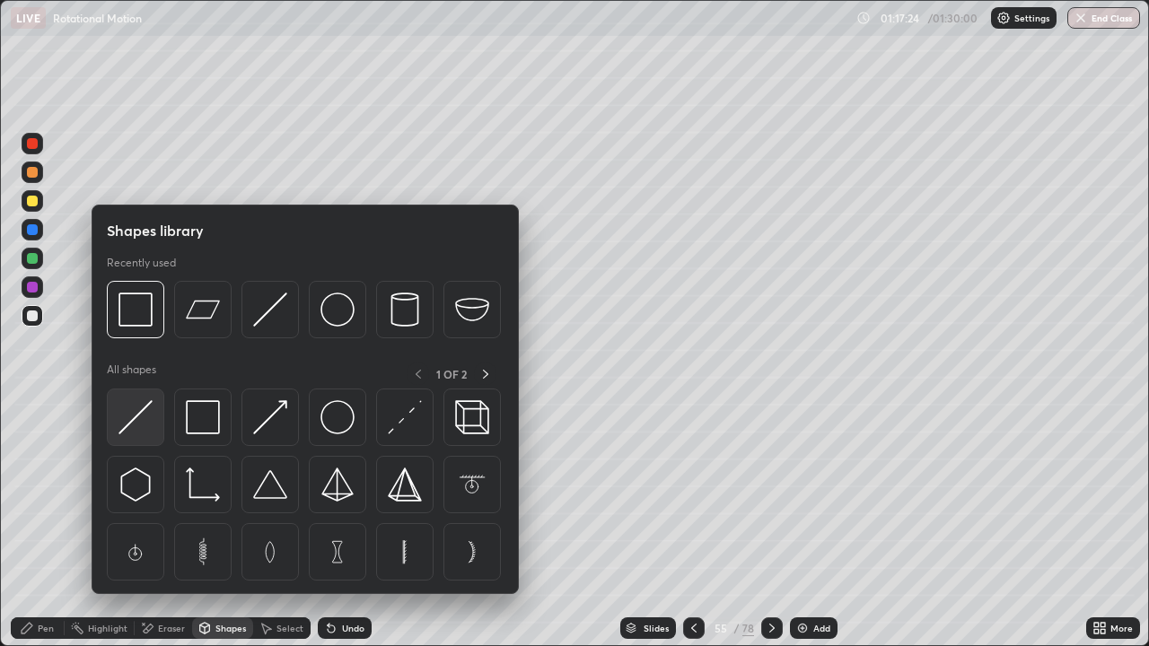
click at [141, 412] on img at bounding box center [135, 417] width 34 height 34
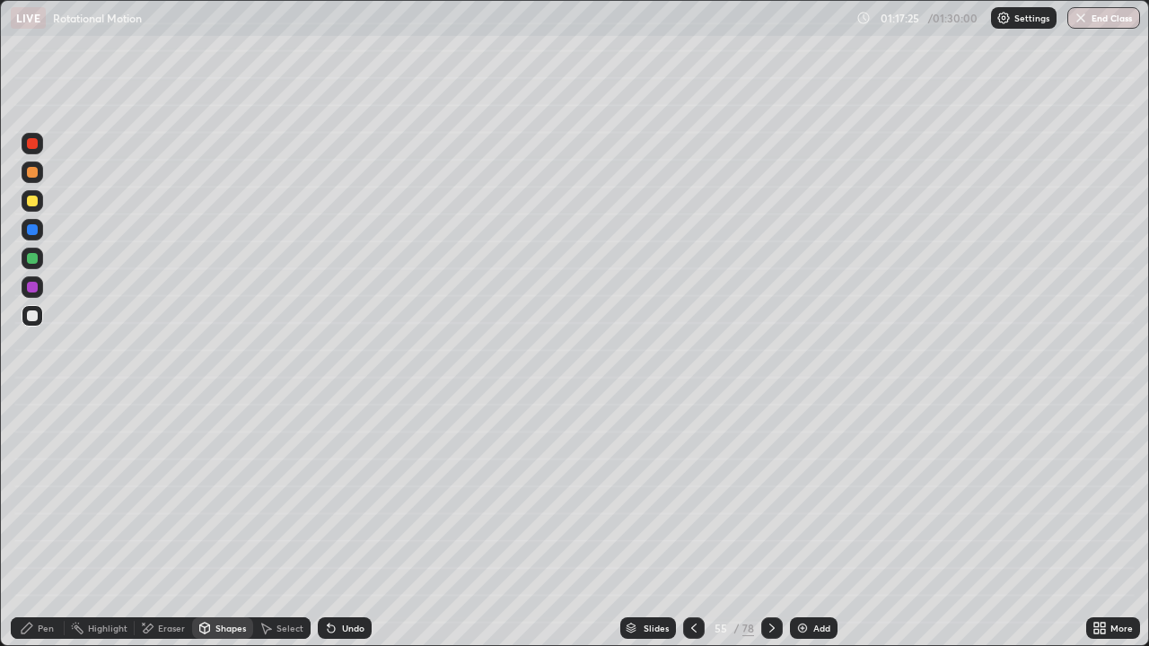
click at [34, 255] on div at bounding box center [32, 258] width 11 height 11
click at [52, 567] on div "Pen" at bounding box center [46, 628] width 16 height 9
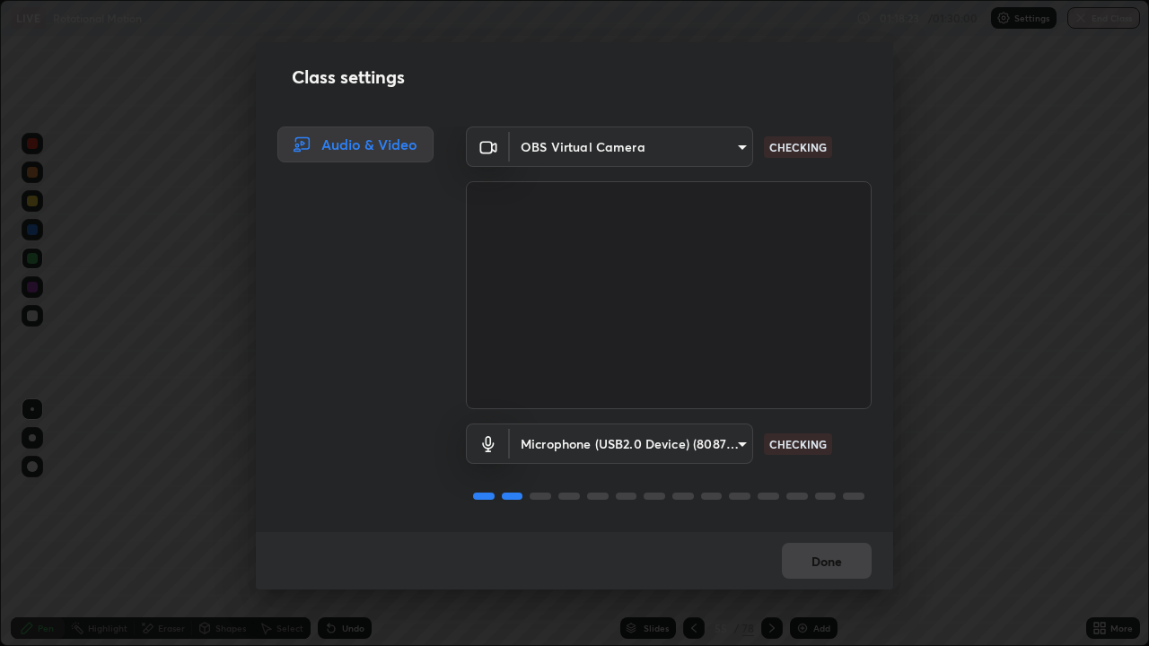
click at [803, 559] on div "Done" at bounding box center [574, 560] width 637 height 57
click at [809, 560] on div "Done" at bounding box center [574, 560] width 637 height 57
click at [812, 564] on div "Done" at bounding box center [574, 560] width 637 height 57
click at [813, 564] on div "Done" at bounding box center [574, 560] width 637 height 57
click at [815, 560] on div "Done" at bounding box center [574, 560] width 637 height 57
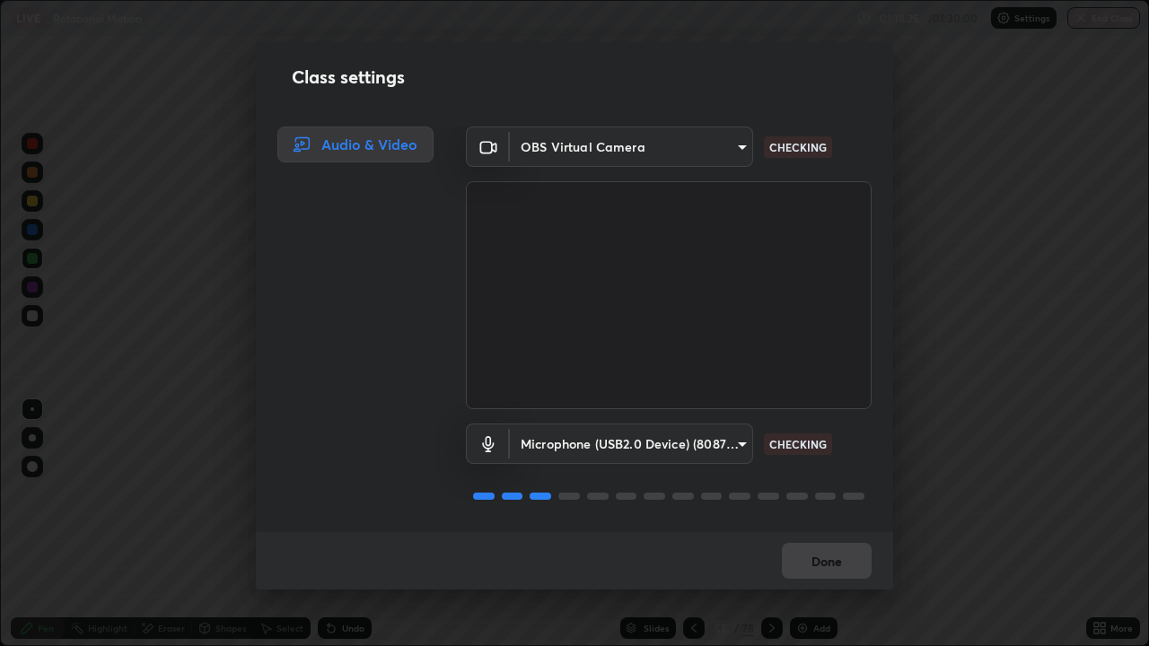
click at [817, 563] on div "Done" at bounding box center [574, 560] width 637 height 57
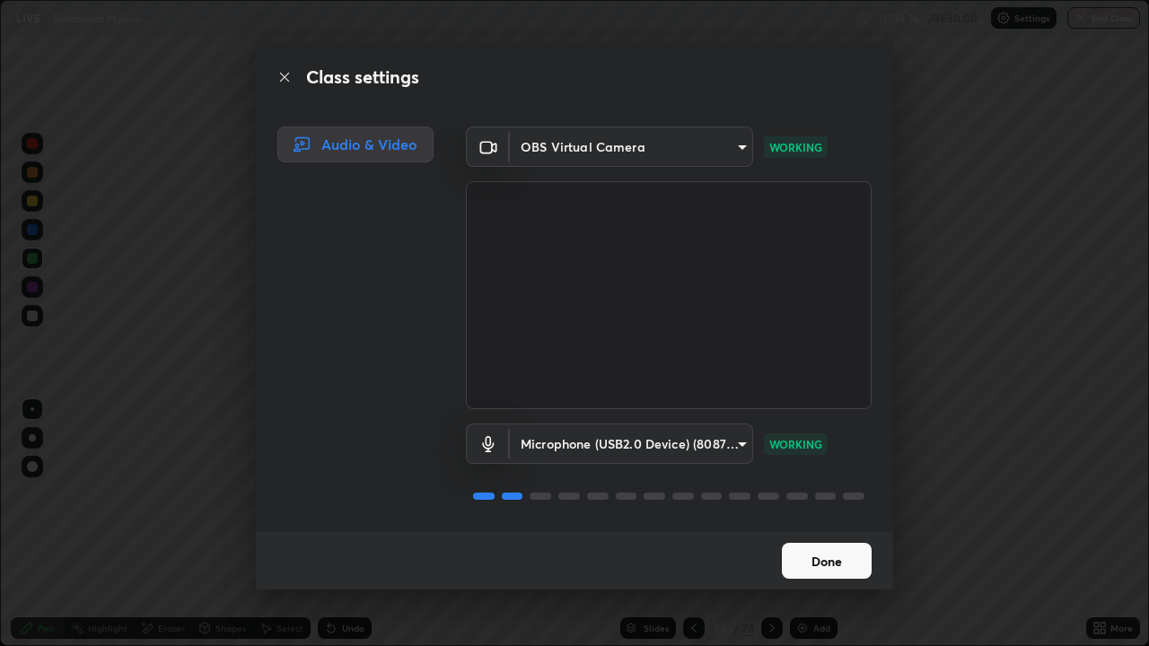
click at [818, 564] on button "Done" at bounding box center [827, 561] width 90 height 36
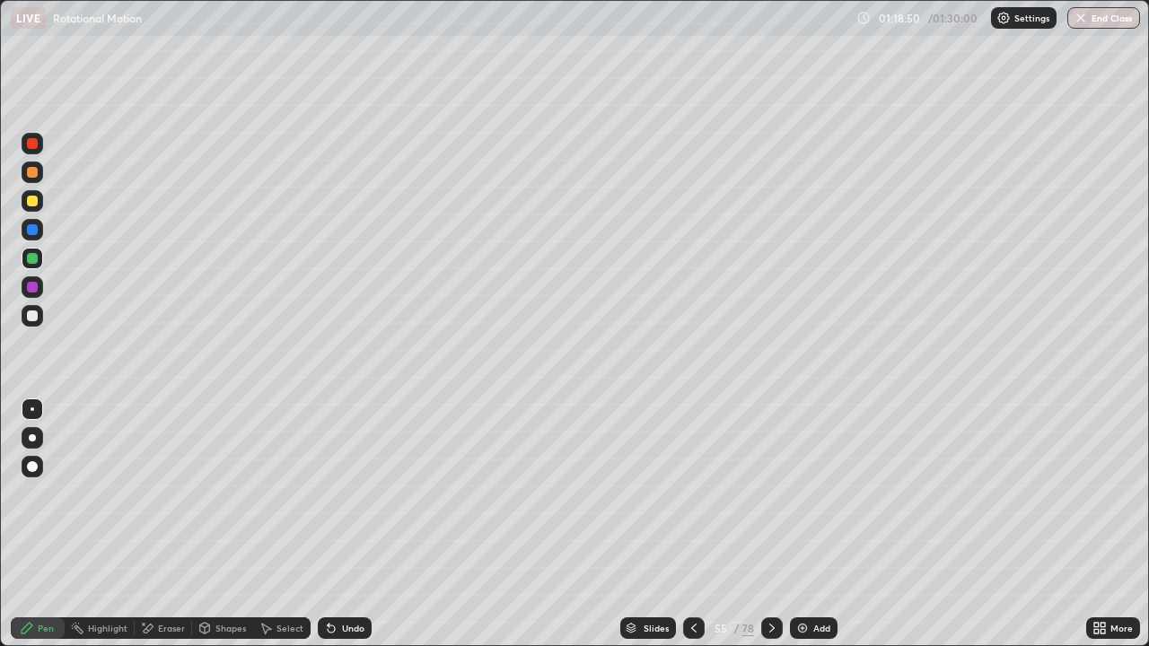
click at [725, 567] on div "55" at bounding box center [721, 628] width 18 height 11
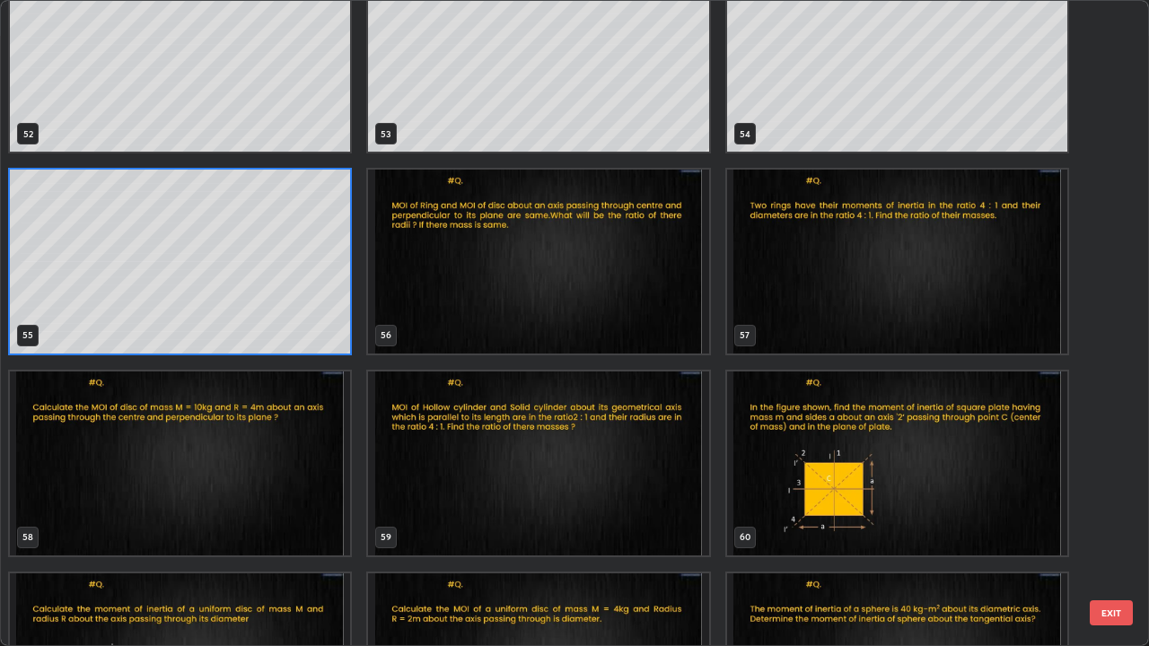
scroll to position [3468, 0]
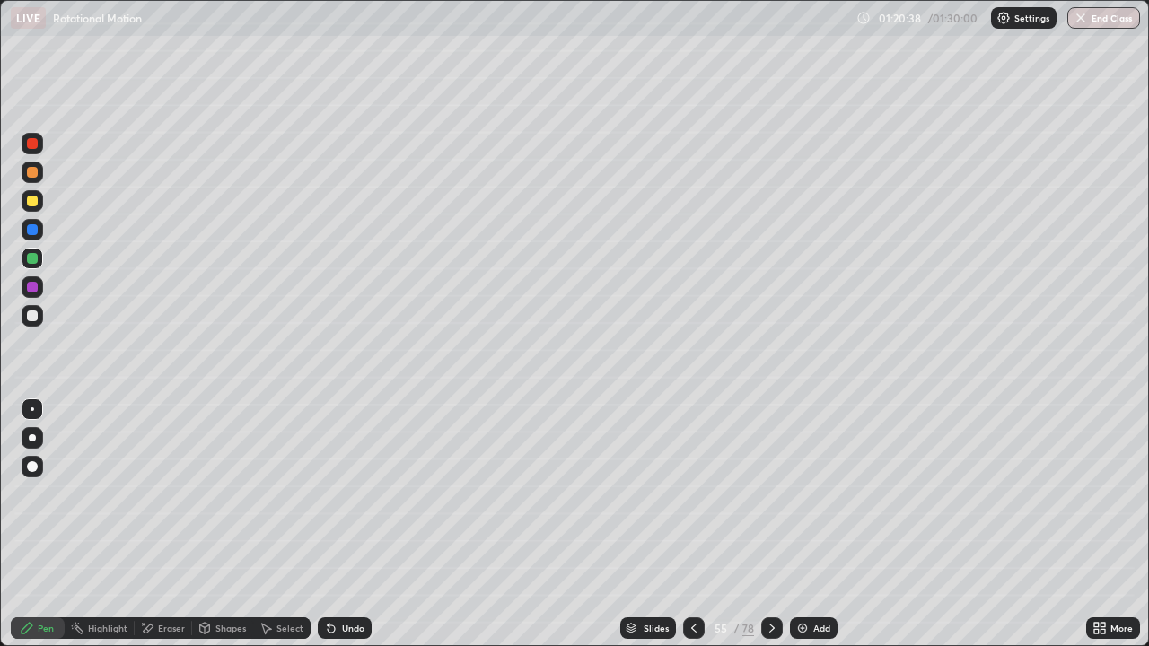
click at [804, 567] on img at bounding box center [802, 628] width 14 height 14
click at [223, 567] on div "Shapes" at bounding box center [230, 628] width 31 height 9
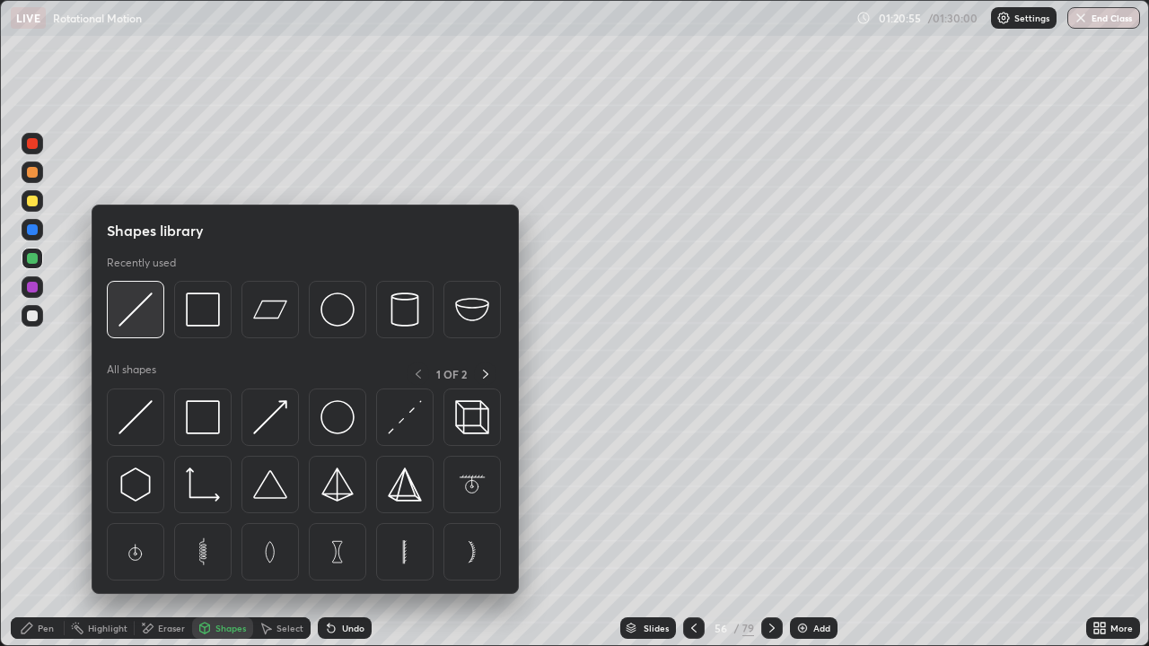
click at [145, 326] on img at bounding box center [135, 310] width 34 height 34
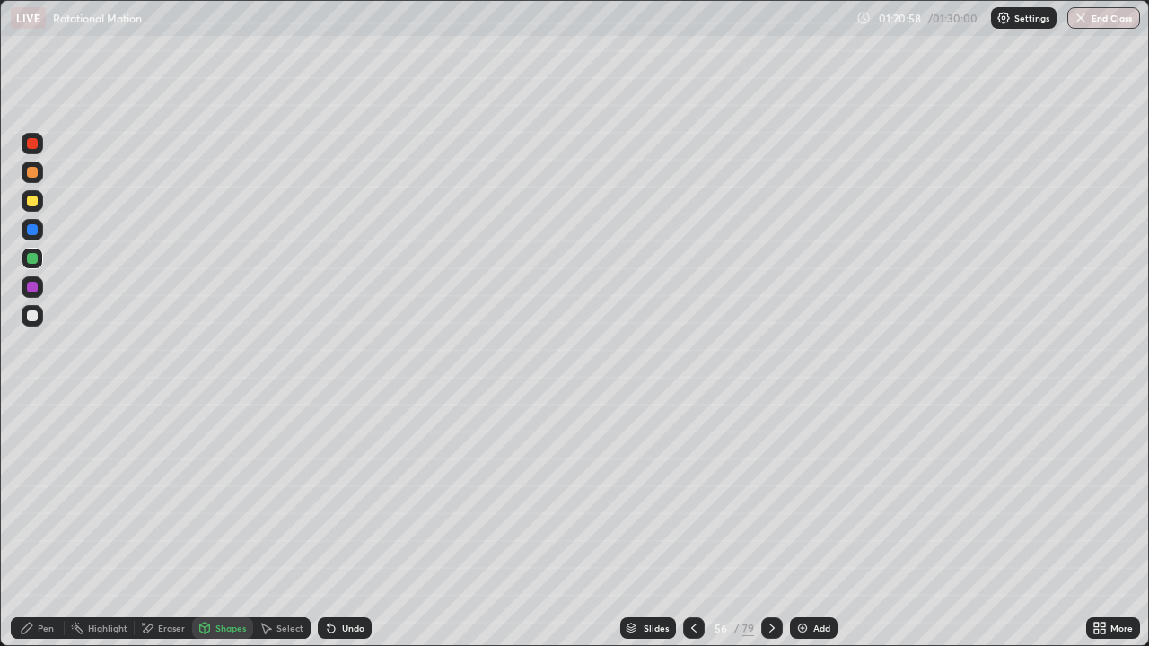
click at [37, 567] on div "Pen" at bounding box center [38, 628] width 54 height 22
click at [36, 326] on div at bounding box center [33, 316] width 22 height 22
click at [809, 567] on div "Add" at bounding box center [814, 628] width 48 height 22
click at [225, 567] on div "Shapes" at bounding box center [230, 628] width 31 height 9
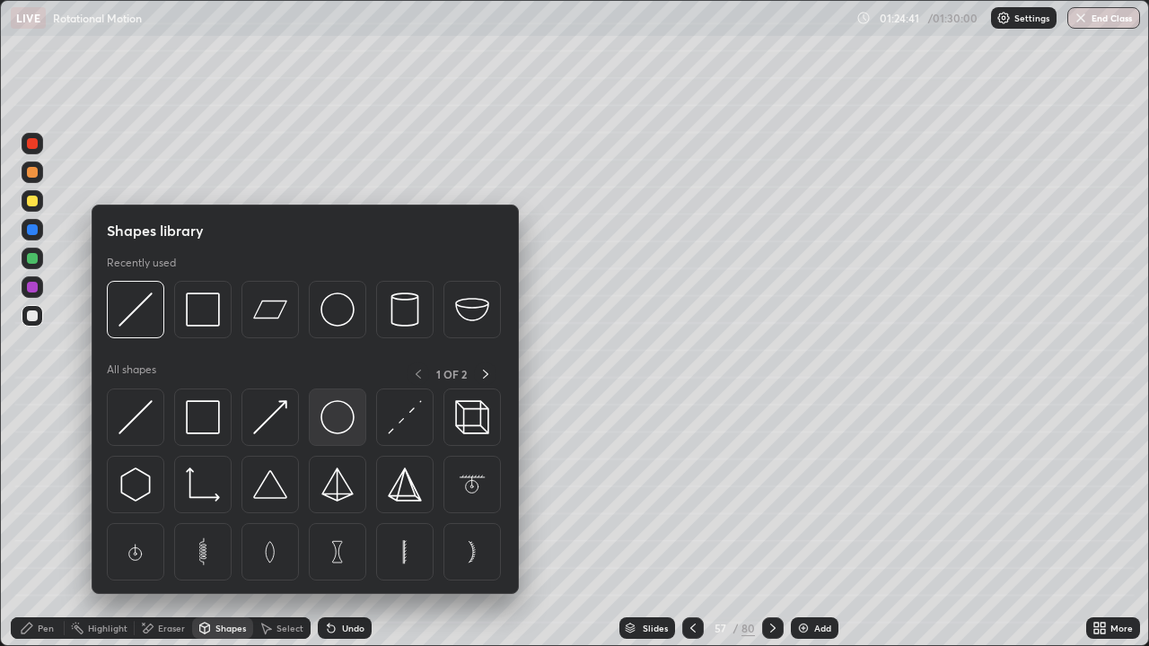
click at [337, 417] on img at bounding box center [337, 417] width 34 height 34
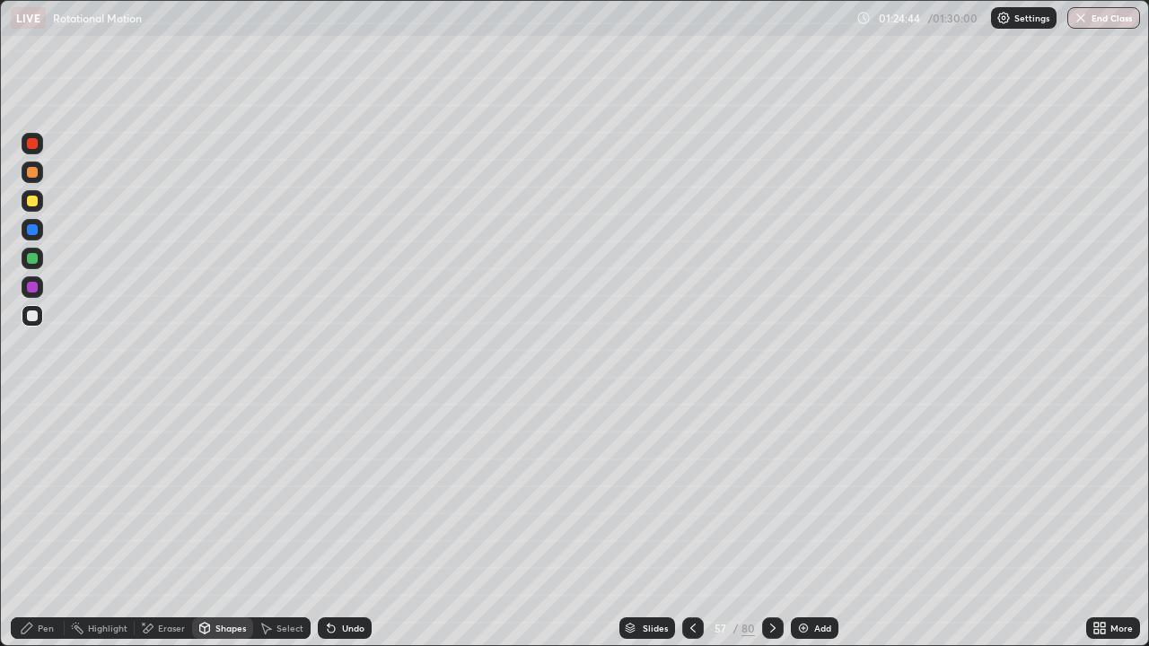
click at [48, 567] on div "Pen" at bounding box center [46, 628] width 16 height 9
click at [223, 567] on div "Shapes" at bounding box center [230, 628] width 31 height 9
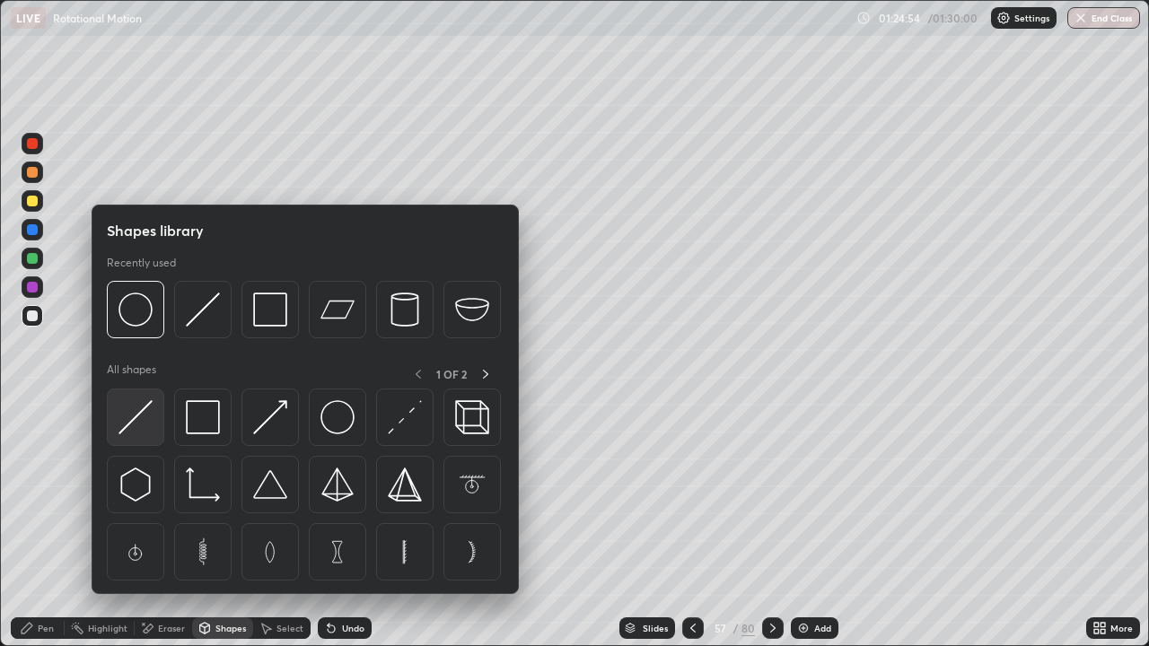
click at [141, 401] on img at bounding box center [135, 417] width 34 height 34
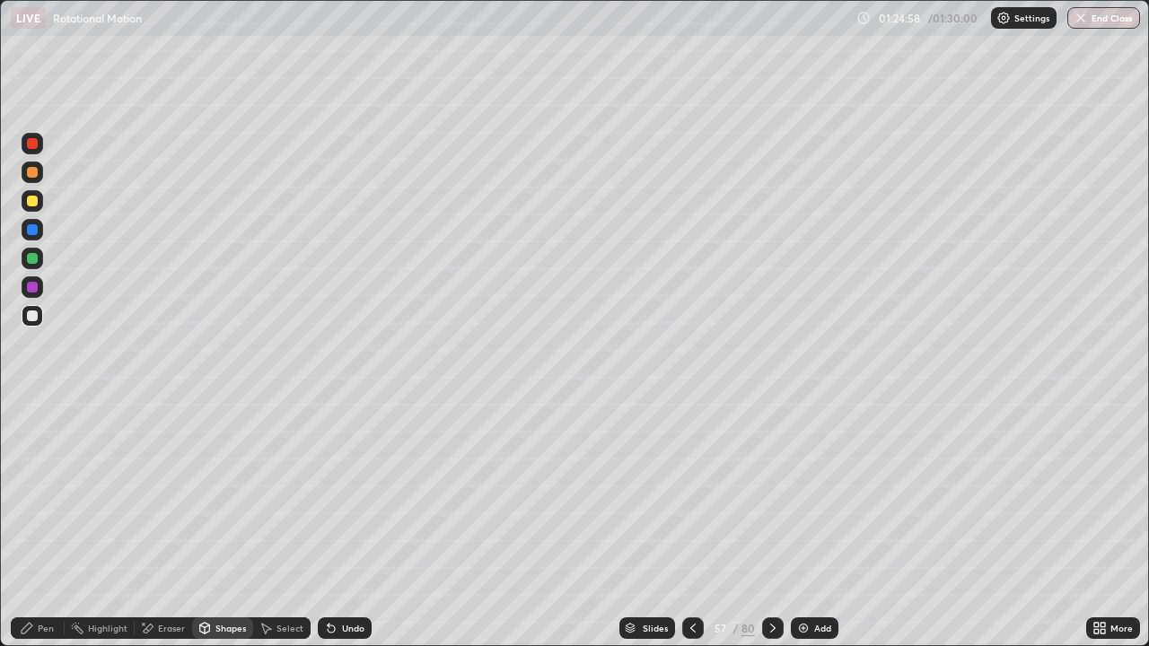
click at [51, 567] on div "Pen" at bounding box center [46, 628] width 16 height 9
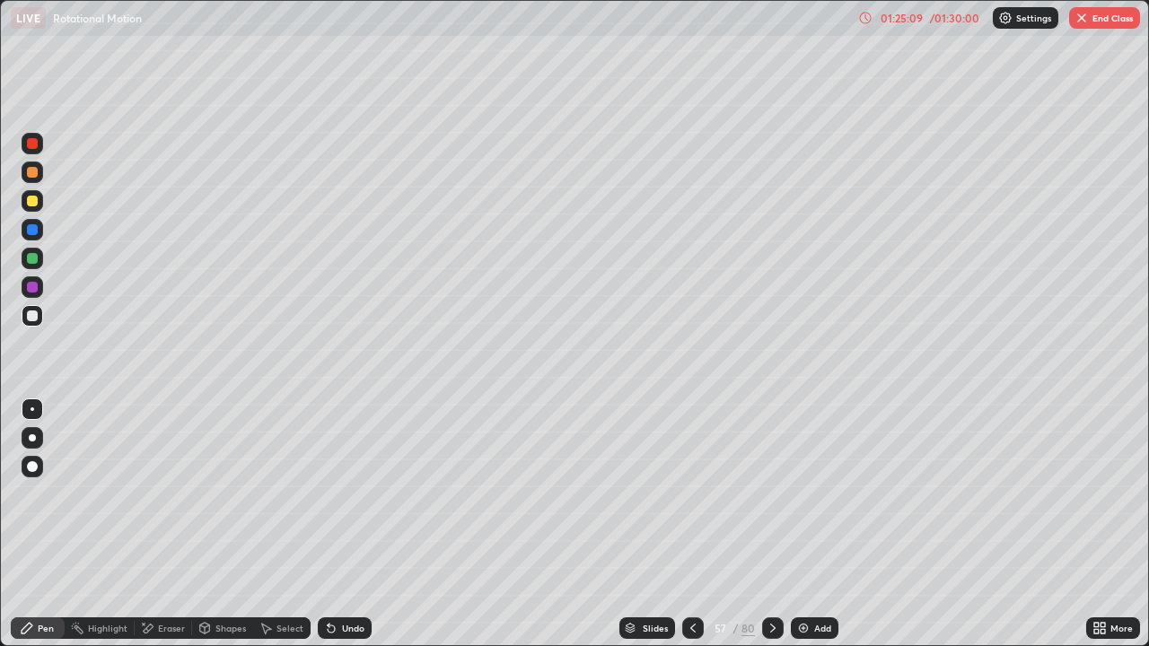
click at [222, 567] on div "Shapes" at bounding box center [230, 628] width 31 height 9
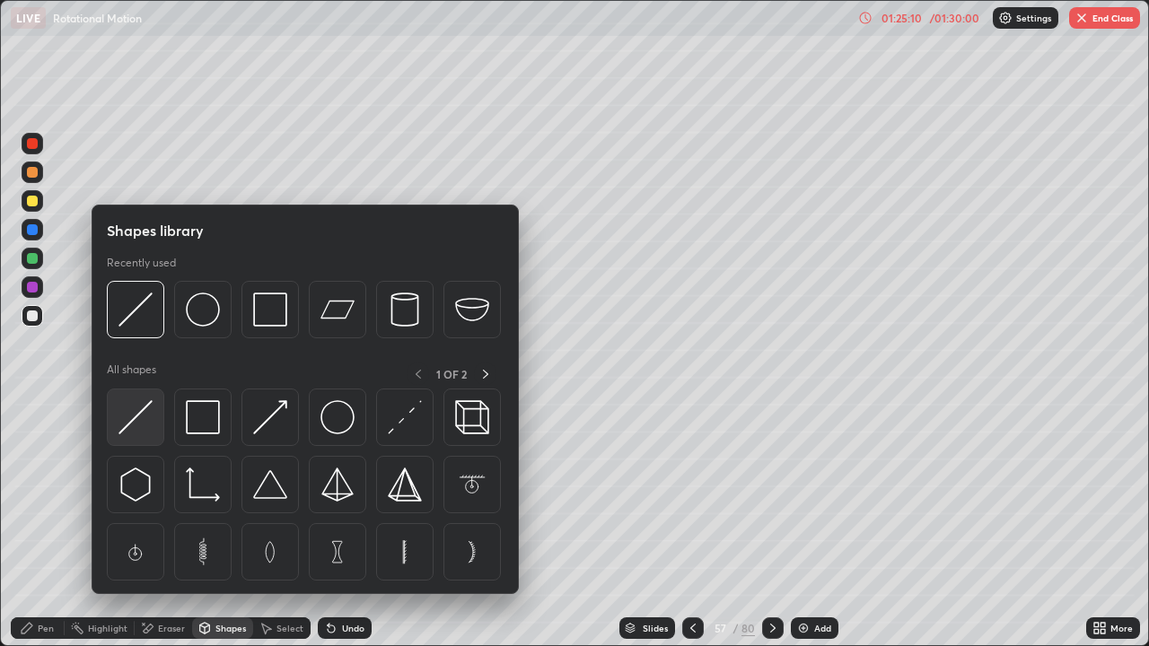
click at [145, 420] on img at bounding box center [135, 417] width 34 height 34
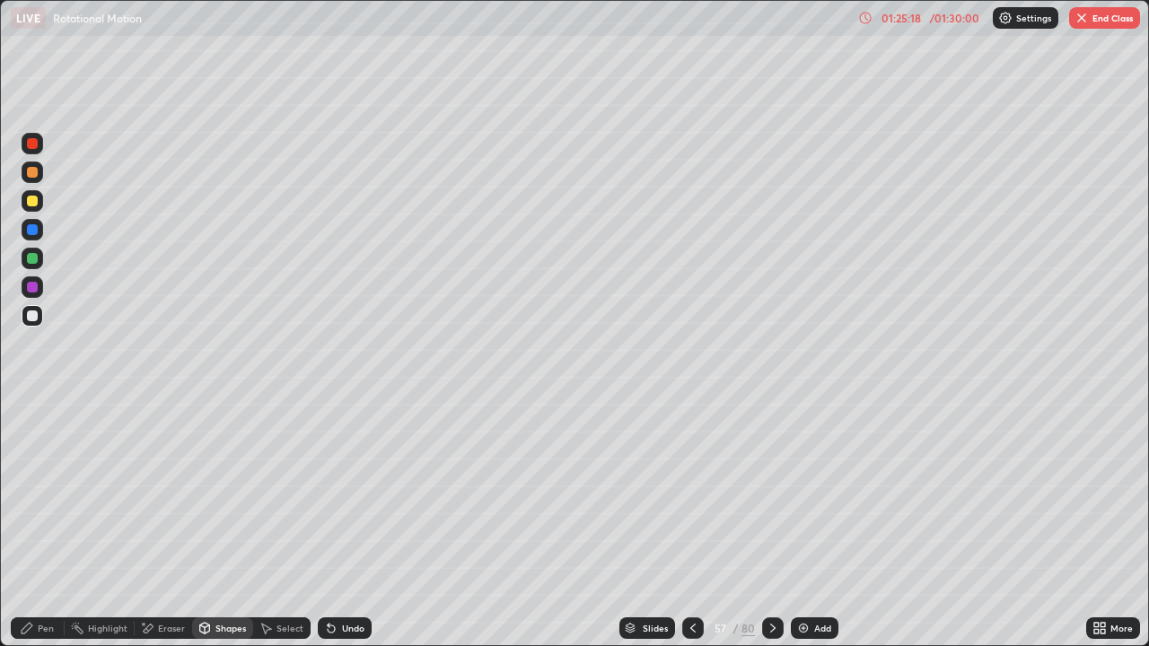
click at [35, 258] on div at bounding box center [32, 258] width 11 height 11
click at [53, 567] on div "Pen" at bounding box center [46, 628] width 16 height 9
click at [913, 16] on div "01:25:32" at bounding box center [901, 18] width 50 height 11
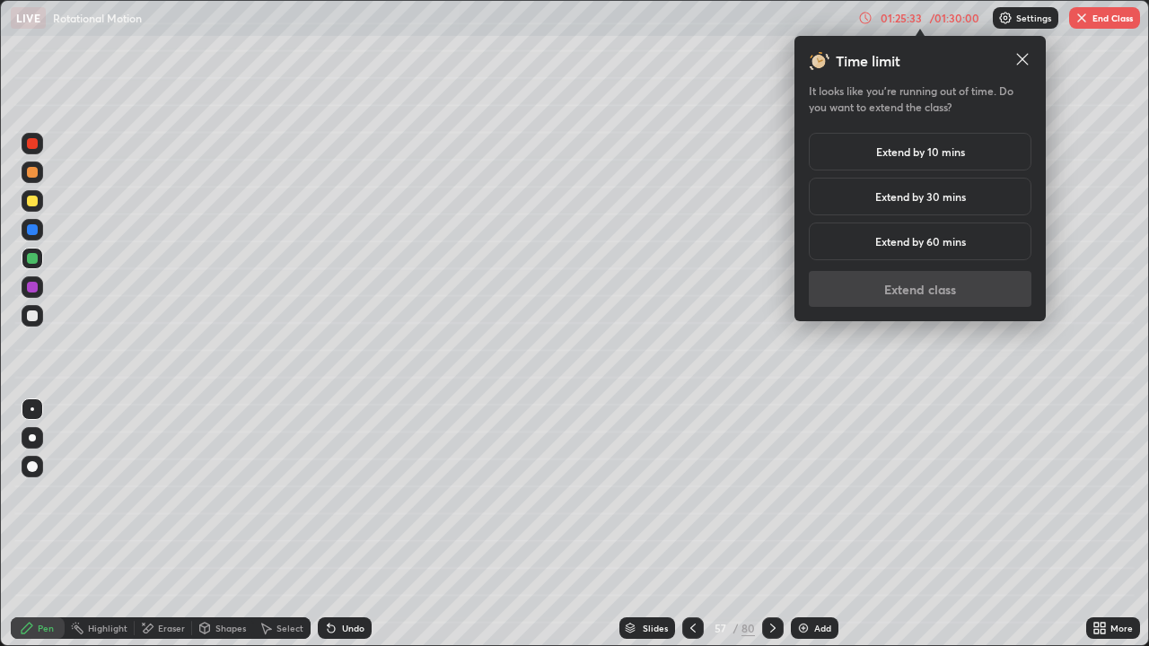
click at [911, 153] on h5 "Extend by 10 mins" at bounding box center [920, 152] width 89 height 16
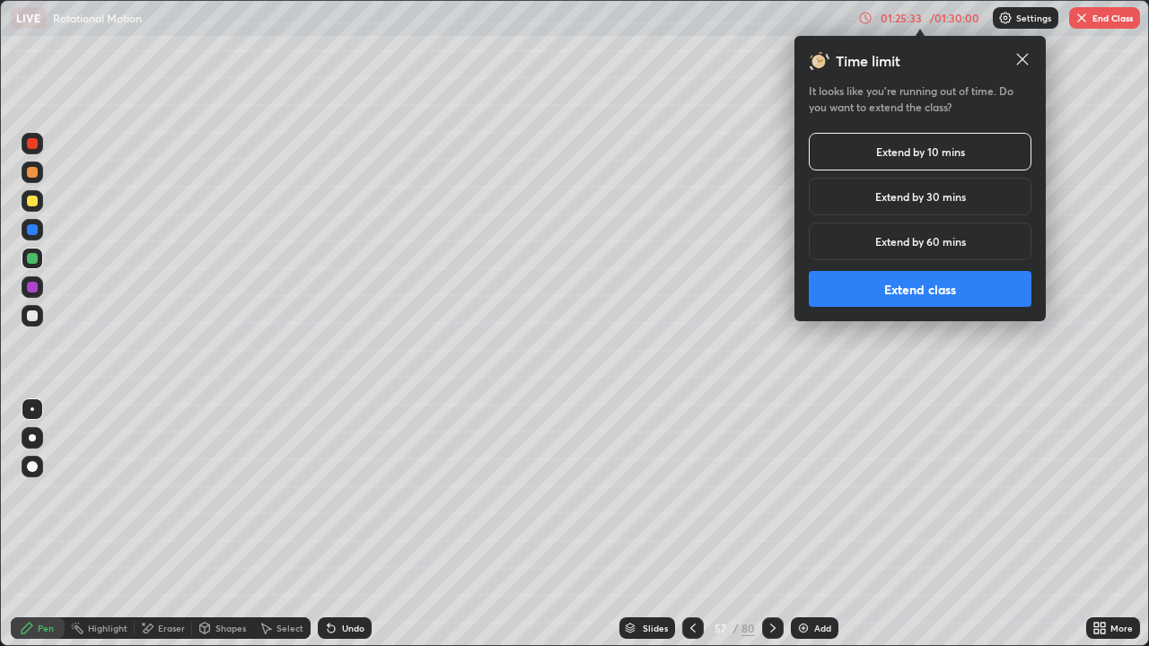
click at [891, 288] on button "Extend class" at bounding box center [919, 289] width 223 height 36
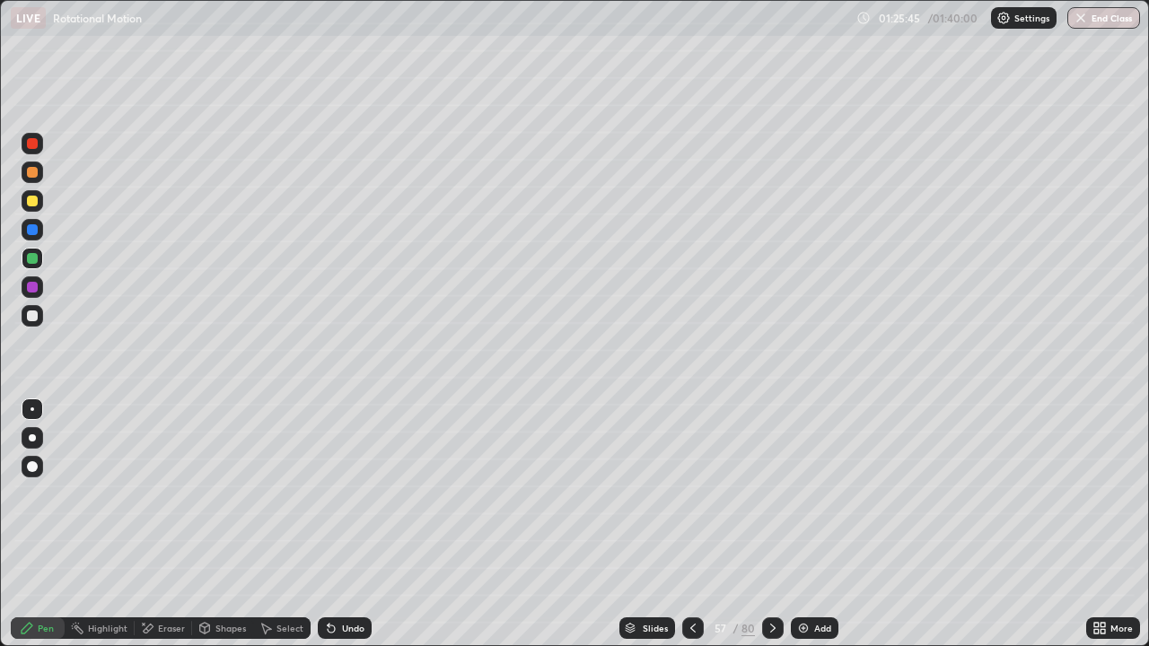
click at [155, 567] on div "Eraser" at bounding box center [163, 628] width 57 height 22
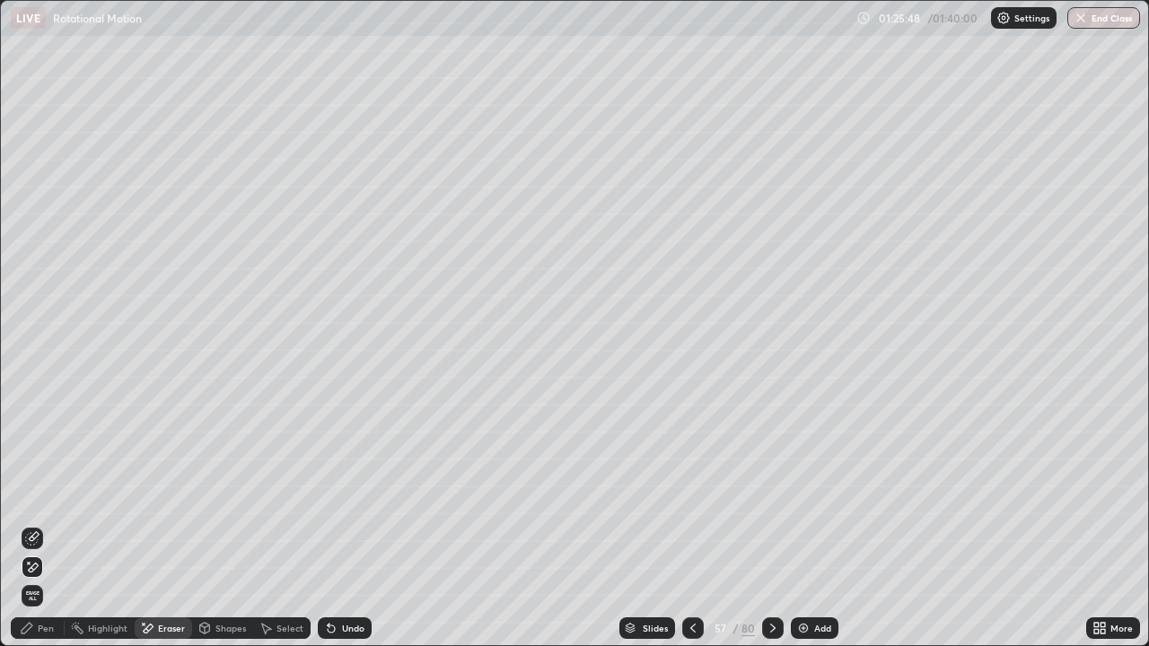
click at [57, 567] on div "Pen" at bounding box center [38, 628] width 54 height 22
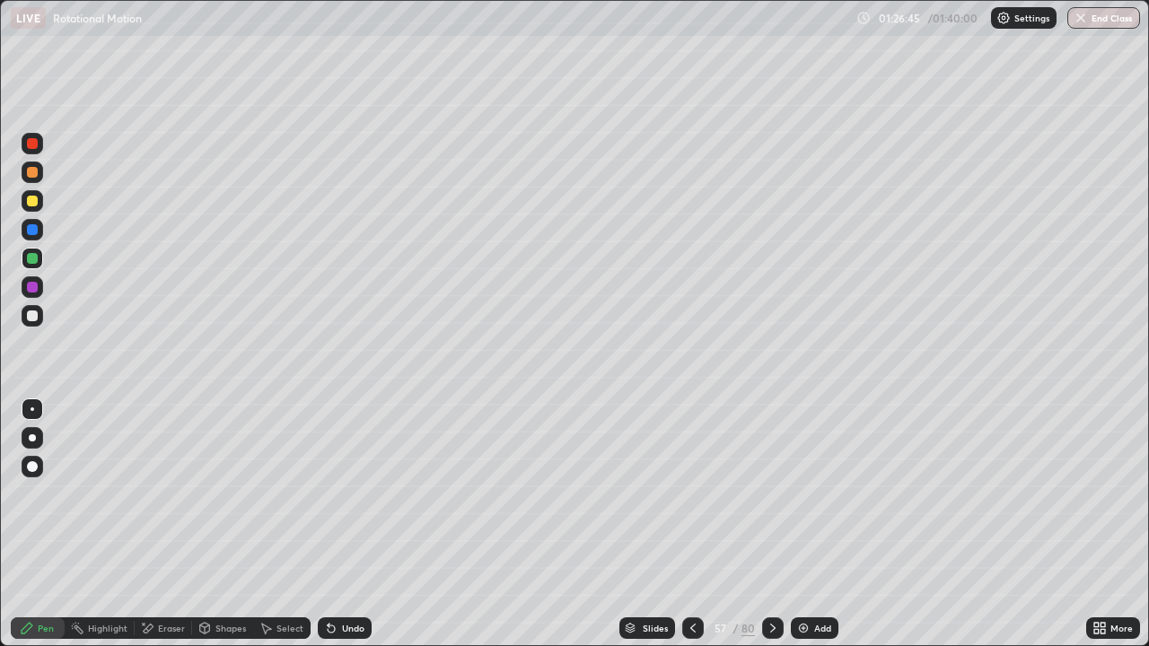
click at [351, 567] on div "Undo" at bounding box center [353, 628] width 22 height 9
click at [350, 567] on div "Undo" at bounding box center [353, 628] width 22 height 9
click at [347, 567] on div "Undo" at bounding box center [345, 628] width 54 height 22
click at [162, 567] on div "Eraser" at bounding box center [171, 628] width 27 height 9
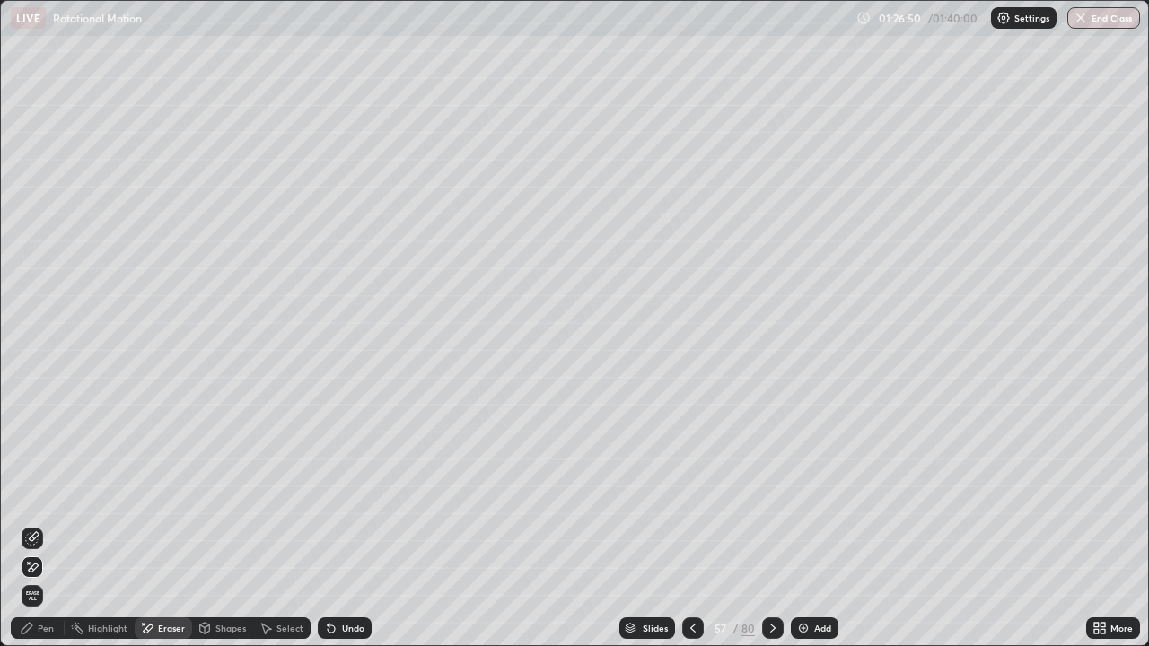
click at [39, 567] on div "Pen" at bounding box center [46, 628] width 16 height 9
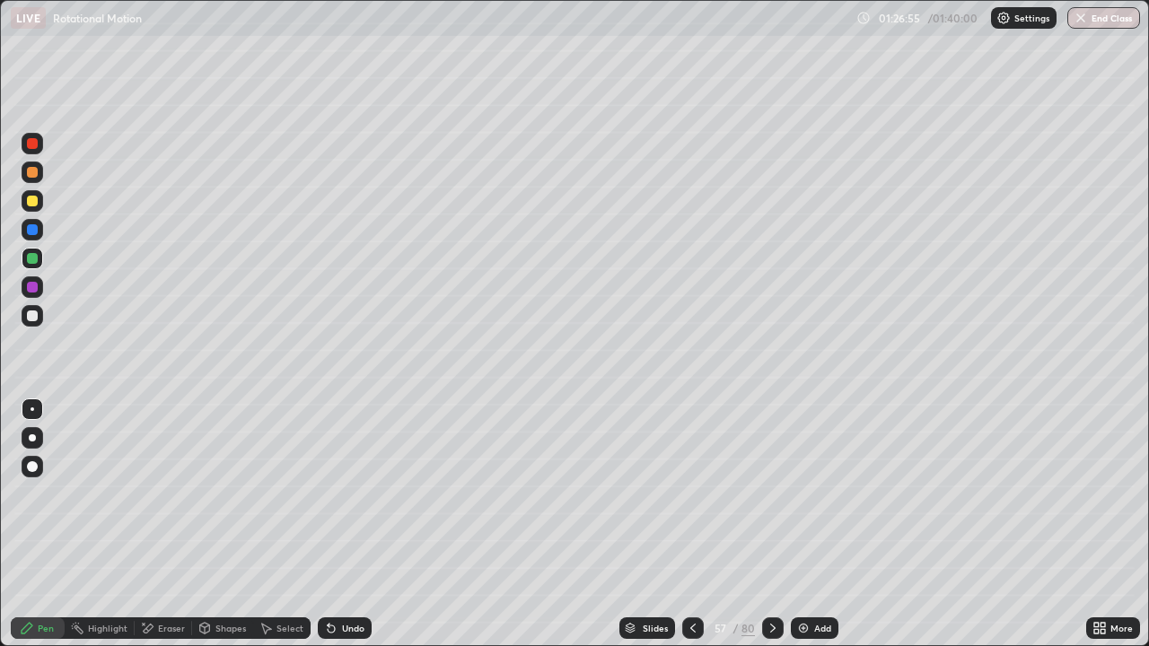
click at [691, 567] on icon at bounding box center [693, 628] width 14 height 14
click at [32, 317] on div at bounding box center [32, 315] width 11 height 11
click at [30, 224] on div at bounding box center [32, 229] width 11 height 11
click at [807, 567] on img at bounding box center [803, 628] width 14 height 14
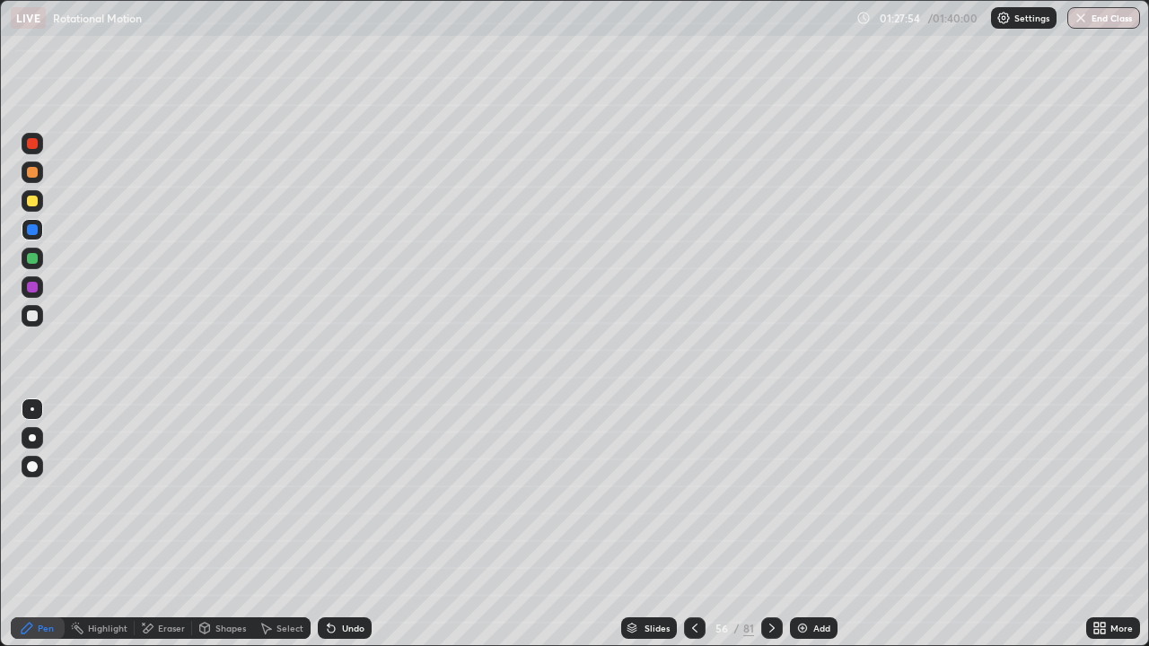
click at [693, 567] on icon at bounding box center [694, 628] width 14 height 14
click at [769, 567] on icon at bounding box center [772, 628] width 14 height 14
click at [345, 567] on div "Undo" at bounding box center [345, 628] width 54 height 22
click at [350, 567] on div "Undo" at bounding box center [345, 628] width 54 height 22
click at [690, 567] on div at bounding box center [695, 628] width 22 height 22
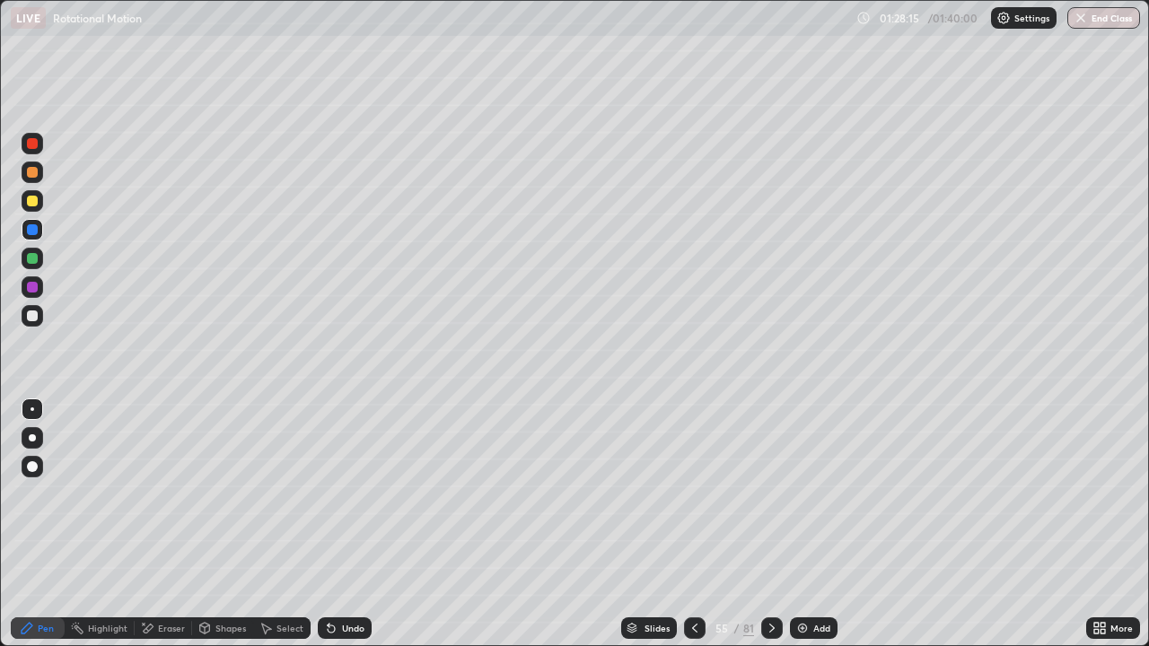
click at [770, 567] on icon at bounding box center [772, 628] width 14 height 14
click at [695, 567] on icon at bounding box center [694, 628] width 14 height 14
click at [772, 567] on icon at bounding box center [772, 628] width 14 height 14
click at [768, 567] on icon at bounding box center [772, 628] width 14 height 14
click at [770, 567] on icon at bounding box center [772, 628] width 14 height 14
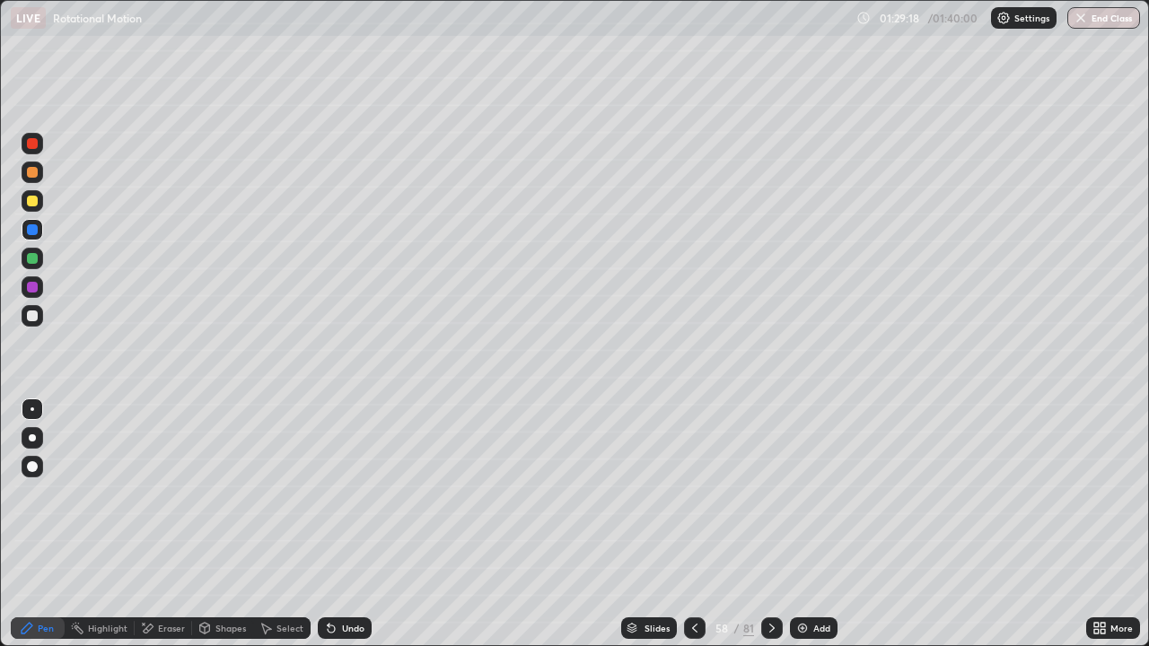
click at [770, 567] on icon at bounding box center [772, 628] width 14 height 14
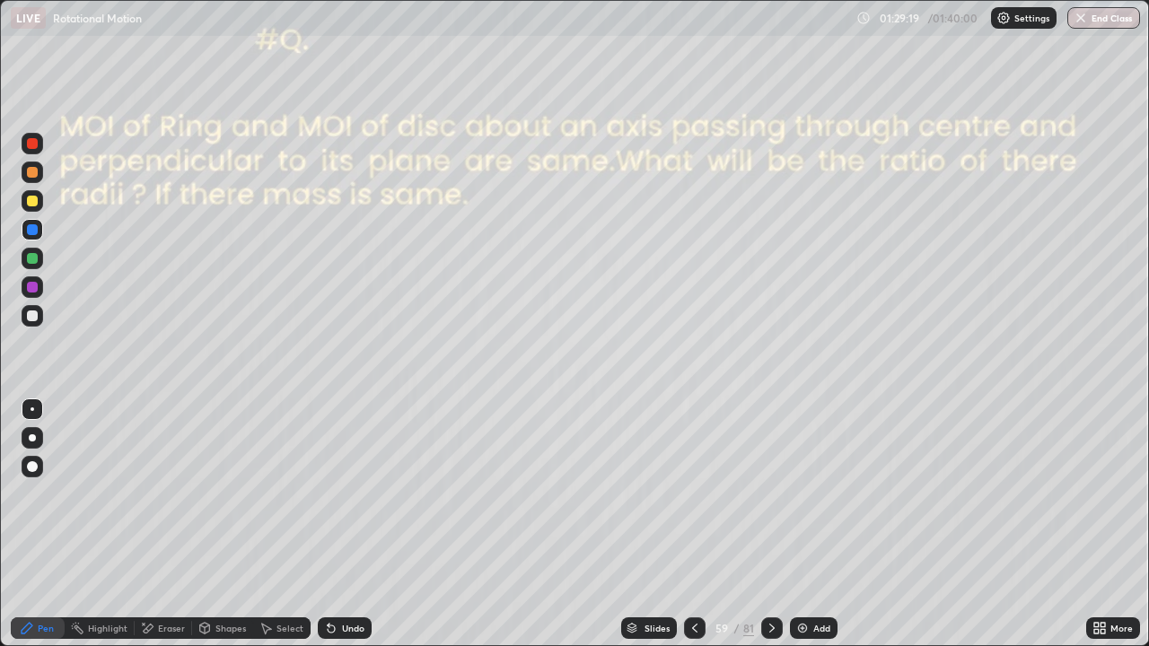
click at [693, 567] on icon at bounding box center [694, 628] width 14 height 14
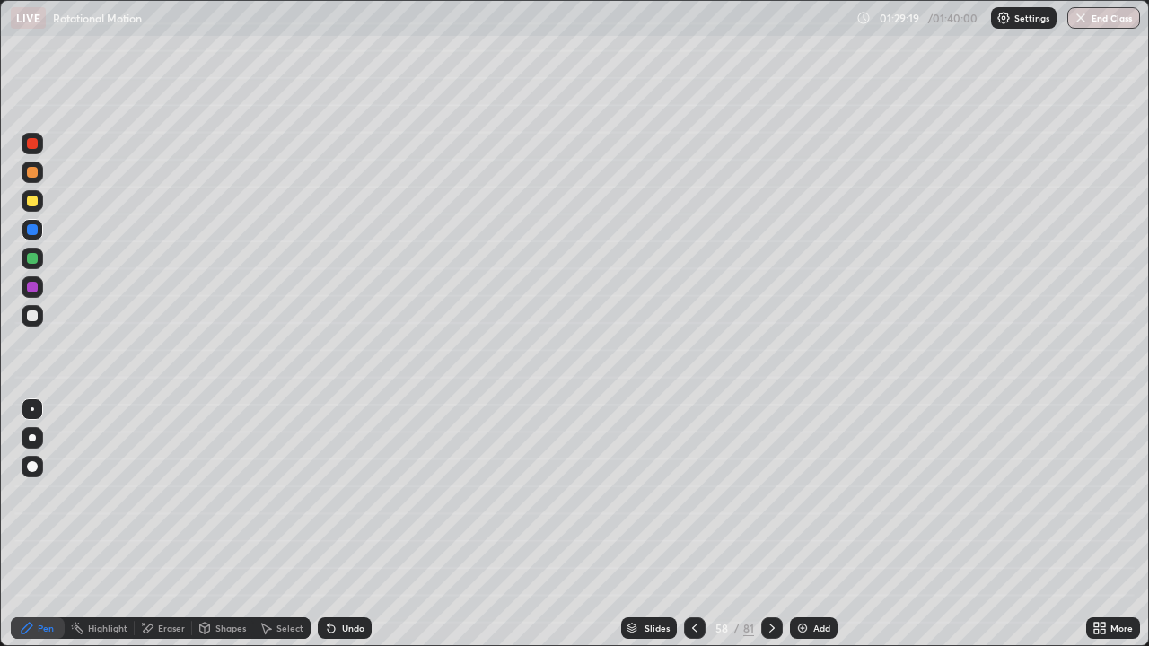
click at [806, 567] on img at bounding box center [802, 628] width 14 height 14
click at [348, 567] on div "Undo" at bounding box center [353, 628] width 22 height 9
click at [223, 567] on div "Shapes" at bounding box center [230, 628] width 31 height 9
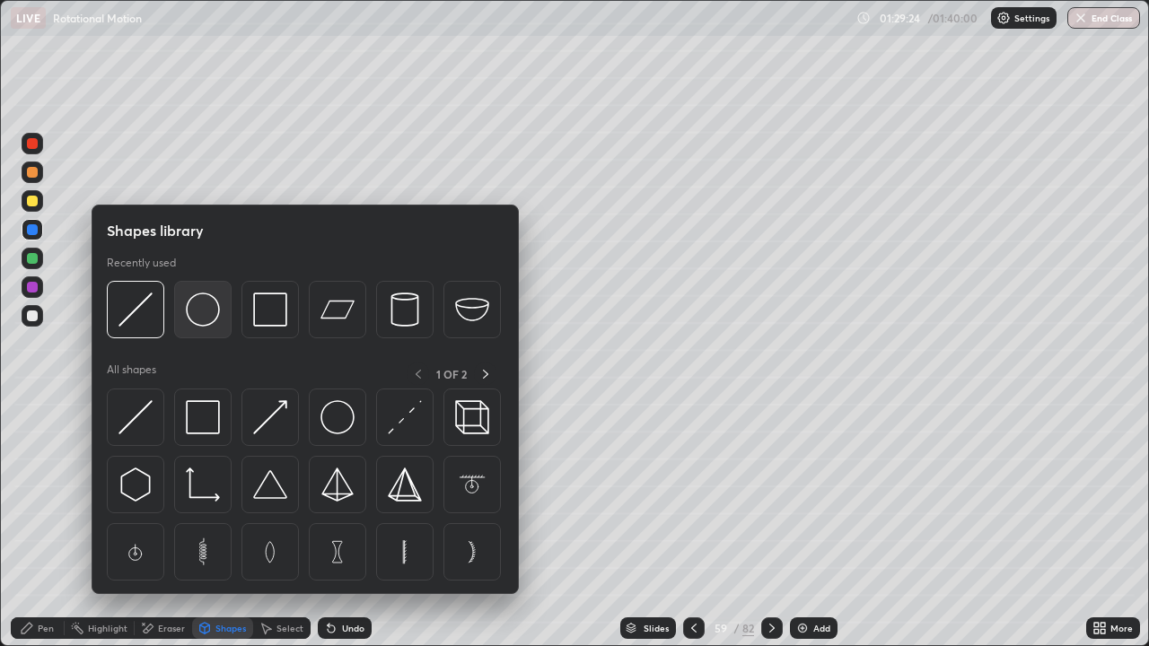
click at [207, 312] on img at bounding box center [203, 310] width 34 height 34
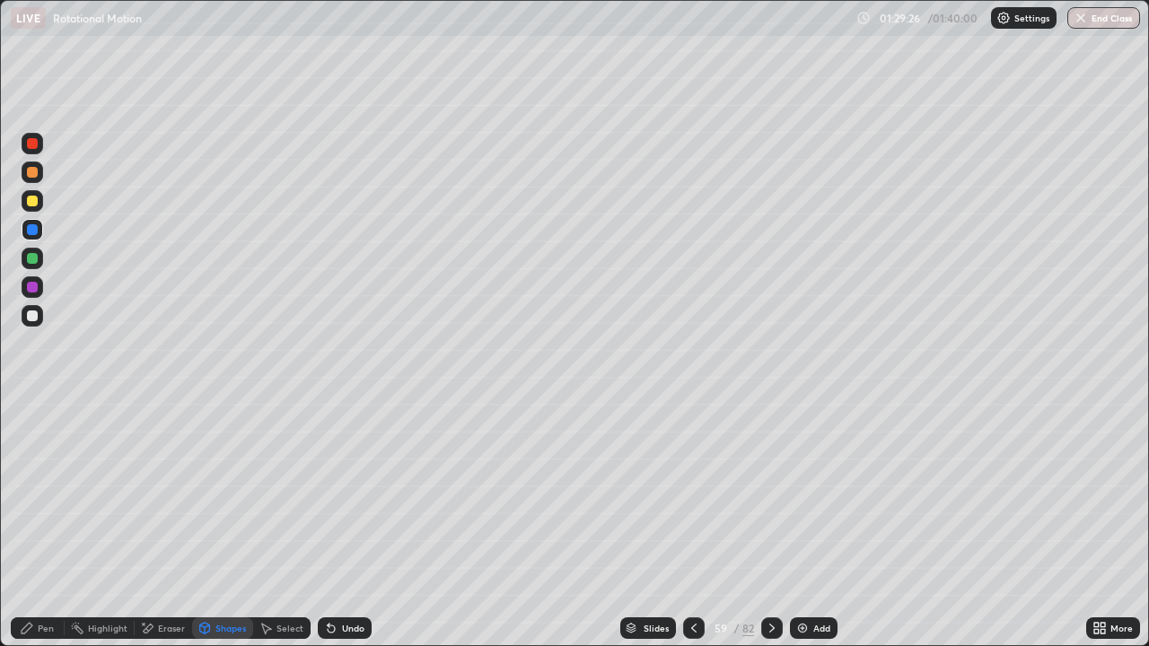
click at [52, 567] on div "Pen" at bounding box center [38, 628] width 54 height 22
click at [31, 142] on div at bounding box center [32, 143] width 11 height 11
click at [31, 318] on div at bounding box center [32, 315] width 11 height 11
click at [802, 567] on div "Add" at bounding box center [814, 628] width 48 height 22
click at [694, 567] on icon at bounding box center [693, 628] width 5 height 9
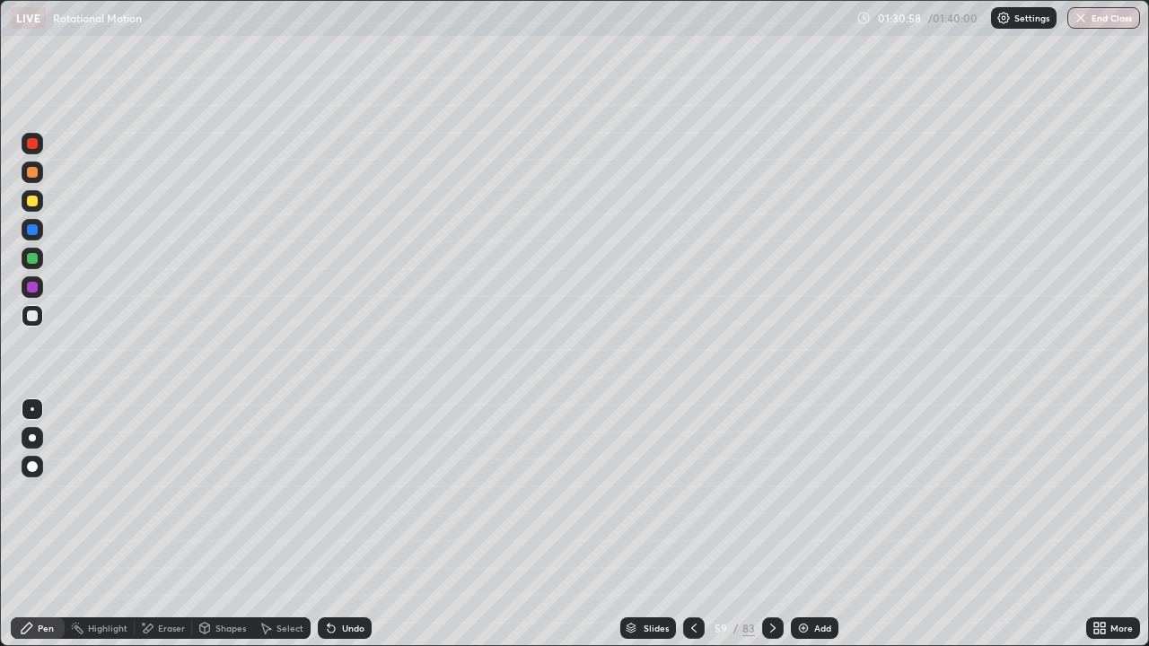
click at [766, 567] on icon at bounding box center [772, 628] width 14 height 14
click at [1107, 20] on button "End Class" at bounding box center [1103, 18] width 73 height 22
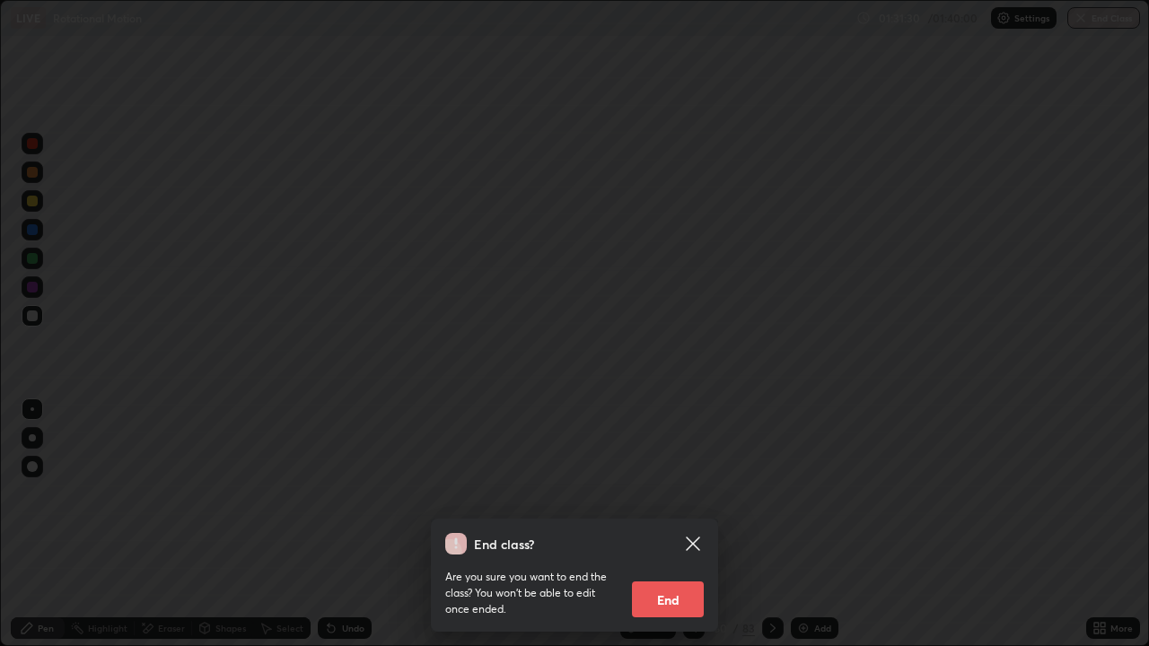
click at [687, 567] on button "End" at bounding box center [668, 599] width 72 height 36
